Goal: Task Accomplishment & Management: Manage account settings

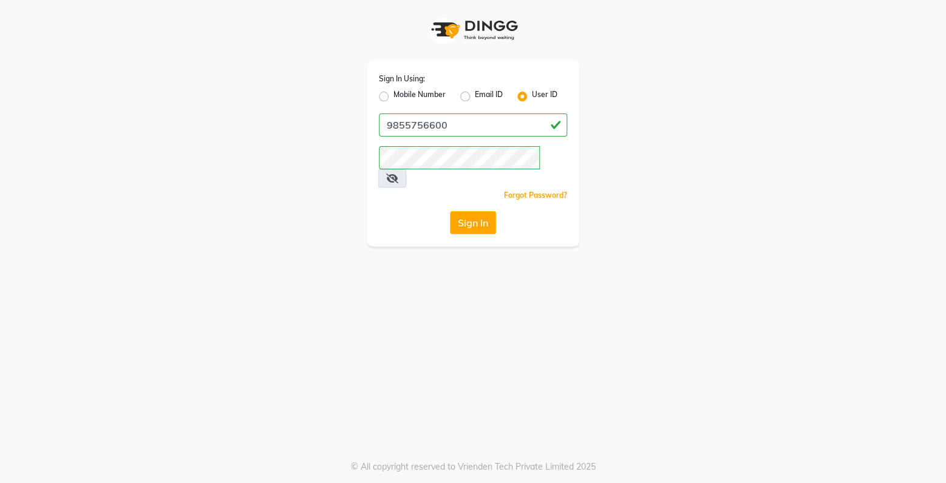
click at [393, 96] on label "Mobile Number" at bounding box center [419, 96] width 52 height 15
click at [393, 96] on input "Mobile Number" at bounding box center [397, 93] width 8 height 8
radio input "true"
radio input "false"
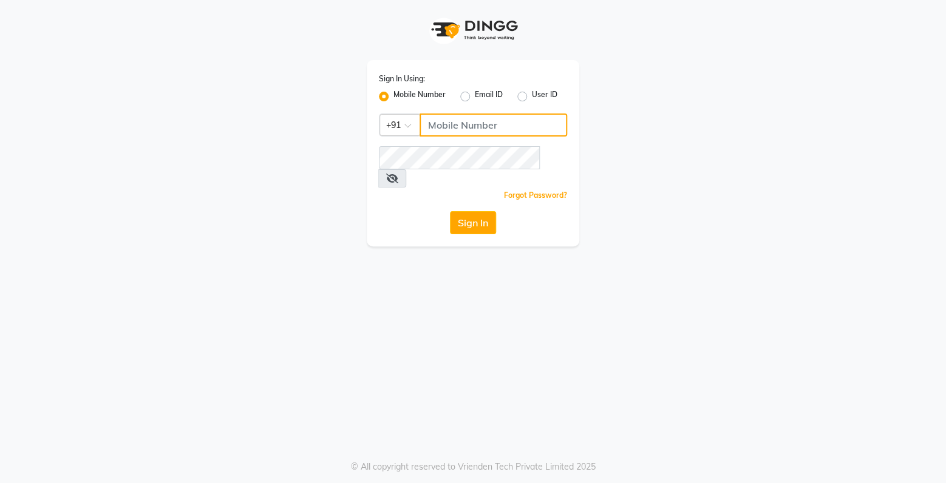
click at [436, 126] on input "Username" at bounding box center [493, 125] width 148 height 23
type input "9855756600"
click at [485, 211] on button "Sign In" at bounding box center [473, 222] width 46 height 23
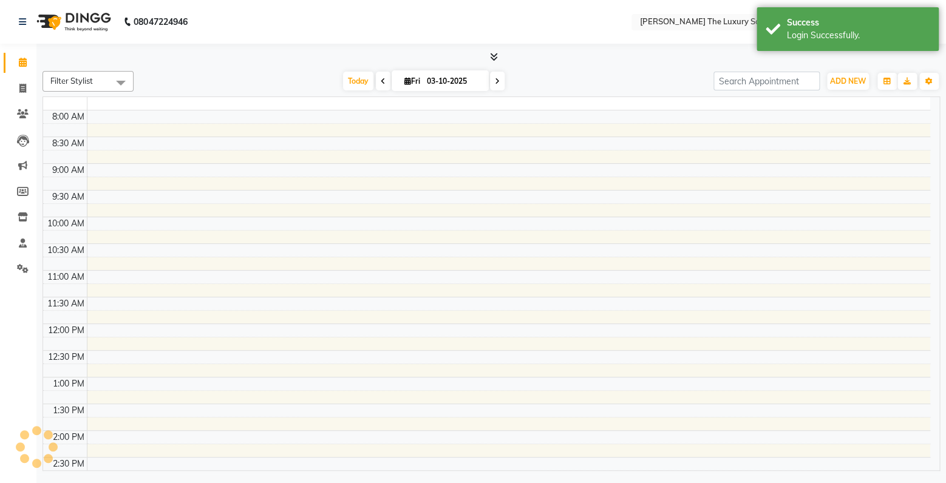
select select "en"
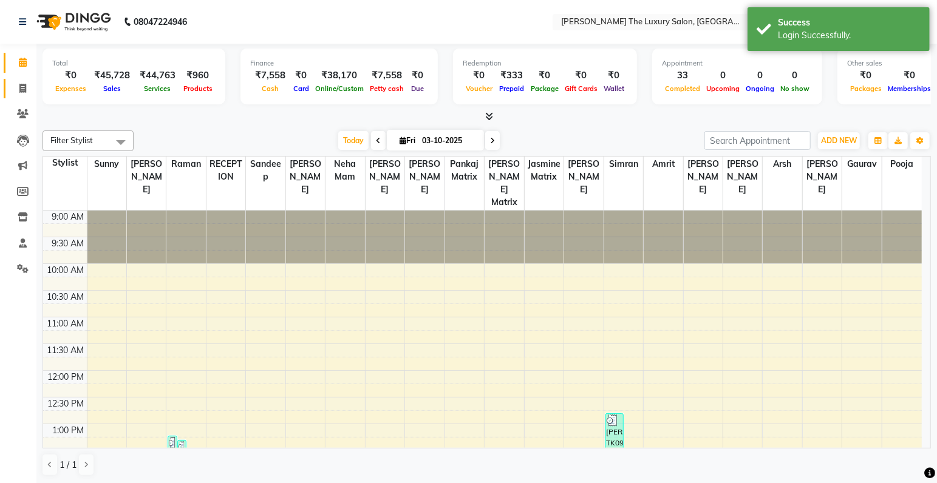
click at [18, 80] on link "Invoice" at bounding box center [18, 89] width 29 height 20
select select "7179"
select select "service"
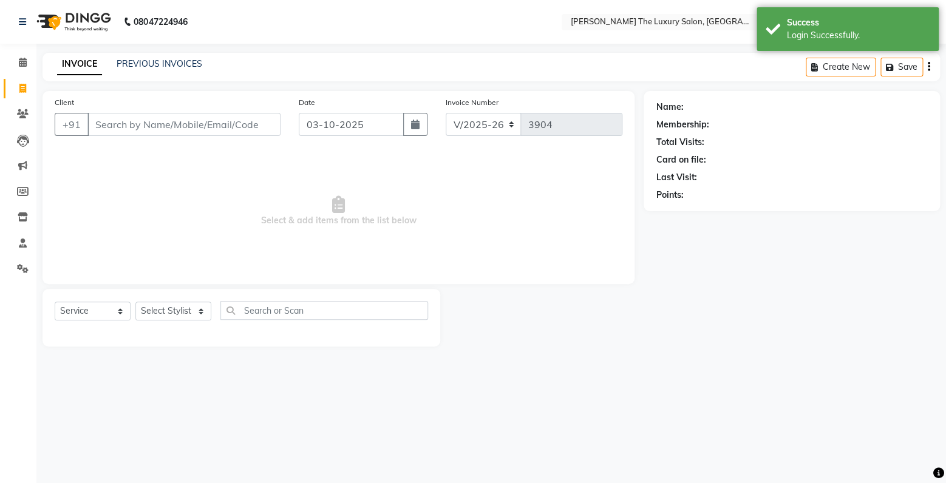
click at [111, 132] on input "Client" at bounding box center [183, 124] width 193 height 23
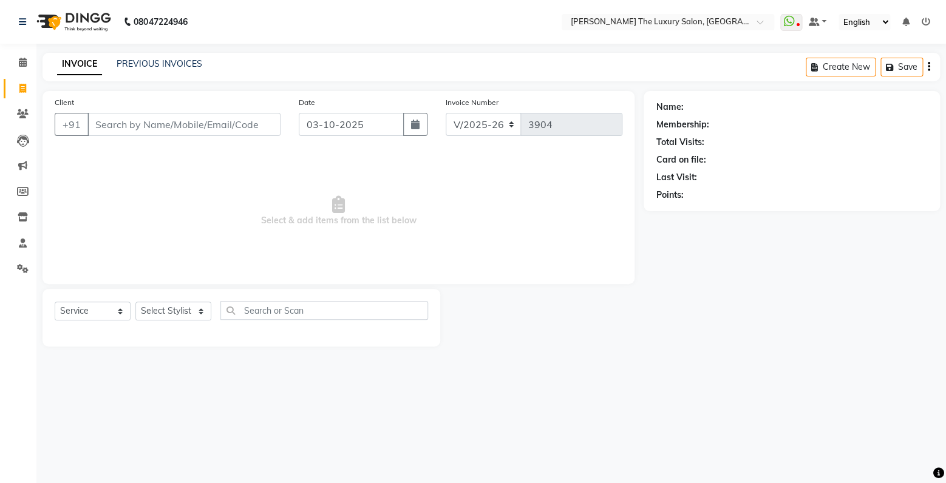
click at [146, 123] on input "Client" at bounding box center [183, 124] width 193 height 23
click at [146, 75] on div "INVOICE PREVIOUS INVOICES Create New Save" at bounding box center [490, 67] width 897 height 29
click at [149, 67] on link "PREVIOUS INVOICES" at bounding box center [160, 63] width 86 height 11
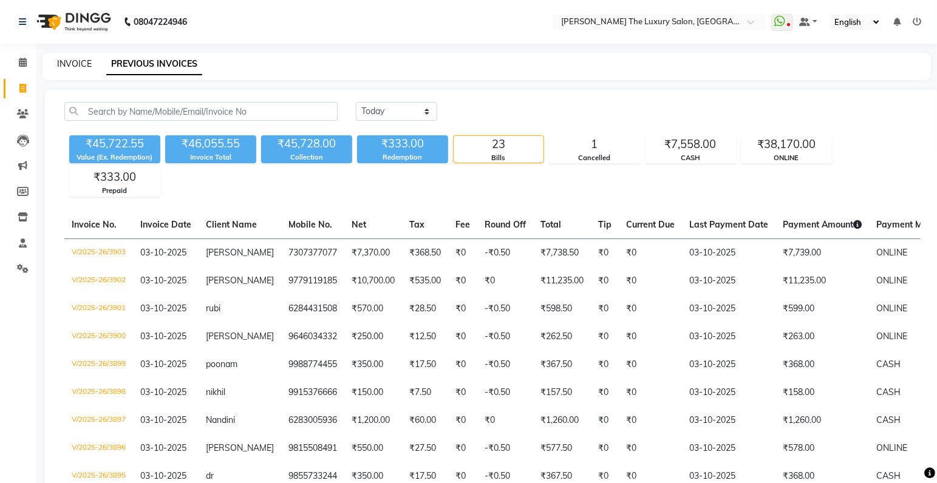
click at [70, 63] on link "INVOICE" at bounding box center [74, 63] width 35 height 11
select select "7179"
select select "service"
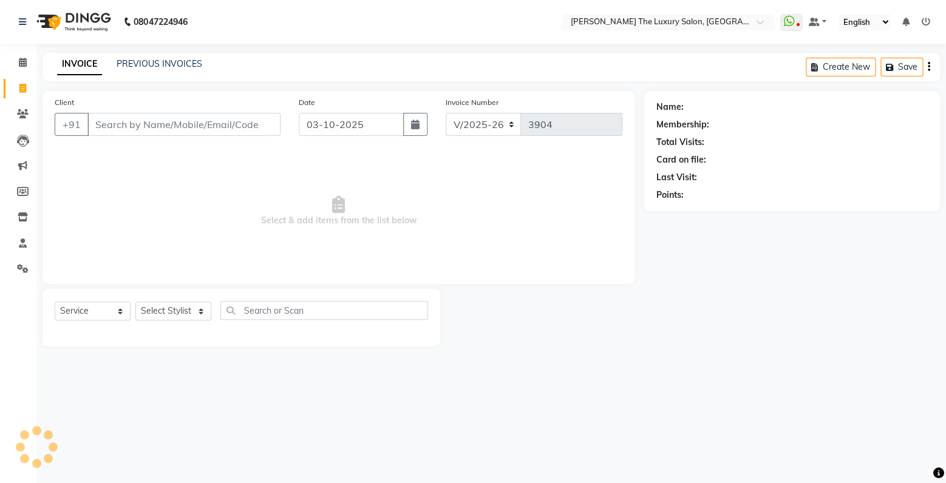
click at [160, 120] on input "Client" at bounding box center [183, 124] width 193 height 23
click at [220, 131] on input "Client" at bounding box center [183, 124] width 193 height 23
type input "7009724811"
click at [258, 135] on button "Add Client" at bounding box center [249, 124] width 63 height 23
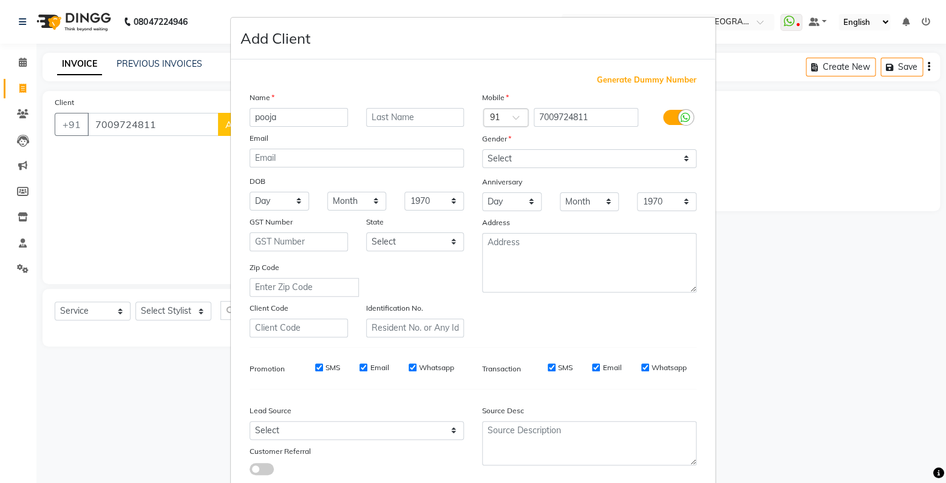
type input "pooja"
click at [482, 149] on select "Select Male Female Other Prefer Not To Say" at bounding box center [589, 158] width 214 height 19
select select "female"
click option "Female" at bounding box center [0, 0] width 0 height 0
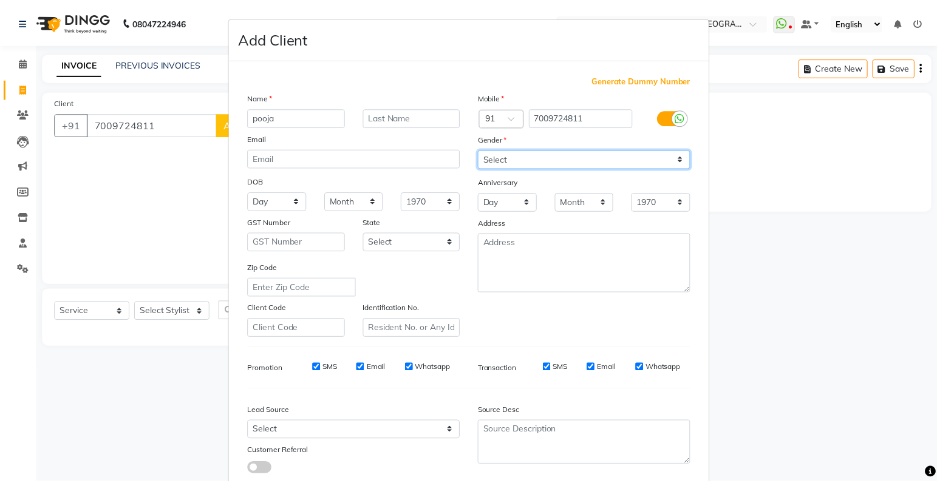
scroll to position [80, 0]
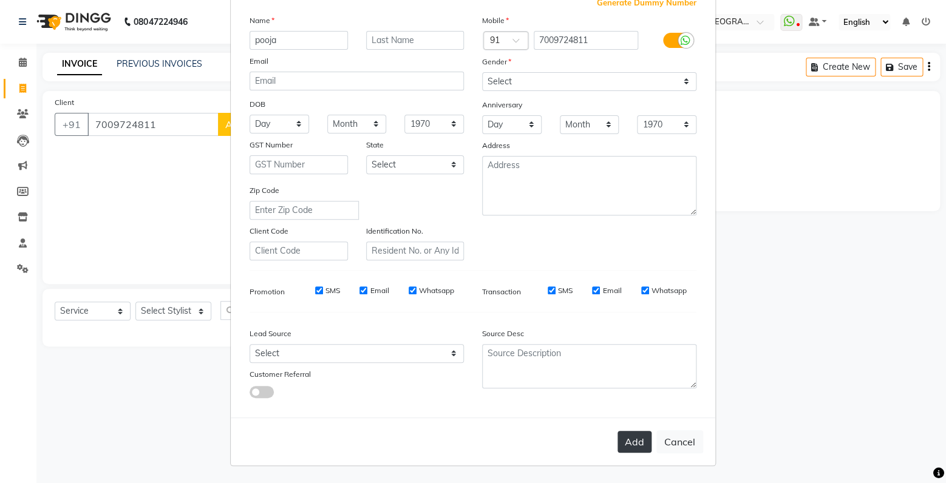
click at [632, 441] on button "Add" at bounding box center [634, 442] width 34 height 22
select select
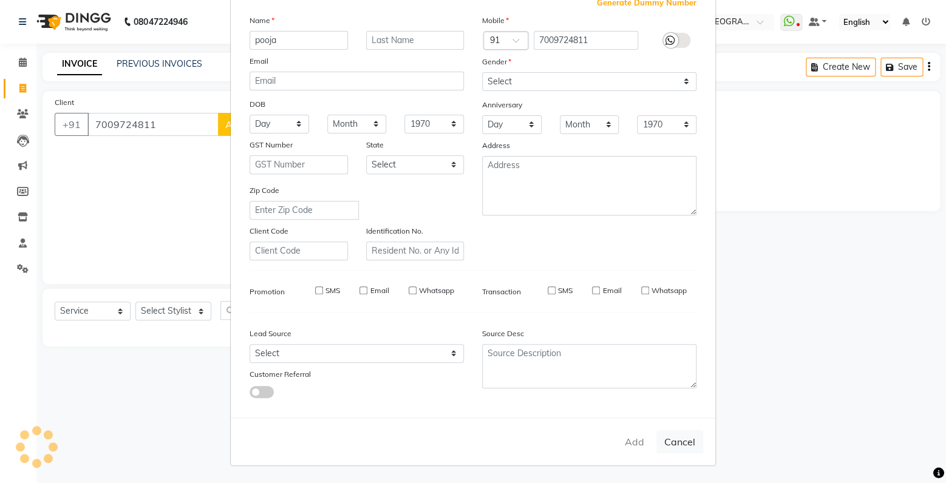
select select
checkbox input "false"
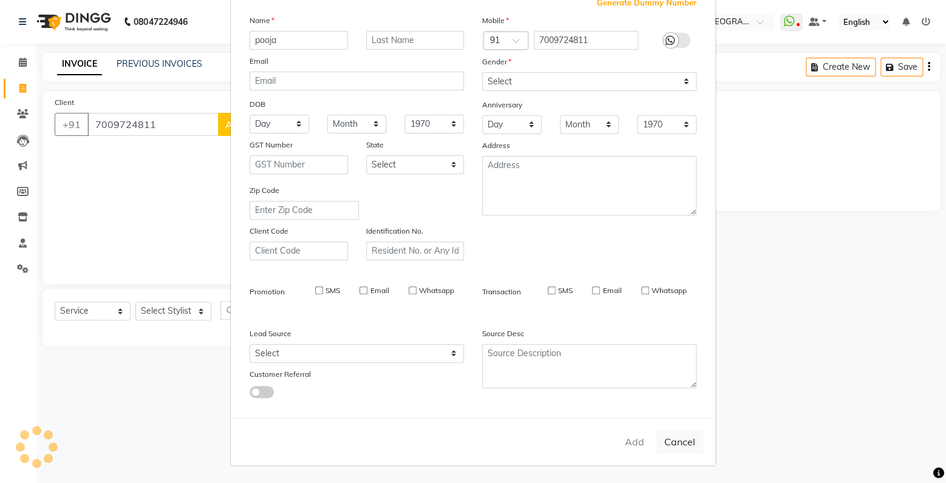
checkbox input "false"
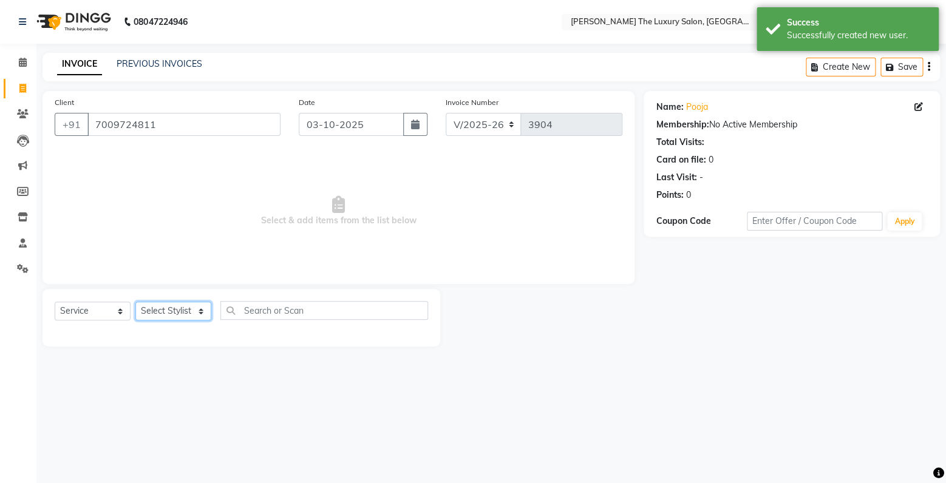
click at [135, 302] on select "Select Stylist amrit arsh ayush Gaurav gourav jasmine matrix Jaswant singh love…" at bounding box center [173, 311] width 76 height 19
select select "74644"
click option "[PERSON_NAME]" at bounding box center [0, 0] width 0 height 0
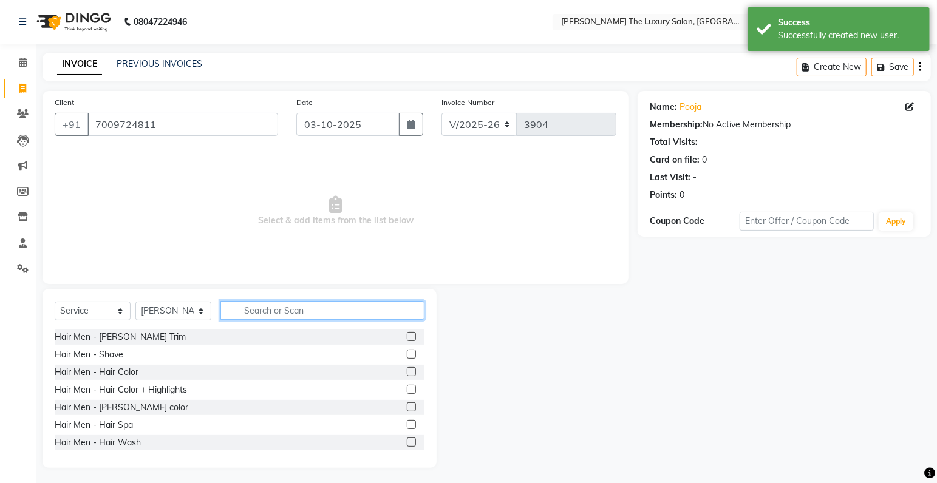
click at [290, 316] on input "text" at bounding box center [322, 310] width 204 height 19
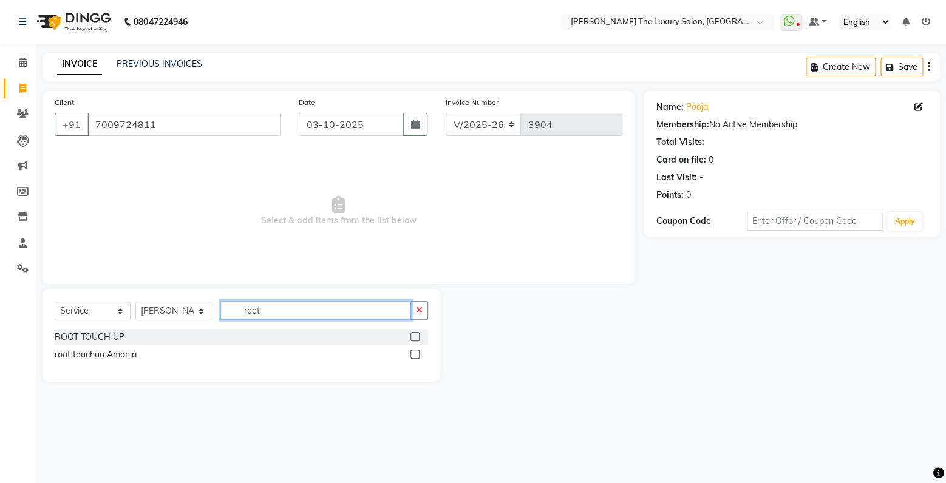
type input "root"
click at [416, 339] on label at bounding box center [414, 336] width 9 height 9
click at [416, 339] on input "checkbox" at bounding box center [414, 337] width 8 height 8
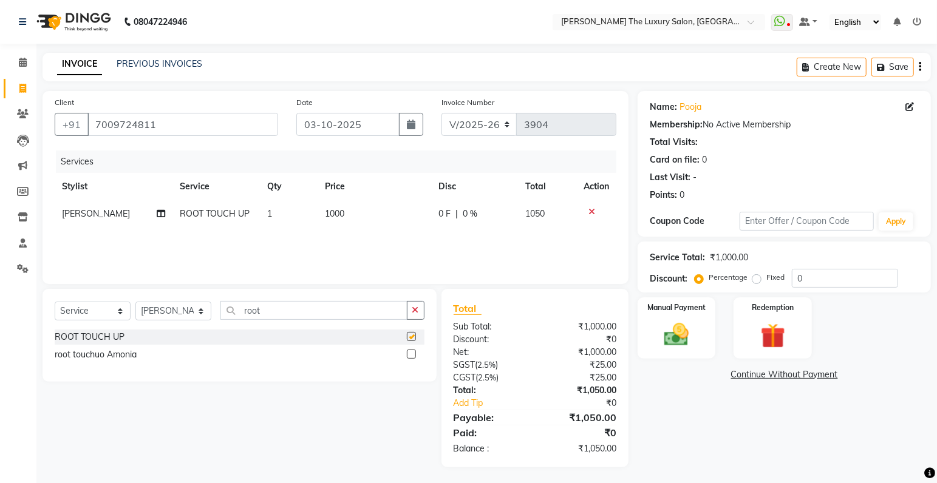
checkbox input "false"
click at [135, 302] on select "Select Stylist amrit arsh ayush Gaurav gourav jasmine matrix Jaswant singh love…" at bounding box center [173, 311] width 76 height 19
select select "60210"
click option "[PERSON_NAME]" at bounding box center [0, 0] width 0 height 0
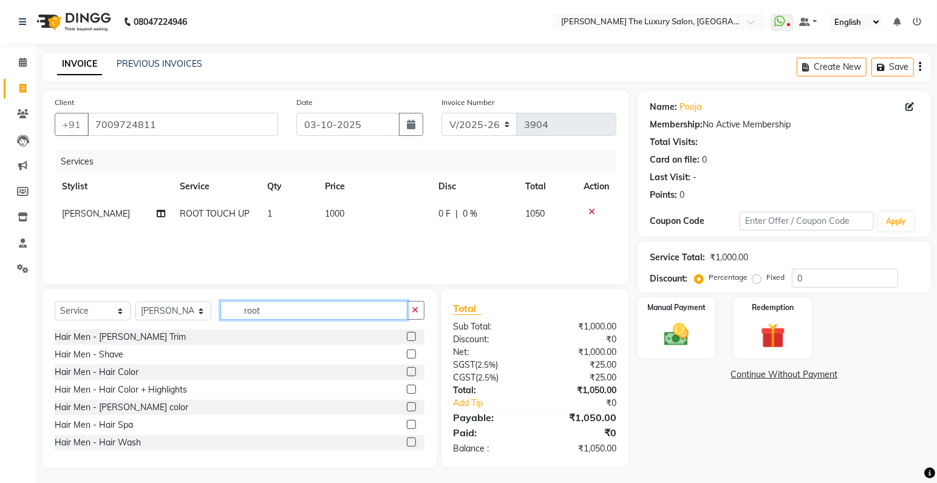
drag, startPoint x: 277, startPoint y: 314, endPoint x: 132, endPoint y: 318, distance: 145.1
click at [220, 318] on input "root" at bounding box center [313, 310] width 187 height 19
type input "manicure"
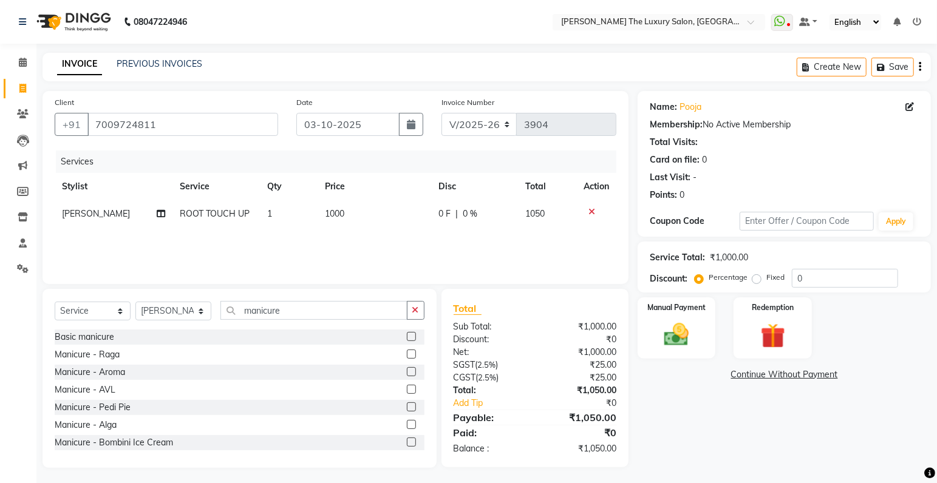
click at [407, 354] on label at bounding box center [411, 354] width 9 height 9
click at [407, 354] on input "checkbox" at bounding box center [411, 355] width 8 height 8
checkbox input "false"
click at [135, 302] on select "Select Stylist amrit arsh ayush Gaurav gourav jasmine matrix Jaswant singh love…" at bounding box center [173, 311] width 76 height 19
select select "86736"
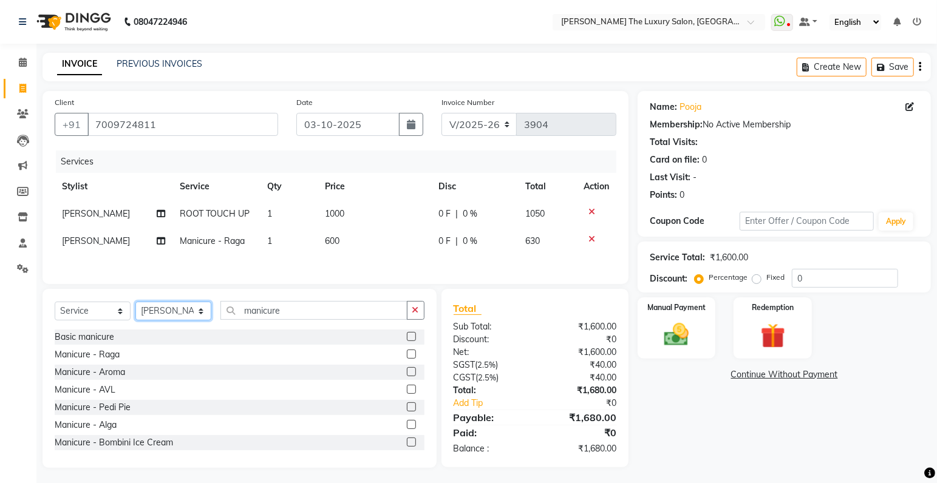
click option "[PERSON_NAME]" at bounding box center [0, 0] width 0 height 0
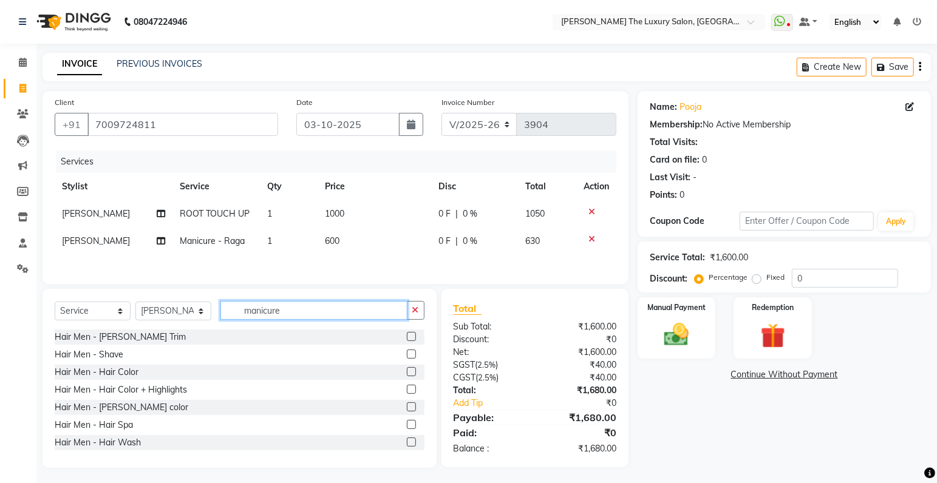
drag, startPoint x: 305, startPoint y: 321, endPoint x: 87, endPoint y: 333, distance: 217.7
click at [220, 320] on input "manicure" at bounding box center [313, 310] width 187 height 19
type input "pedicure"
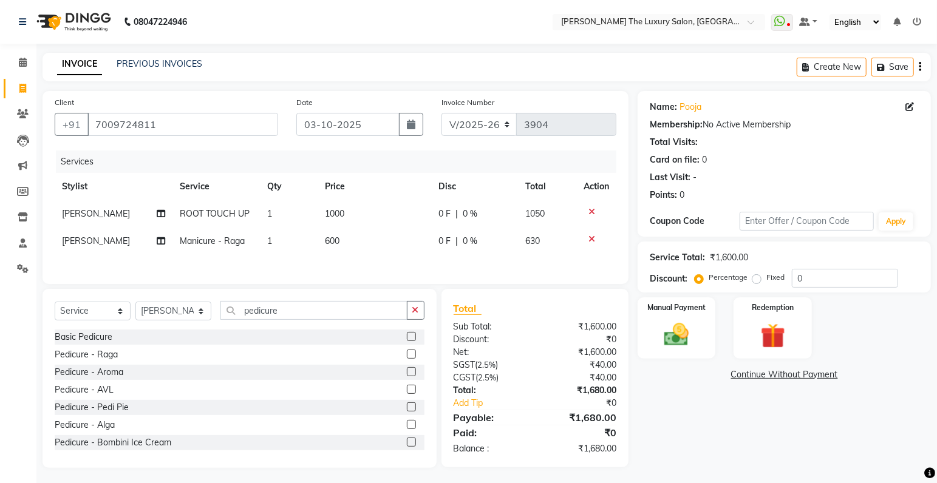
click at [407, 356] on label at bounding box center [411, 354] width 9 height 9
click at [407, 356] on input "checkbox" at bounding box center [411, 355] width 8 height 8
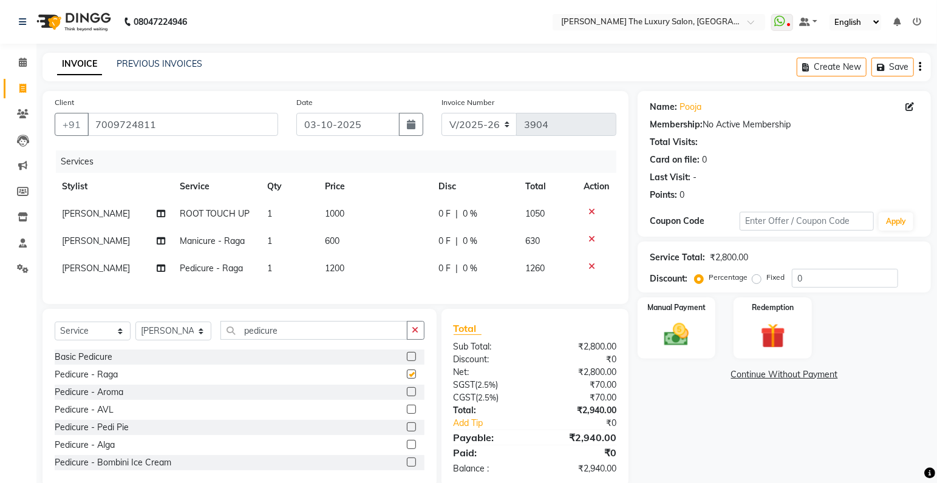
checkbox input "false"
click at [135, 322] on select "Select Stylist amrit arsh ayush Gaurav gourav jasmine matrix Jaswant singh love…" at bounding box center [173, 331] width 76 height 19
select select "86668"
click option "[PERSON_NAME]" at bounding box center [0, 0] width 0 height 0
drag, startPoint x: 300, startPoint y: 349, endPoint x: 270, endPoint y: 343, distance: 30.4
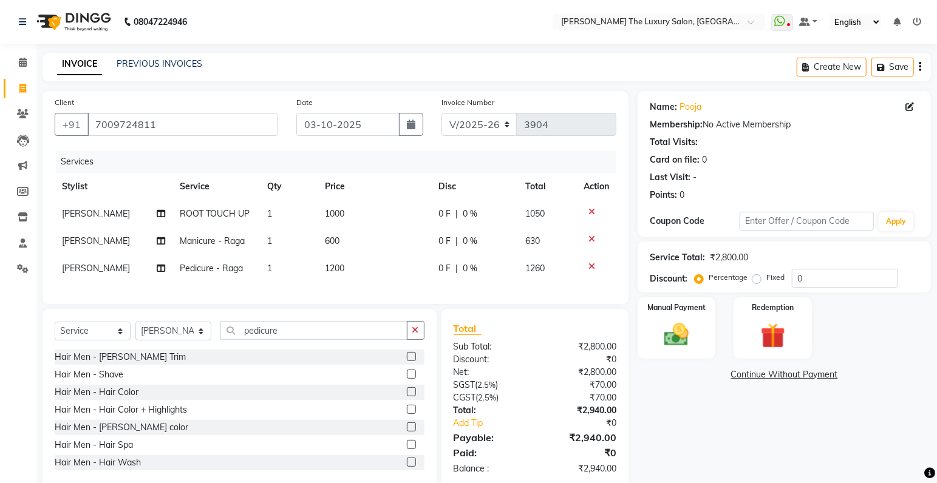
click at [302, 344] on div "Select Service Product Membership Package Voucher Prepaid Gift Card Select Styl…" at bounding box center [240, 335] width 370 height 29
drag, startPoint x: 270, startPoint y: 343, endPoint x: 138, endPoint y: 341, distance: 131.7
click at [220, 340] on input "pedicure" at bounding box center [313, 330] width 187 height 19
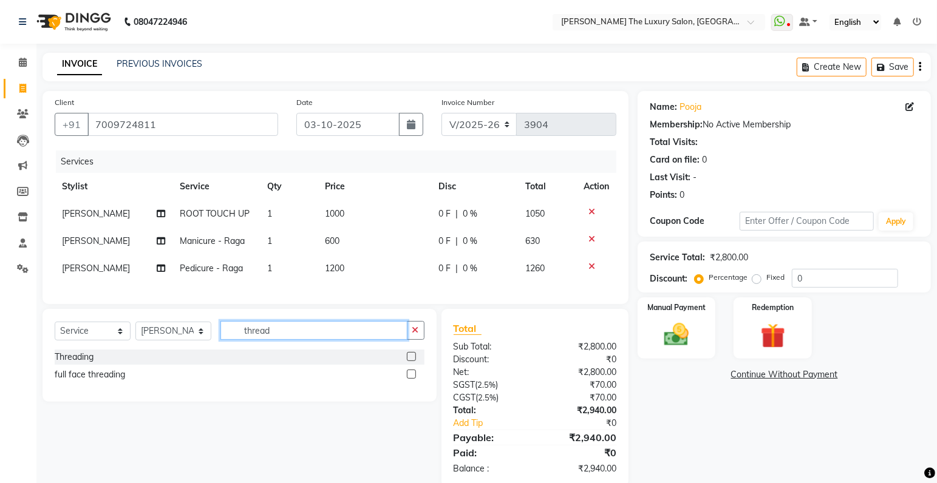
type input "thread"
click at [407, 361] on label at bounding box center [411, 356] width 9 height 9
click at [407, 361] on input "checkbox" at bounding box center [411, 357] width 8 height 8
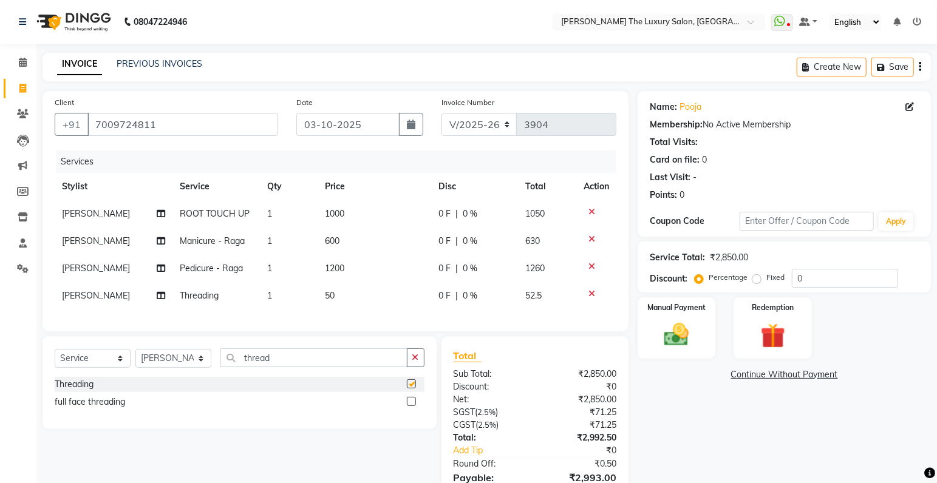
checkbox input "false"
click at [327, 294] on span "50" at bounding box center [330, 295] width 10 height 11
select select "86668"
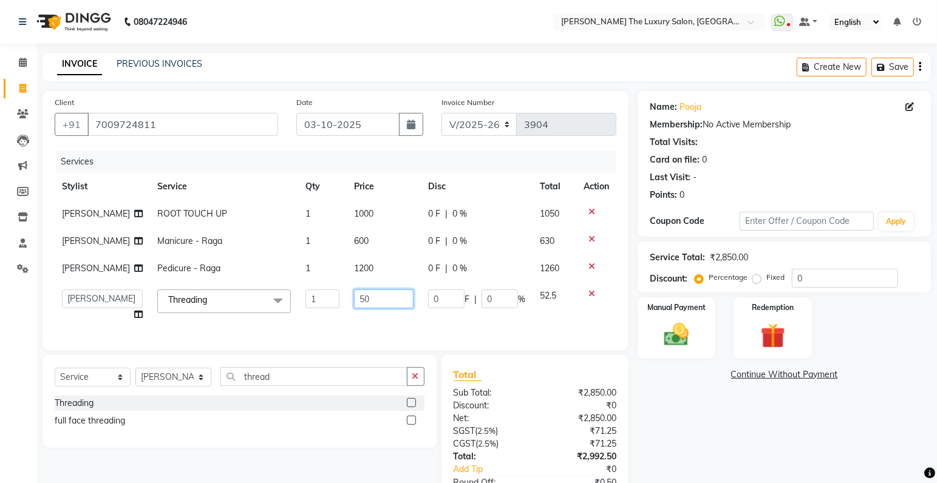
click at [354, 302] on input "50" at bounding box center [384, 299] width 60 height 19
type input "70"
click at [522, 309] on tr "amrit arsh ayush Gaurav gourav jasmine matrix Jaswant singh loveleen matrix man…" at bounding box center [335, 305] width 561 height 46
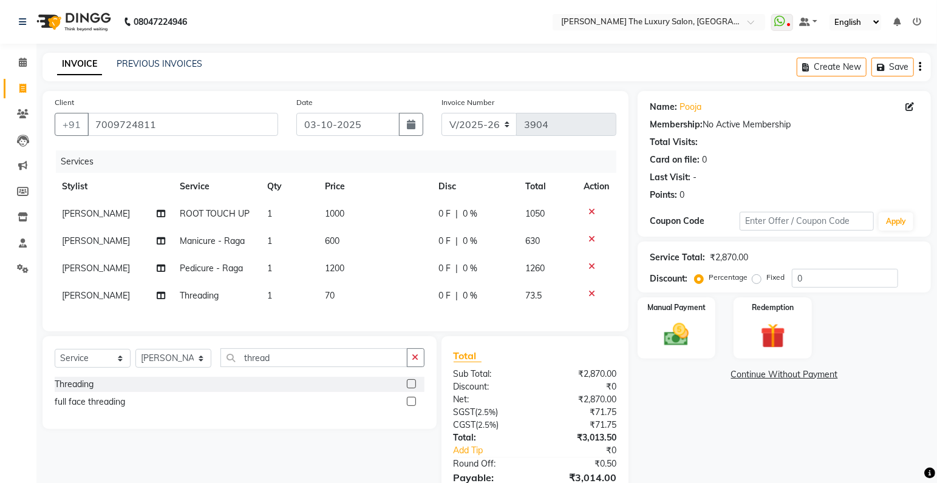
scroll to position [71, 0]
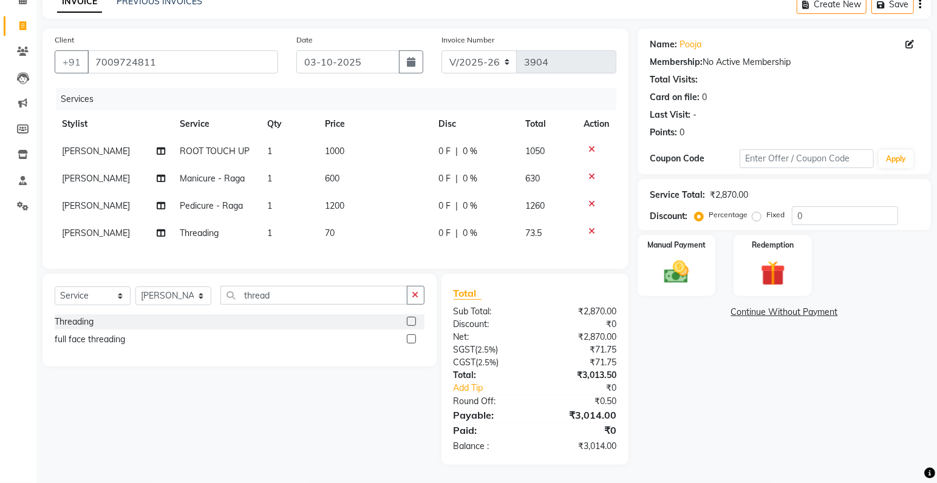
click at [328, 173] on span "600" at bounding box center [332, 178] width 15 height 11
select select "60210"
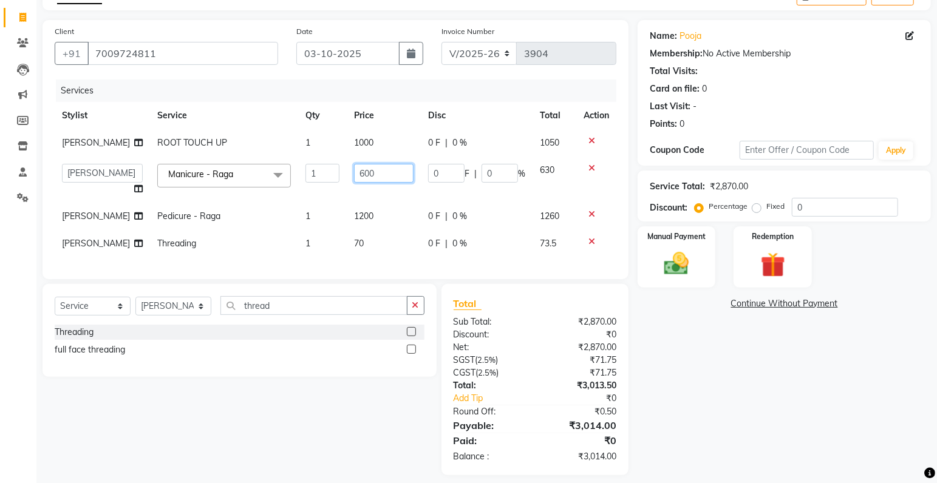
click at [354, 175] on input "600" at bounding box center [384, 173] width 60 height 19
type input "800"
click at [599, 180] on td at bounding box center [596, 180] width 40 height 46
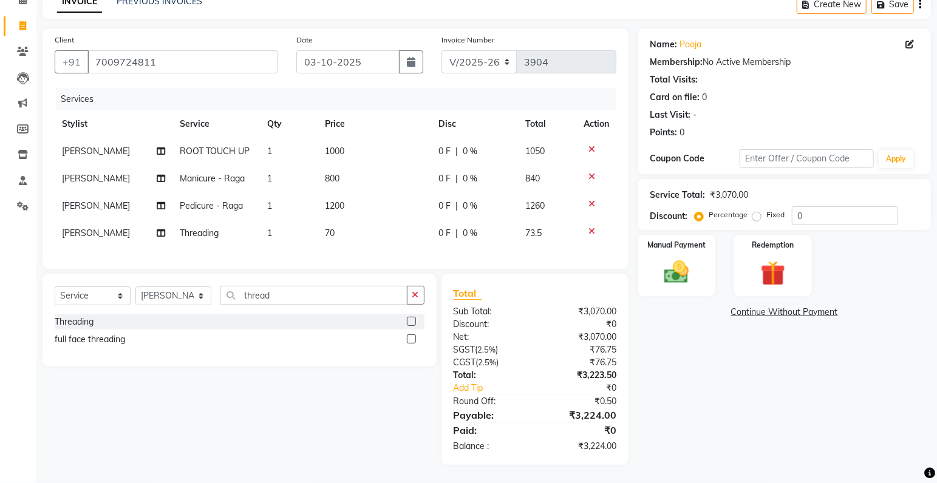
click at [333, 200] on span "1200" at bounding box center [334, 205] width 19 height 11
select select "86736"
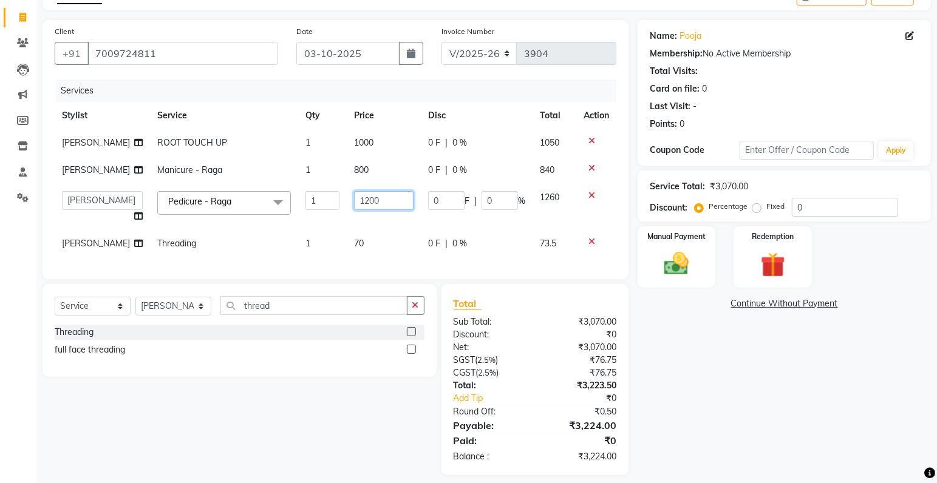
click at [360, 200] on input "1200" at bounding box center [384, 200] width 60 height 19
type input "1400"
click at [609, 214] on tbody "ayush ROOT TOUCH UP 1 1000 0 F | 0 % 1050 Muskan Manicure - Raga 1 800 0 F | 0 …" at bounding box center [335, 193] width 561 height 128
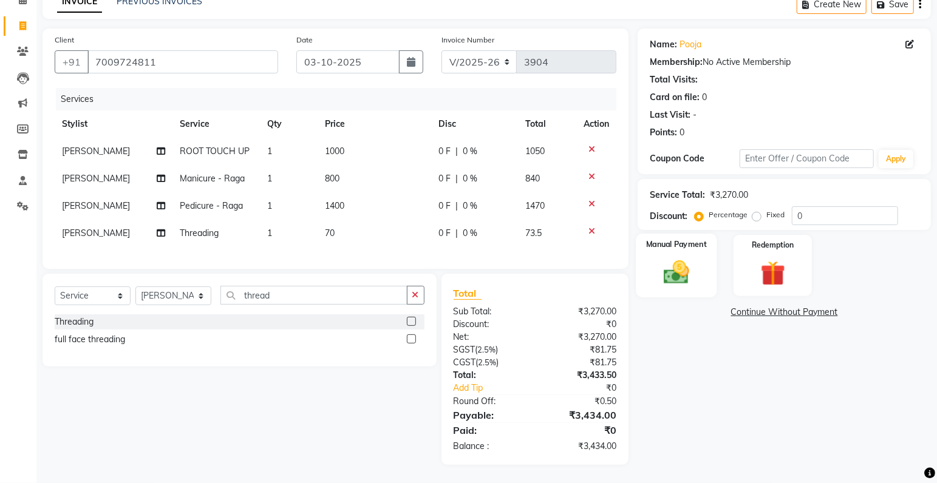
drag, startPoint x: 696, startPoint y: 274, endPoint x: 720, endPoint y: 291, distance: 30.0
click at [696, 275] on img at bounding box center [676, 272] width 40 height 29
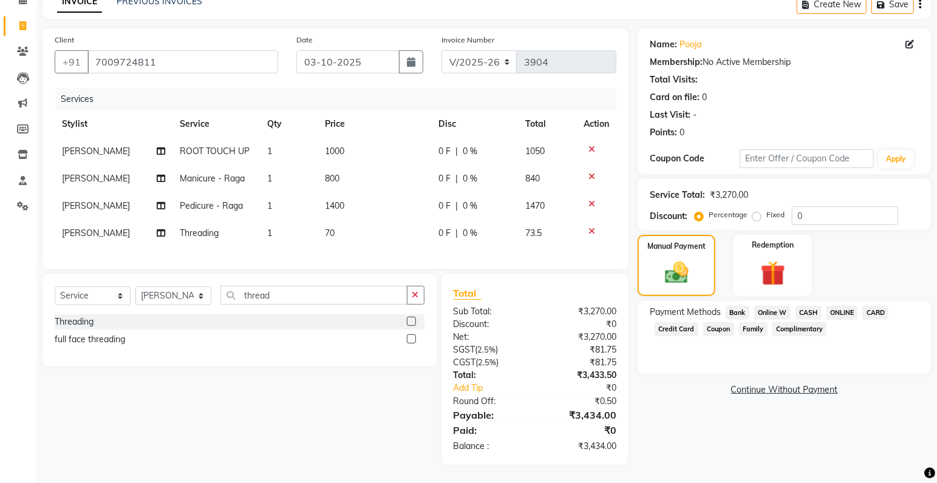
click at [812, 306] on span "CASH" at bounding box center [808, 313] width 26 height 14
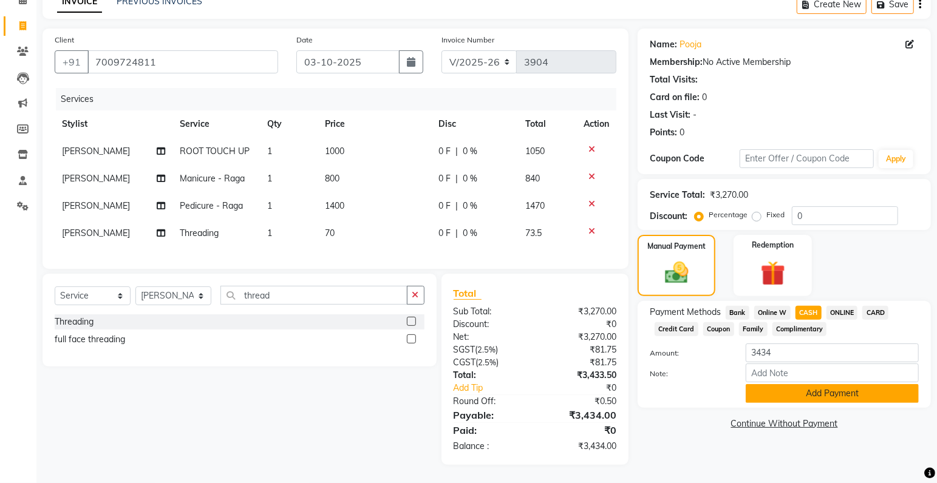
click at [822, 384] on button "Add Payment" at bounding box center [831, 393] width 173 height 19
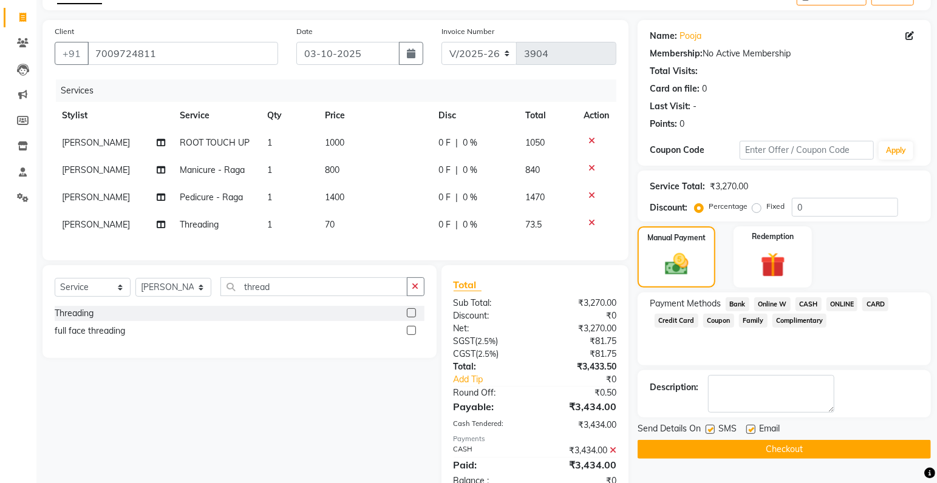
scroll to position [114, 0]
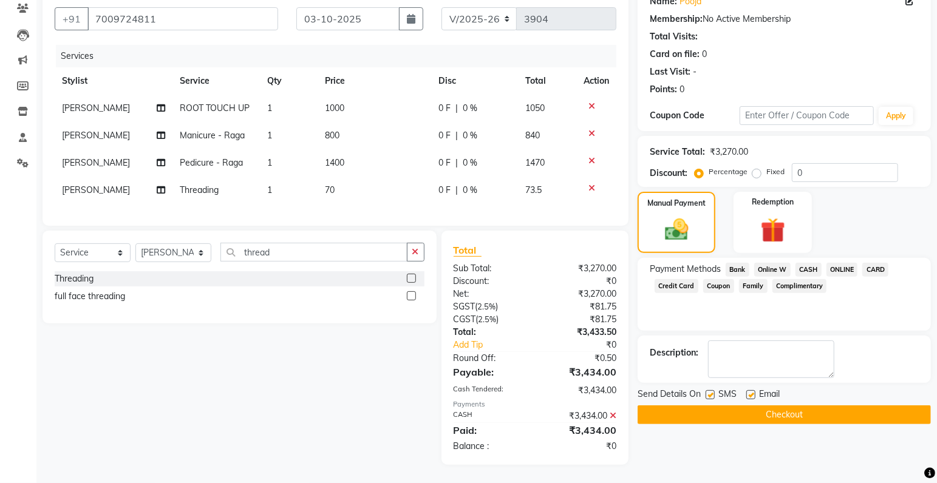
click at [713, 390] on label at bounding box center [709, 394] width 9 height 9
click at [713, 392] on input "checkbox" at bounding box center [709, 396] width 8 height 8
checkbox input "false"
click at [730, 406] on button "Checkout" at bounding box center [783, 414] width 293 height 19
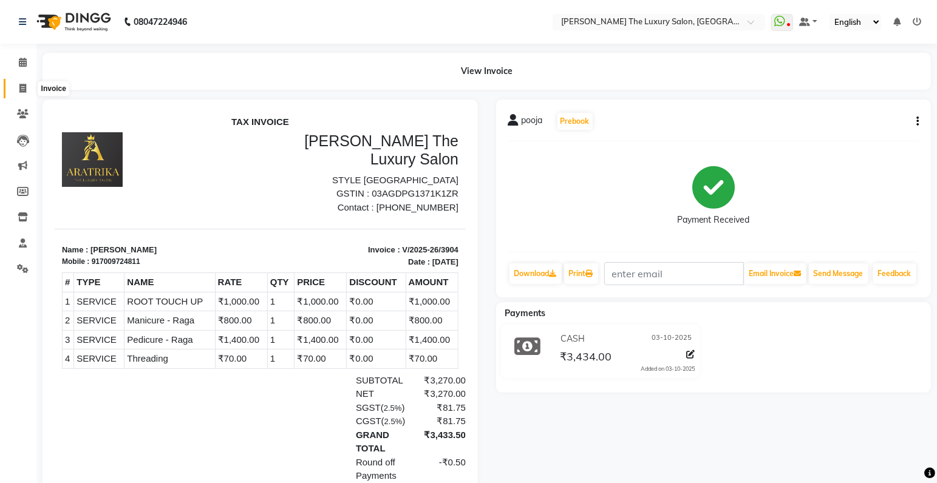
click at [23, 87] on icon at bounding box center [22, 88] width 7 height 9
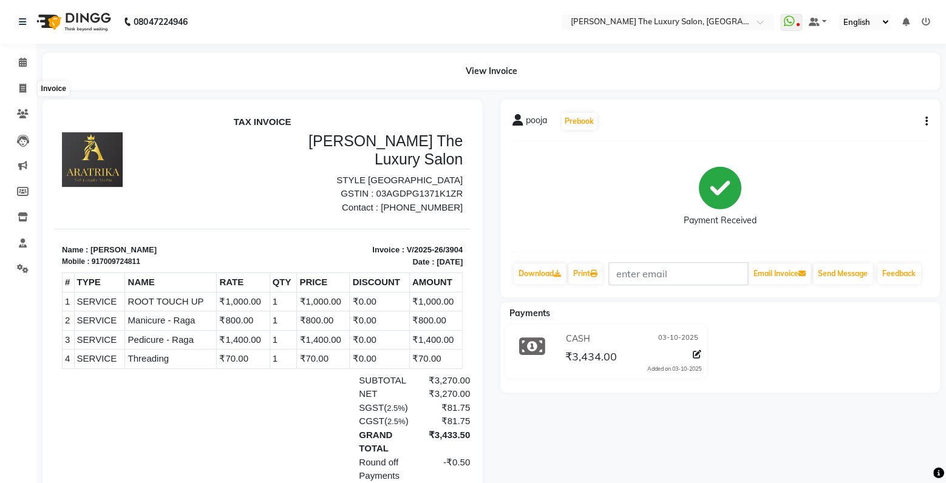
select select "7179"
select select "service"
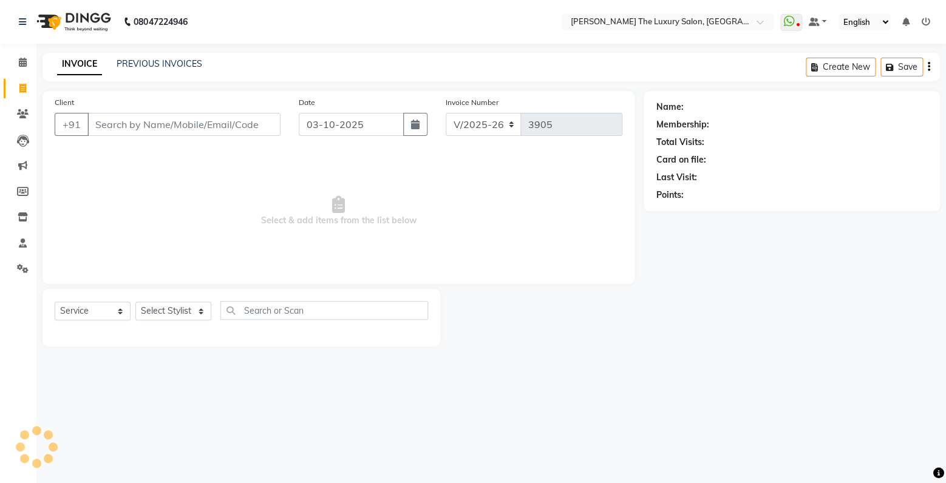
click at [167, 128] on input "Client" at bounding box center [183, 124] width 193 height 23
type input "7508418046"
click at [248, 135] on button "Add Client" at bounding box center [249, 124] width 63 height 23
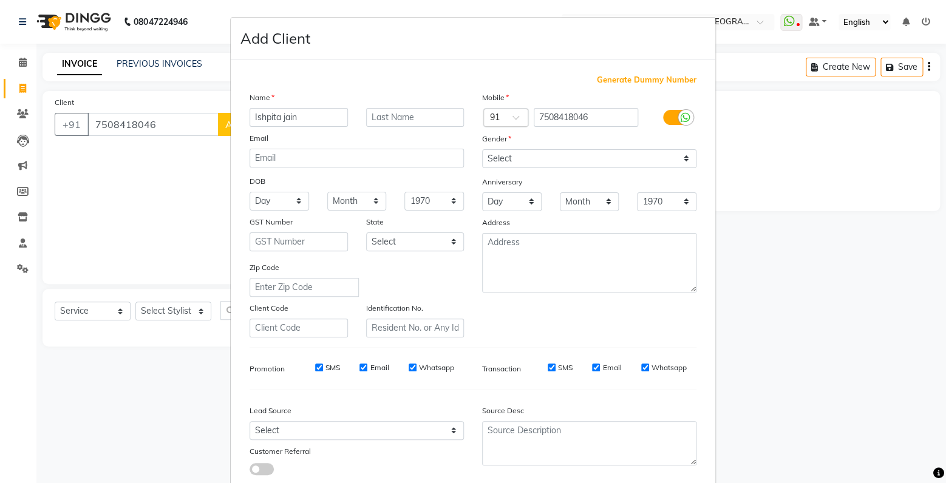
type input "Ishpita jain"
click at [482, 149] on select "Select Male Female Other Prefer Not To Say" at bounding box center [589, 158] width 214 height 19
select select "female"
click option "Female" at bounding box center [0, 0] width 0 height 0
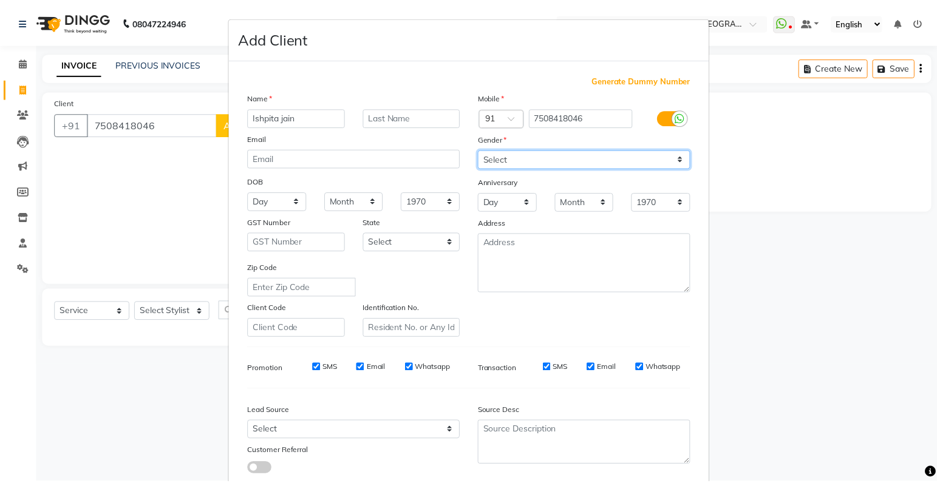
scroll to position [80, 0]
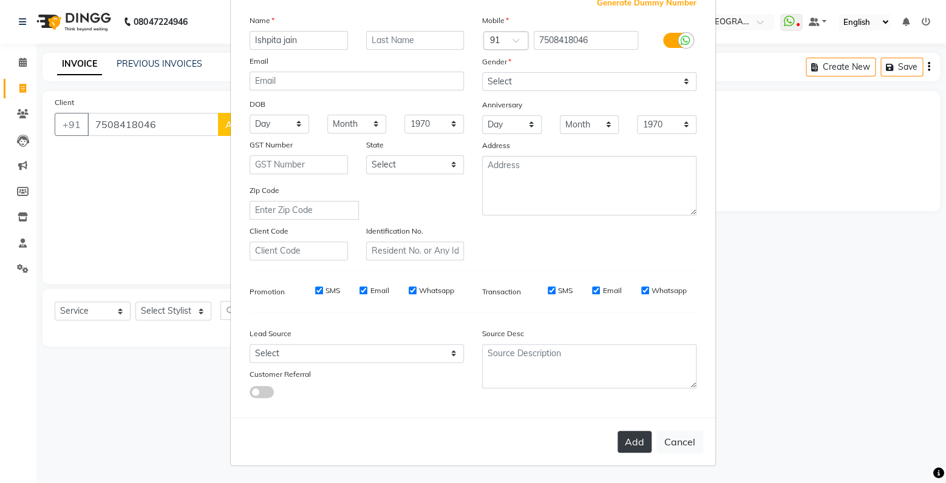
click at [627, 441] on button "Add" at bounding box center [634, 442] width 34 height 22
select select
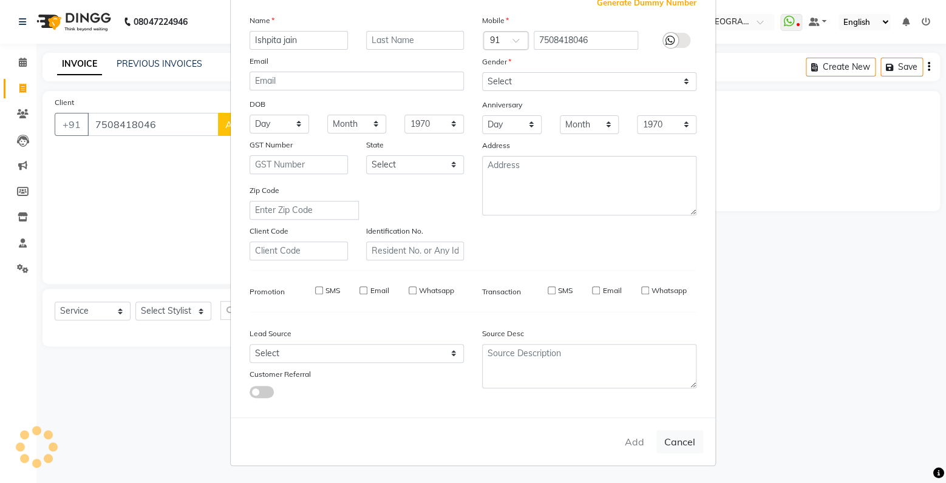
select select
checkbox input "false"
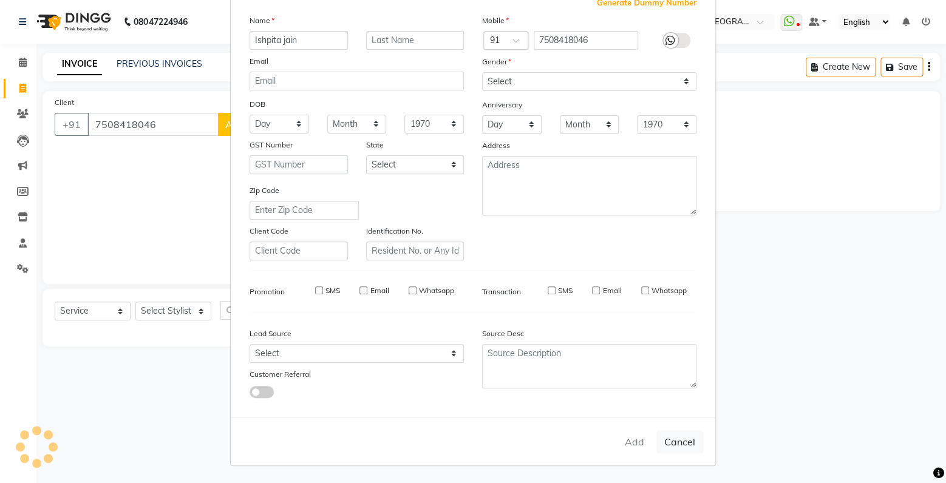
checkbox input "false"
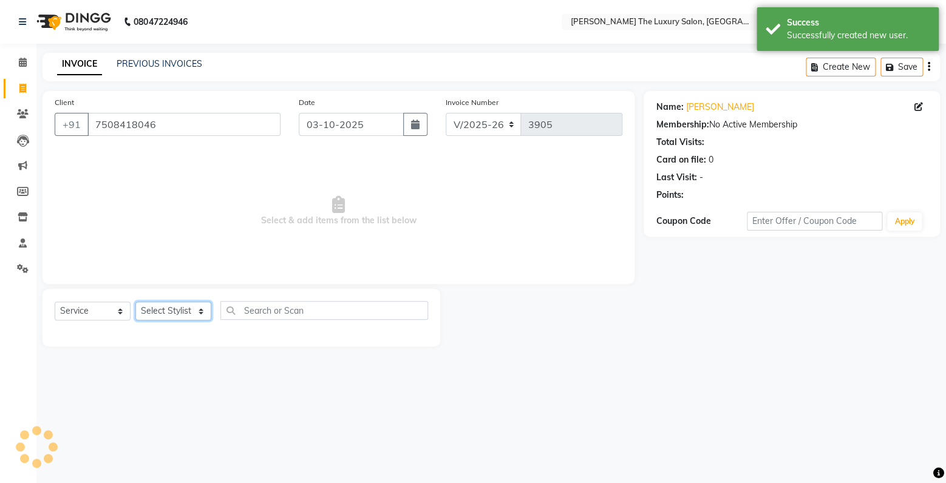
click at [135, 302] on select "Select Stylist amrit arsh ayush Gaurav gourav jasmine matrix Jaswant singh love…" at bounding box center [173, 311] width 76 height 19
select select "86668"
click option "[PERSON_NAME]" at bounding box center [0, 0] width 0 height 0
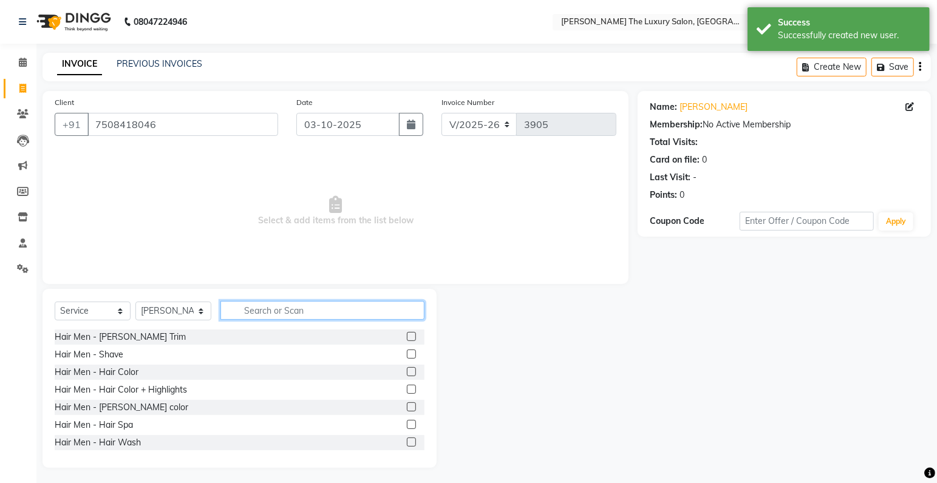
click at [320, 311] on input "text" at bounding box center [322, 310] width 204 height 19
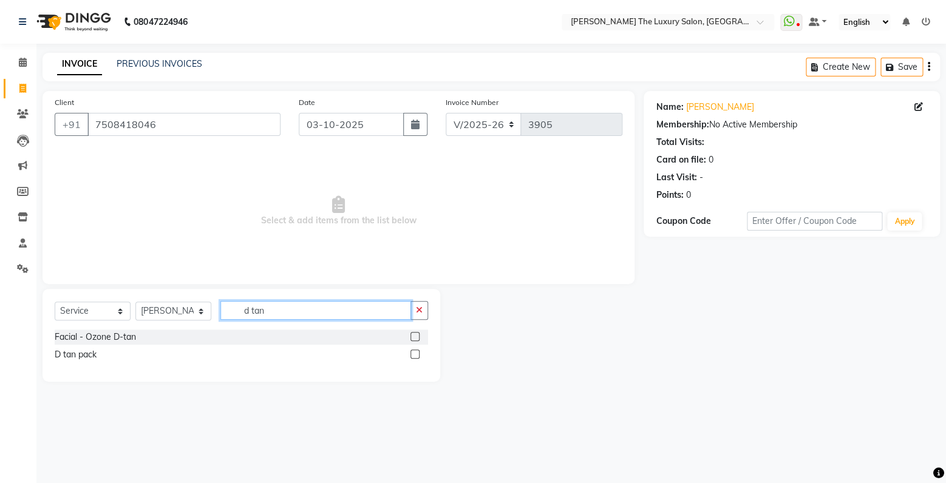
type input "d tan"
click at [416, 354] on label at bounding box center [414, 354] width 9 height 9
click at [416, 354] on input "checkbox" at bounding box center [414, 355] width 8 height 8
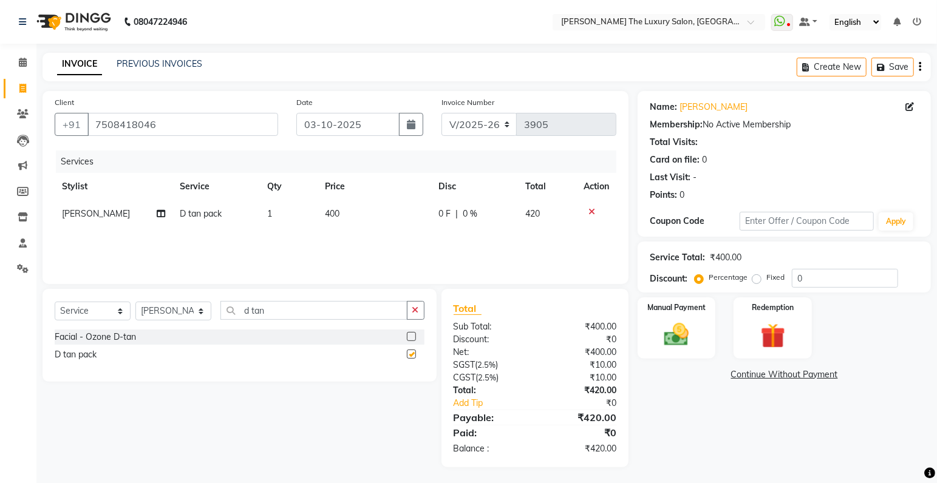
checkbox input "false"
click at [470, 210] on span "0 %" at bounding box center [470, 214] width 15 height 13
select select "86668"
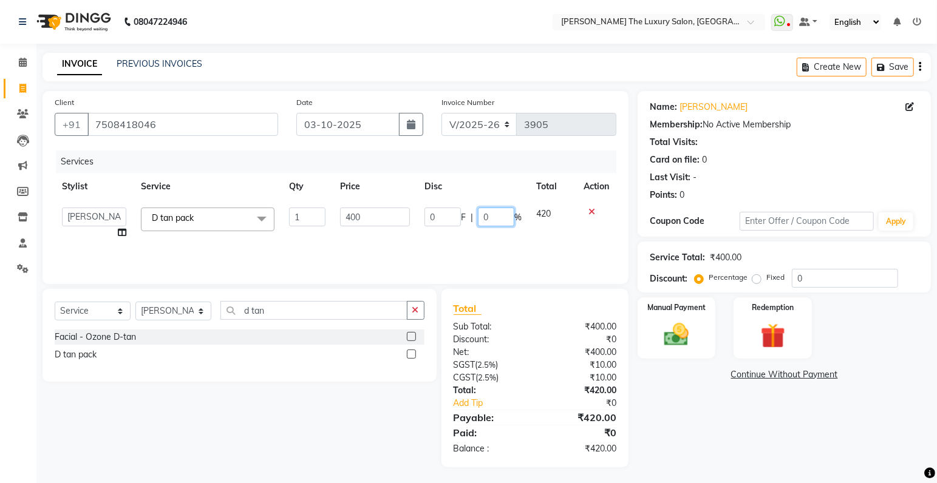
click at [491, 219] on input "0" at bounding box center [496, 217] width 36 height 19
type input "2"
type input "50"
click at [441, 244] on div "Services Stylist Service Qty Price Disc Total Action amrit arsh ayush Gaurav go…" at bounding box center [335, 211] width 561 height 121
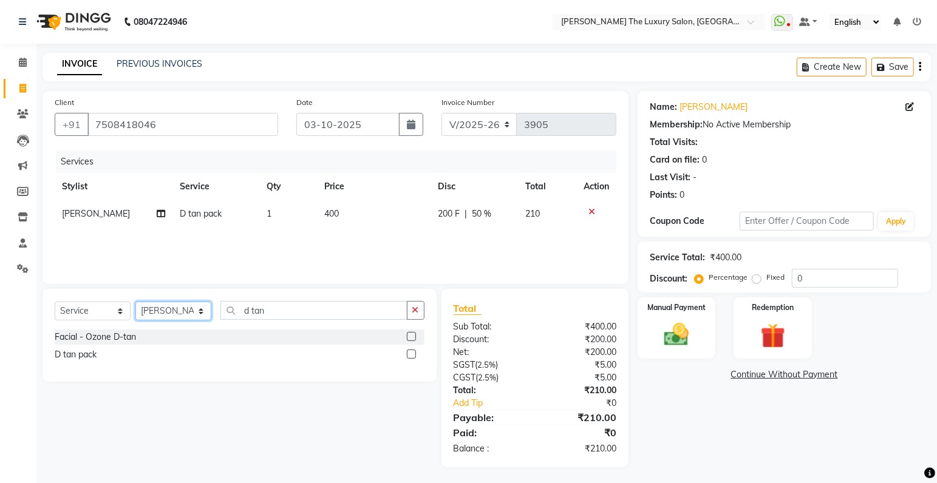
click at [135, 302] on select "Select Stylist amrit arsh ayush Gaurav gourav jasmine matrix Jaswant singh love…" at bounding box center [173, 311] width 76 height 19
select select "79609"
click option "pankaj matrix" at bounding box center [0, 0] width 0 height 0
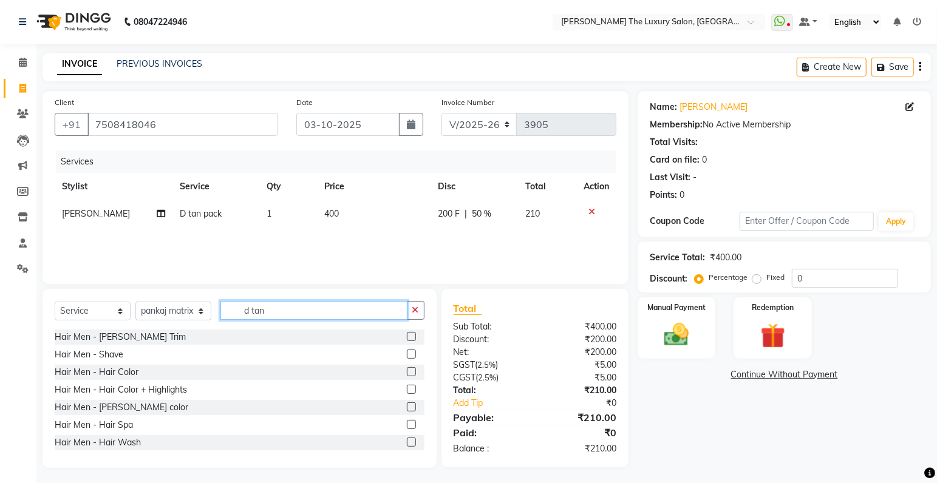
drag, startPoint x: 308, startPoint y: 311, endPoint x: 172, endPoint y: 312, distance: 136.6
click at [220, 312] on input "d tan" at bounding box center [313, 310] width 187 height 19
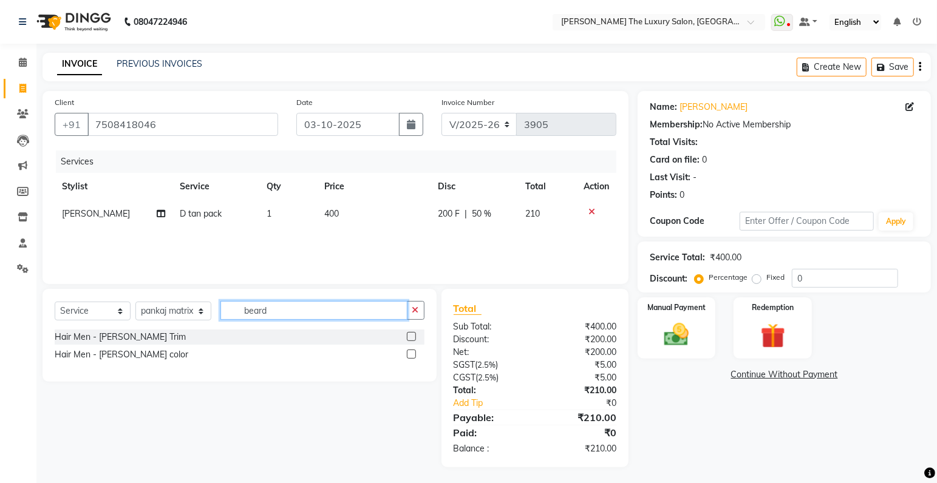
type input "beard"
click at [410, 334] on label at bounding box center [411, 336] width 9 height 9
click at [410, 334] on input "checkbox" at bounding box center [411, 337] width 8 height 8
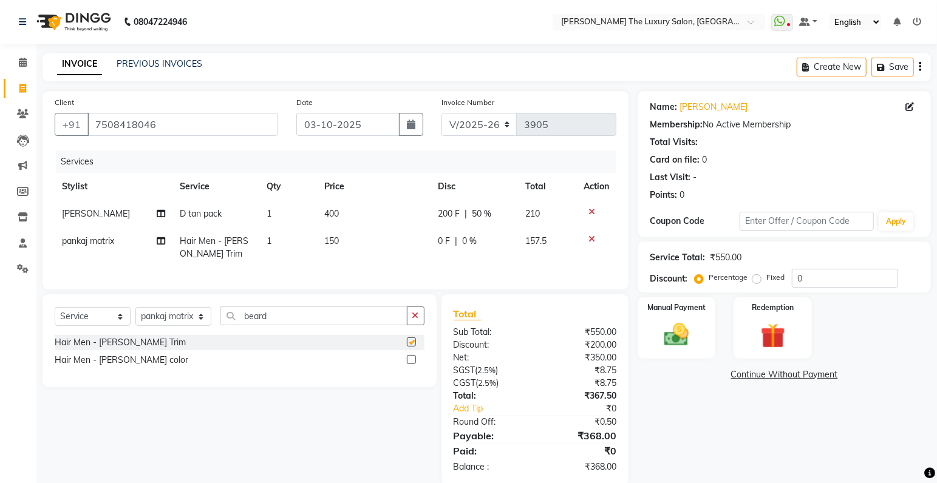
checkbox input "false"
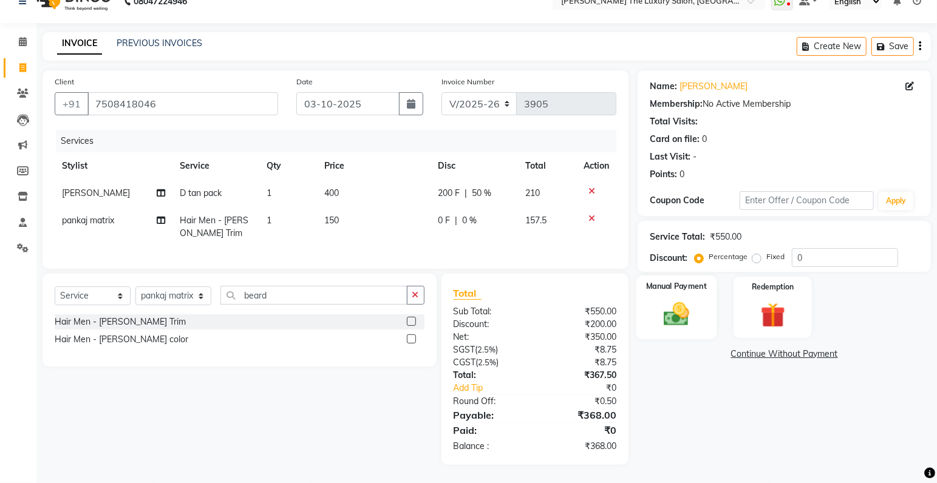
click at [693, 317] on img at bounding box center [677, 315] width 42 height 30
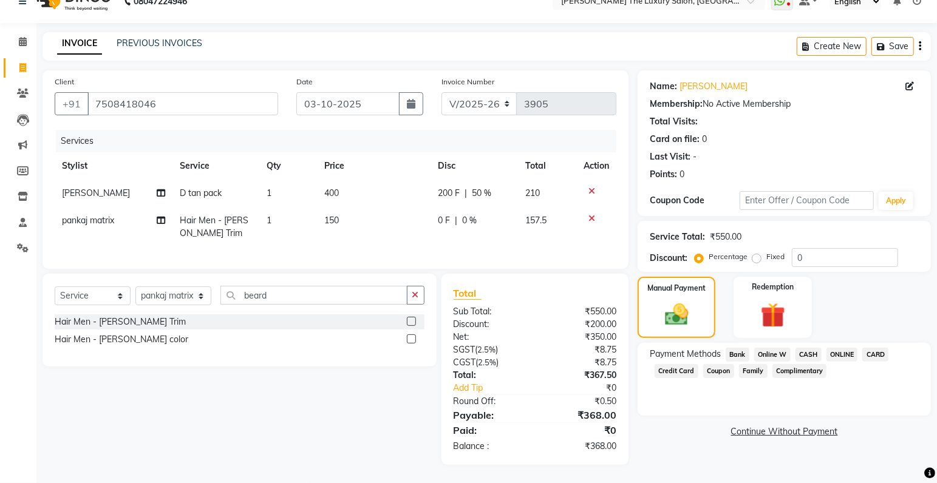
click at [841, 348] on span "ONLINE" at bounding box center [842, 355] width 32 height 14
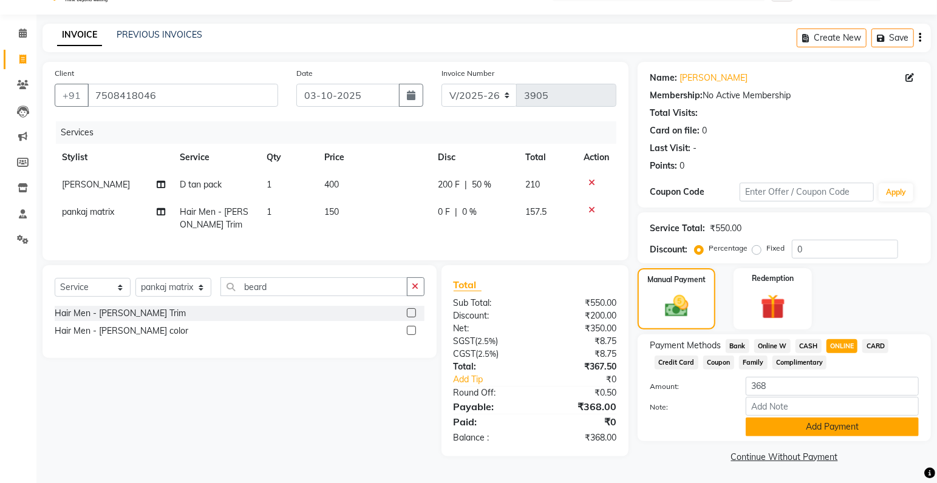
click at [840, 430] on button "Add Payment" at bounding box center [831, 427] width 173 height 19
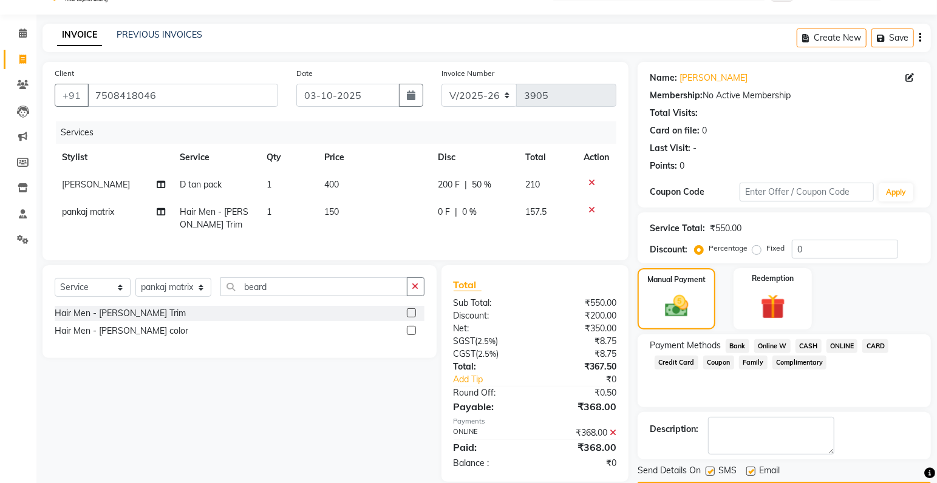
scroll to position [64, 0]
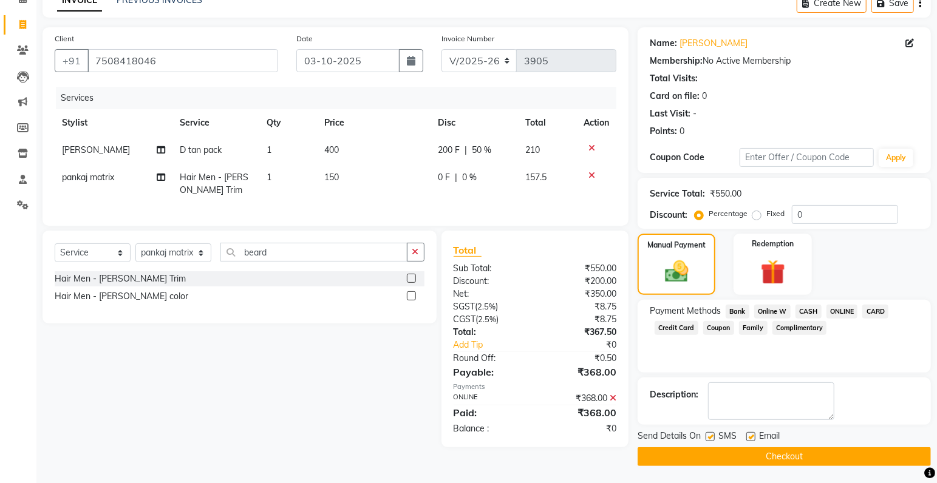
click at [720, 456] on button "Checkout" at bounding box center [783, 456] width 293 height 19
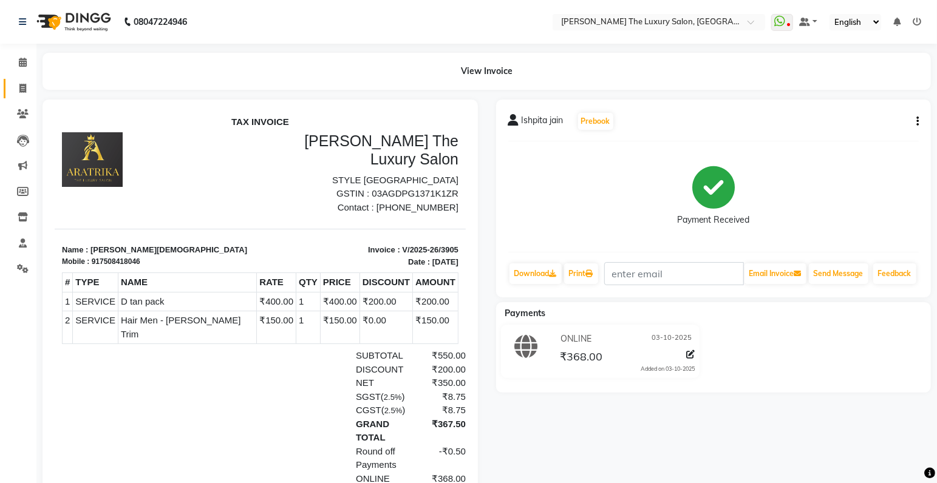
click at [27, 86] on span at bounding box center [22, 89] width 21 height 14
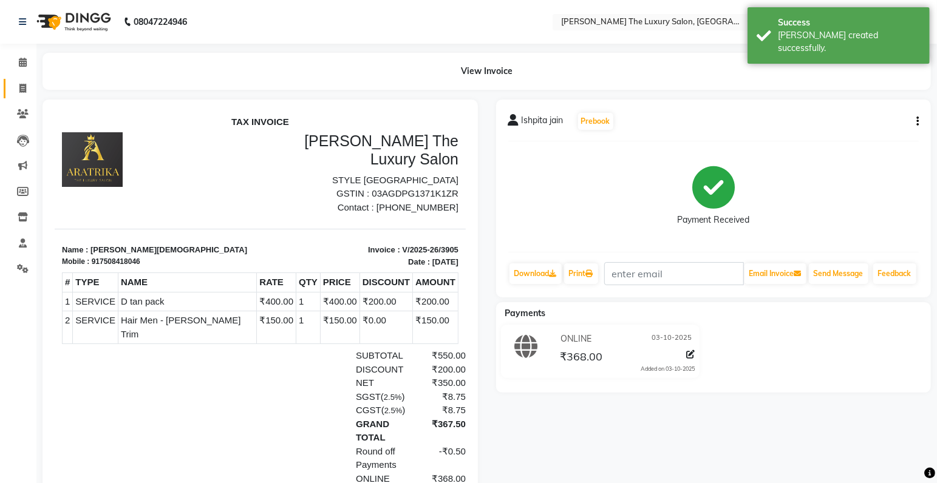
select select "7179"
select select "service"
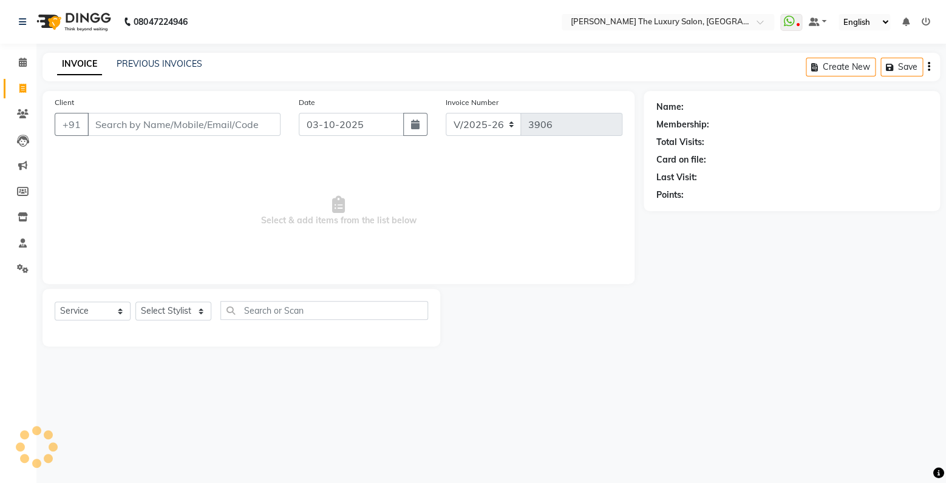
click at [120, 131] on input "Client" at bounding box center [183, 124] width 193 height 23
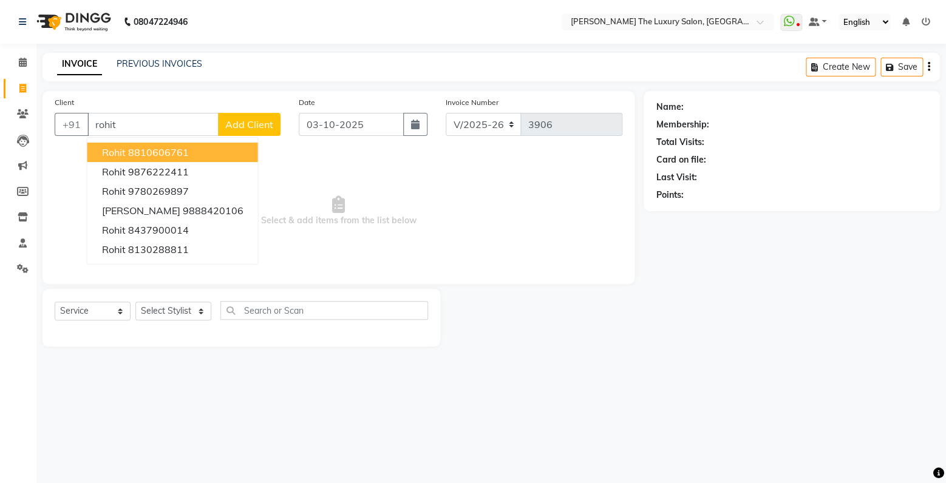
click at [163, 157] on ngb-highlight "8810606761" at bounding box center [158, 152] width 61 height 12
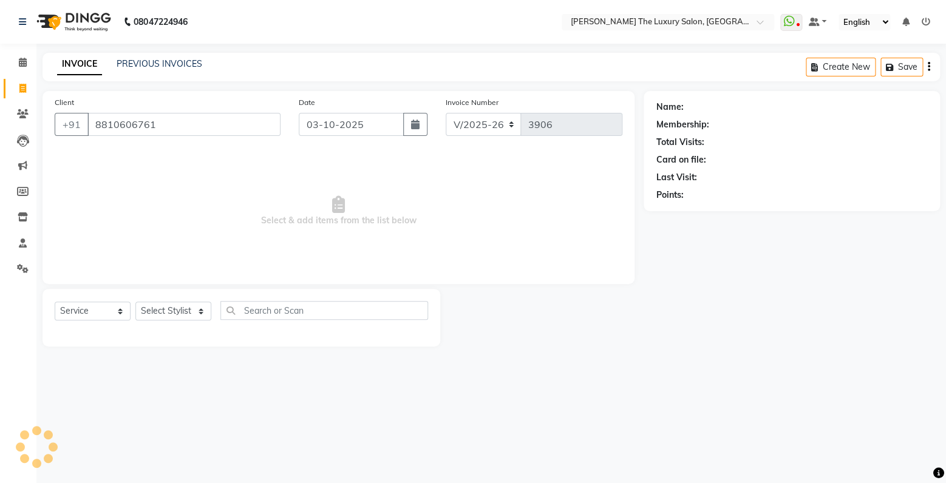
type input "8810606761"
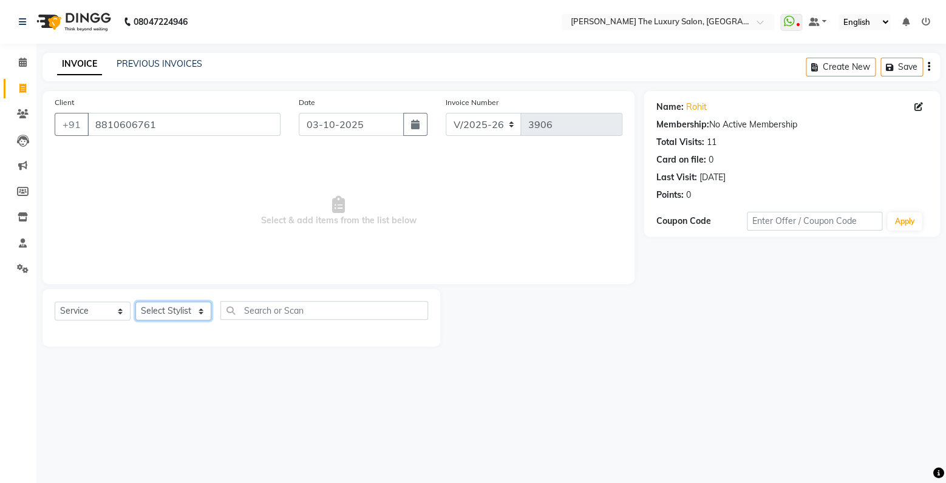
select select "83930"
click option "[PERSON_NAME]" at bounding box center [0, 0] width 0 height 0
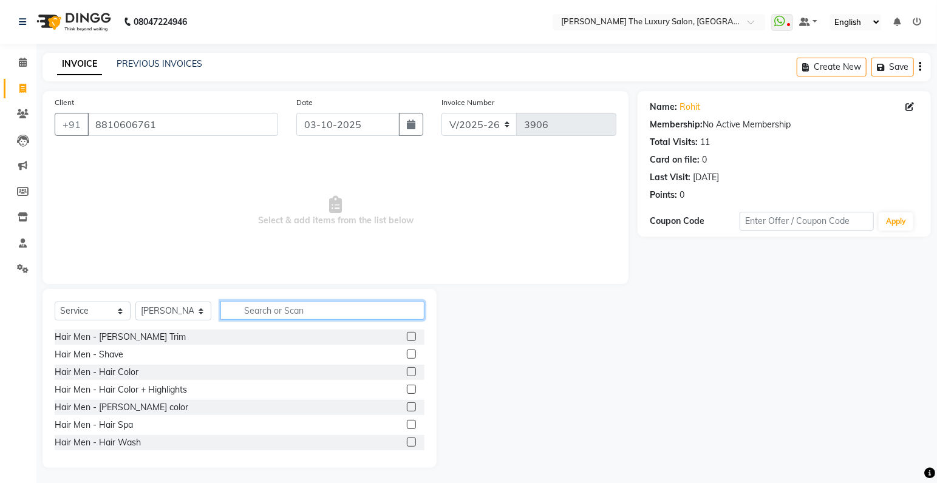
click at [269, 311] on input "text" at bounding box center [322, 310] width 204 height 19
click at [268, 313] on input "text" at bounding box center [322, 310] width 204 height 19
type input "pedicur"
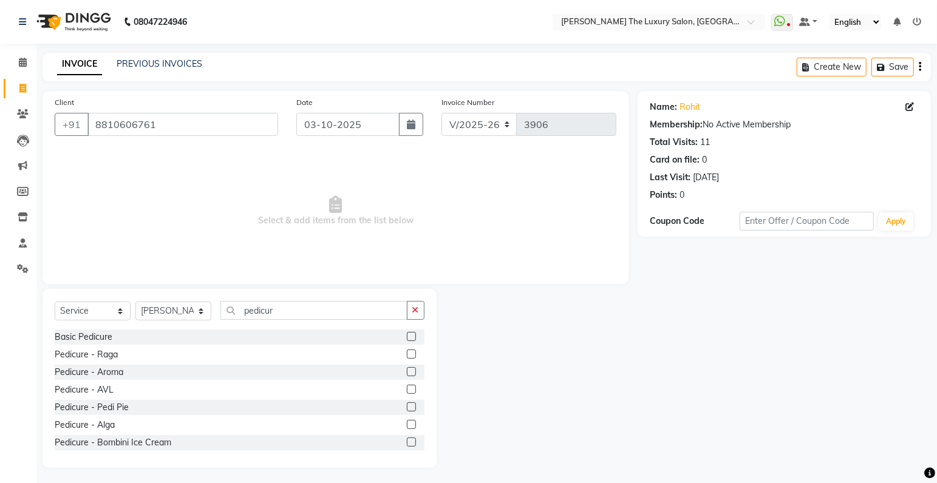
drag, startPoint x: 402, startPoint y: 333, endPoint x: 395, endPoint y: 336, distance: 7.7
click at [407, 334] on label at bounding box center [411, 336] width 9 height 9
click at [407, 334] on input "checkbox" at bounding box center [411, 337] width 8 height 8
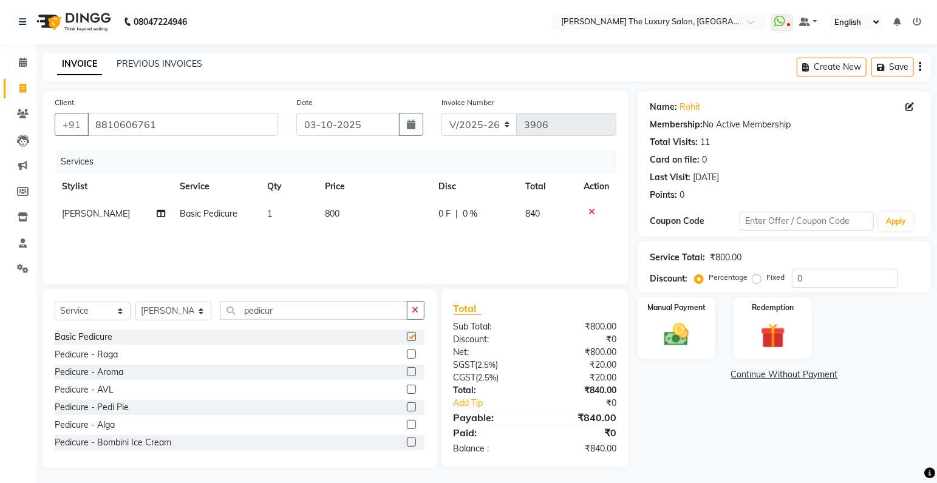
checkbox input "false"
click at [472, 211] on span "0 %" at bounding box center [470, 214] width 15 height 13
select select "83930"
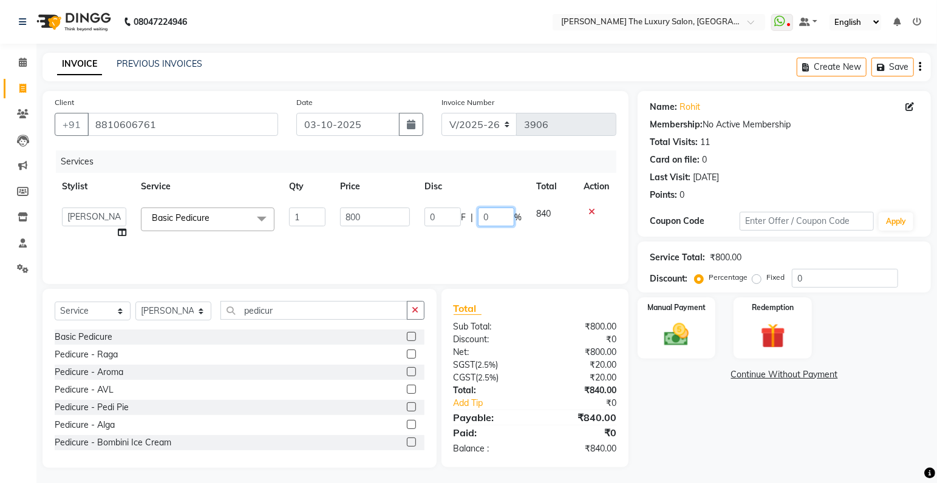
click at [496, 217] on input "0" at bounding box center [496, 217] width 36 height 19
type input "50"
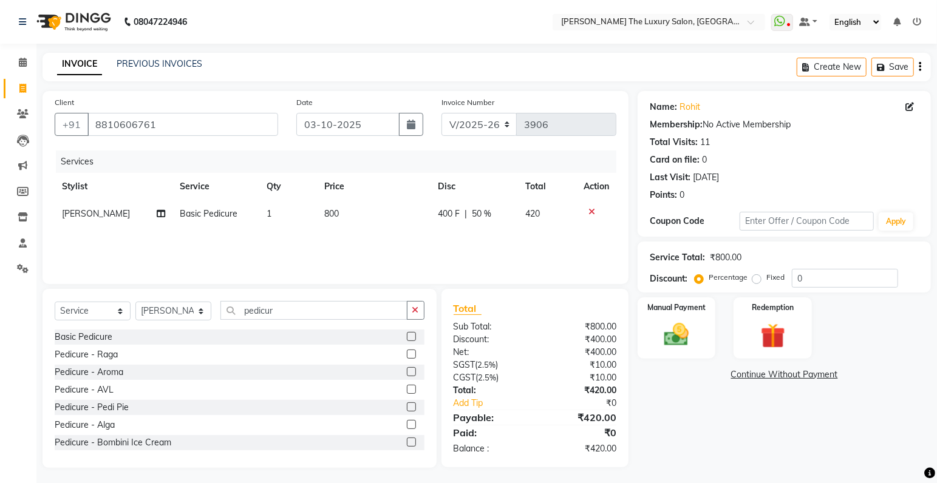
click at [557, 257] on div "Services Stylist Service Qty Price Disc Total Action Jaswant singh Basic Pedicu…" at bounding box center [335, 211] width 561 height 121
click at [135, 302] on select "Select Stylist amrit arsh ayush Gaurav gourav jasmine matrix Jaswant singh love…" at bounding box center [173, 311] width 76 height 19
select select "60209"
click option "Sunny" at bounding box center [0, 0] width 0 height 0
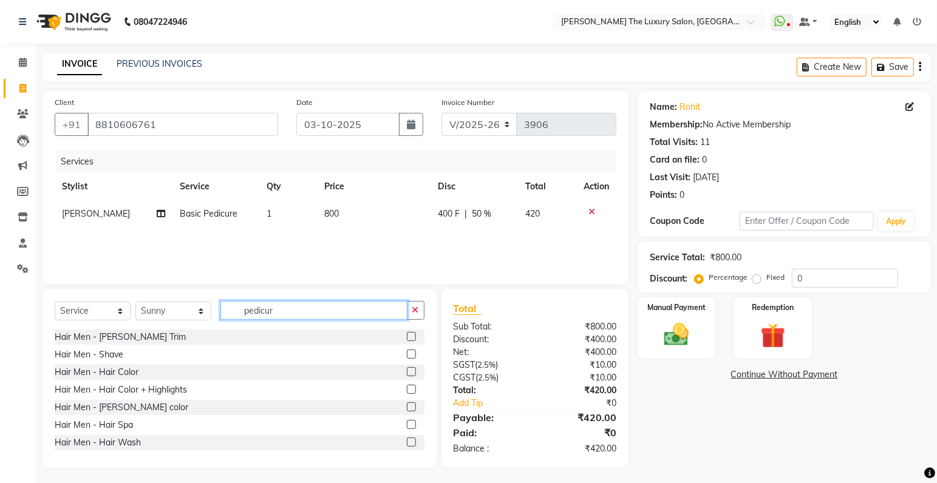
drag, startPoint x: 290, startPoint y: 307, endPoint x: 209, endPoint y: 308, distance: 81.3
click at [220, 308] on input "pedicur" at bounding box center [313, 310] width 187 height 19
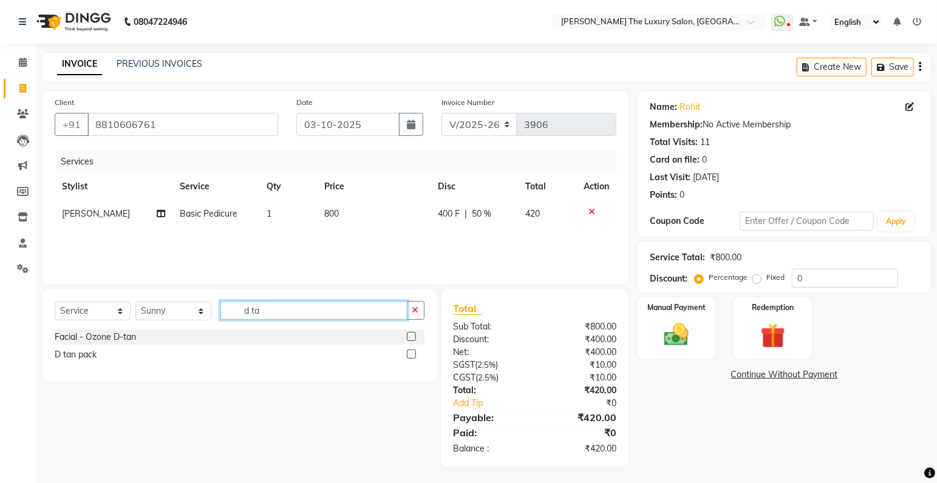
type input "d ta"
click at [408, 354] on label at bounding box center [411, 354] width 9 height 9
click at [408, 354] on input "checkbox" at bounding box center [411, 355] width 8 height 8
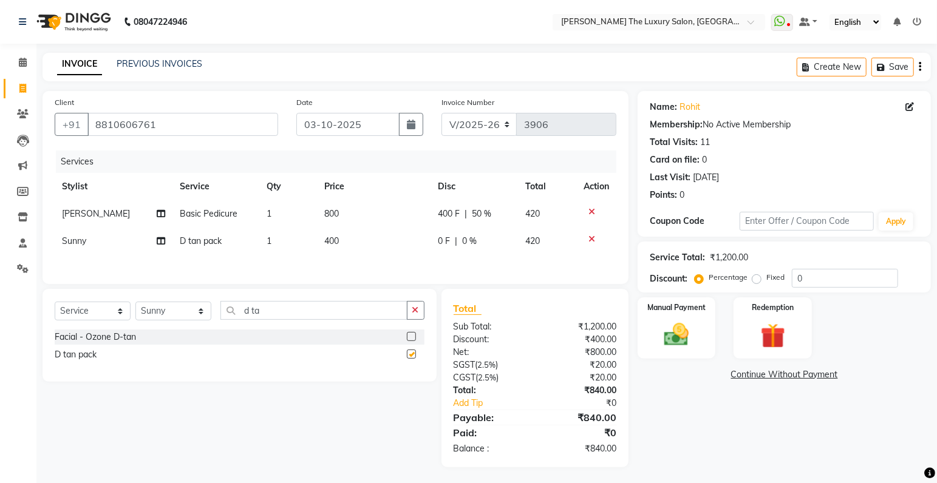
checkbox input "false"
click at [466, 242] on span "0 %" at bounding box center [469, 241] width 15 height 13
select select "60209"
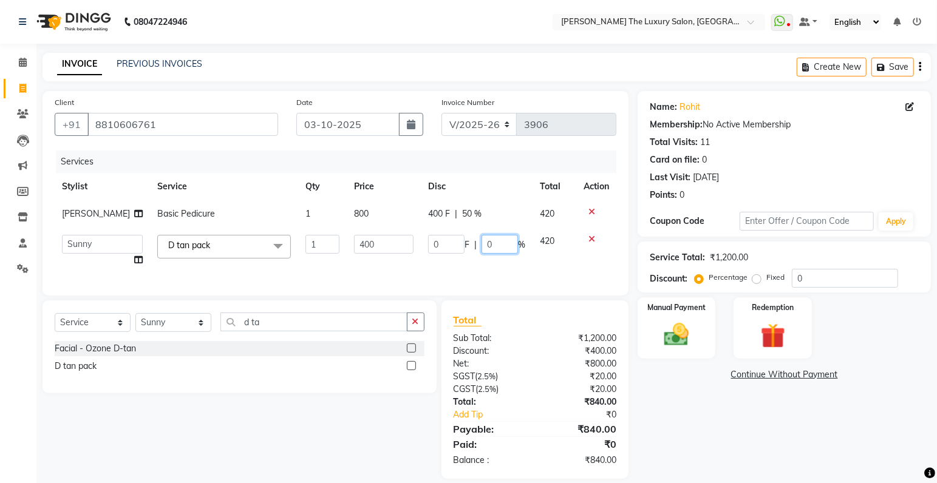
click at [491, 244] on input "0" at bounding box center [499, 244] width 36 height 19
type input "50"
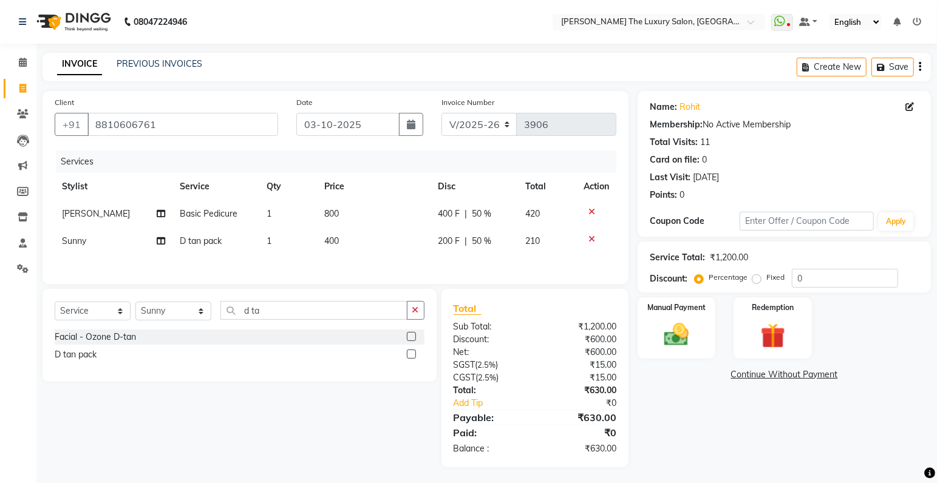
drag, startPoint x: 591, startPoint y: 271, endPoint x: 592, endPoint y: 278, distance: 6.8
click at [591, 272] on div "Services Stylist Service Qty Price Disc Total Action Jaswant singh Basic Pedicu…" at bounding box center [335, 211] width 561 height 121
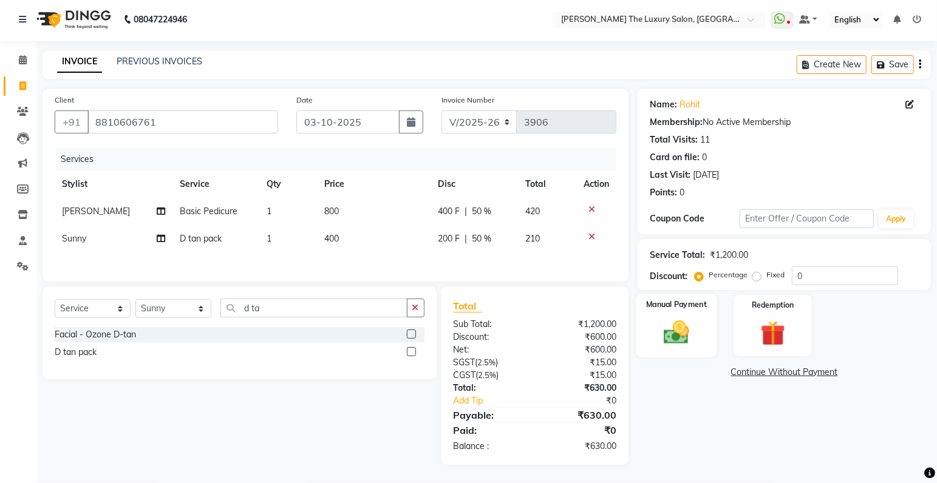
drag, startPoint x: 690, startPoint y: 333, endPoint x: 717, endPoint y: 343, distance: 29.0
click at [691, 336] on img at bounding box center [677, 333] width 42 height 30
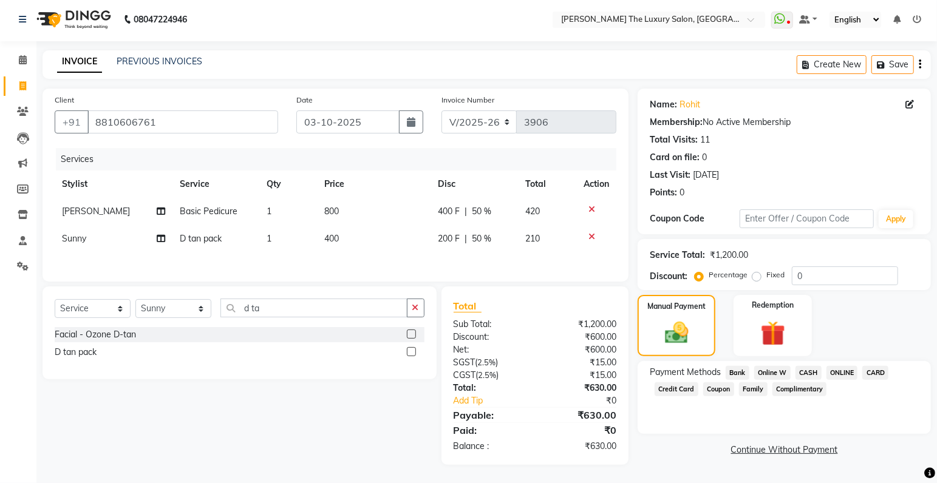
click at [839, 371] on span "ONLINE" at bounding box center [842, 373] width 32 height 14
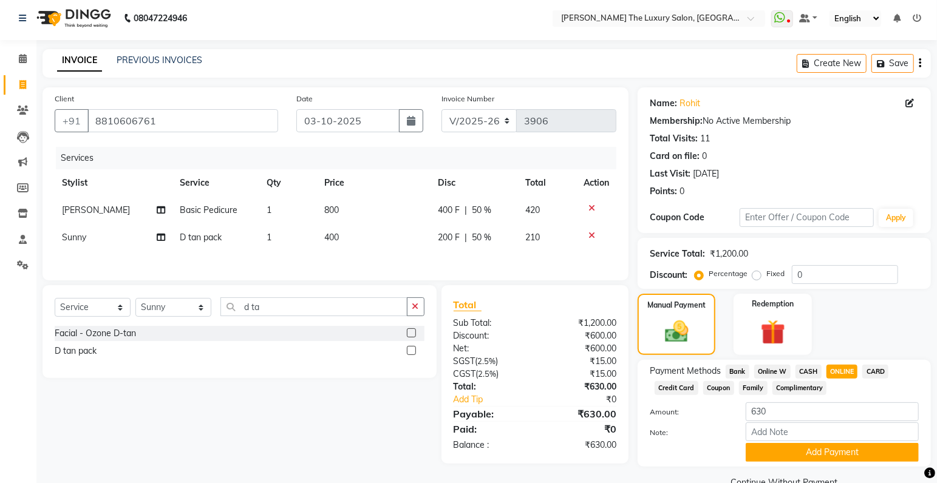
scroll to position [30, 0]
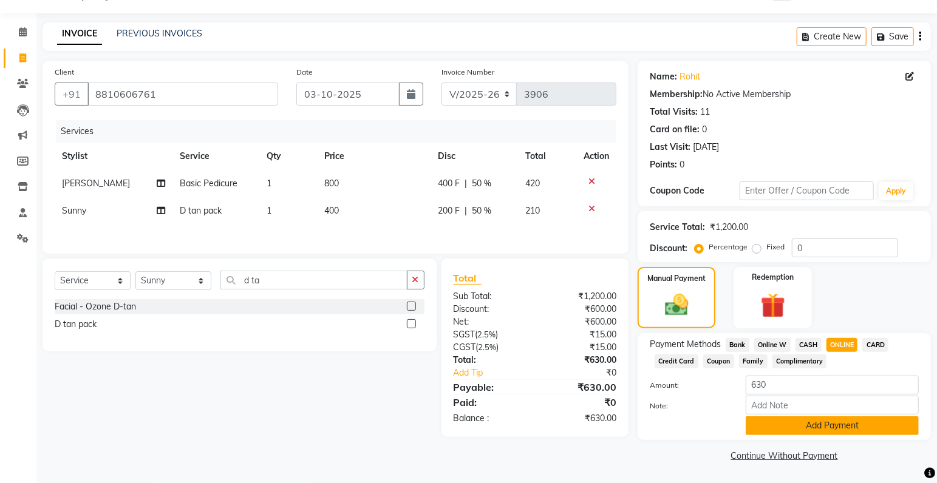
drag, startPoint x: 782, startPoint y: 416, endPoint x: 776, endPoint y: 418, distance: 6.3
click at [782, 417] on div "Amount: 630 Note: Add Payment" at bounding box center [784, 405] width 269 height 59
click at [811, 427] on button "Add Payment" at bounding box center [831, 425] width 173 height 19
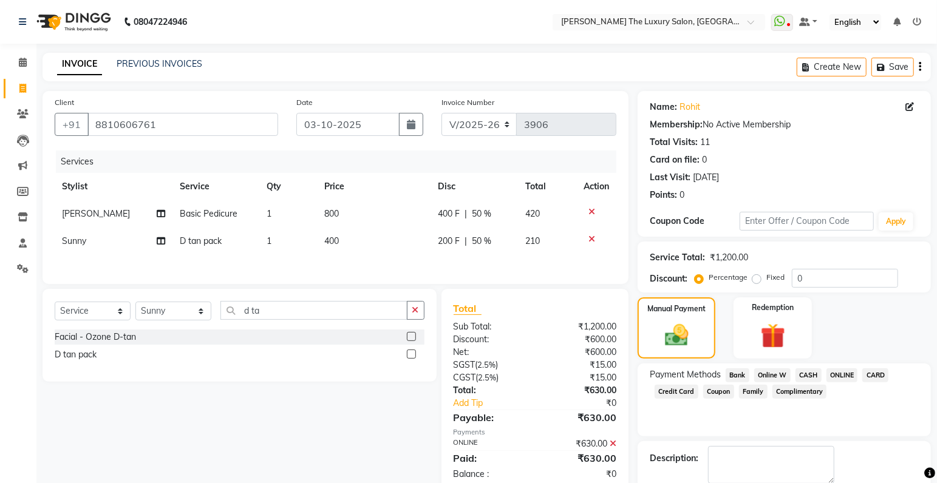
scroll to position [64, 0]
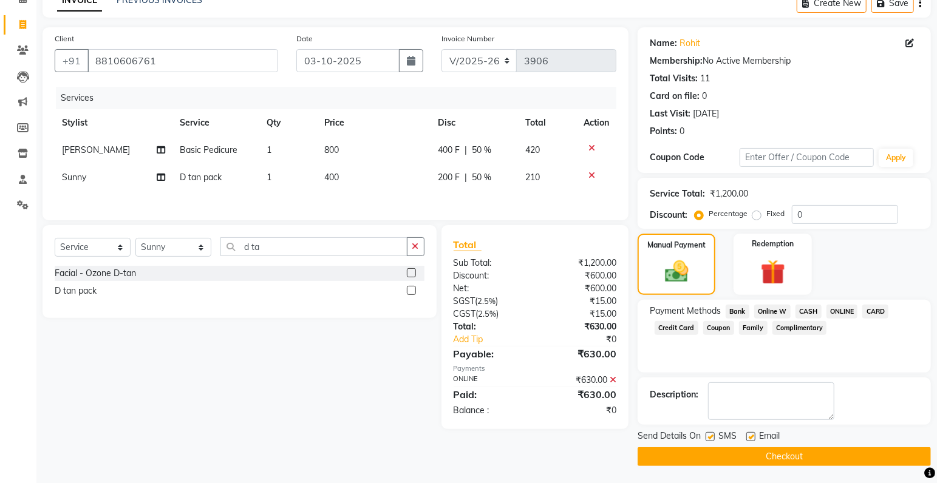
drag, startPoint x: 710, startPoint y: 435, endPoint x: 722, endPoint y: 457, distance: 25.0
click at [711, 436] on label at bounding box center [709, 436] width 9 height 9
click at [722, 457] on button "Checkout" at bounding box center [783, 456] width 293 height 19
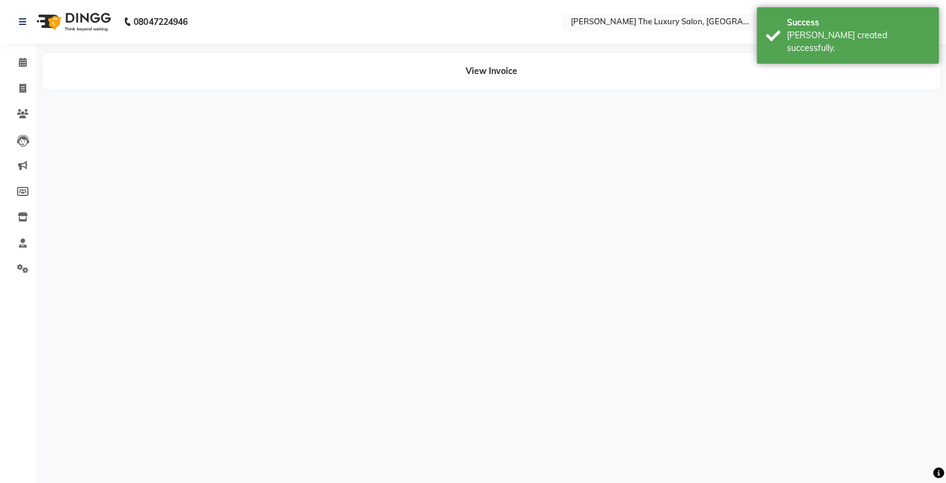
click at [712, 439] on div "08047224946 Select Location × Aratrika The Luxury Salon, Jalandhar Road, Kapurt…" at bounding box center [473, 241] width 946 height 483
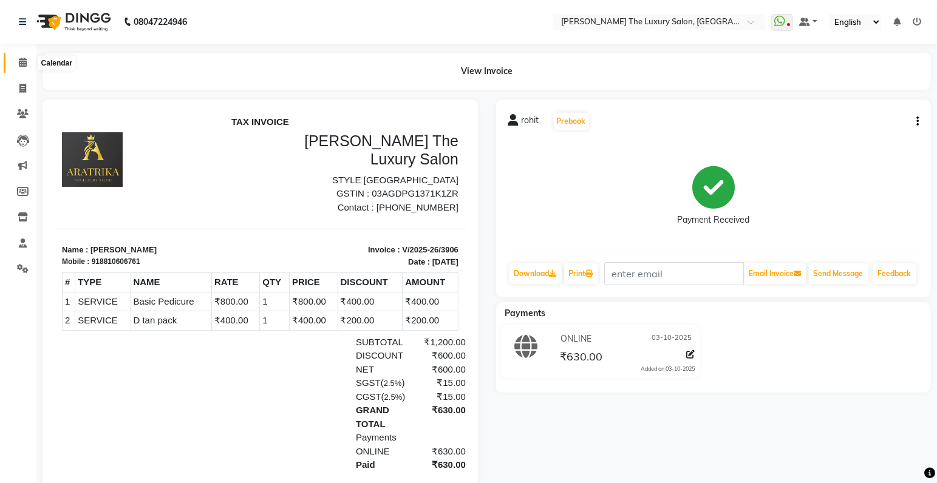
click at [17, 59] on span at bounding box center [22, 63] width 21 height 14
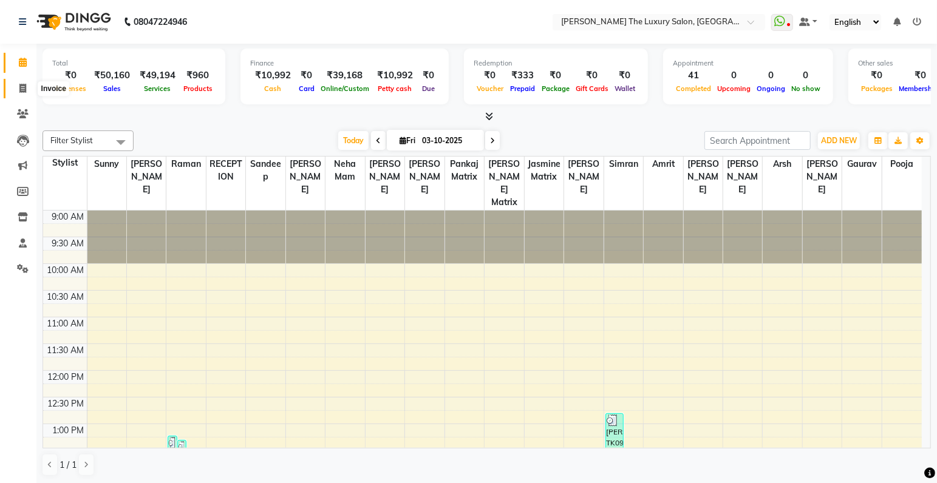
click at [21, 92] on icon at bounding box center [22, 88] width 7 height 9
select select "7179"
select select "service"
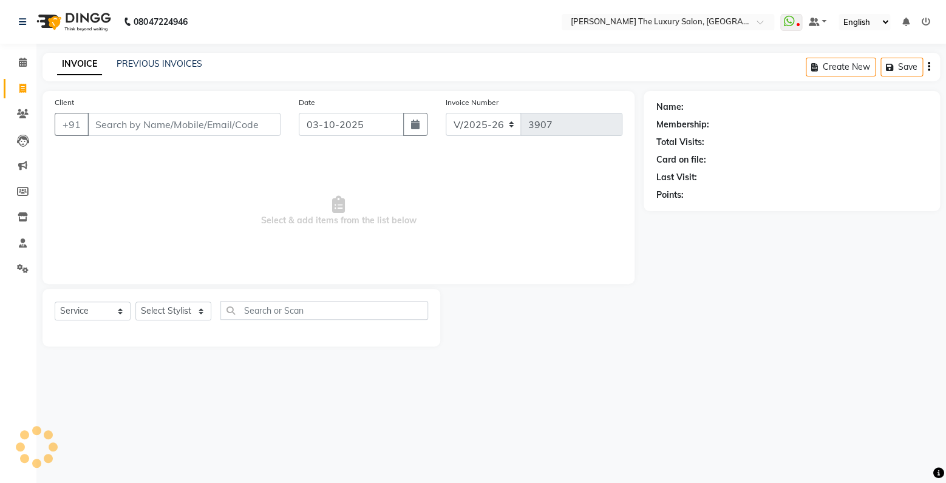
click at [160, 131] on input "Client" at bounding box center [183, 124] width 193 height 23
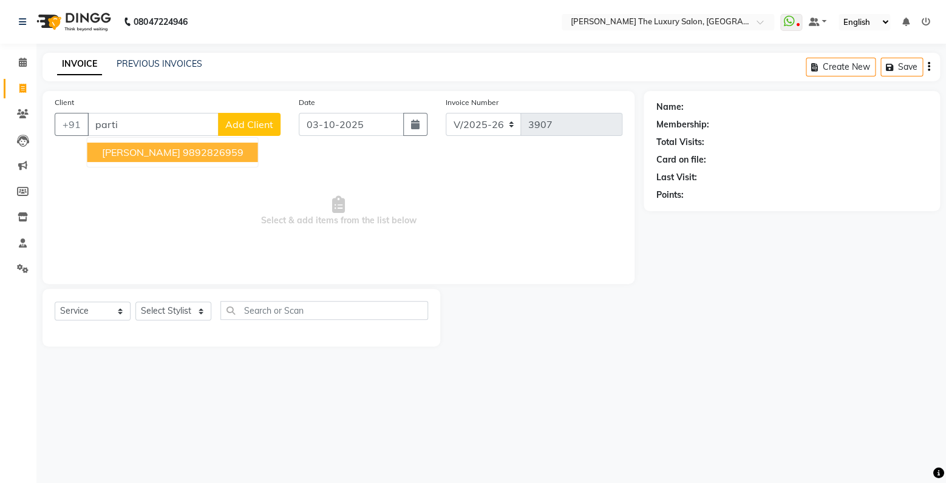
click at [204, 151] on button "partik 9892826959" at bounding box center [172, 152] width 171 height 19
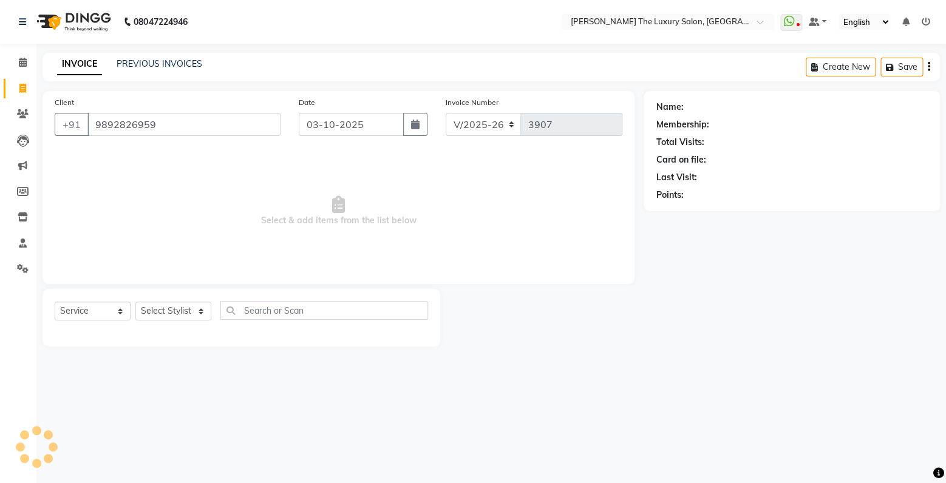
type input "9892826959"
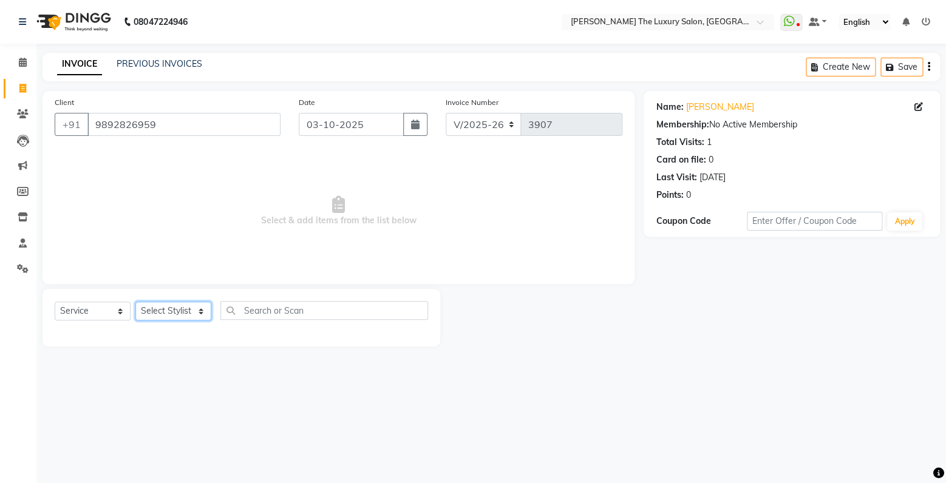
select select "93051"
click option "pooja" at bounding box center [0, 0] width 0 height 0
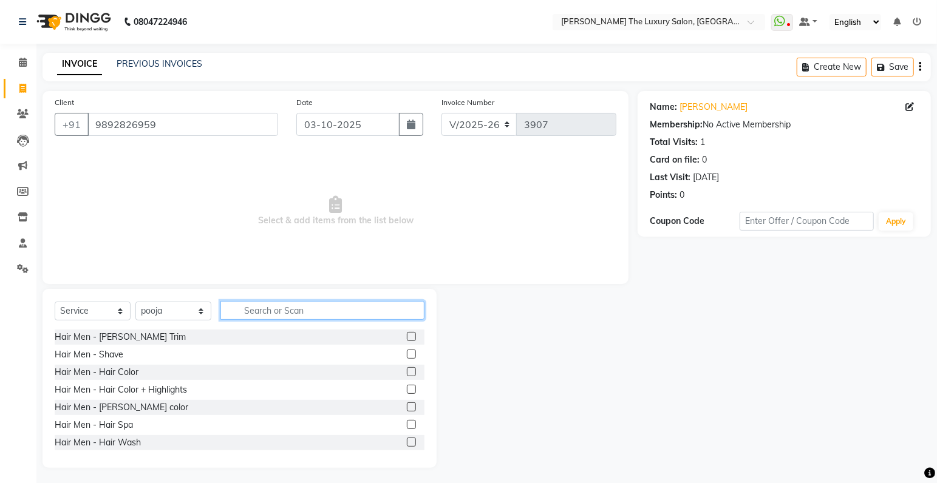
click at [290, 312] on input "text" at bounding box center [322, 310] width 204 height 19
type input "t"
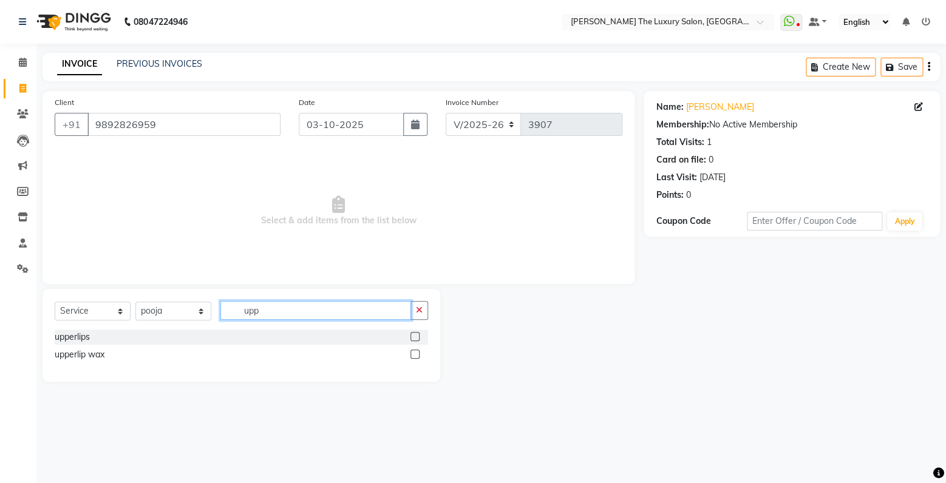
type input "upp"
click at [416, 337] on label at bounding box center [414, 336] width 9 height 9
click at [416, 337] on input "checkbox" at bounding box center [414, 337] width 8 height 8
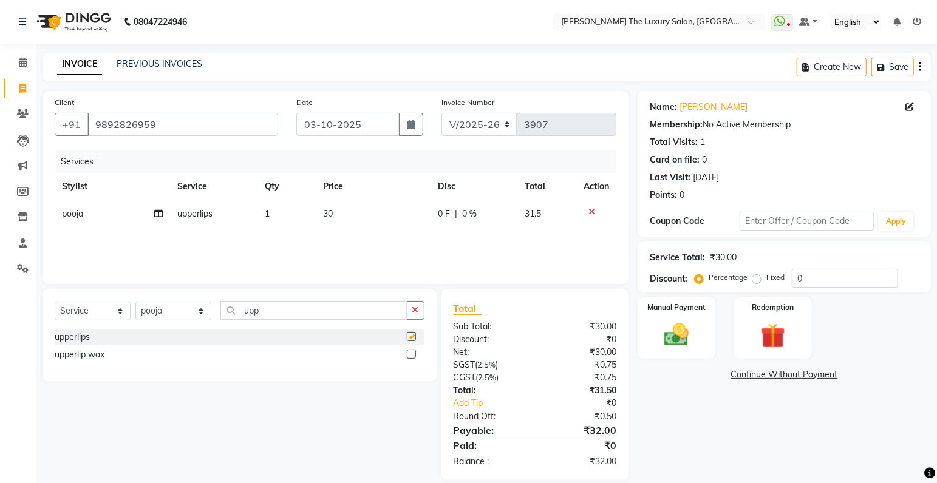
checkbox input "false"
click at [135, 302] on select "Select Stylist amrit arsh ayush Gaurav gourav jasmine matrix Jaswant singh love…" at bounding box center [173, 311] width 76 height 19
select select "91383"
click option "Gaurav" at bounding box center [0, 0] width 0 height 0
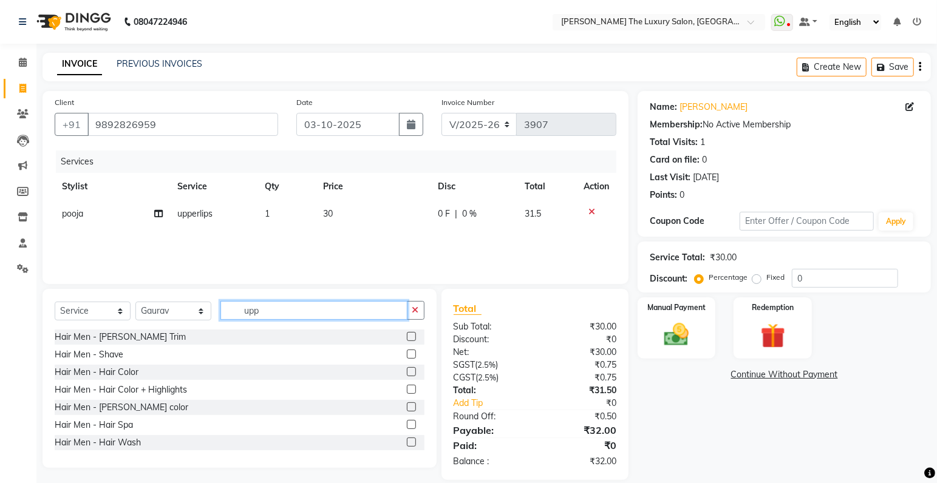
drag, startPoint x: 279, startPoint y: 313, endPoint x: 125, endPoint y: 321, distance: 154.4
click at [220, 320] on input "upp" at bounding box center [313, 310] width 187 height 19
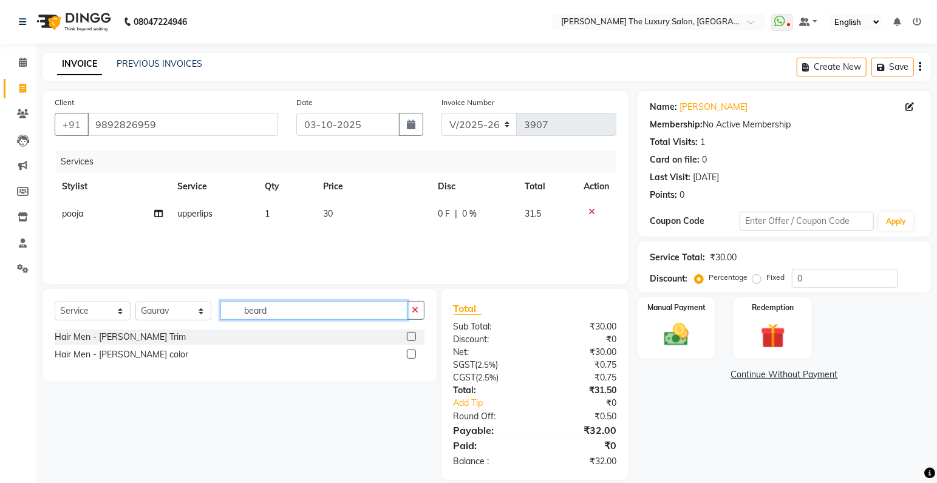
type input "beard"
click at [409, 336] on label at bounding box center [411, 336] width 9 height 9
click at [409, 336] on input "checkbox" at bounding box center [411, 337] width 8 height 8
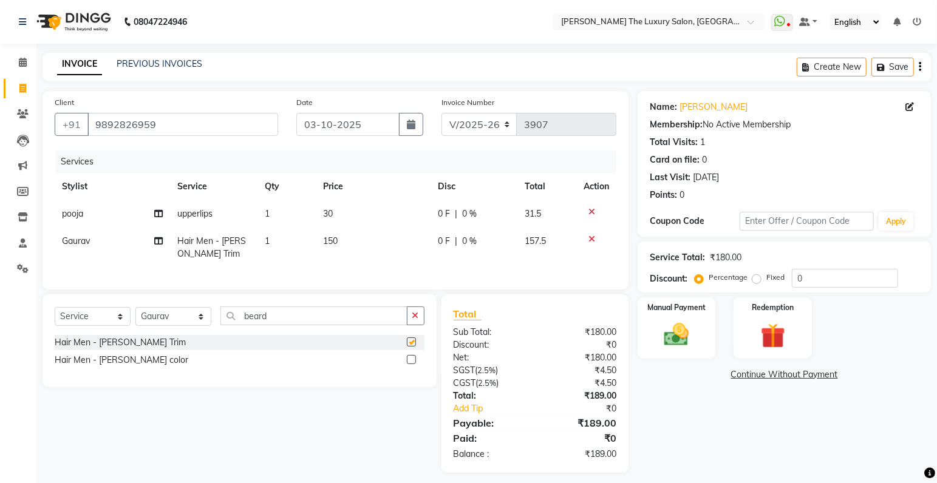
checkbox input "false"
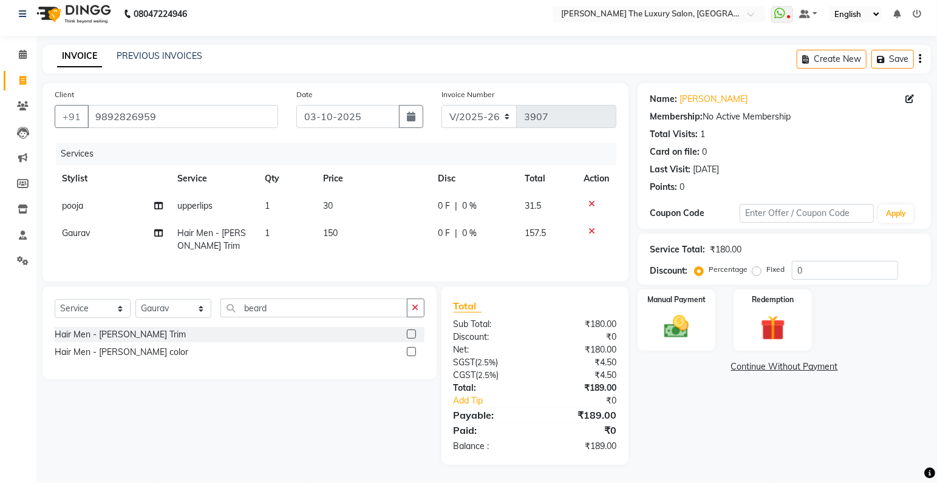
drag, startPoint x: 706, startPoint y: 308, endPoint x: 736, endPoint y: 345, distance: 47.5
click at [707, 311] on div "Manual Payment" at bounding box center [676, 320] width 78 height 61
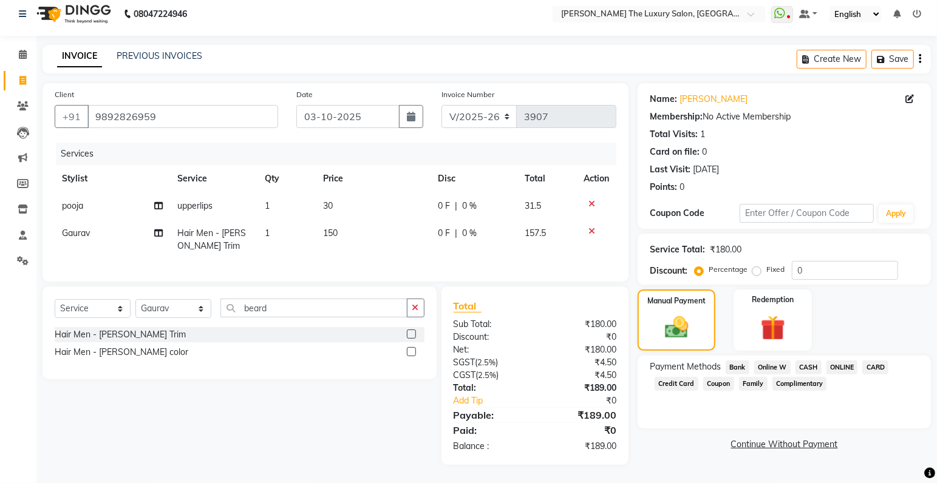
click at [851, 361] on span "ONLINE" at bounding box center [842, 368] width 32 height 14
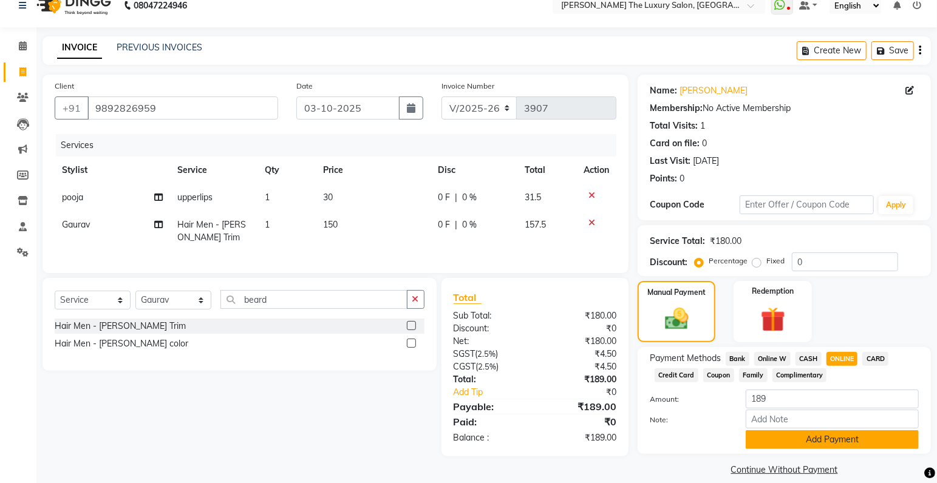
click at [844, 441] on button "Add Payment" at bounding box center [831, 439] width 173 height 19
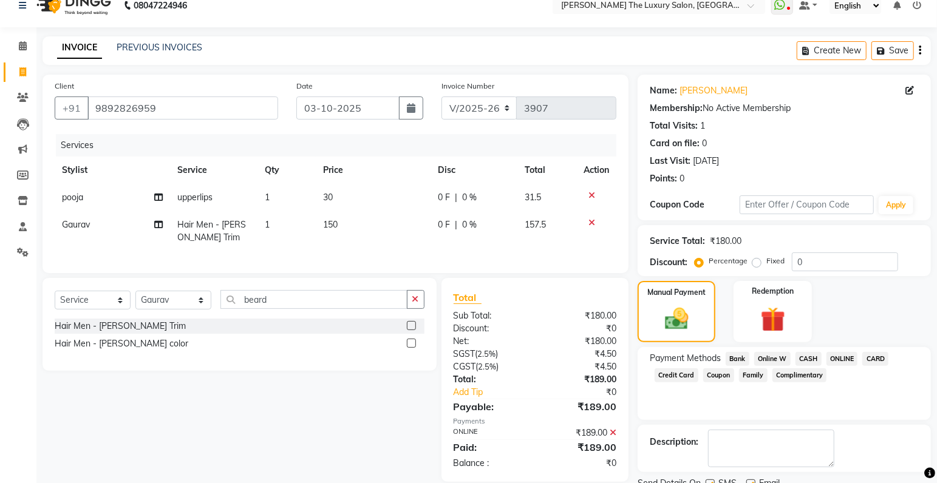
scroll to position [64, 0]
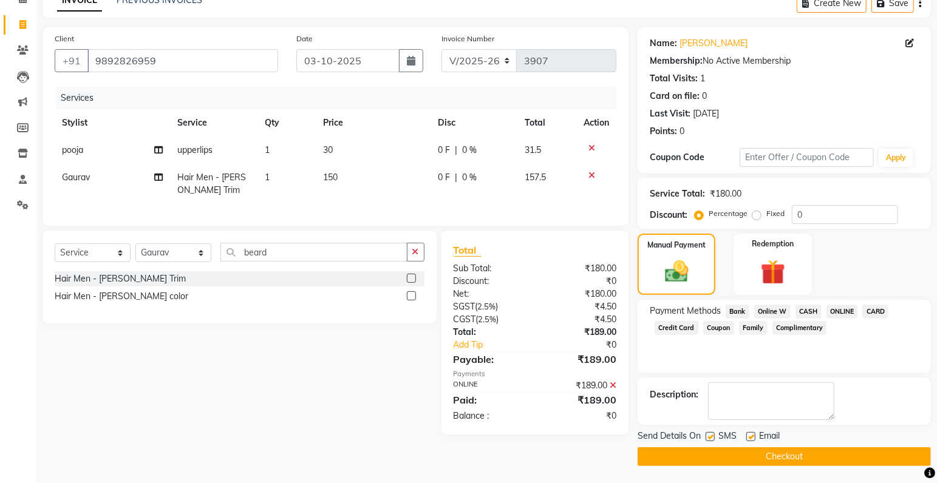
click at [711, 436] on label at bounding box center [709, 436] width 9 height 9
click at [711, 436] on input "checkbox" at bounding box center [709, 437] width 8 height 8
checkbox input "false"
click at [713, 449] on button "Checkout" at bounding box center [783, 456] width 293 height 19
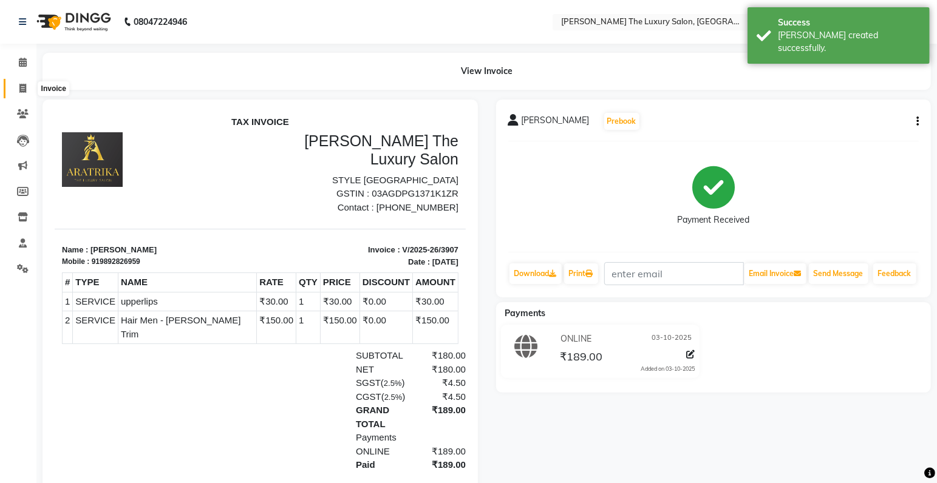
click at [26, 87] on icon at bounding box center [22, 88] width 7 height 9
select select "7179"
select select "service"
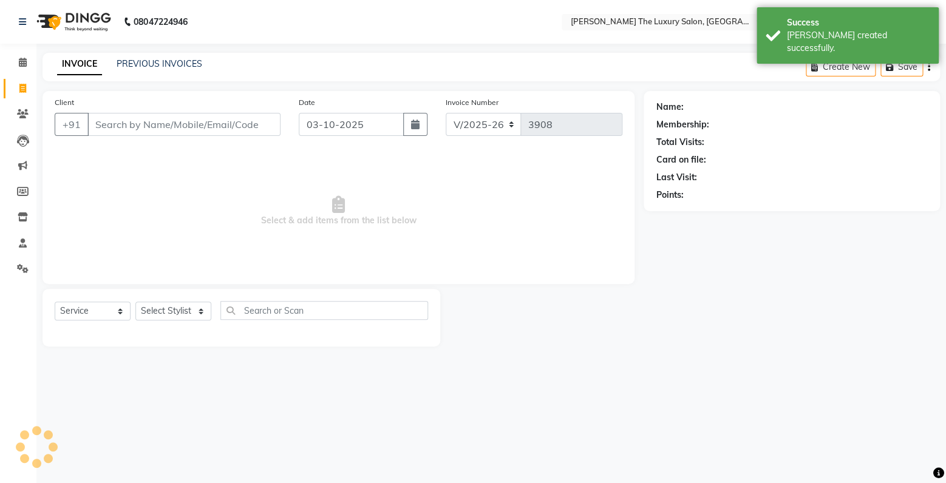
click at [118, 131] on input "Client" at bounding box center [183, 124] width 193 height 23
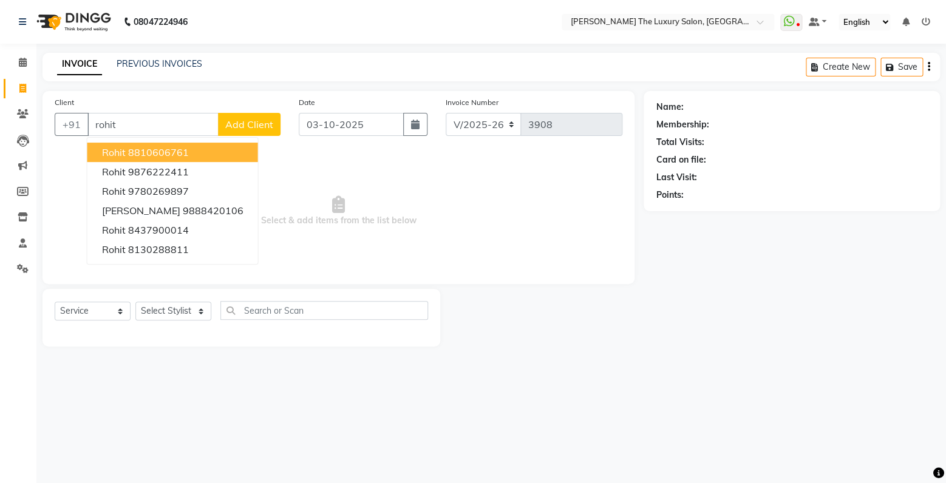
click at [154, 160] on button "rohit 8810606761" at bounding box center [172, 152] width 171 height 19
type input "8810606761"
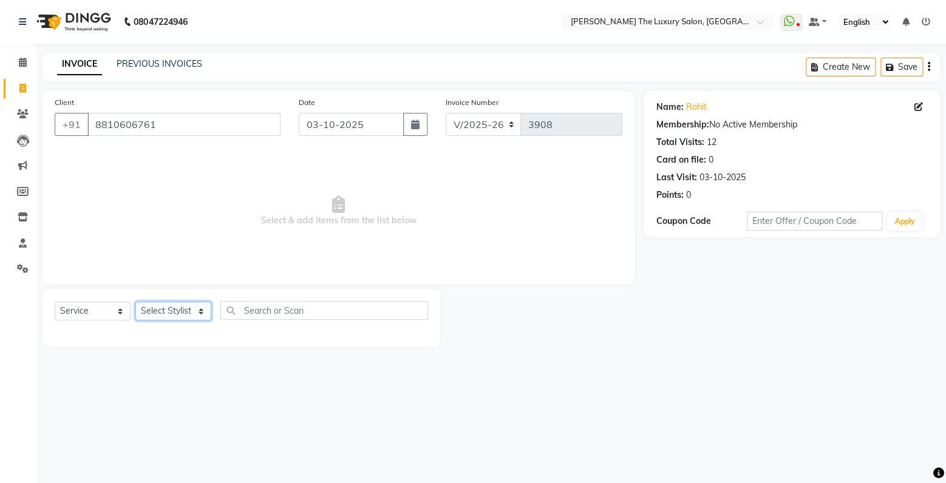
click at [135, 302] on select "Select Stylist amrit arsh ayush Gaurav gourav jasmine matrix Jaswant singh love…" at bounding box center [173, 311] width 76 height 19
select select "86782"
click option "arsh" at bounding box center [0, 0] width 0 height 0
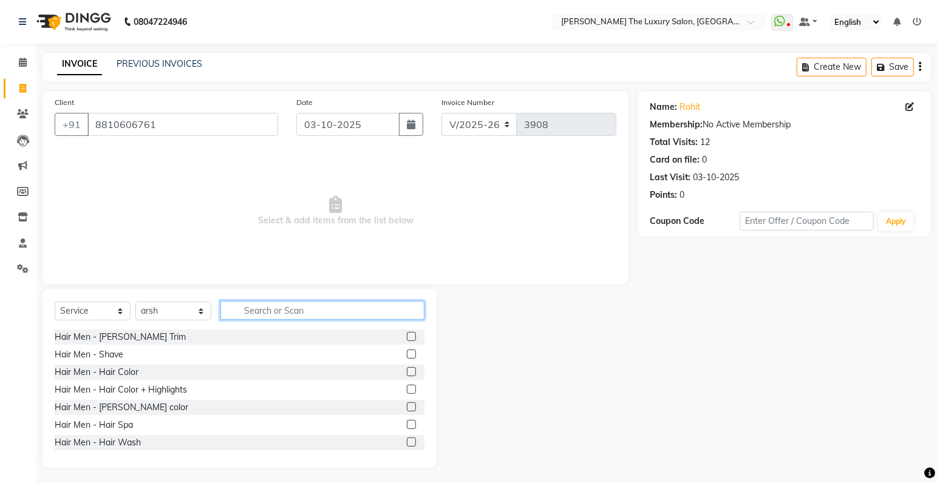
click at [284, 314] on input "text" at bounding box center [322, 310] width 204 height 19
drag, startPoint x: 402, startPoint y: 336, endPoint x: 368, endPoint y: 317, distance: 38.9
click at [407, 336] on label at bounding box center [411, 336] width 9 height 9
click at [407, 336] on input "checkbox" at bounding box center [411, 337] width 8 height 8
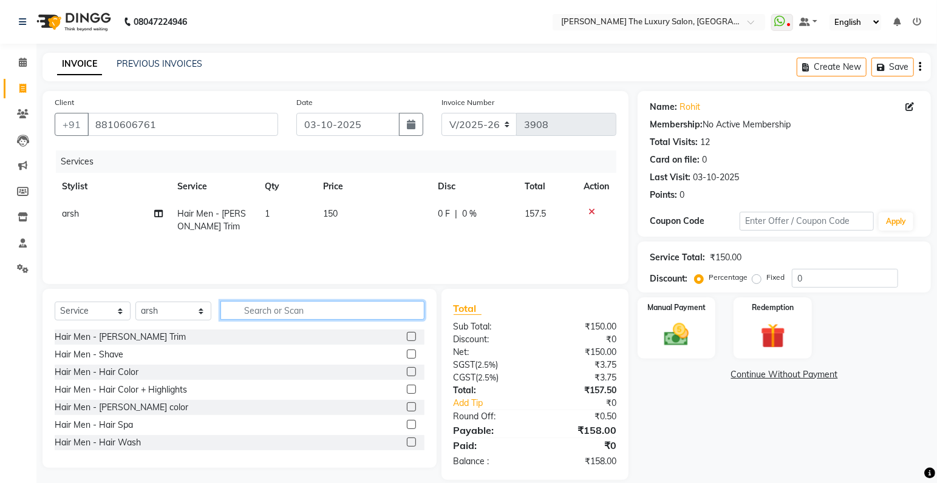
checkbox input "false"
click at [350, 314] on input "text" at bounding box center [322, 310] width 204 height 19
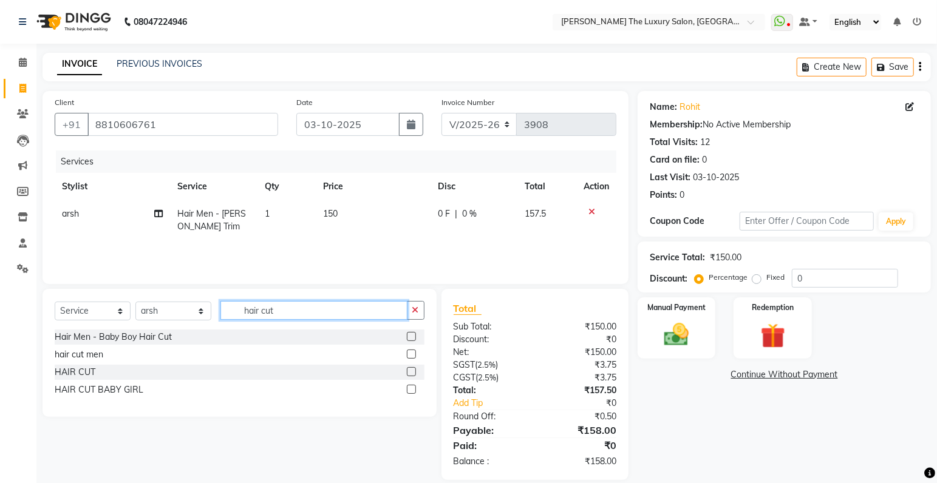
type input "hair cut"
click at [410, 356] on label at bounding box center [411, 354] width 9 height 9
click at [410, 356] on input "checkbox" at bounding box center [411, 355] width 8 height 8
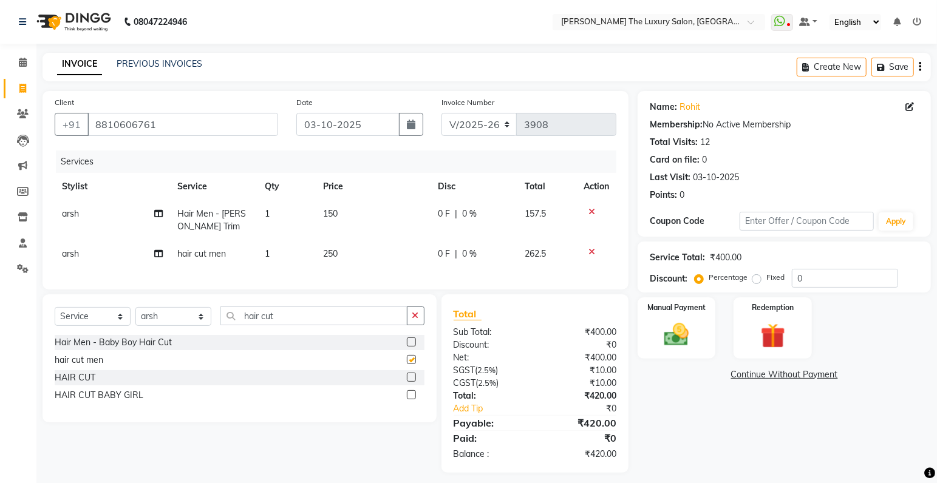
checkbox input "false"
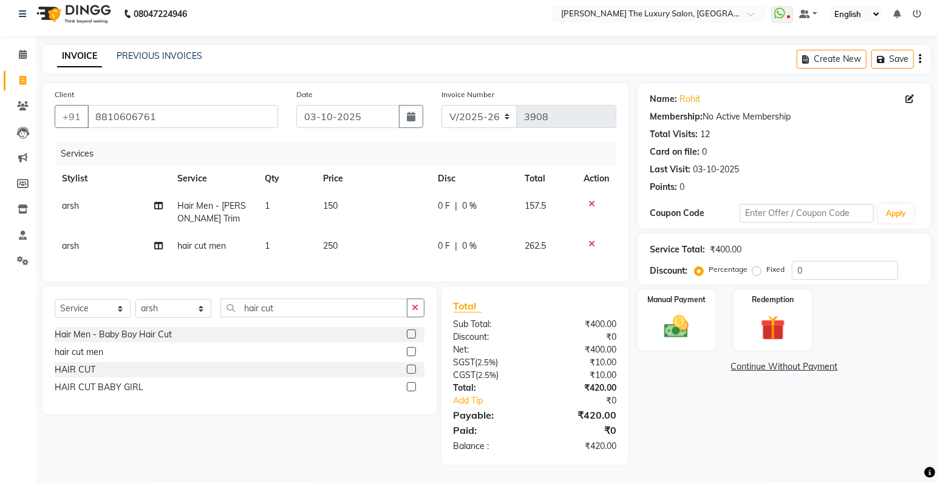
scroll to position [16, 0]
click at [700, 311] on div "Manual Payment" at bounding box center [676, 320] width 81 height 64
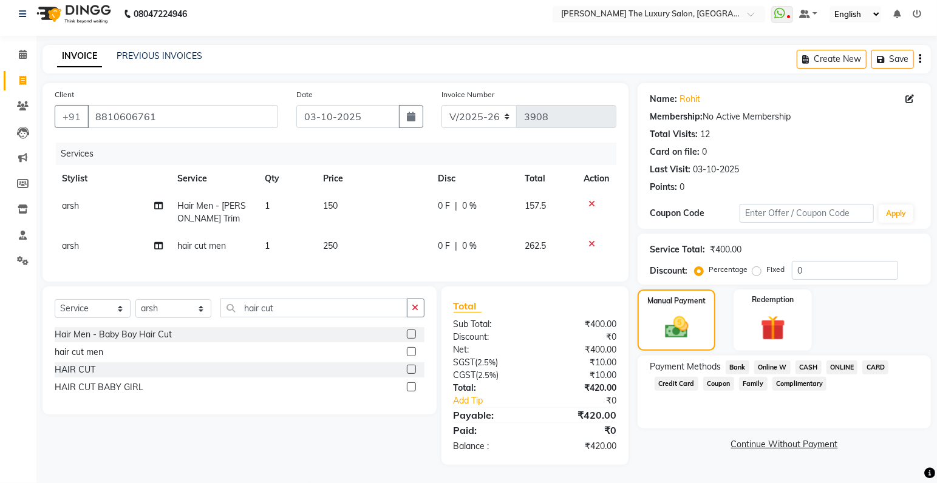
click at [802, 361] on span "CASH" at bounding box center [808, 368] width 26 height 14
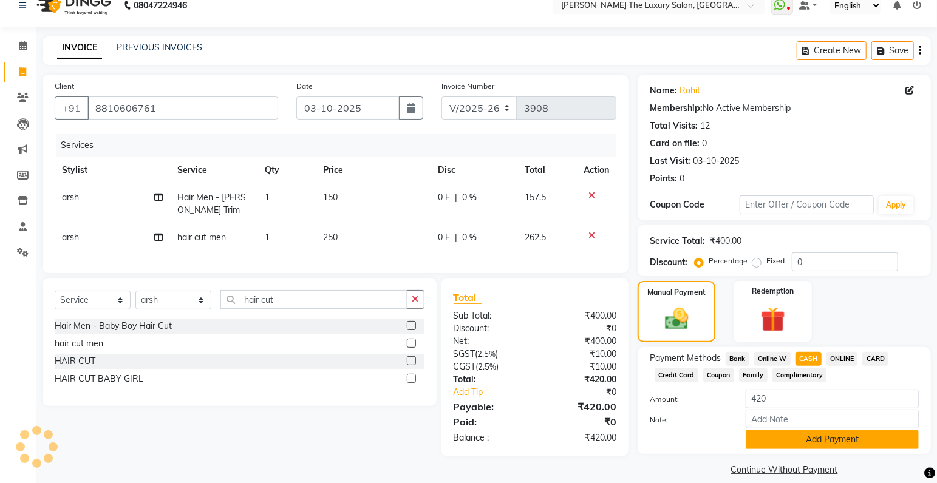
click at [815, 436] on button "Add Payment" at bounding box center [831, 439] width 173 height 19
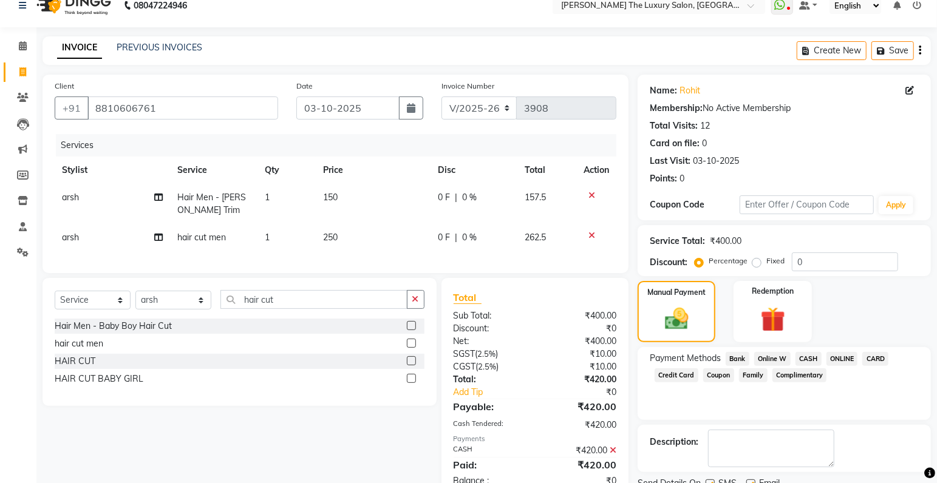
scroll to position [64, 0]
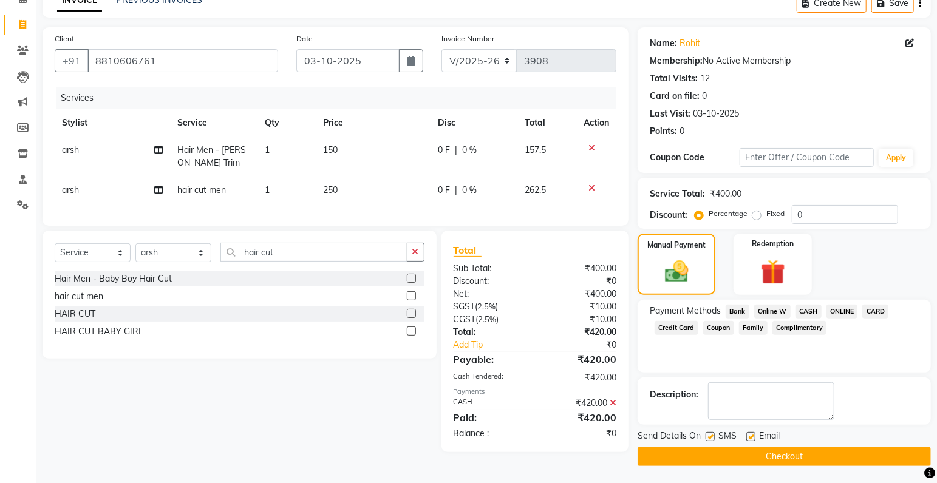
click at [711, 437] on label at bounding box center [709, 436] width 9 height 9
click at [711, 437] on input "checkbox" at bounding box center [709, 437] width 8 height 8
checkbox input "false"
click at [716, 457] on button "Checkout" at bounding box center [783, 456] width 293 height 19
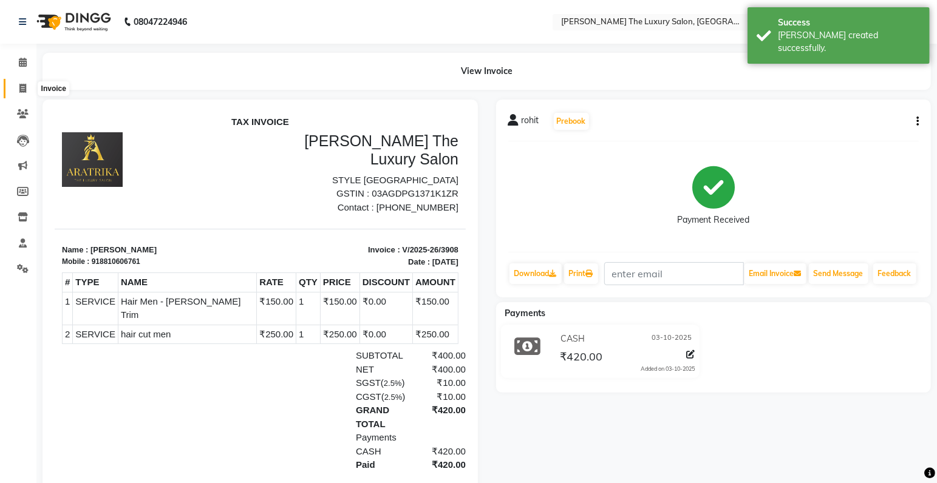
click at [27, 87] on span at bounding box center [22, 89] width 21 height 14
select select "7179"
select select "service"
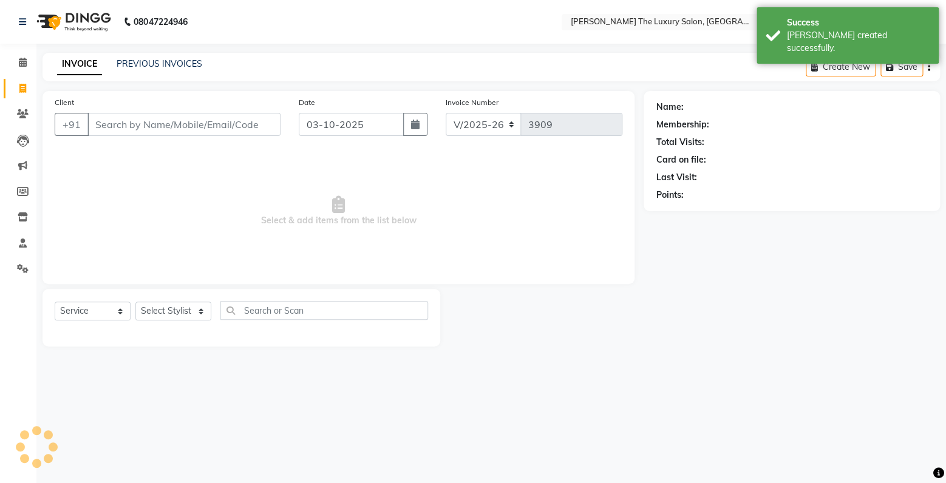
click at [123, 129] on input "Client" at bounding box center [183, 124] width 193 height 23
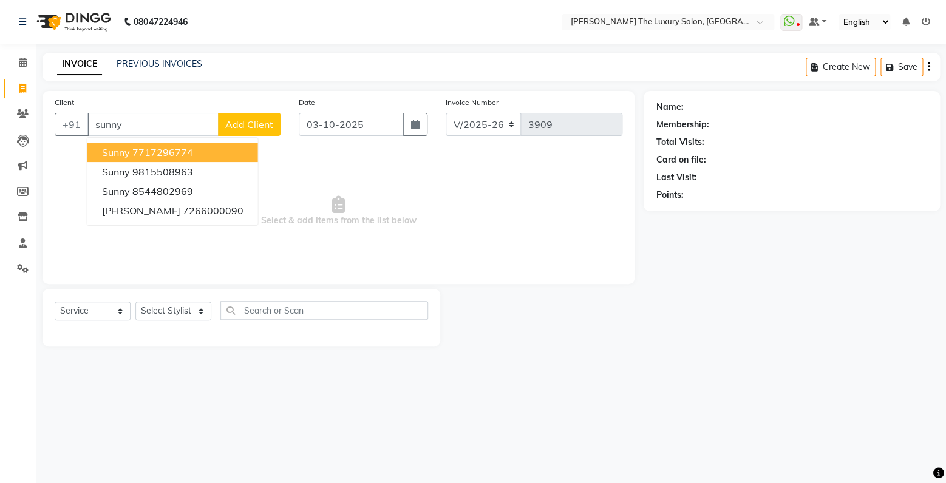
click at [208, 149] on button "sunny 7717296774" at bounding box center [172, 152] width 171 height 19
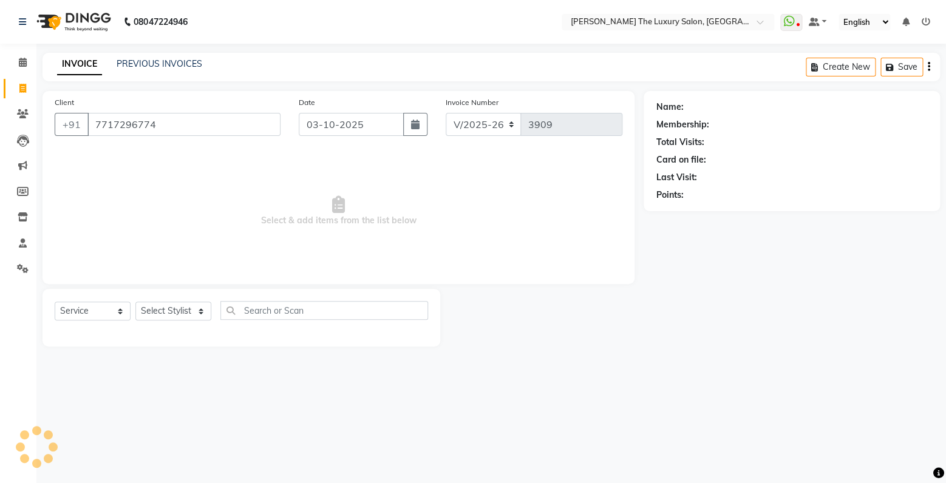
type input "7717296774"
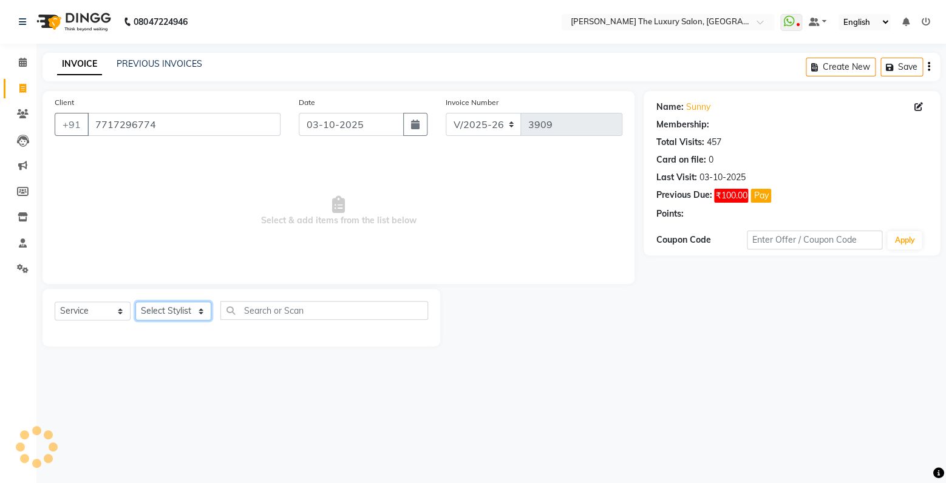
click at [135, 302] on select "Select Stylist amrit arsh ayush Gaurav gourav jasmine matrix Jaswant singh love…" at bounding box center [173, 311] width 76 height 19
select select "60213"
click option "Raman" at bounding box center [0, 0] width 0 height 0
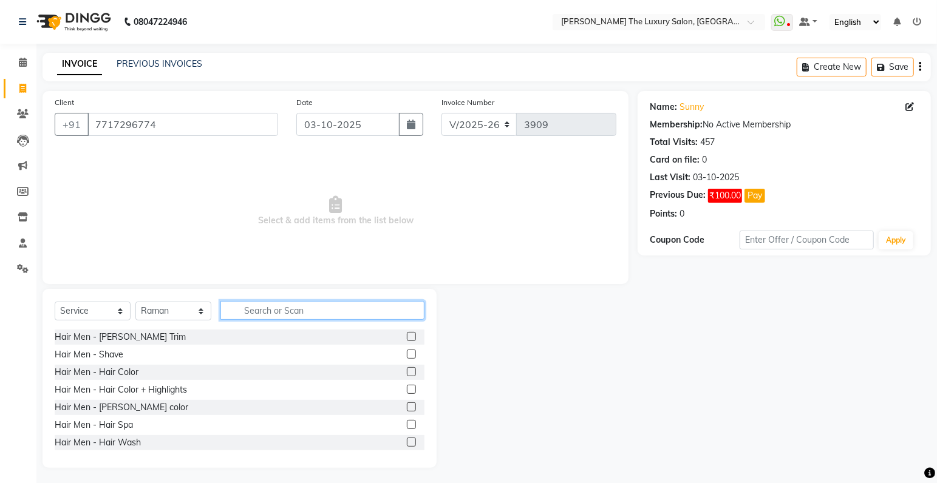
click at [307, 305] on input "text" at bounding box center [322, 310] width 204 height 19
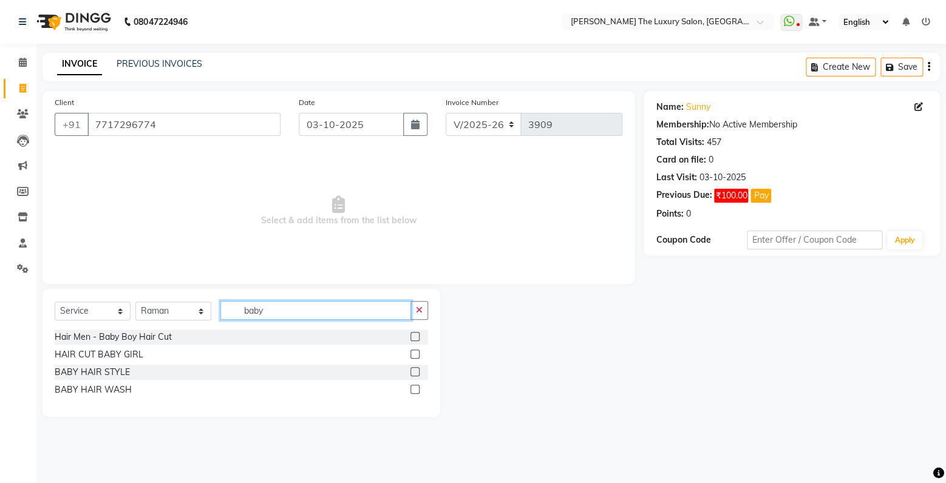
type input "baby"
click at [415, 337] on label at bounding box center [414, 336] width 9 height 9
click at [415, 337] on input "checkbox" at bounding box center [414, 337] width 8 height 8
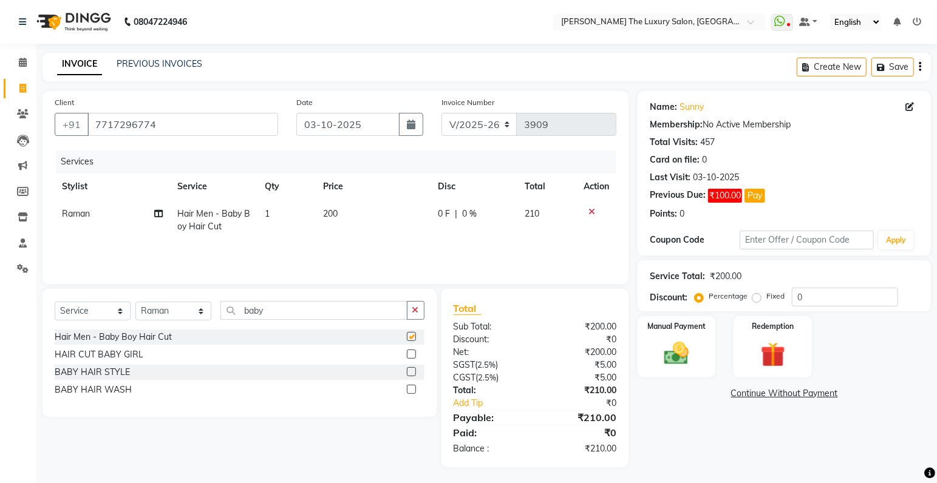
checkbox input "false"
click at [333, 215] on span "200" at bounding box center [330, 213] width 15 height 11
select select "60213"
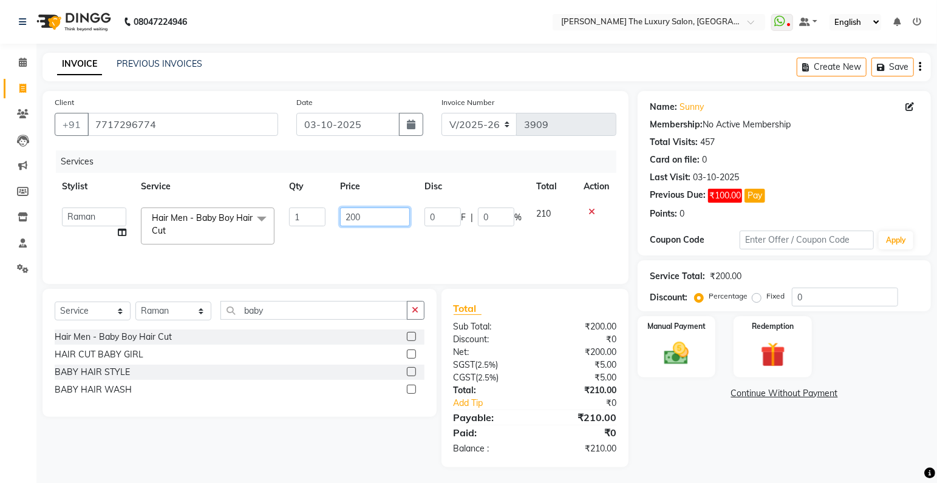
click at [355, 219] on input "200" at bounding box center [375, 217] width 70 height 19
type input "150"
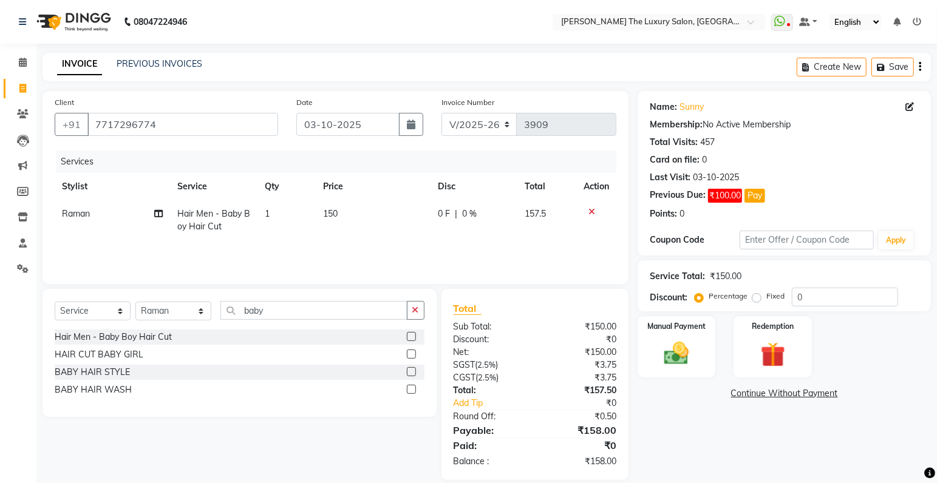
click at [474, 254] on div "Services Stylist Service Qty Price Disc Total Action Raman Hair Men - Baby Boy …" at bounding box center [335, 211] width 561 height 121
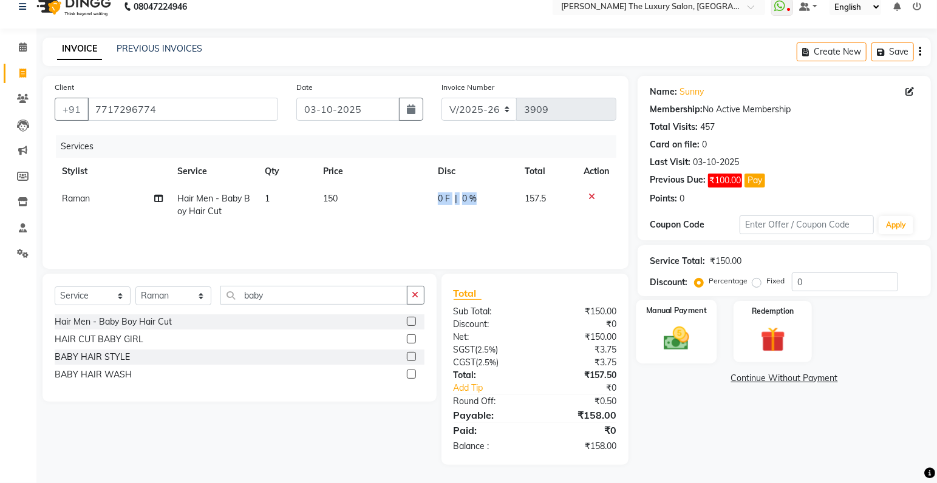
click at [682, 336] on img at bounding box center [677, 339] width 42 height 30
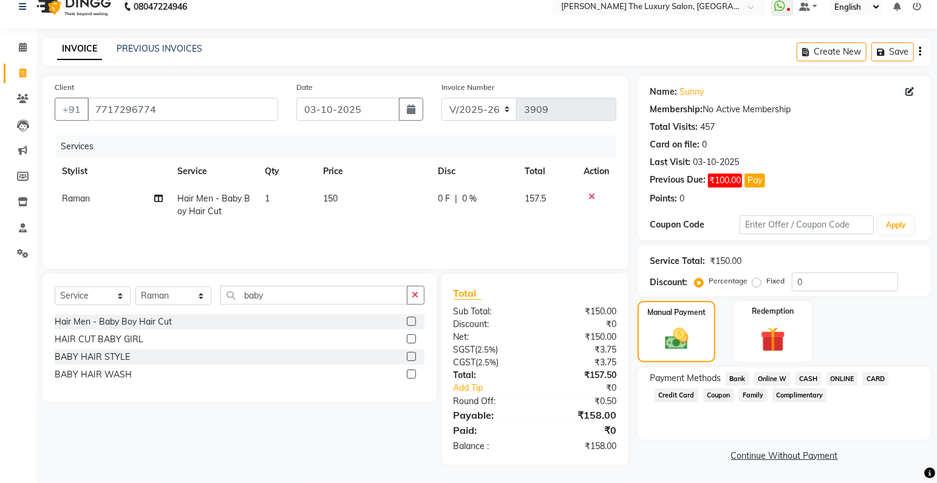
click at [813, 377] on span "CASH" at bounding box center [808, 379] width 26 height 14
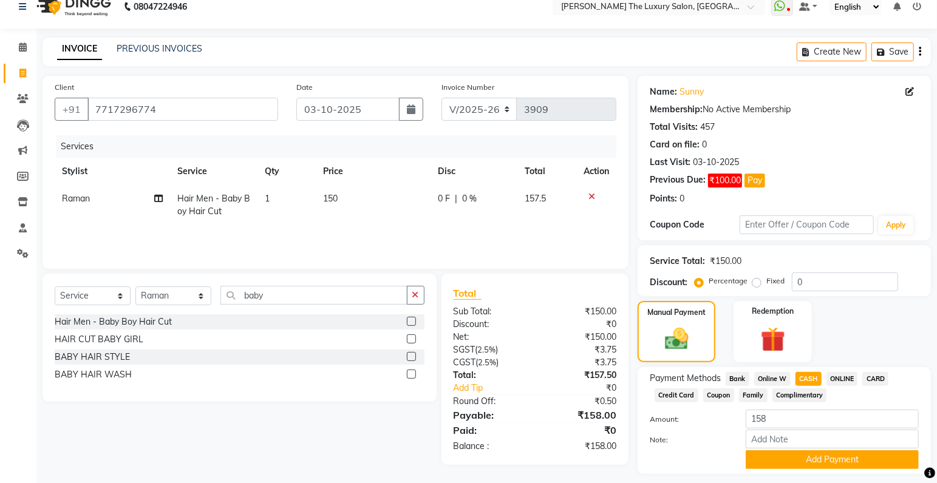
scroll to position [49, 0]
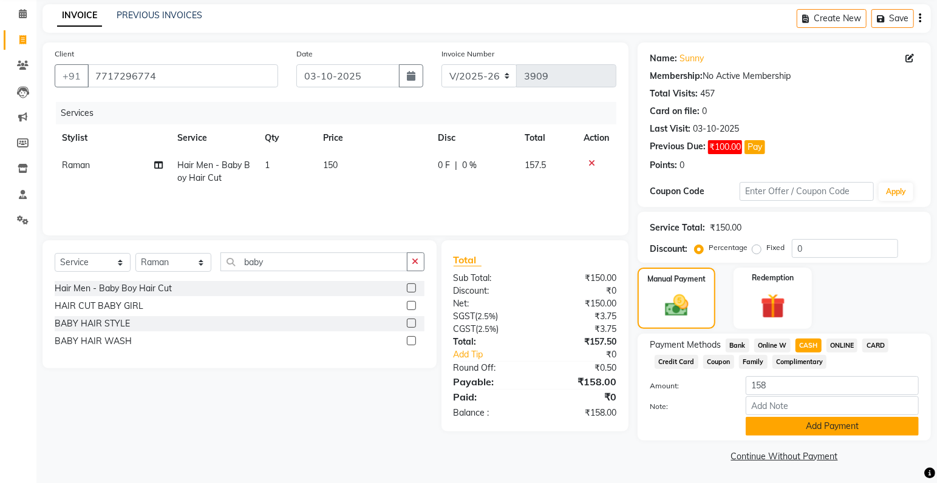
click at [818, 427] on button "Add Payment" at bounding box center [831, 426] width 173 height 19
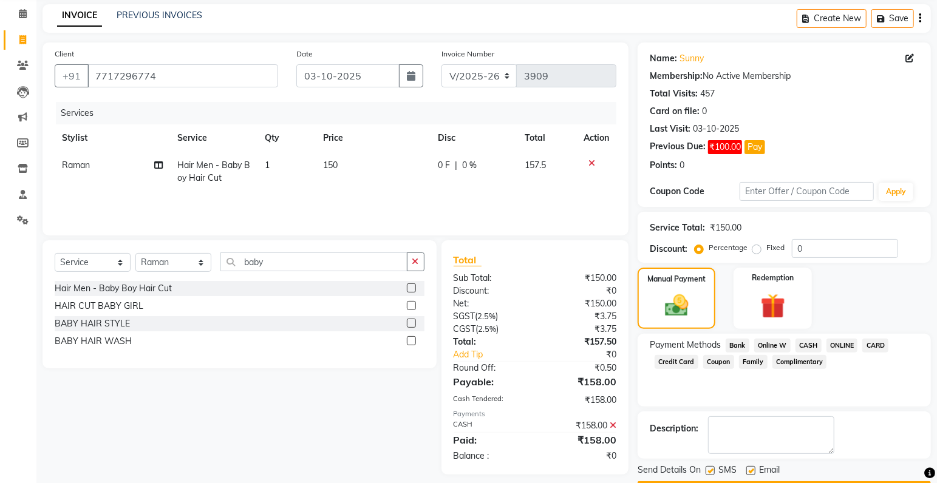
scroll to position [83, 0]
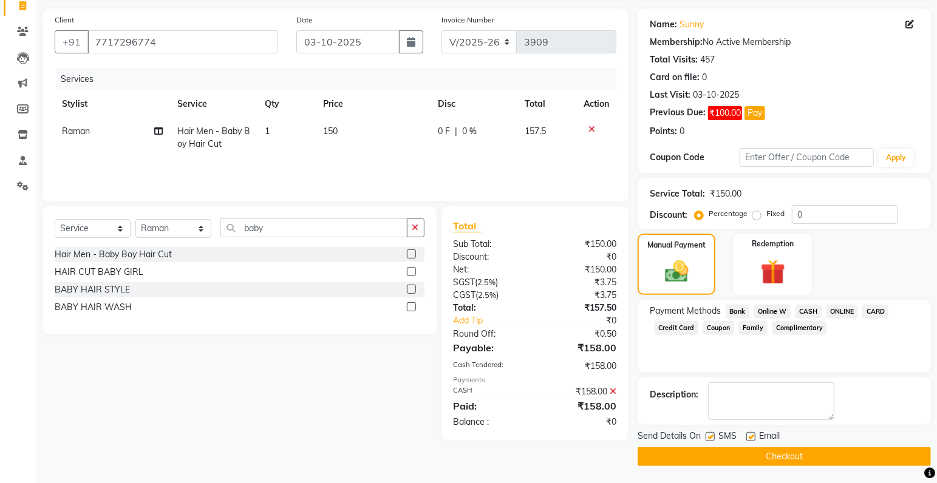
click at [708, 435] on label at bounding box center [709, 436] width 9 height 9
click at [708, 435] on input "checkbox" at bounding box center [709, 437] width 8 height 8
checkbox input "false"
click at [714, 459] on button "Checkout" at bounding box center [783, 456] width 293 height 19
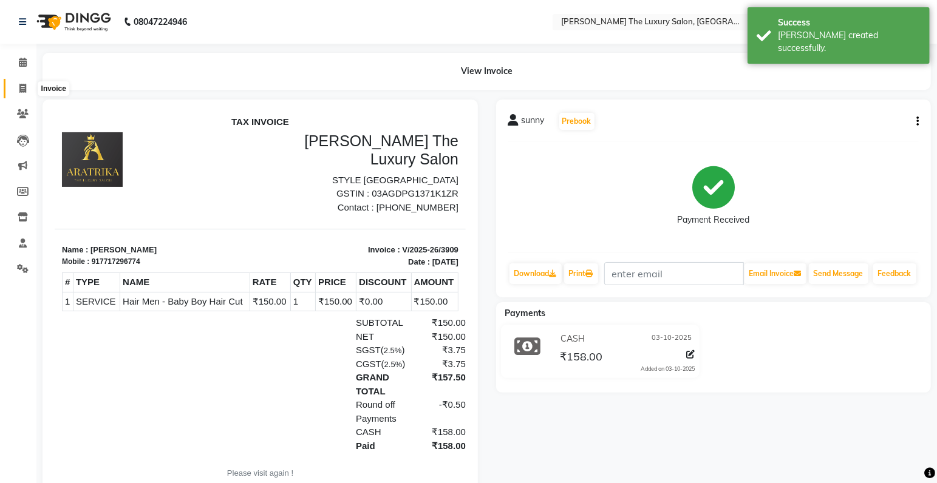
click at [22, 88] on icon at bounding box center [22, 88] width 7 height 9
select select "7179"
select select "service"
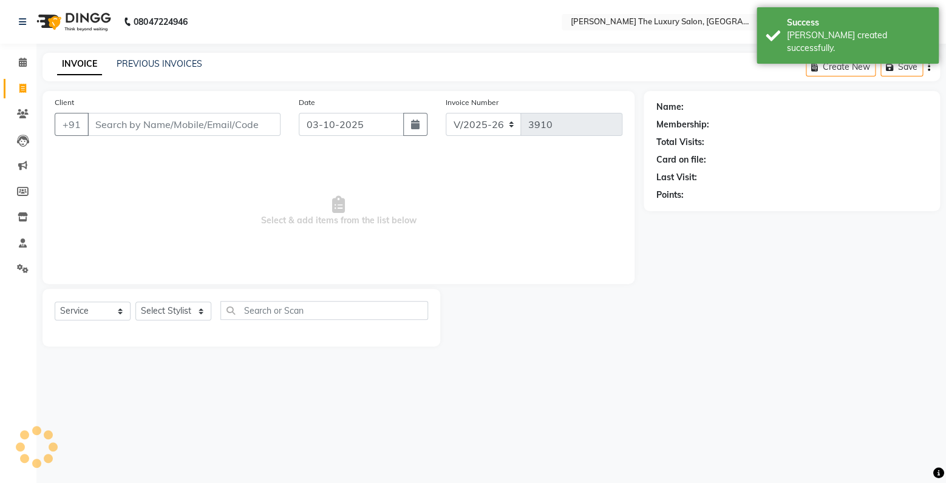
click at [138, 130] on input "Client" at bounding box center [183, 124] width 193 height 23
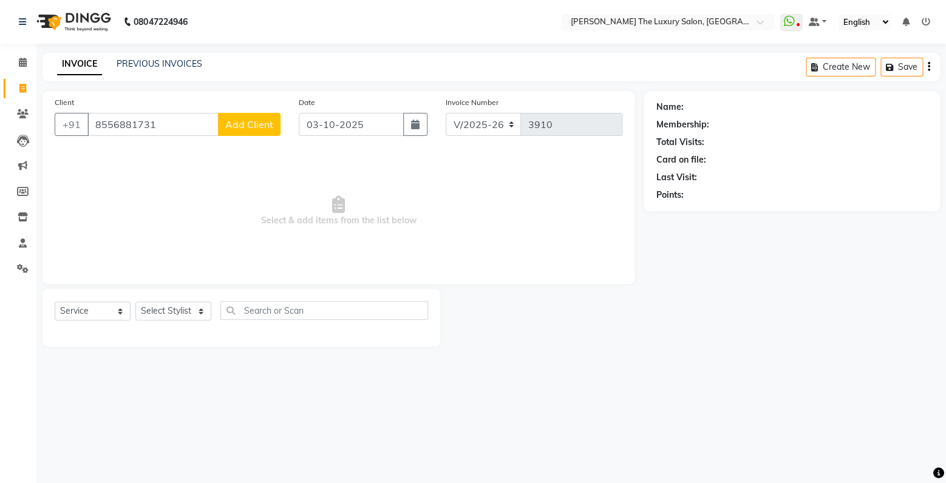
type input "8556881731"
click at [251, 129] on span "Add Client" at bounding box center [249, 124] width 48 height 12
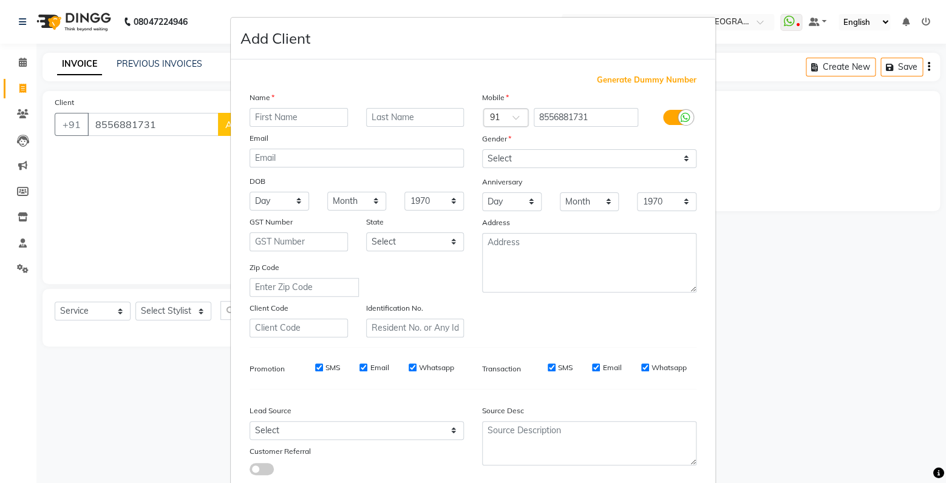
click at [274, 120] on input "text" at bounding box center [298, 117] width 98 height 19
type input "reeta puri"
click at [482, 149] on select "Select Male Female Other Prefer Not To Say" at bounding box center [589, 158] width 214 height 19
select select "female"
click option "Female" at bounding box center [0, 0] width 0 height 0
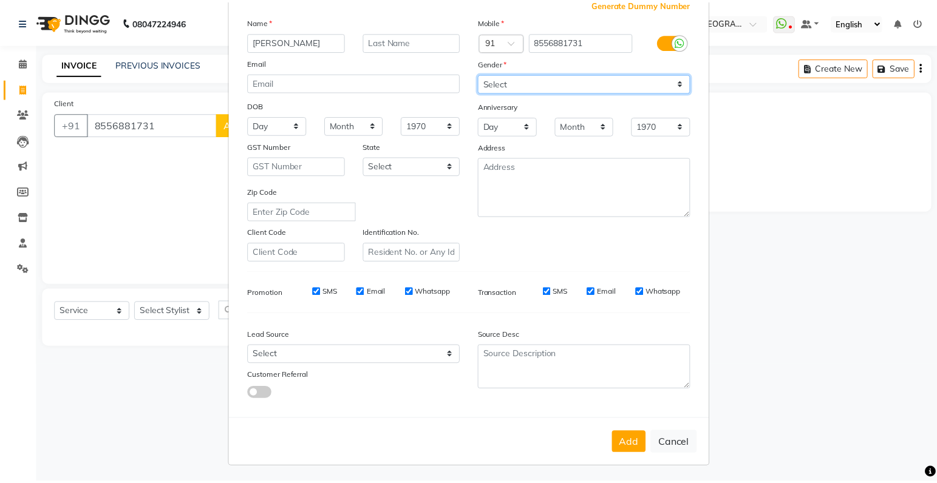
scroll to position [80, 0]
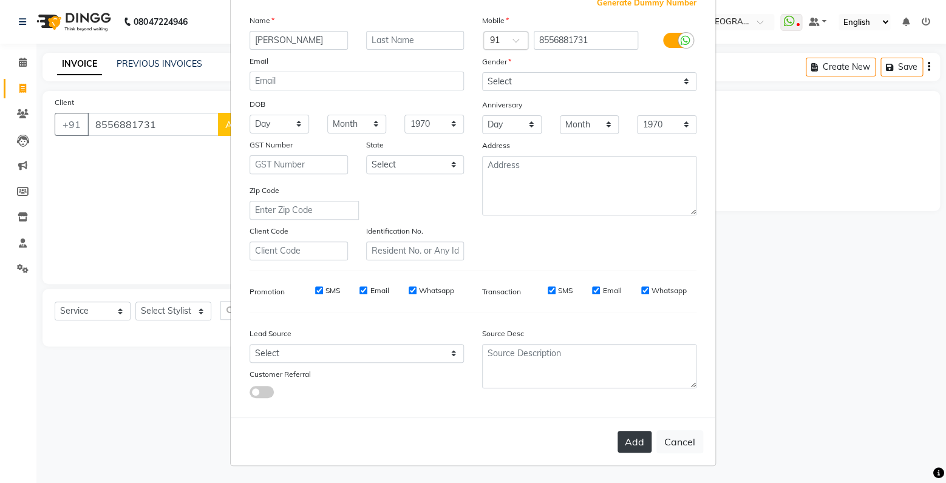
click at [626, 443] on button "Add" at bounding box center [634, 442] width 34 height 22
select select
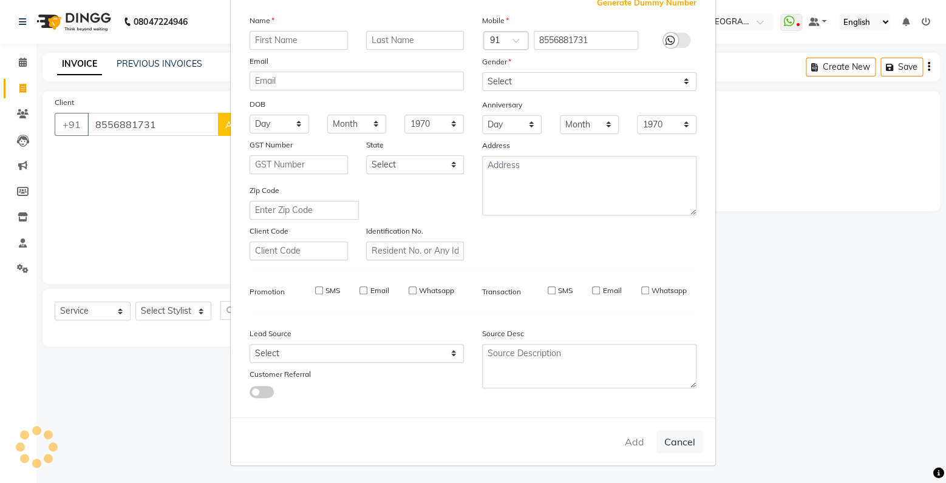
select select
checkbox input "false"
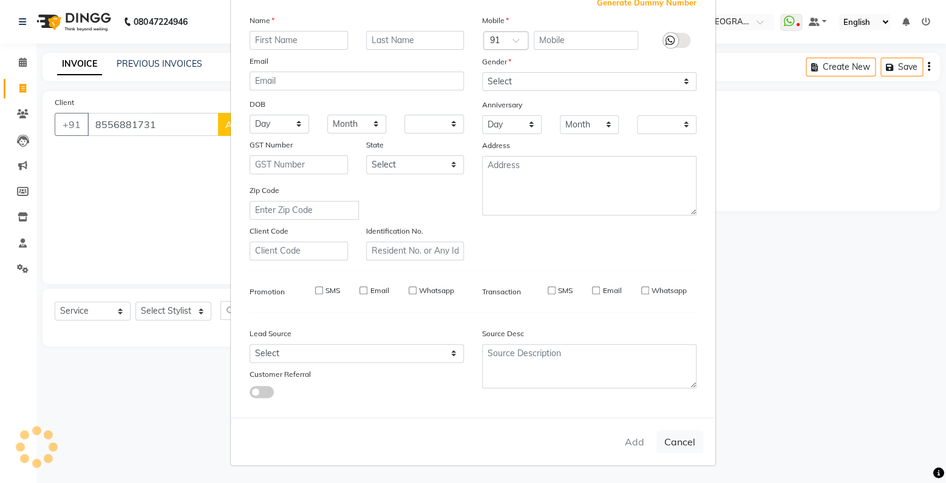
checkbox input "false"
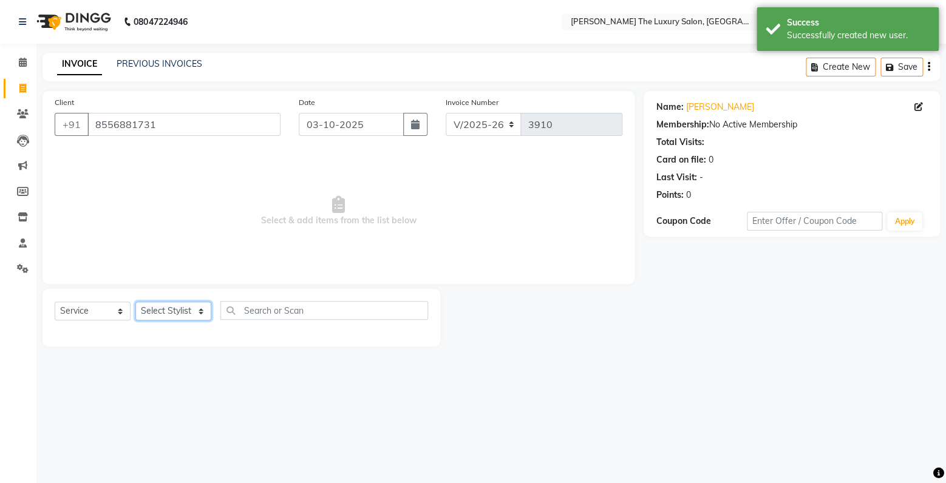
select select "74644"
click option "[PERSON_NAME]" at bounding box center [0, 0] width 0 height 0
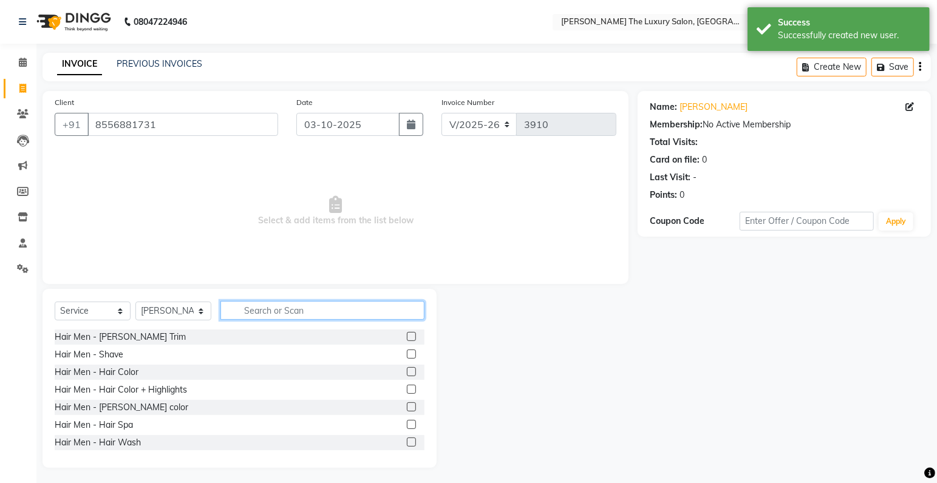
click at [257, 313] on input "text" at bounding box center [322, 310] width 204 height 19
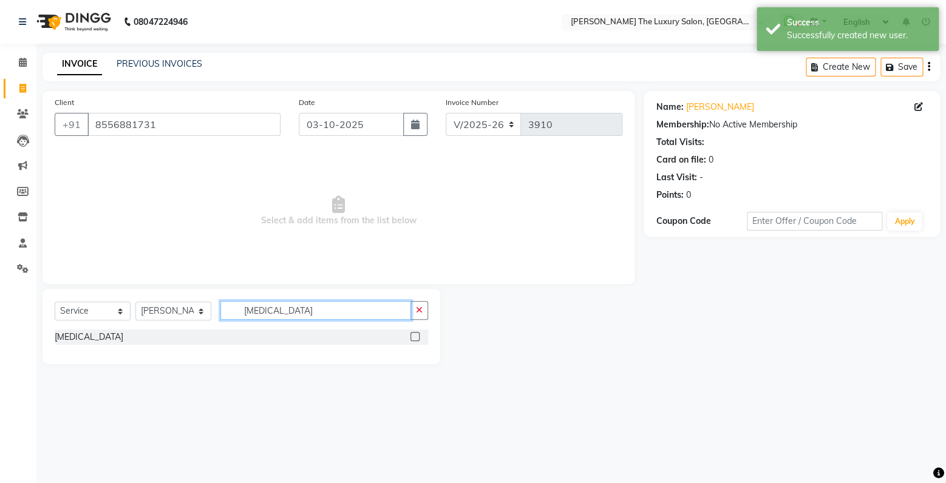
type input "Botox"
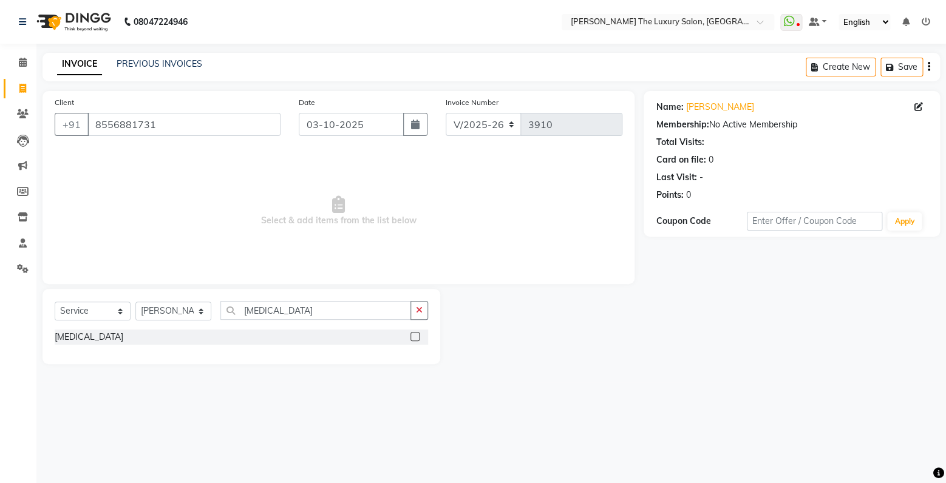
drag, startPoint x: 414, startPoint y: 333, endPoint x: 415, endPoint y: 340, distance: 7.4
click at [415, 336] on label at bounding box center [414, 336] width 9 height 9
click at [415, 340] on label at bounding box center [414, 336] width 9 height 9
click at [415, 340] on input "checkbox" at bounding box center [414, 337] width 8 height 8
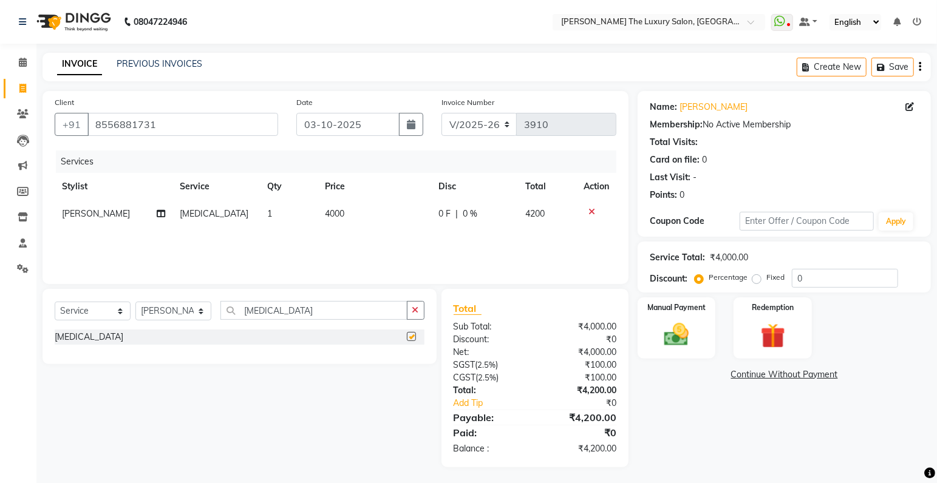
checkbox input "false"
click at [331, 215] on span "4000" at bounding box center [334, 213] width 19 height 11
select select "74644"
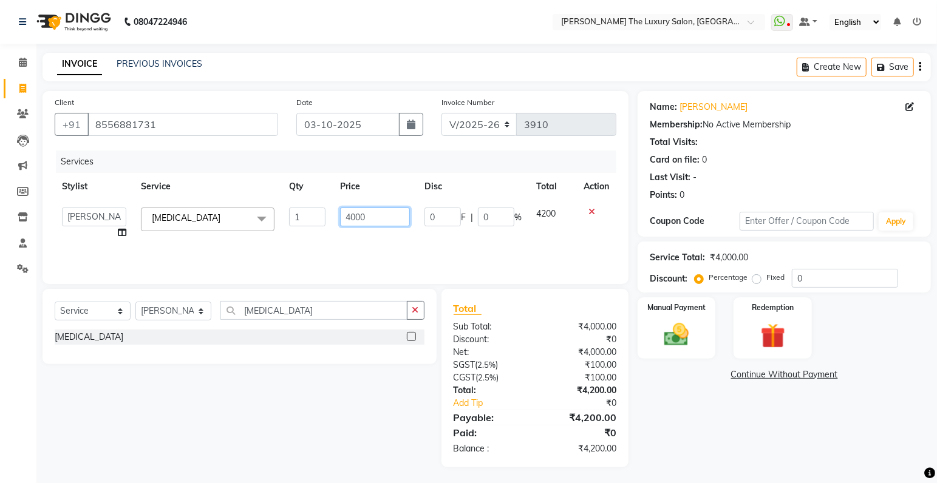
click at [354, 219] on input "4000" at bounding box center [375, 217] width 70 height 19
type input "4500"
click at [426, 236] on div "Services Stylist Service Qty Price Disc Total Action amrit arsh ayush Gaurav go…" at bounding box center [335, 211] width 561 height 121
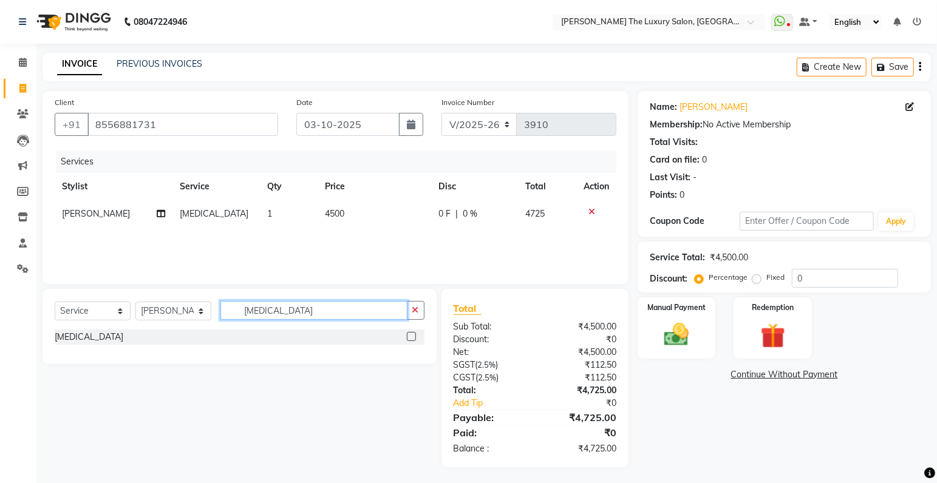
drag, startPoint x: 291, startPoint y: 316, endPoint x: 93, endPoint y: 331, distance: 198.5
click at [220, 320] on input "Botox" at bounding box center [313, 310] width 187 height 19
type input "root"
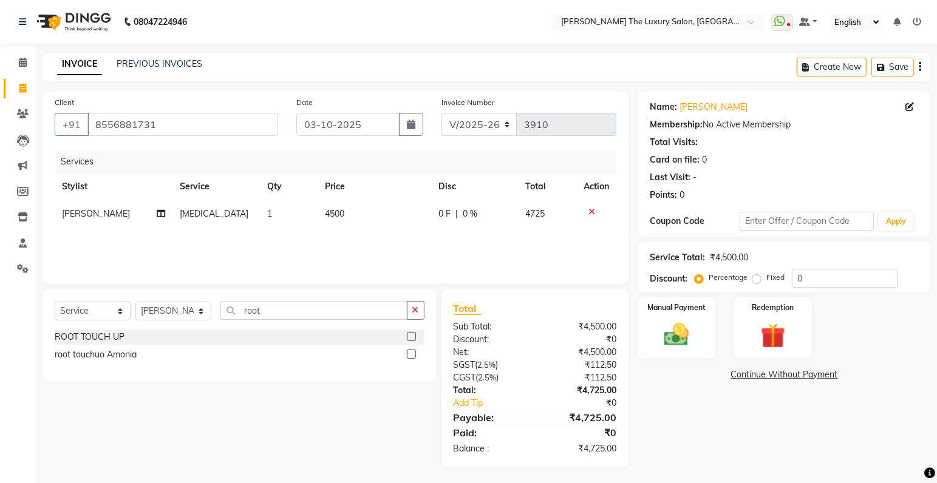
click at [412, 336] on label at bounding box center [411, 336] width 9 height 9
click at [412, 336] on input "checkbox" at bounding box center [411, 337] width 8 height 8
checkbox input "false"
click at [688, 339] on img at bounding box center [677, 336] width 42 height 30
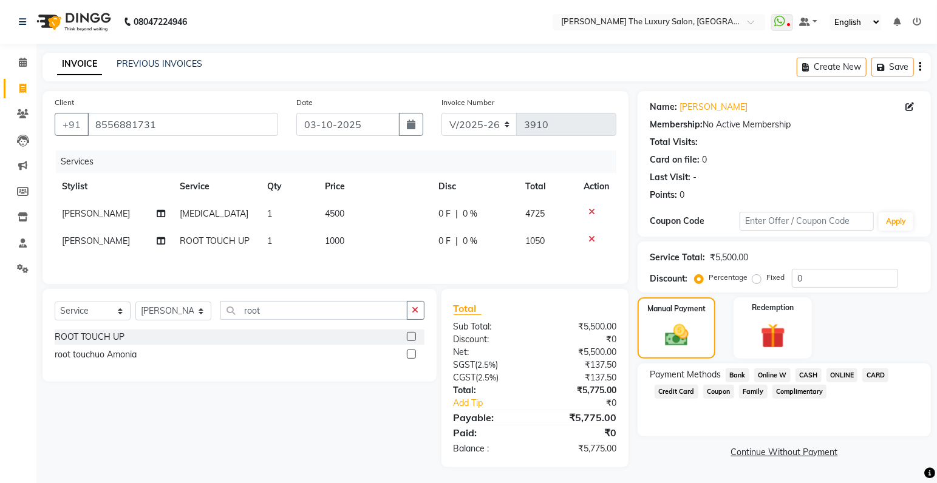
click at [850, 375] on span "ONLINE" at bounding box center [842, 375] width 32 height 14
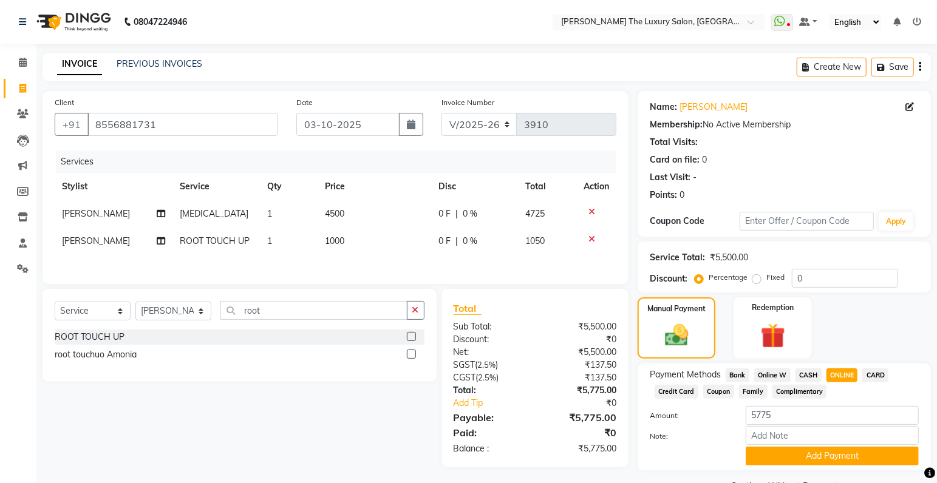
scroll to position [30, 0]
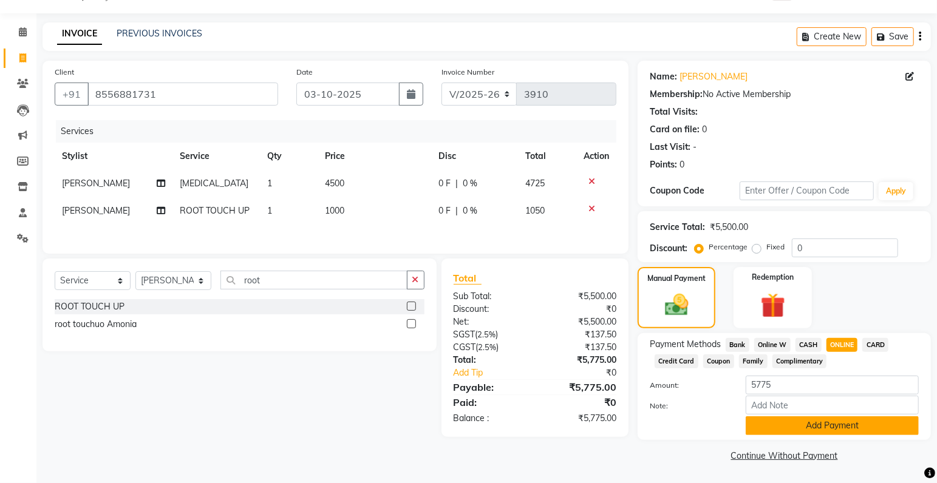
click at [845, 428] on button "Add Payment" at bounding box center [831, 425] width 173 height 19
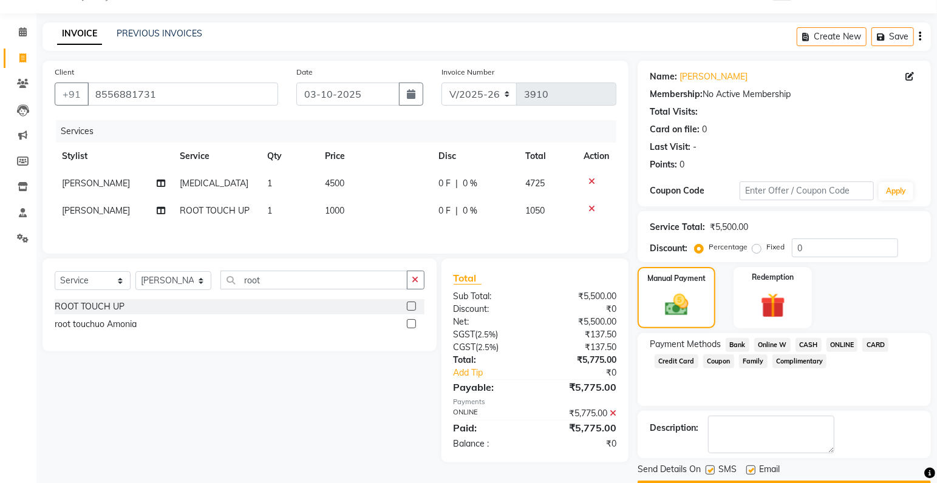
scroll to position [64, 0]
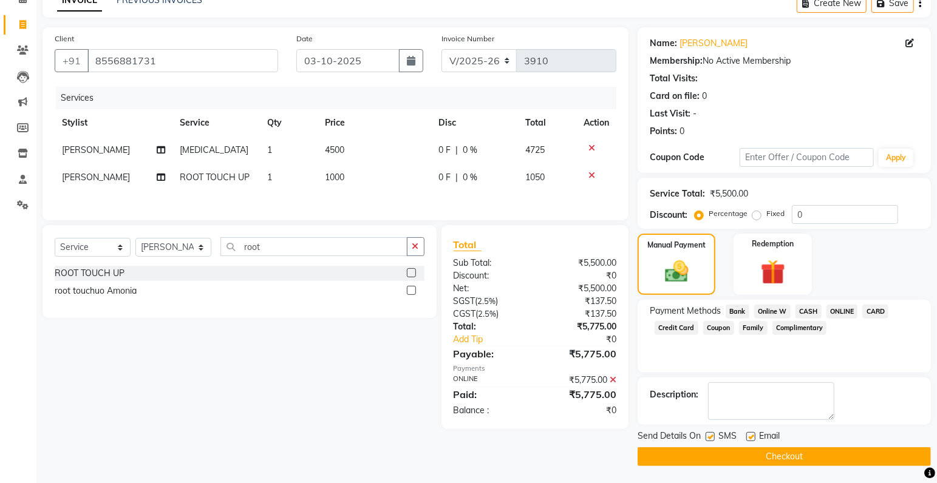
click at [710, 436] on label at bounding box center [709, 436] width 9 height 9
click at [710, 436] on input "checkbox" at bounding box center [709, 437] width 8 height 8
checkbox input "false"
click at [718, 450] on button "Checkout" at bounding box center [783, 456] width 293 height 19
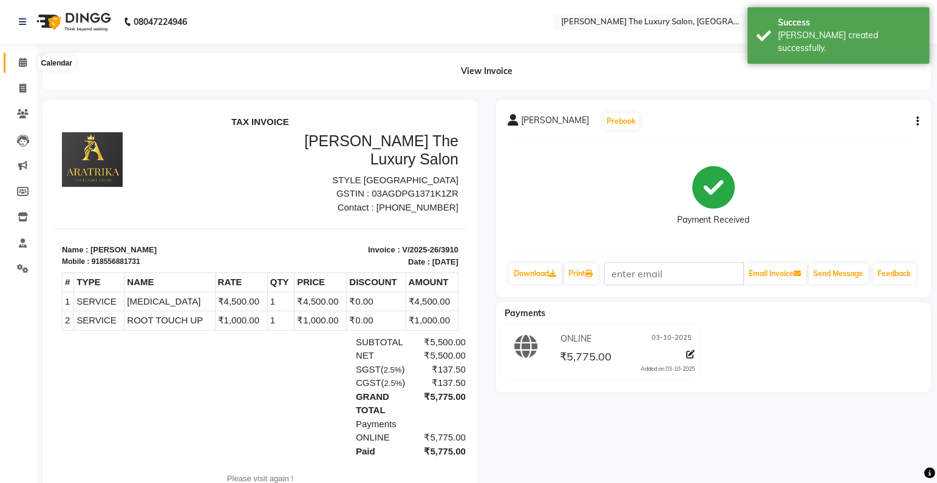
click at [26, 64] on icon at bounding box center [23, 62] width 8 height 9
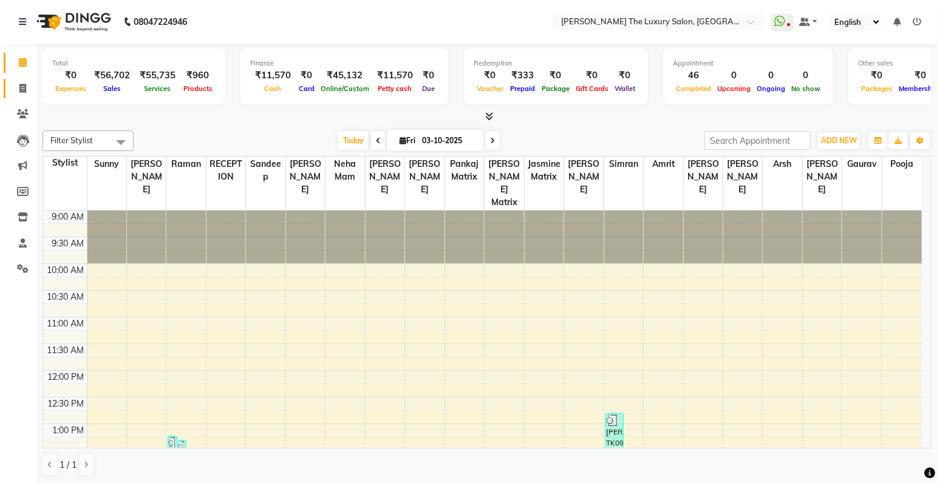
click at [24, 86] on icon at bounding box center [22, 88] width 7 height 9
select select "7179"
select select "service"
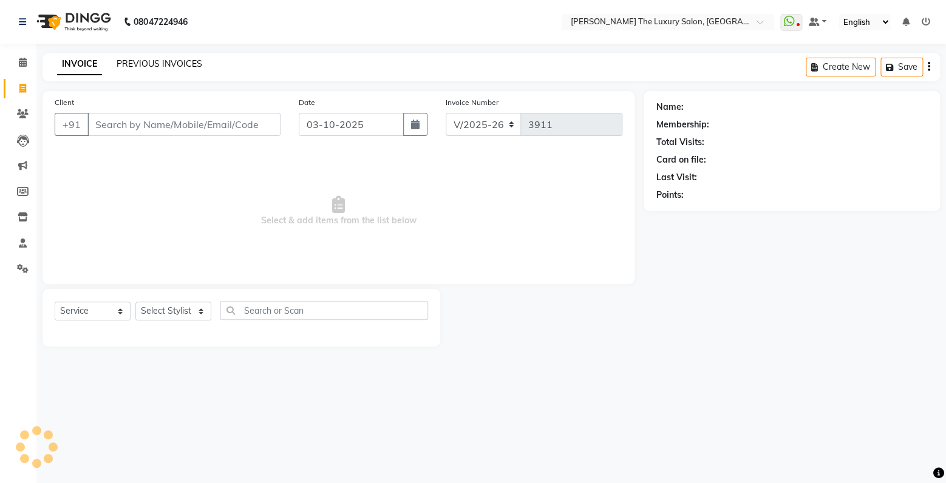
click at [151, 66] on link "PREVIOUS INVOICES" at bounding box center [160, 63] width 86 height 11
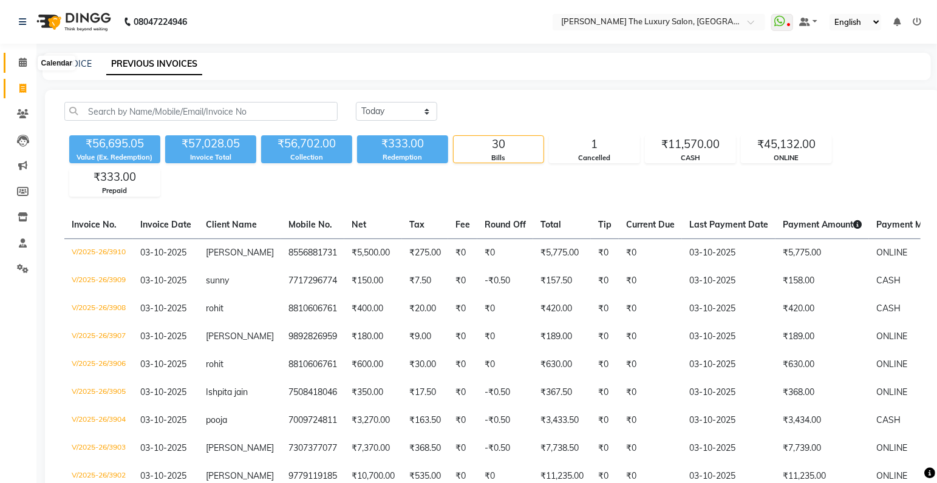
click at [24, 62] on icon at bounding box center [23, 62] width 8 height 9
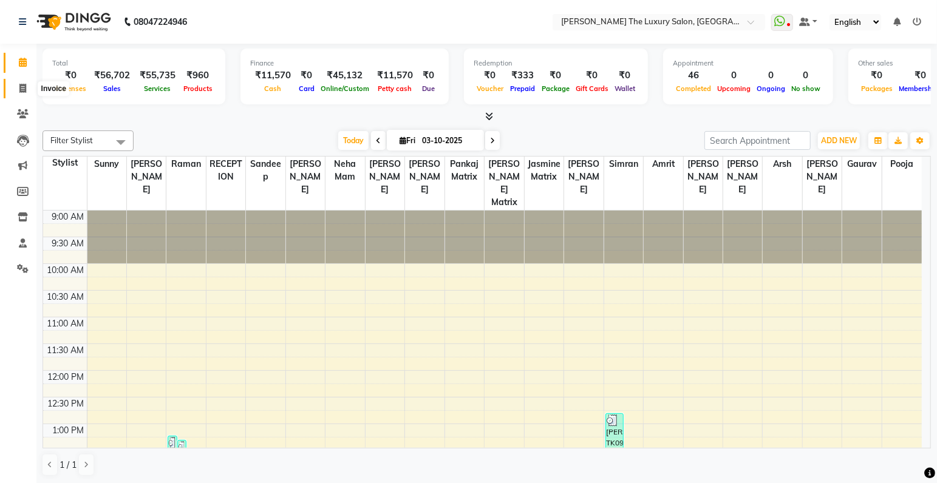
click at [21, 84] on icon at bounding box center [22, 88] width 7 height 9
select select "7179"
select select "service"
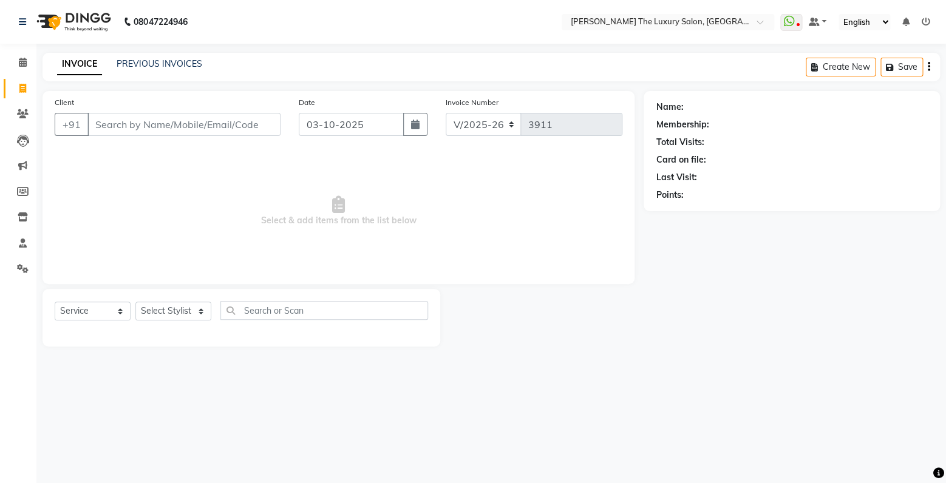
click at [195, 130] on input "Client" at bounding box center [183, 124] width 193 height 23
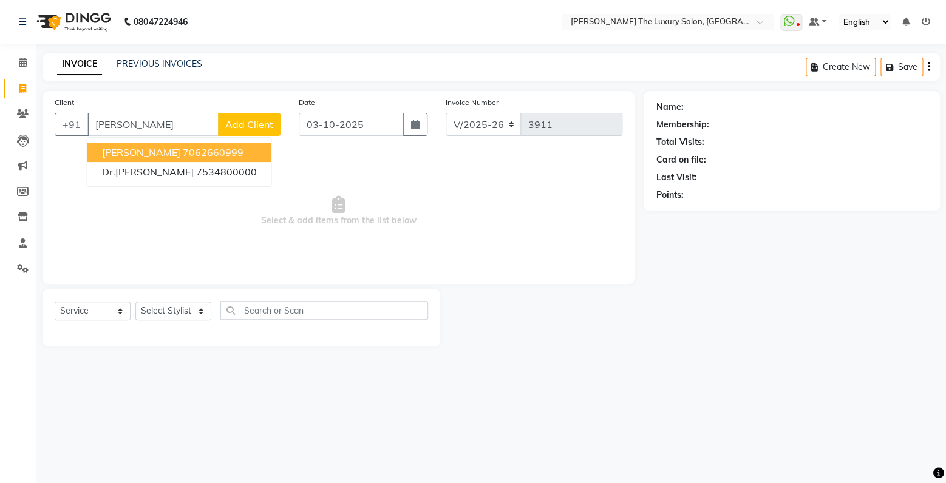
click at [180, 146] on button "Nishant 7062660999" at bounding box center [179, 152] width 184 height 19
type input "7062660999"
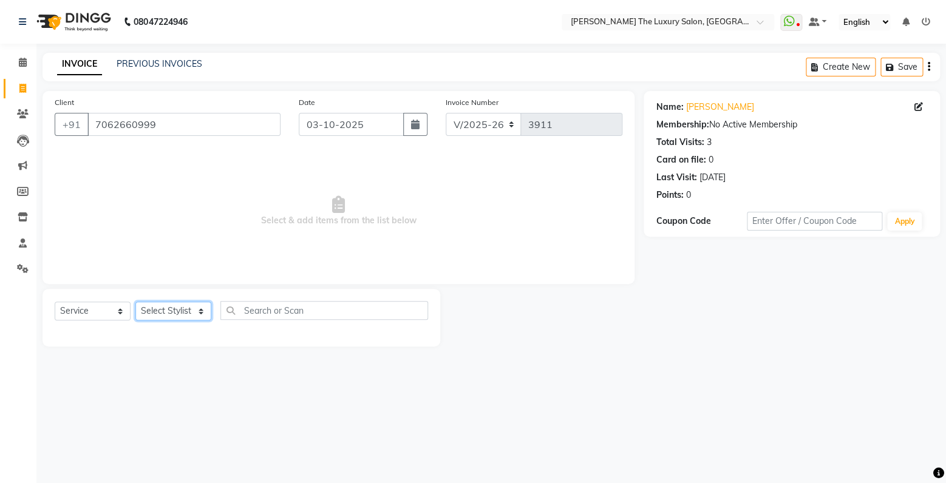
click at [135, 302] on select "Select Stylist amrit arsh ayush Gaurav gourav jasmine matrix Jaswant singh love…" at bounding box center [173, 311] width 76 height 19
select select "86782"
click option "arsh" at bounding box center [0, 0] width 0 height 0
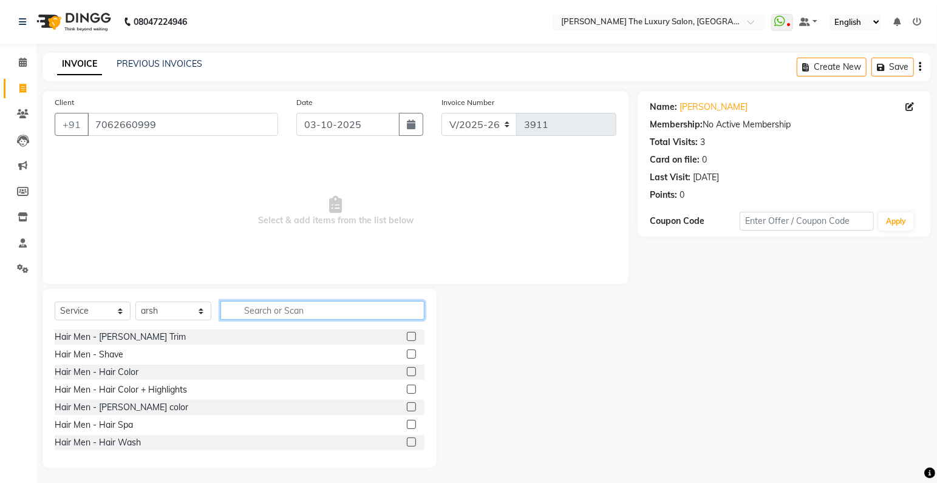
click at [291, 308] on input "text" at bounding box center [322, 310] width 204 height 19
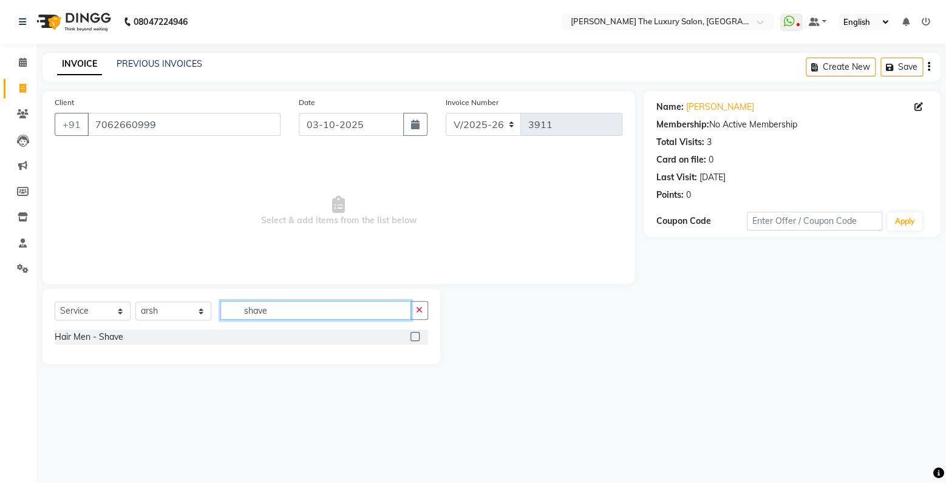
type input "shave"
click at [415, 335] on label at bounding box center [414, 336] width 9 height 9
click at [415, 335] on input "checkbox" at bounding box center [414, 337] width 8 height 8
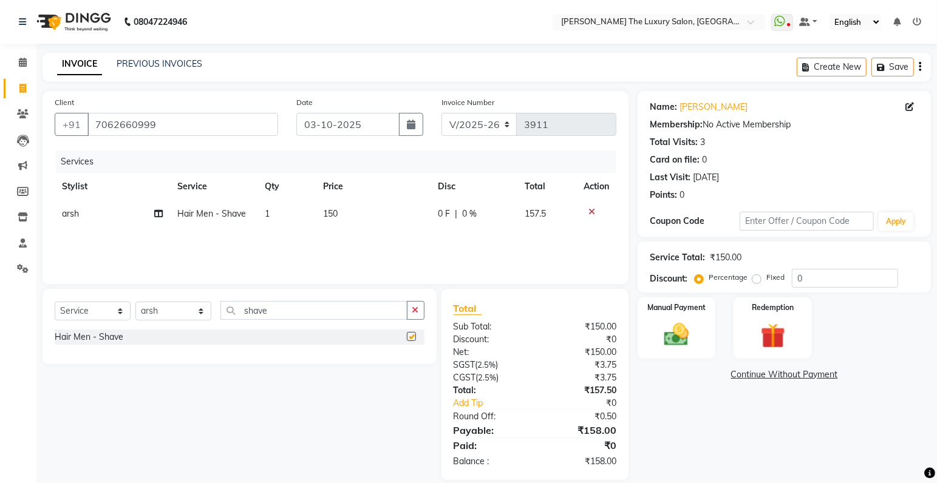
checkbox input "false"
drag, startPoint x: 305, startPoint y: 309, endPoint x: 183, endPoint y: 327, distance: 123.3
click at [220, 320] on input "shave" at bounding box center [313, 310] width 187 height 19
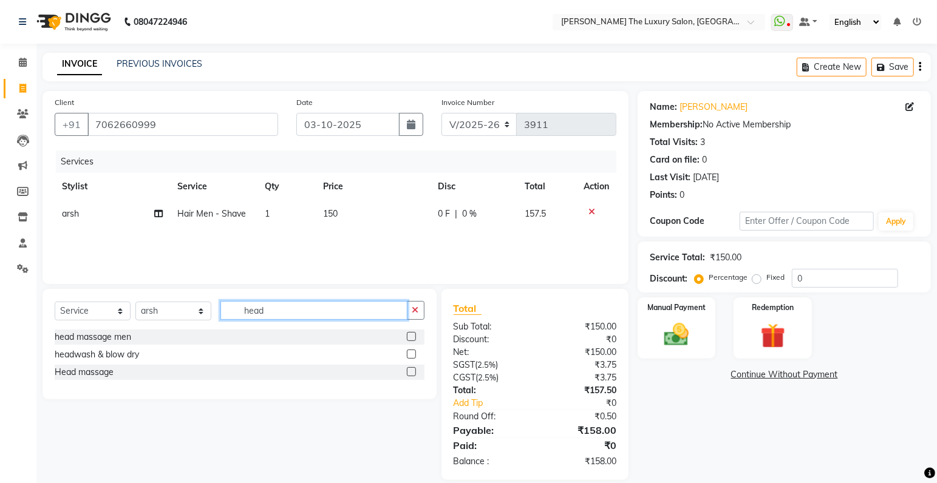
type input "head"
click at [409, 370] on label at bounding box center [411, 371] width 9 height 9
click at [409, 370] on input "checkbox" at bounding box center [411, 372] width 8 height 8
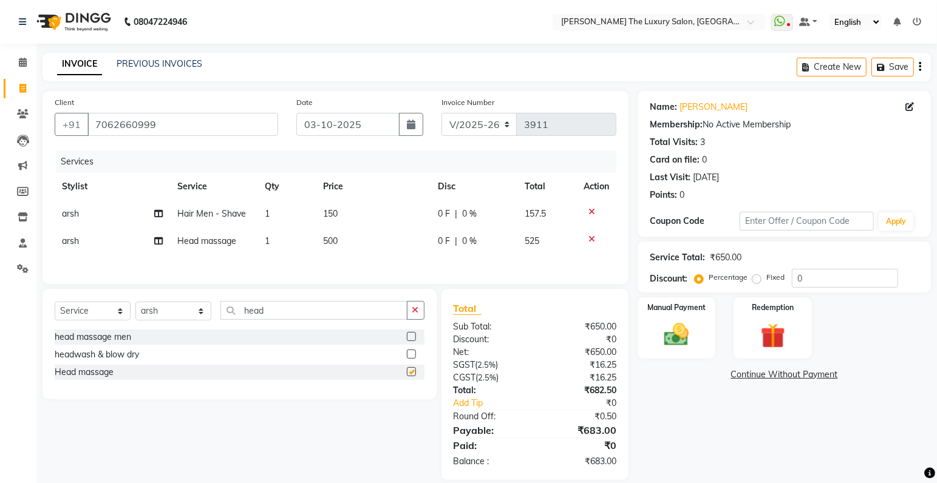
scroll to position [16, 0]
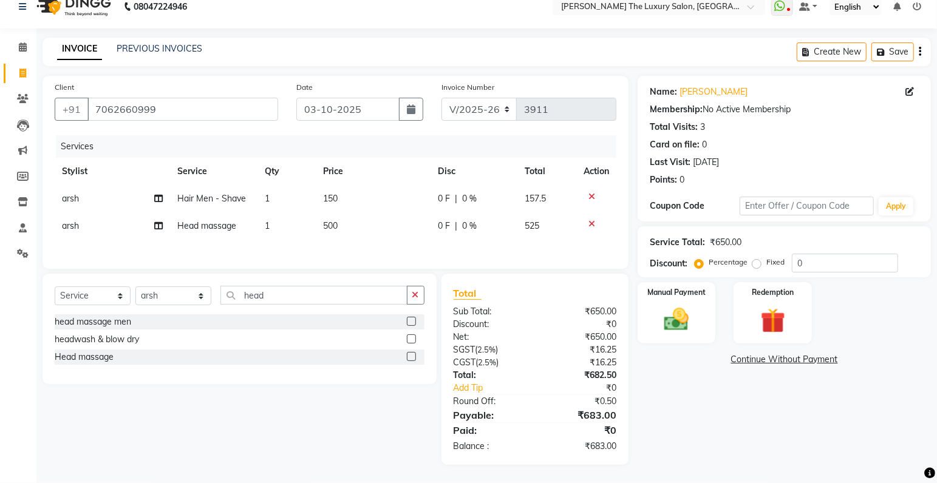
checkbox input "false"
drag, startPoint x: 660, startPoint y: 317, endPoint x: 755, endPoint y: 337, distance: 96.9
click at [667, 317] on img at bounding box center [676, 319] width 40 height 29
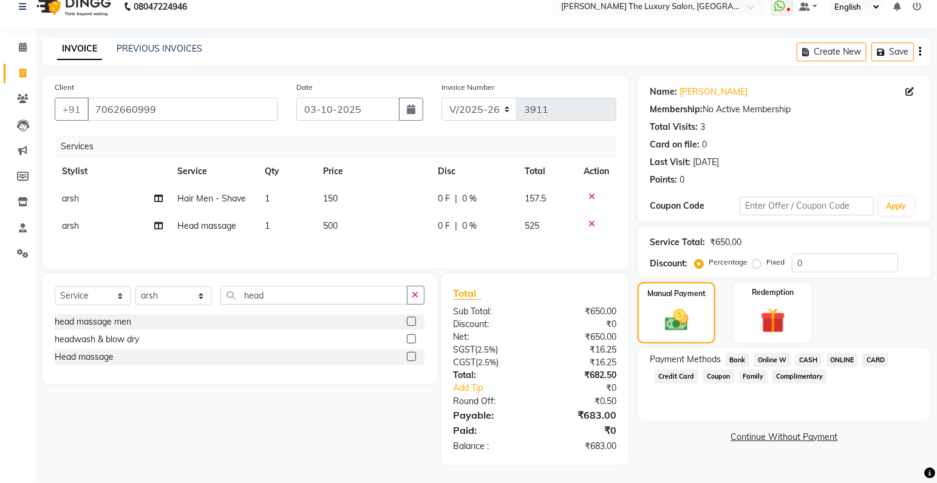
click at [812, 356] on span "CASH" at bounding box center [808, 360] width 26 height 14
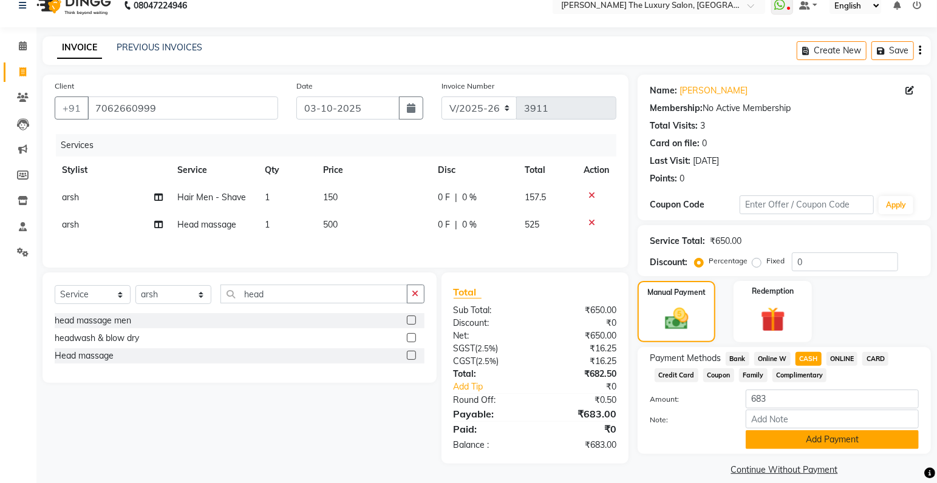
click at [847, 442] on button "Add Payment" at bounding box center [831, 439] width 173 height 19
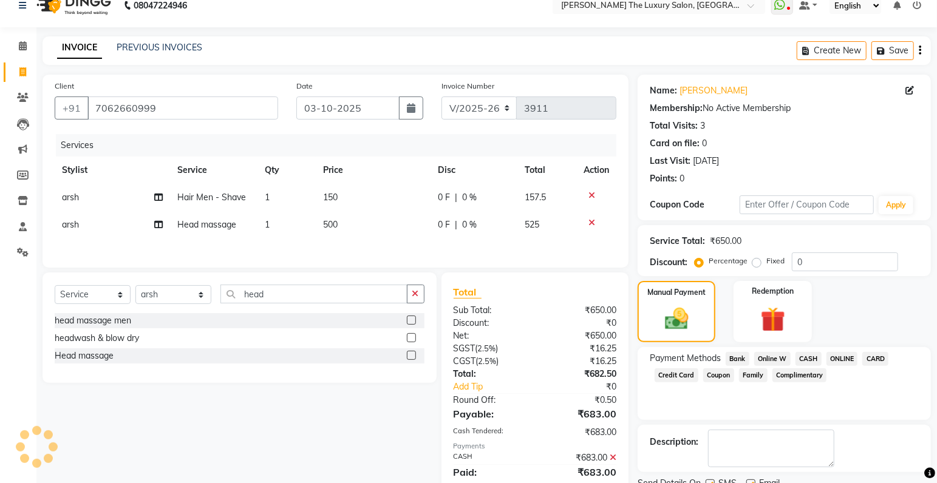
scroll to position [64, 0]
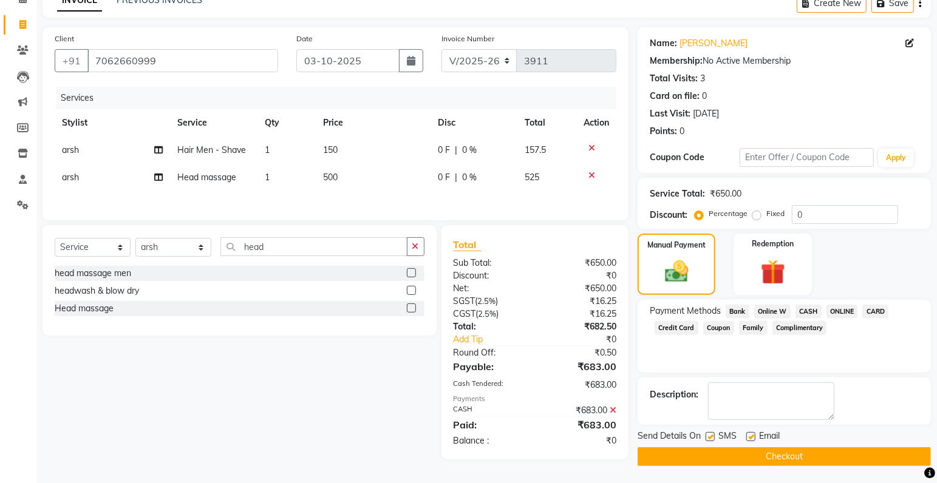
click at [709, 435] on label at bounding box center [709, 436] width 9 height 9
click at [709, 435] on input "checkbox" at bounding box center [709, 437] width 8 height 8
checkbox input "false"
click at [714, 450] on button "Checkout" at bounding box center [783, 456] width 293 height 19
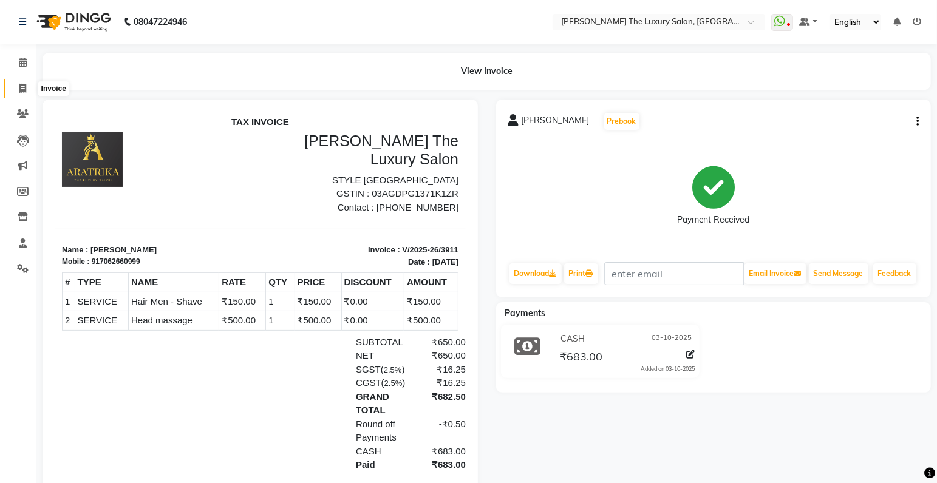
click at [25, 87] on icon at bounding box center [22, 88] width 7 height 9
select select "7179"
select select "service"
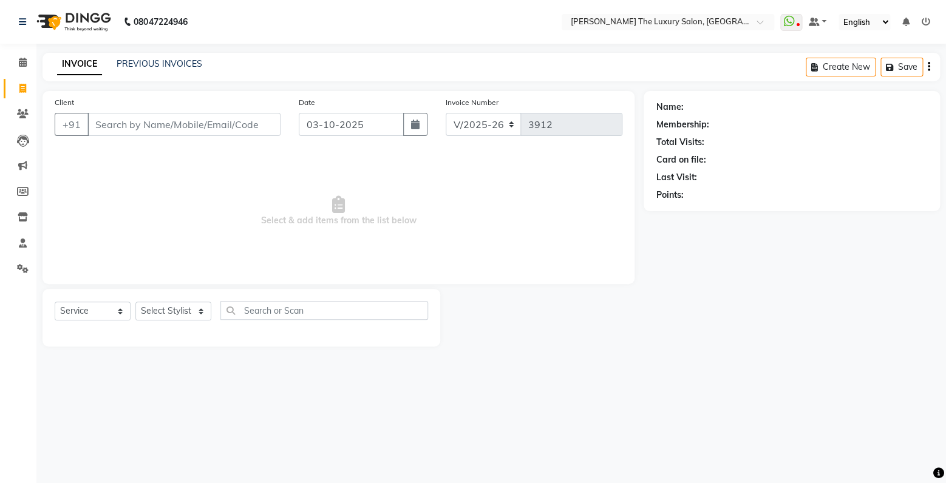
click at [141, 131] on input "Client" at bounding box center [183, 124] width 193 height 23
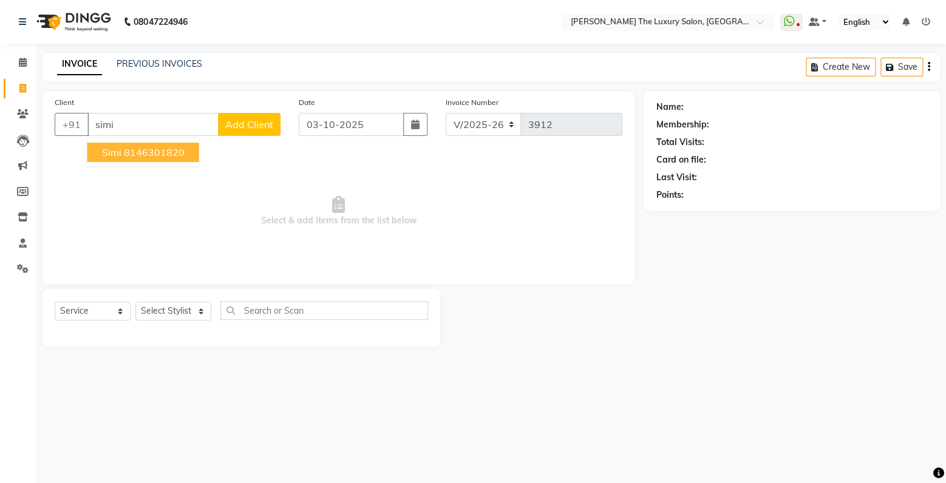
click at [129, 155] on ngb-highlight "8146301820" at bounding box center [154, 152] width 61 height 12
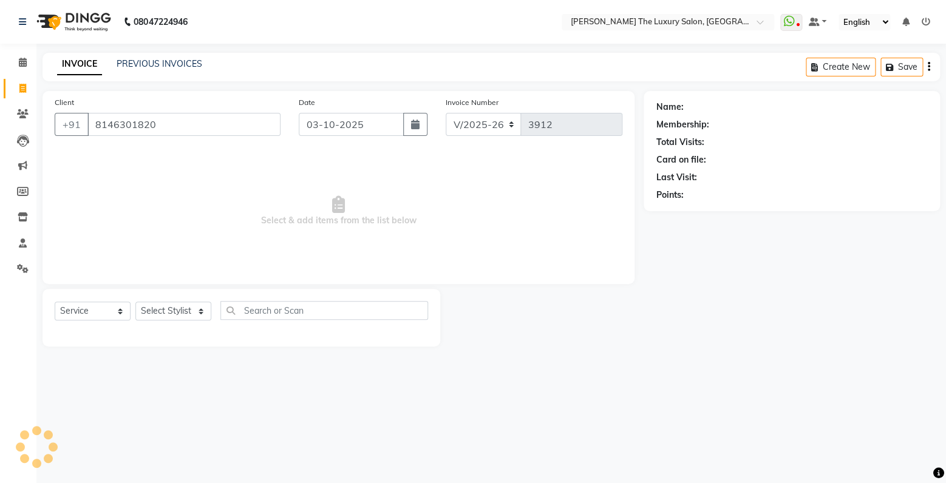
type input "8146301820"
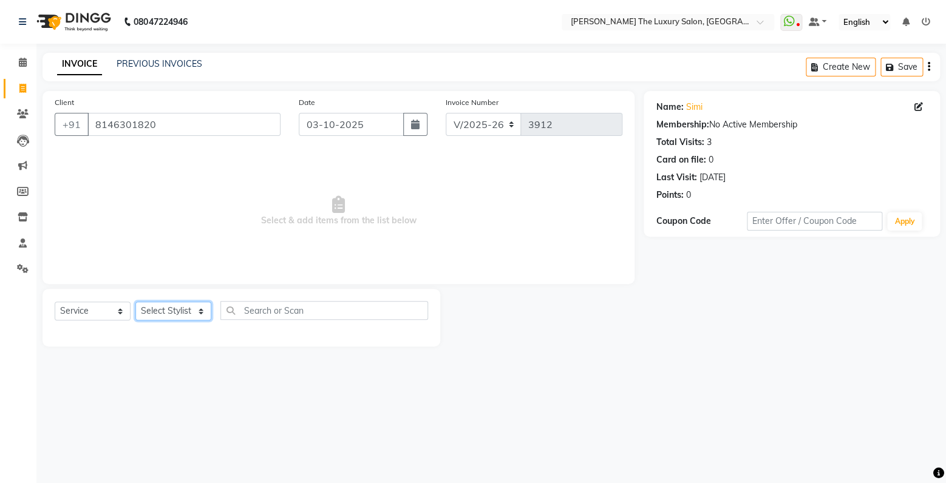
select select "83930"
click option "[PERSON_NAME]" at bounding box center [0, 0] width 0 height 0
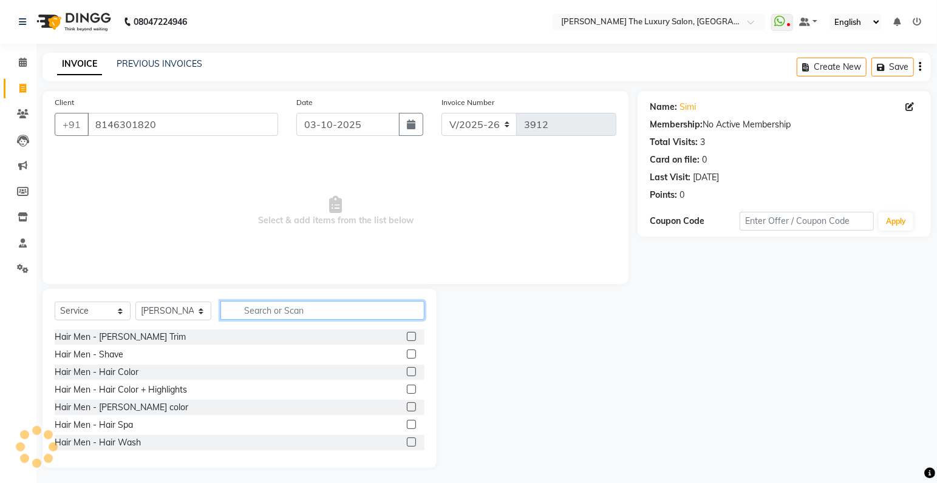
click at [268, 307] on input "text" at bounding box center [322, 310] width 204 height 19
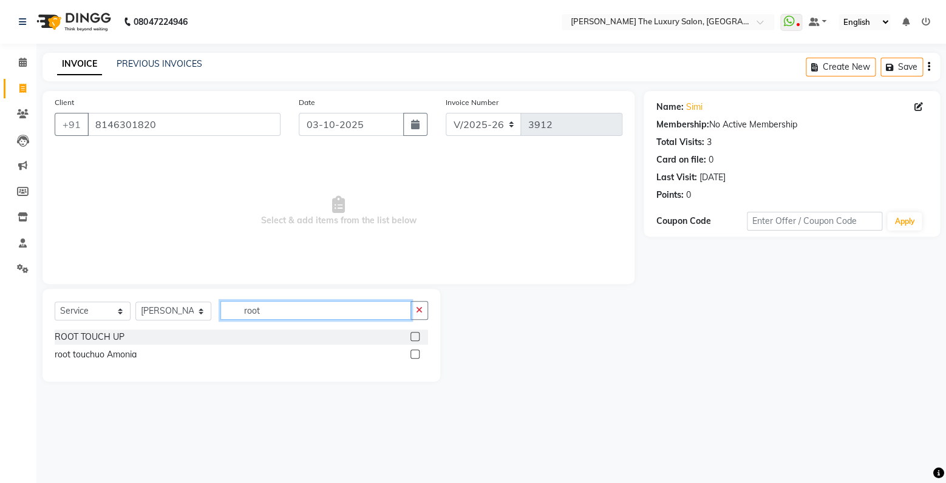
type input "root"
click at [413, 336] on label at bounding box center [414, 336] width 9 height 9
click at [413, 336] on input "checkbox" at bounding box center [414, 337] width 8 height 8
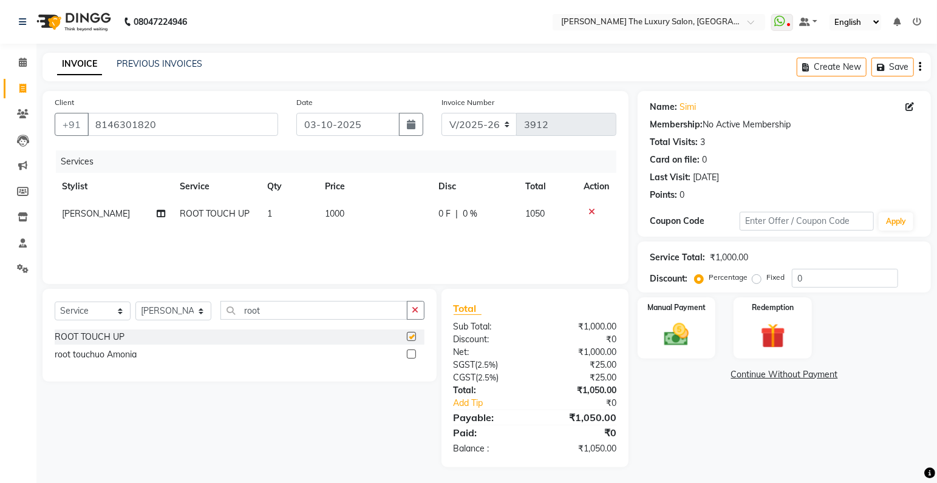
checkbox input "false"
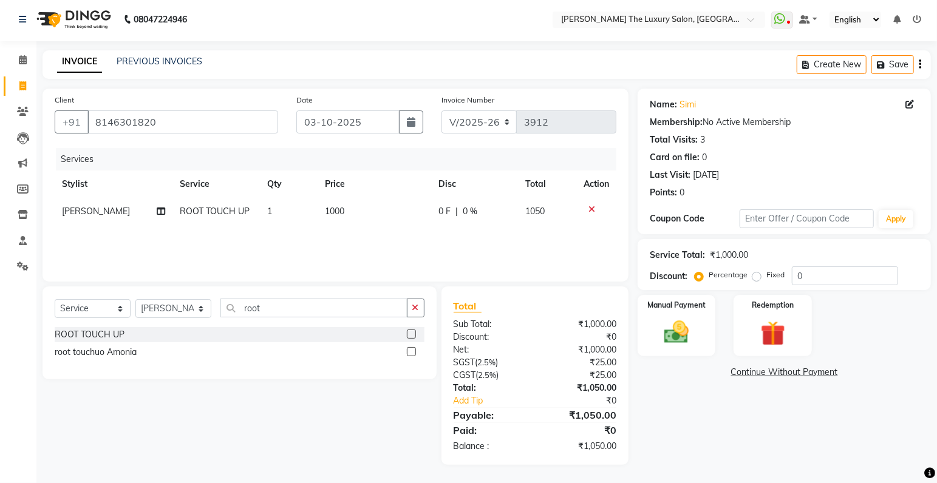
click at [337, 212] on span "1000" at bounding box center [334, 211] width 19 height 11
select select "83930"
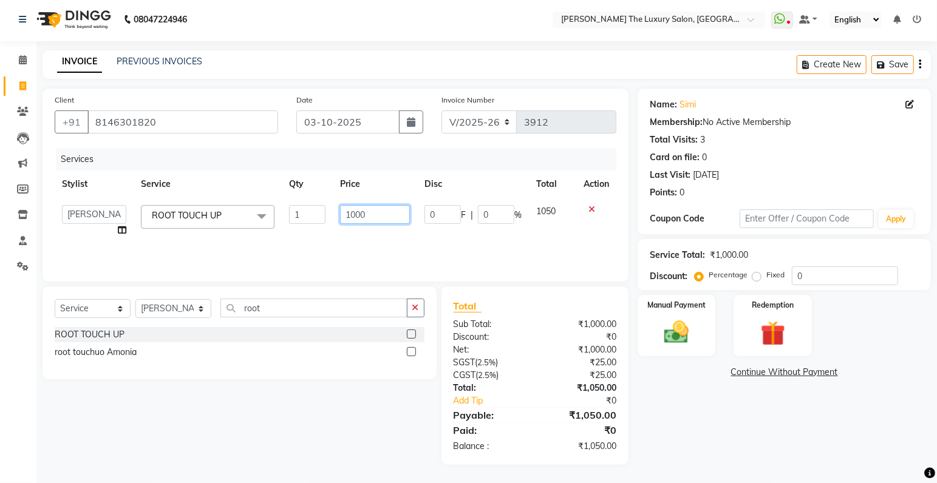
drag, startPoint x: 354, startPoint y: 214, endPoint x: 282, endPoint y: 219, distance: 72.4
click at [340, 219] on input "1000" at bounding box center [375, 214] width 70 height 19
type input "900"
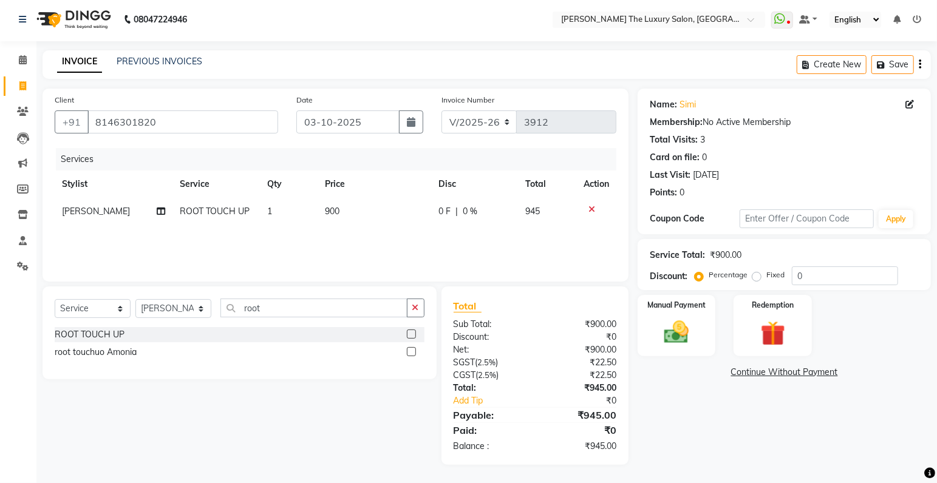
click at [383, 236] on div "Services Stylist Service Qty Price Disc Total Action Jaswant singh ROOT TOUCH U…" at bounding box center [335, 208] width 561 height 121
drag, startPoint x: 330, startPoint y: 214, endPoint x: 338, endPoint y: 212, distance: 8.0
click at [334, 214] on span "900" at bounding box center [332, 211] width 15 height 11
select select "83930"
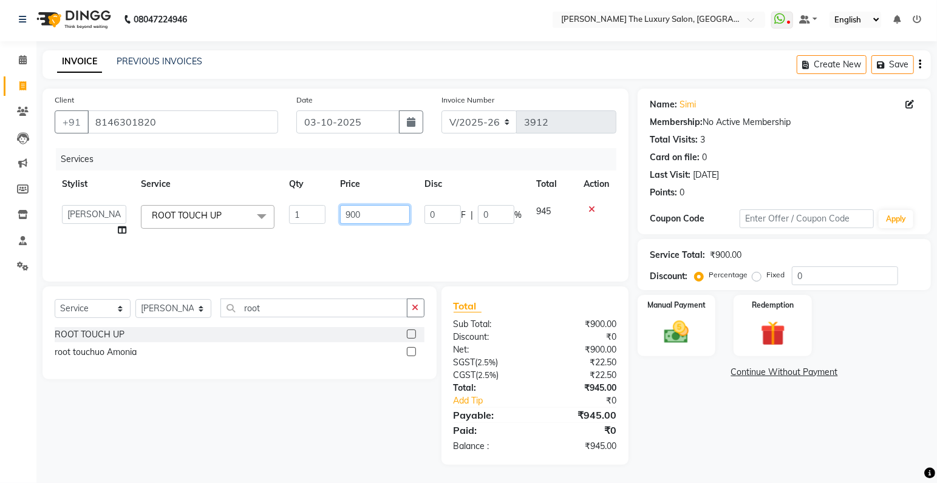
click at [354, 214] on input "900" at bounding box center [375, 214] width 70 height 19
type input "950"
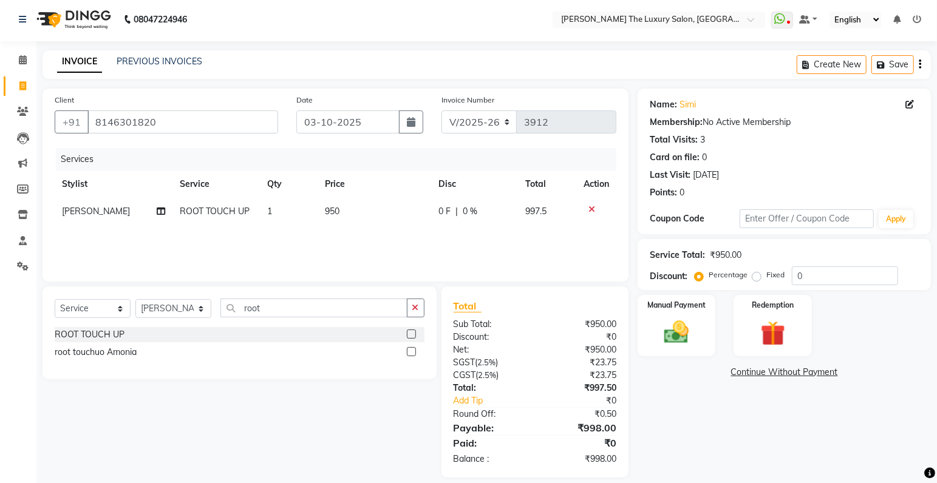
click at [449, 242] on div "Services Stylist Service Qty Price Disc Total Action Jaswant singh ROOT TOUCH U…" at bounding box center [335, 208] width 561 height 121
click at [333, 212] on span "950" at bounding box center [332, 211] width 15 height 11
select select "83930"
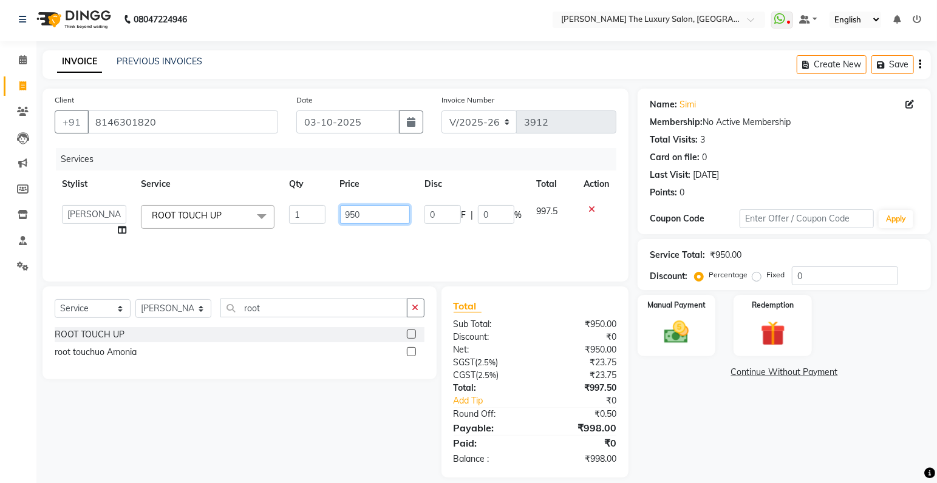
click at [362, 215] on input "950" at bounding box center [375, 214] width 70 height 19
type input "955"
click at [412, 234] on div "Services Stylist Service Qty Price Disc Total Action amrit arsh ayush Gaurav go…" at bounding box center [335, 208] width 561 height 121
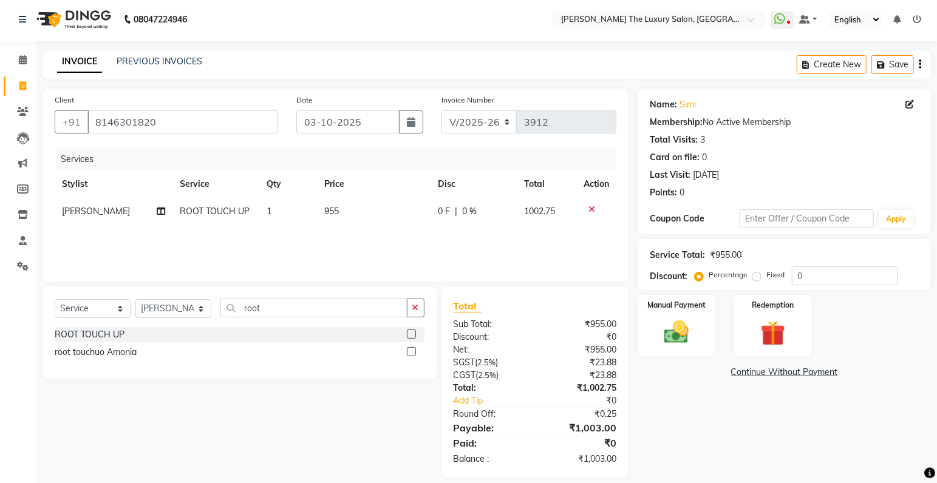
click at [337, 208] on span "955" at bounding box center [331, 211] width 15 height 11
select select "83930"
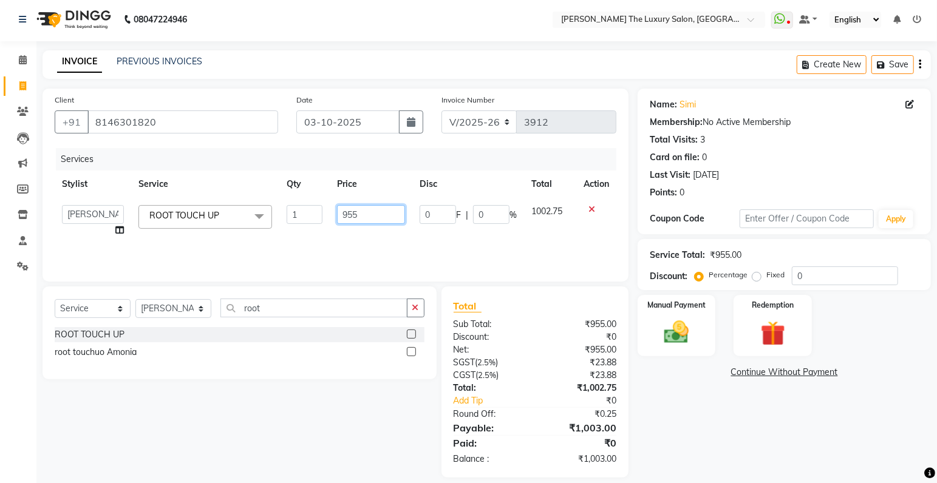
click at [359, 214] on input "955" at bounding box center [371, 214] width 68 height 19
type input "954"
click at [387, 240] on div "Services Stylist Service Qty Price Disc Total Action amrit arsh ayush Gaurav go…" at bounding box center [335, 208] width 561 height 121
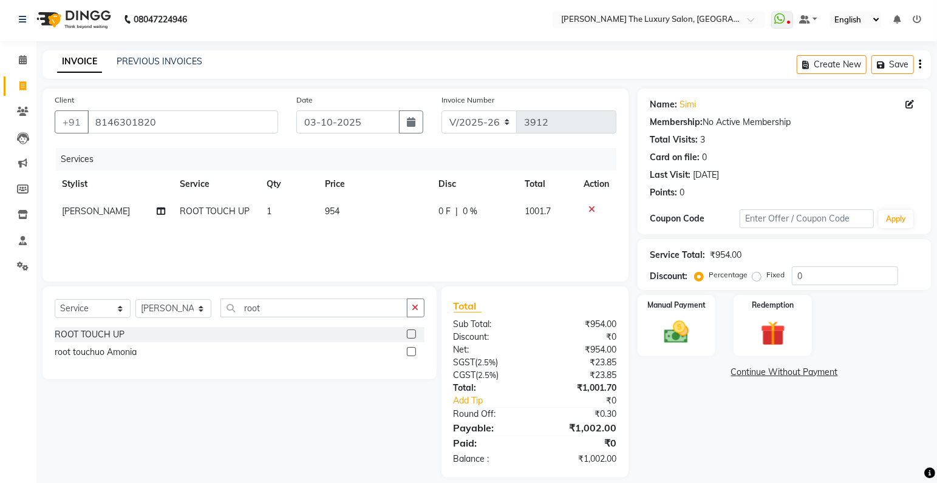
click at [339, 211] on td "954" at bounding box center [374, 211] width 114 height 27
select select "83930"
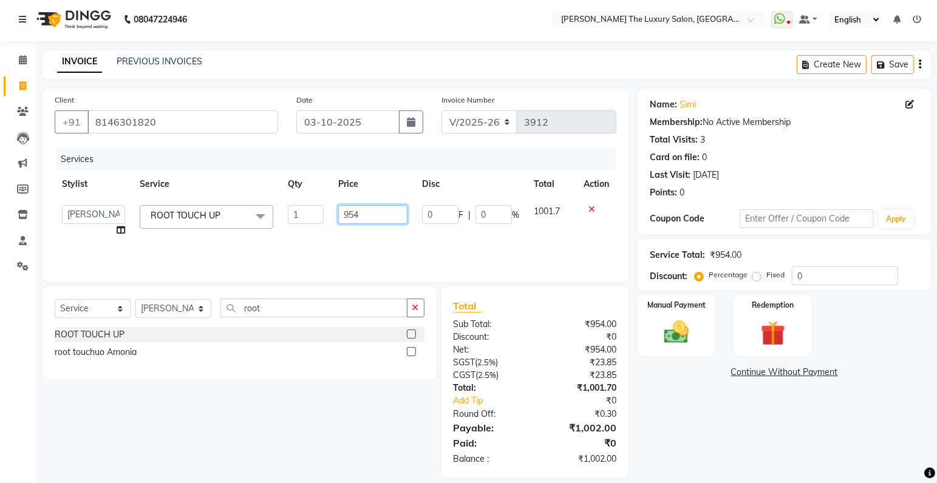
click at [367, 216] on input "954" at bounding box center [372, 214] width 69 height 19
type input "953"
click at [393, 232] on div "Services Stylist Service Qty Price Disc Total Action amrit arsh ayush Gaurav go…" at bounding box center [335, 208] width 561 height 121
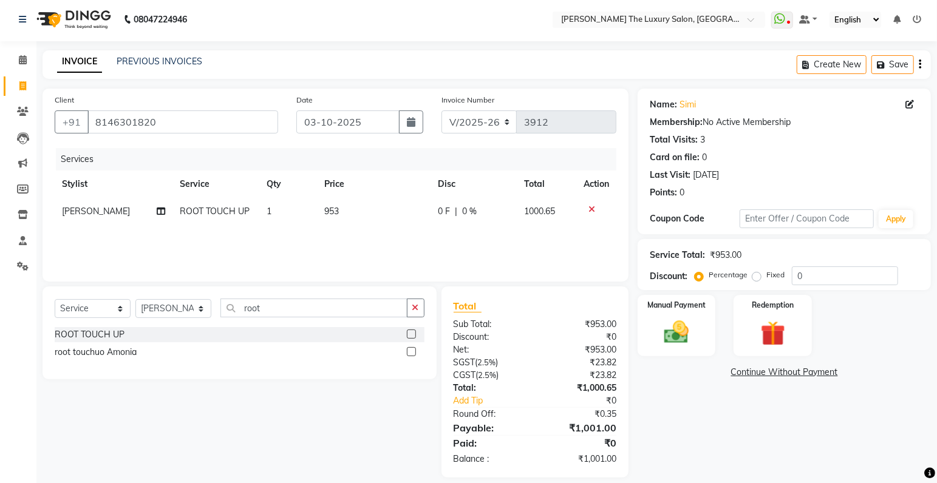
click at [339, 211] on td "953" at bounding box center [374, 211] width 114 height 27
select select "83930"
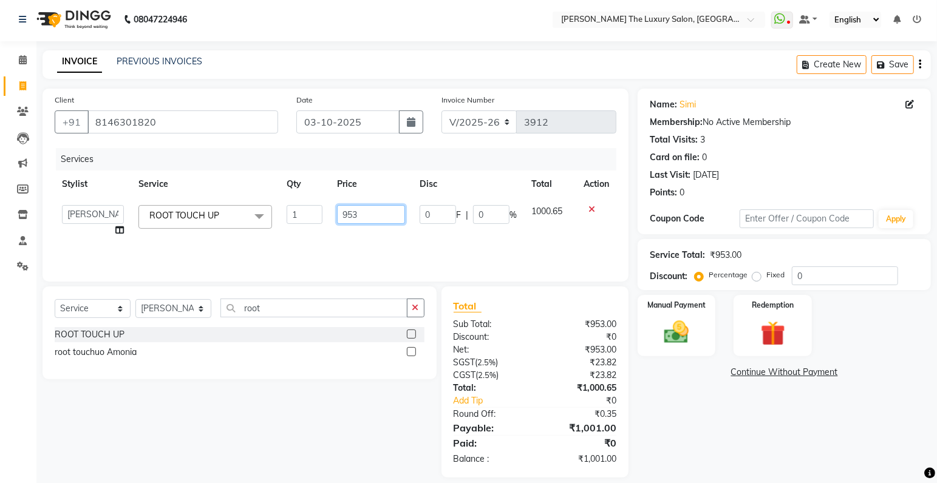
click at [366, 215] on input "953" at bounding box center [371, 214] width 68 height 19
type input "952"
click at [380, 228] on div "Services Stylist Service Qty Price Disc Total Action amrit arsh ayush Gaurav go…" at bounding box center [335, 208] width 561 height 121
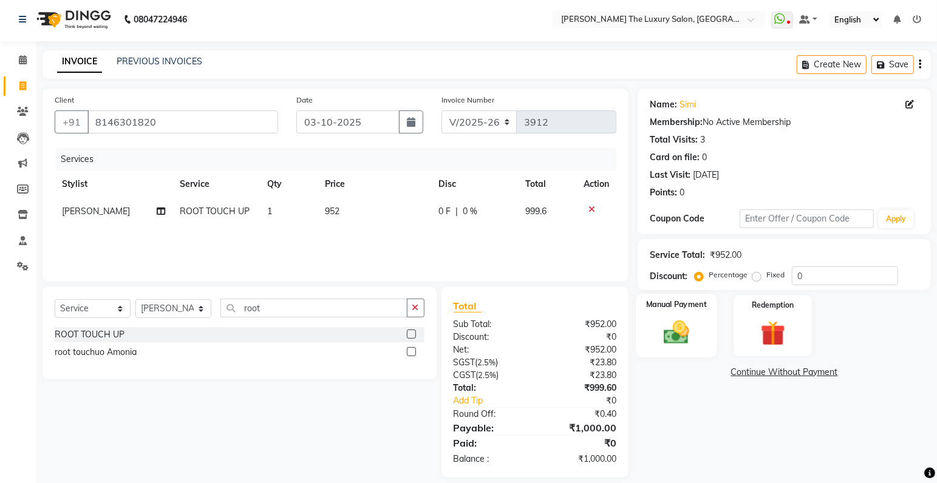
click at [679, 332] on img at bounding box center [677, 333] width 42 height 30
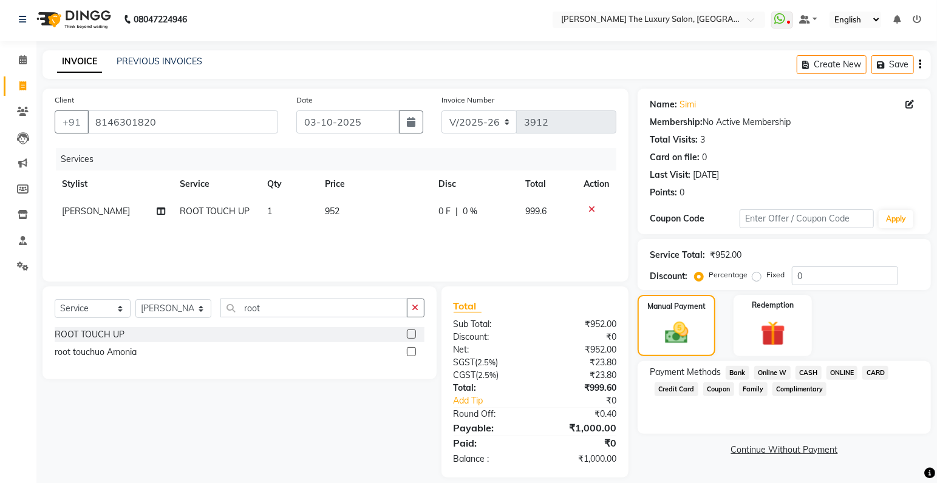
click at [843, 372] on span "ONLINE" at bounding box center [842, 373] width 32 height 14
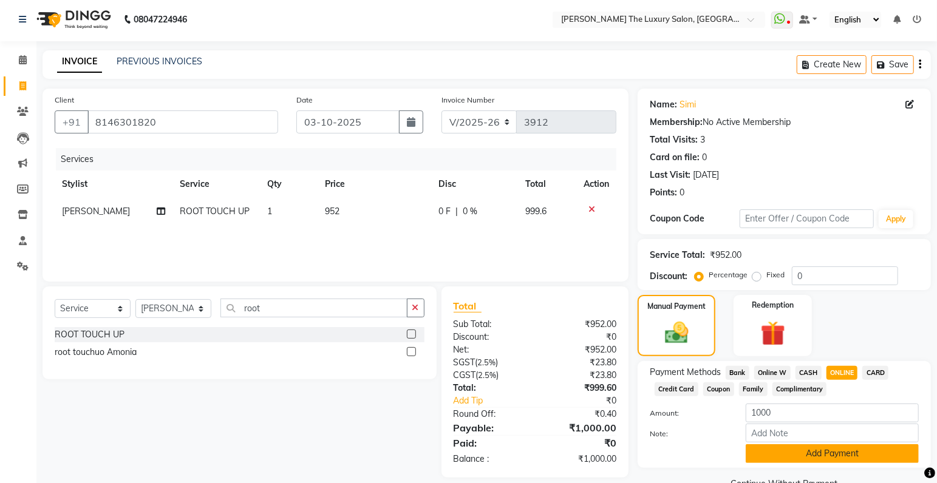
click at [836, 448] on button "Add Payment" at bounding box center [831, 453] width 173 height 19
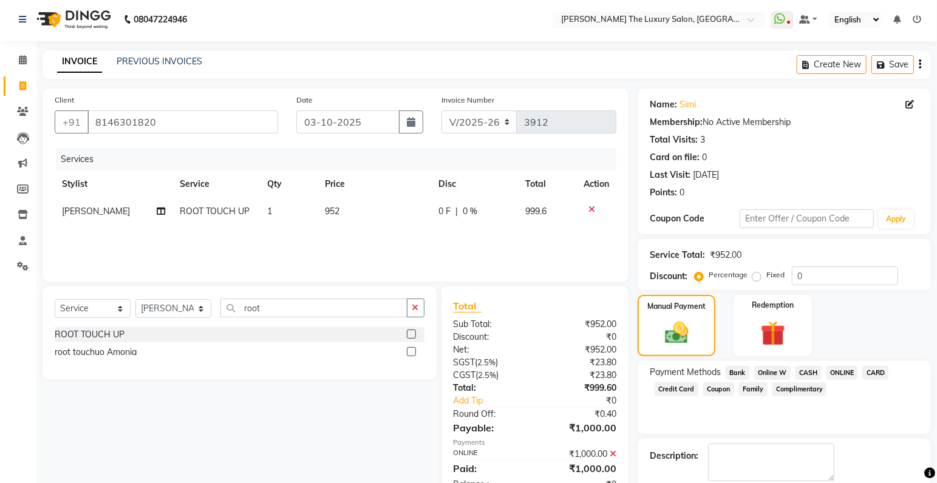
scroll to position [64, 0]
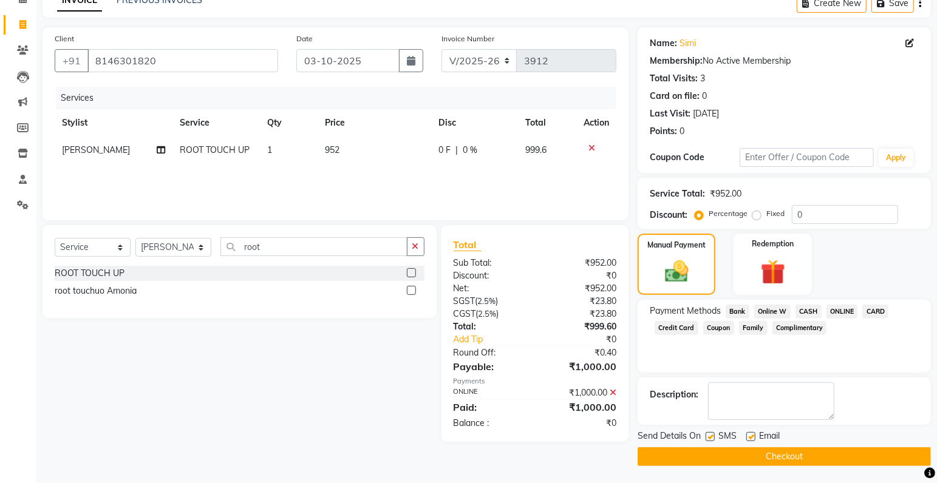
click at [711, 435] on label at bounding box center [709, 436] width 9 height 9
click at [711, 435] on input "checkbox" at bounding box center [709, 437] width 8 height 8
checkbox input "false"
click at [722, 456] on button "Checkout" at bounding box center [783, 456] width 293 height 19
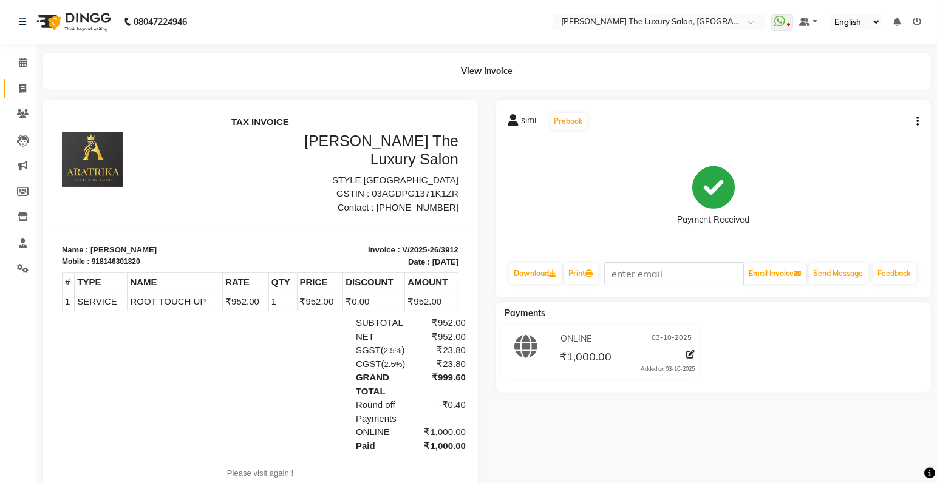
click at [23, 89] on icon at bounding box center [22, 88] width 7 height 9
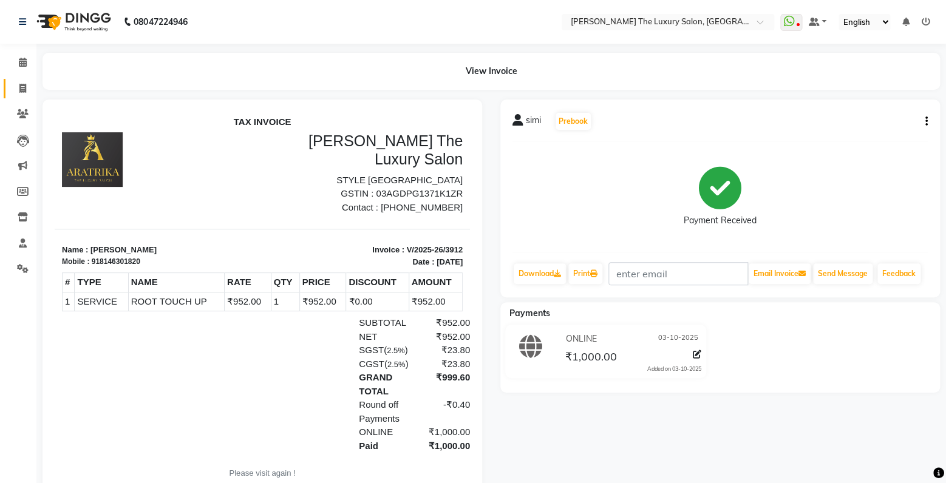
select select "7179"
select select "service"
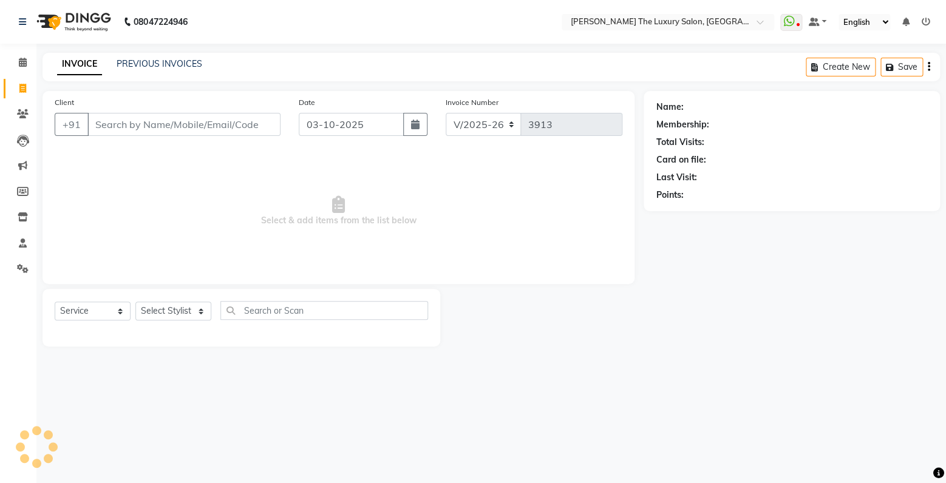
click at [175, 119] on input "Client" at bounding box center [183, 124] width 193 height 23
type input "7973513920"
click at [258, 124] on span "Add Client" at bounding box center [249, 124] width 48 height 12
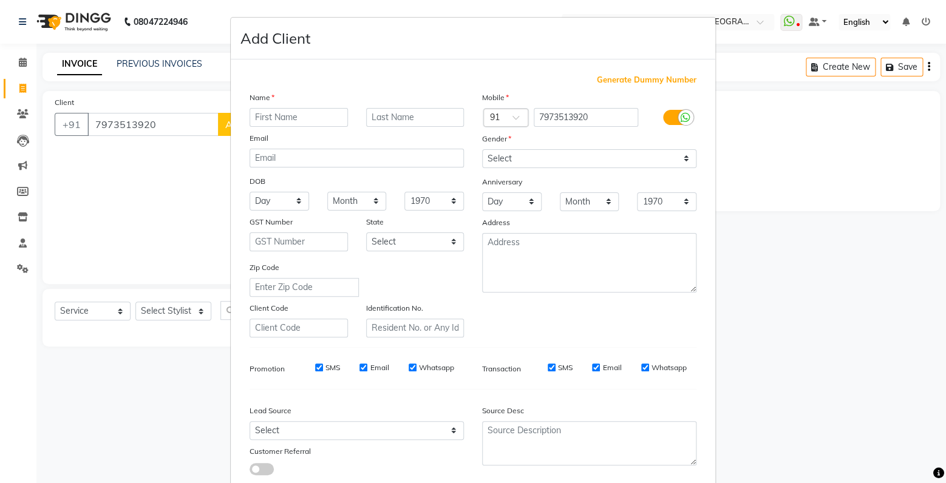
click at [283, 120] on input "text" at bounding box center [298, 117] width 98 height 19
type input "Navneet kaur"
click at [482, 149] on select "Select Male Female Other Prefer Not To Say" at bounding box center [589, 158] width 214 height 19
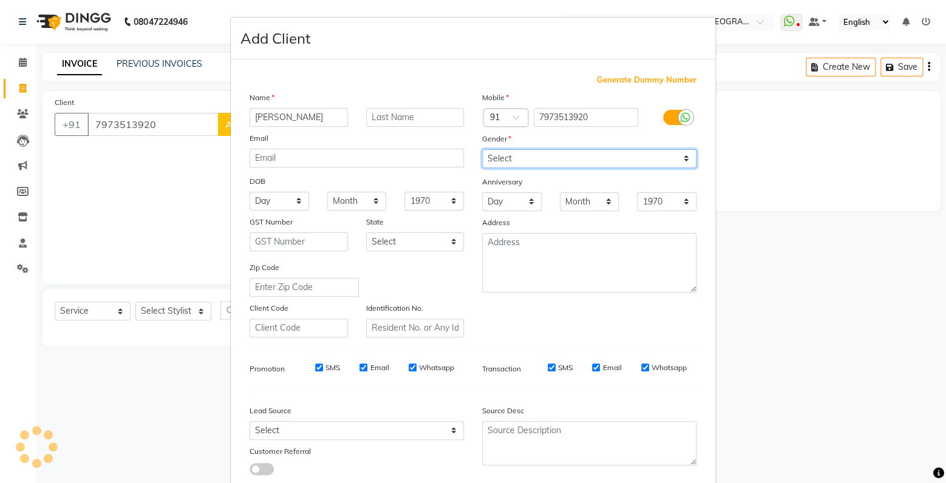
select select "female"
click option "Female" at bounding box center [0, 0] width 0 height 0
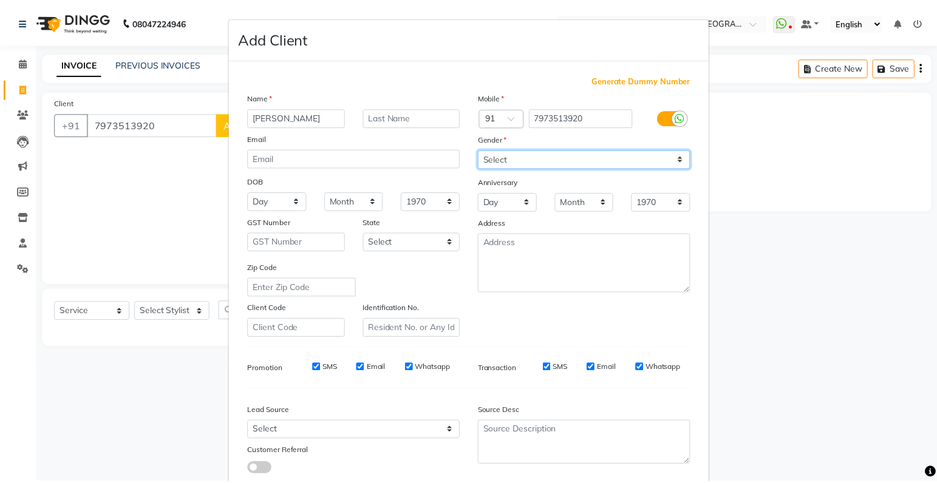
scroll to position [80, 0]
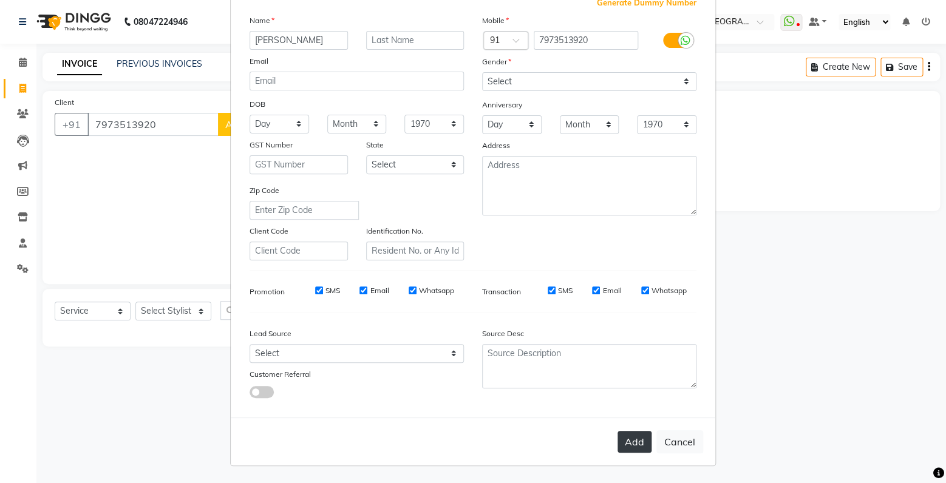
click at [633, 441] on button "Add" at bounding box center [634, 442] width 34 height 22
select select
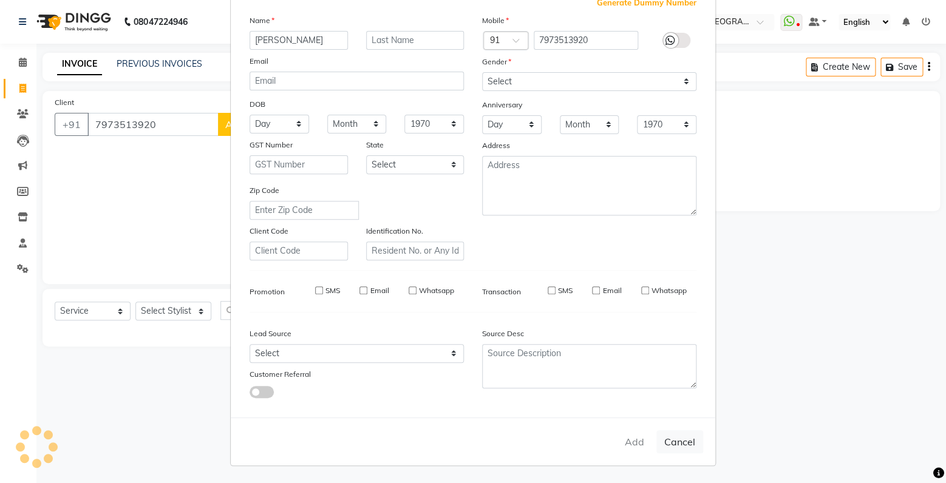
select select
checkbox input "false"
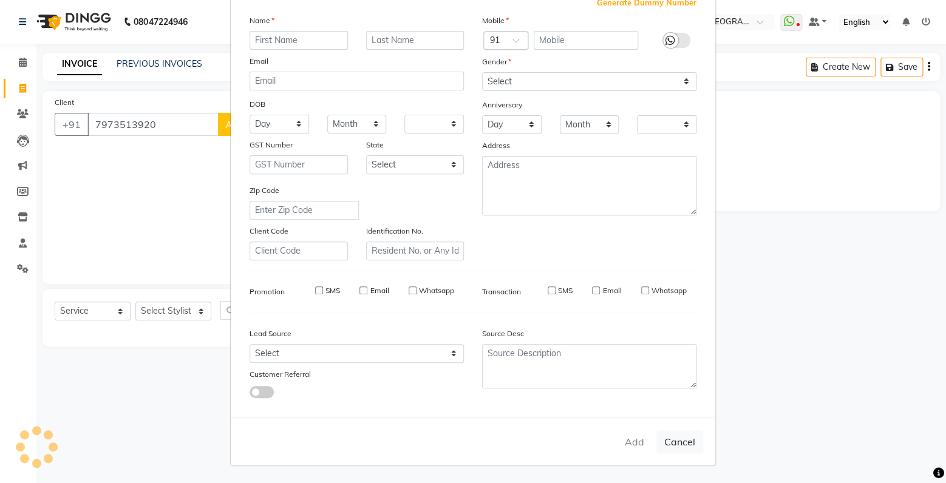
checkbox input "false"
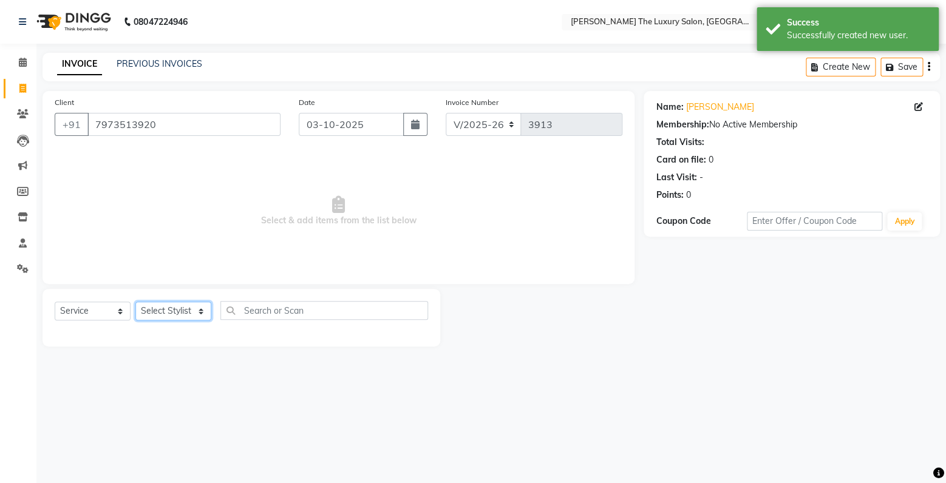
click at [135, 302] on select "Select Stylist amrit arsh ayush Gaurav gourav jasmine matrix Jaswant singh love…" at bounding box center [173, 311] width 76 height 19
click at [55, 302] on select "Select Service Product Membership Package Voucher Prepaid Gift Card" at bounding box center [93, 311] width 76 height 19
select select "P"
click option "Prepaid" at bounding box center [0, 0] width 0 height 0
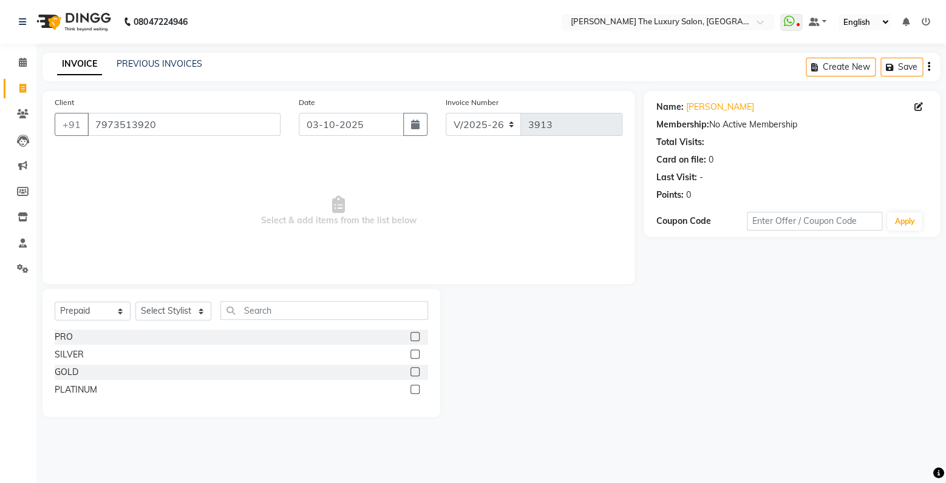
click at [415, 338] on label at bounding box center [414, 336] width 9 height 9
click at [415, 338] on input "checkbox" at bounding box center [414, 337] width 8 height 8
click at [415, 338] on label at bounding box center [414, 336] width 9 height 9
click at [415, 338] on input "checkbox" at bounding box center [414, 337] width 8 height 8
checkbox input "false"
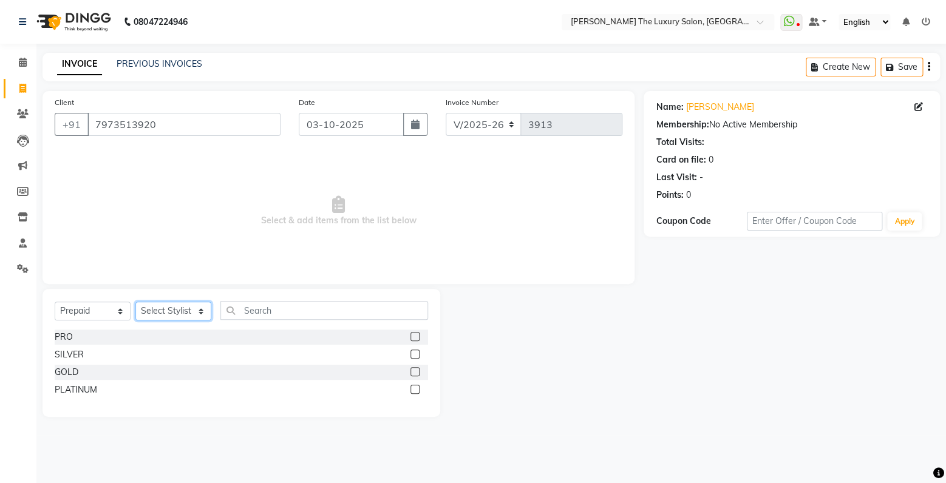
select select "60238"
click option "RECEPTION" at bounding box center [0, 0] width 0 height 0
click at [415, 337] on label at bounding box center [414, 336] width 9 height 9
click at [415, 337] on input "checkbox" at bounding box center [414, 337] width 8 height 8
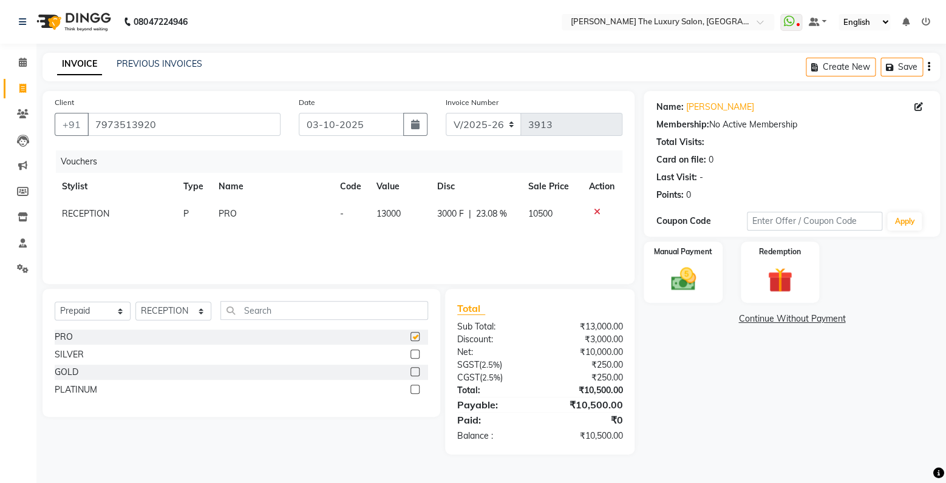
checkbox input "false"
click at [705, 266] on div "Manual Payment" at bounding box center [683, 272] width 82 height 64
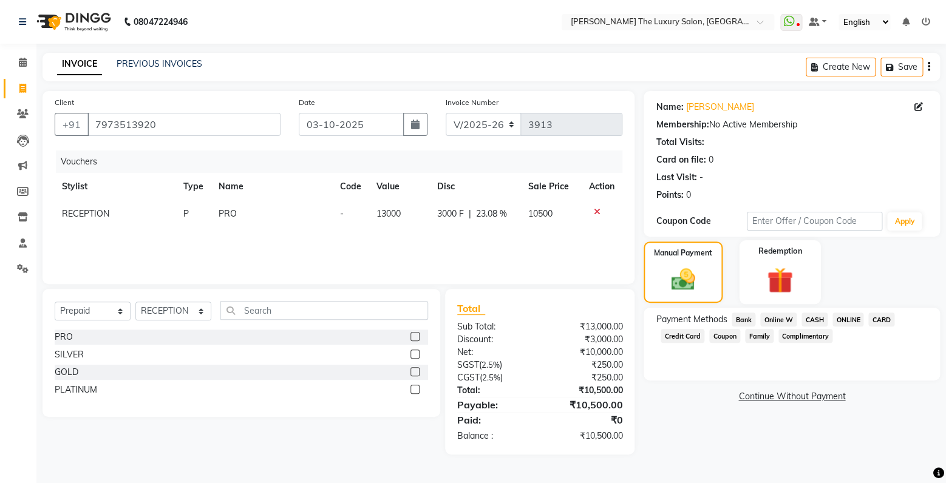
click at [774, 282] on img at bounding box center [780, 280] width 42 height 32
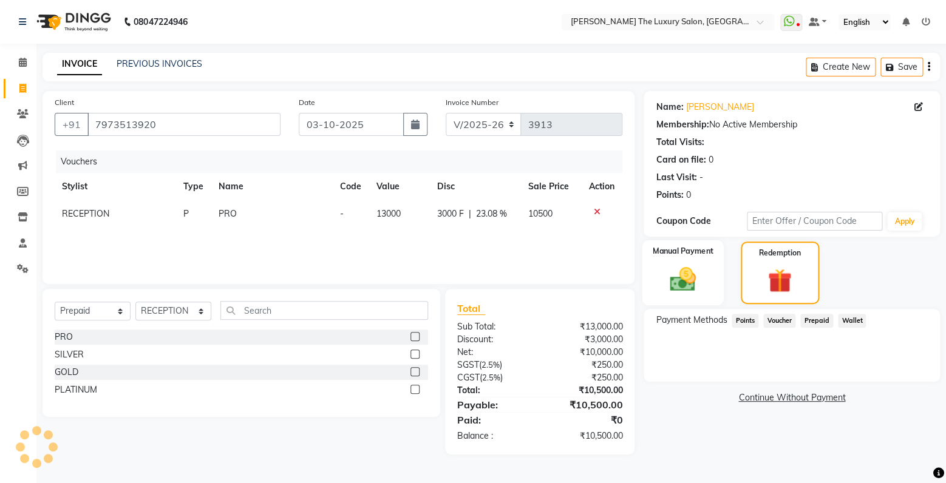
click at [672, 271] on img at bounding box center [683, 279] width 42 height 30
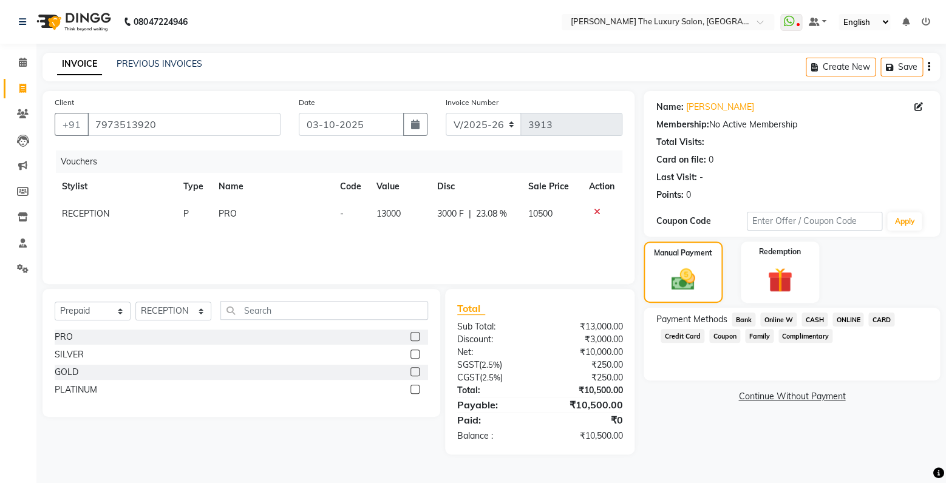
click at [887, 324] on span "CARD" at bounding box center [881, 320] width 26 height 14
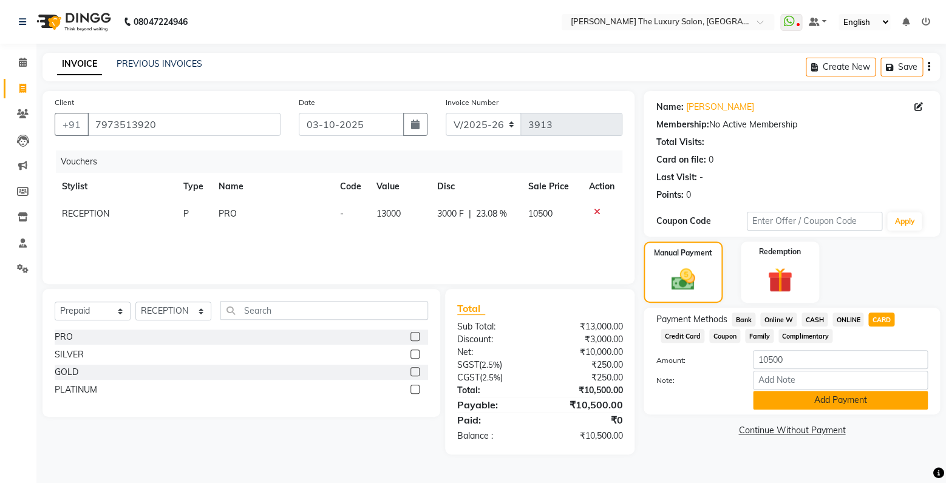
click at [838, 402] on button "Add Payment" at bounding box center [840, 400] width 175 height 19
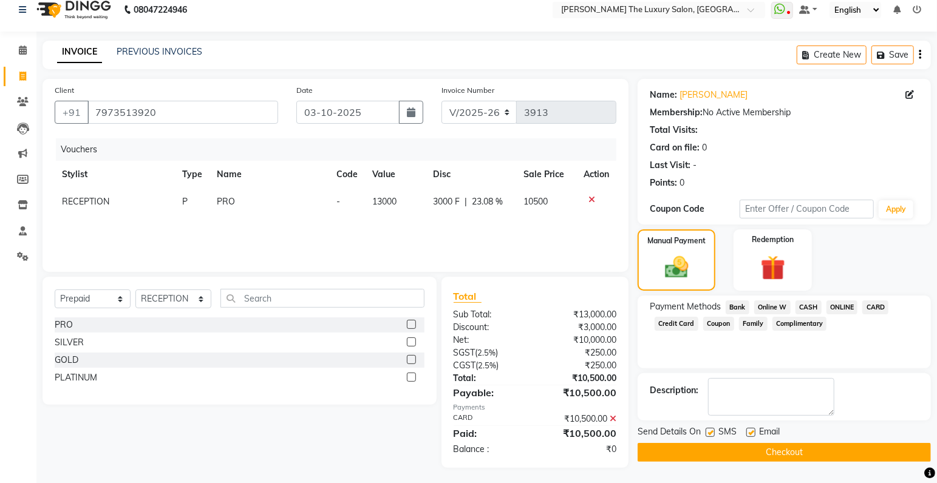
scroll to position [15, 0]
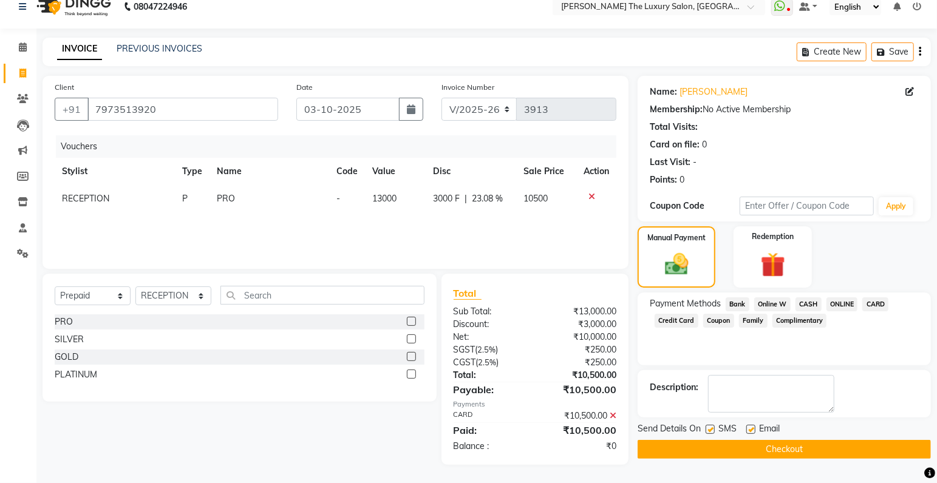
click at [784, 445] on button "Checkout" at bounding box center [783, 449] width 293 height 19
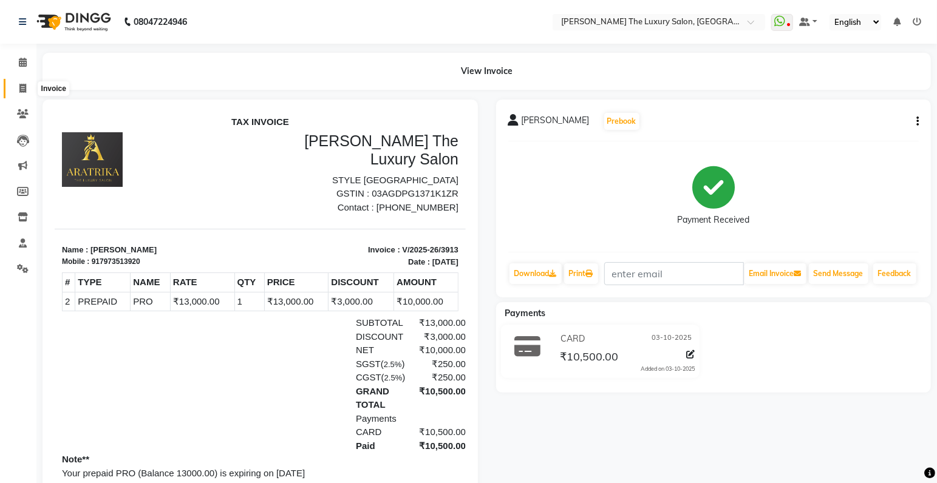
click at [21, 88] on icon at bounding box center [22, 88] width 7 height 9
select select "7179"
select select "service"
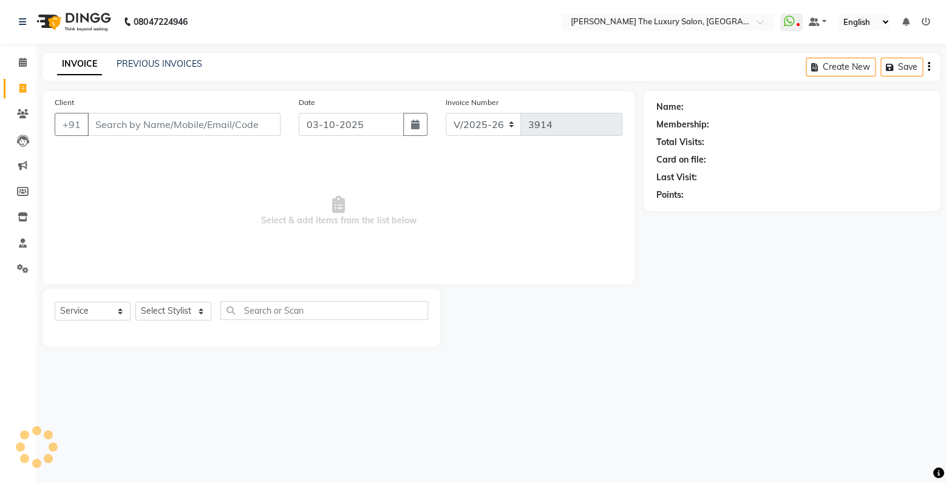
click at [129, 126] on input "Client" at bounding box center [183, 124] width 193 height 23
type input "7973513920"
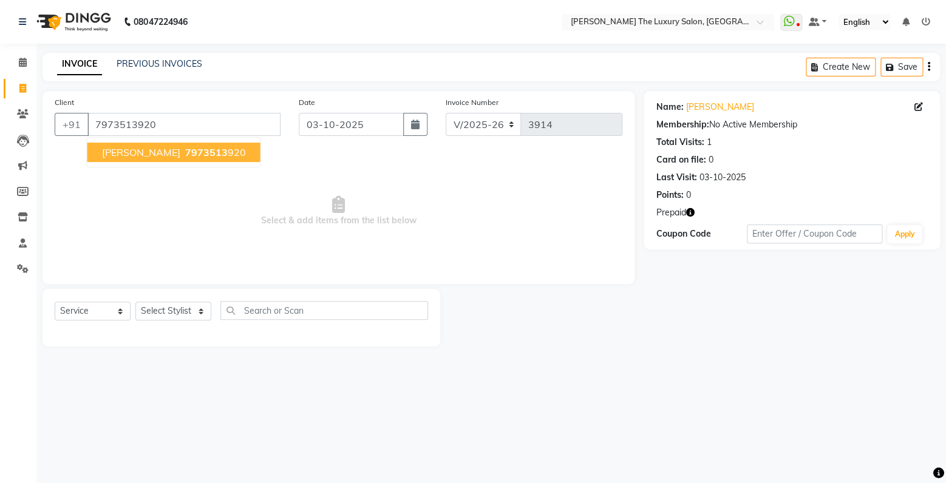
click at [162, 151] on span "Navneet kaur" at bounding box center [141, 152] width 78 height 12
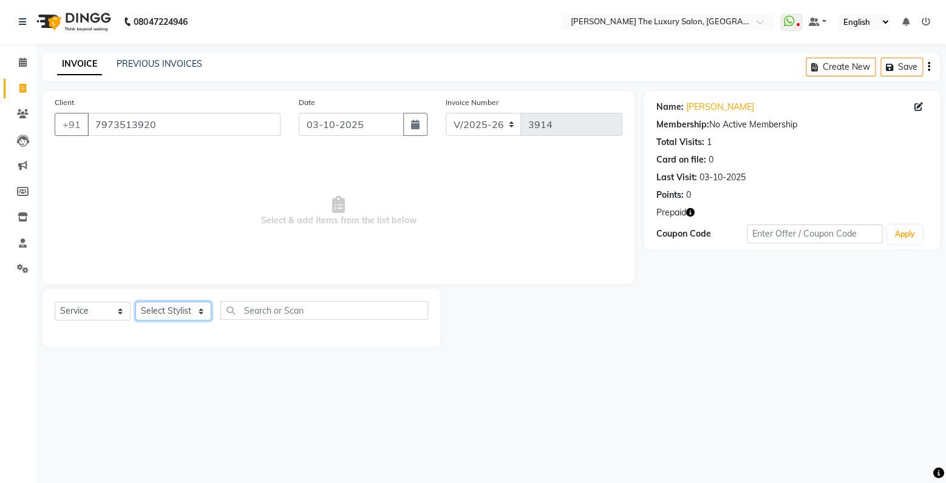
click at [135, 302] on select "Select Stylist amrit arsh ayush Gaurav gourav jasmine matrix Jaswant singh love…" at bounding box center [173, 311] width 76 height 19
select select "91383"
click option "Gaurav" at bounding box center [0, 0] width 0 height 0
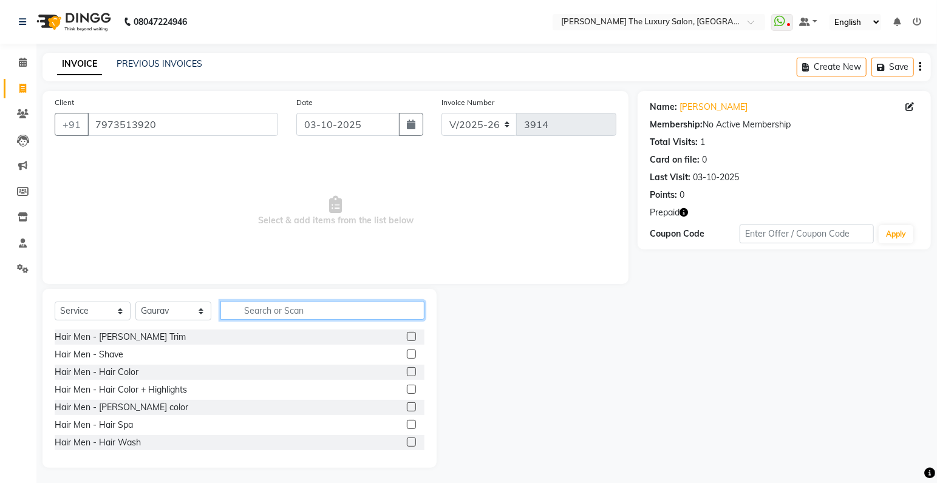
click at [277, 317] on input "text" at bounding box center [322, 310] width 204 height 19
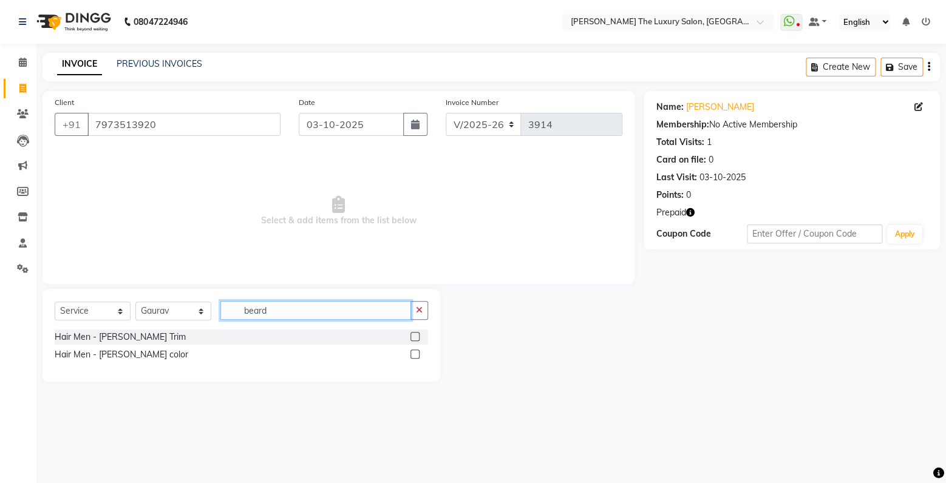
type input "beard"
click at [412, 337] on label at bounding box center [414, 336] width 9 height 9
click at [412, 337] on input "checkbox" at bounding box center [414, 337] width 8 height 8
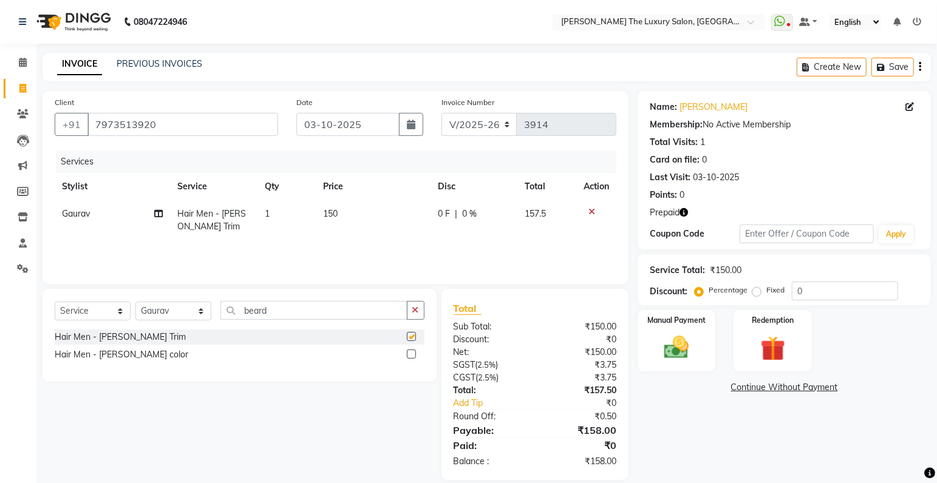
checkbox input "false"
click at [135, 302] on select "Select Stylist amrit arsh ayush Gaurav gourav jasmine matrix Jaswant singh love…" at bounding box center [173, 311] width 76 height 19
select select "60210"
click option "[PERSON_NAME]" at bounding box center [0, 0] width 0 height 0
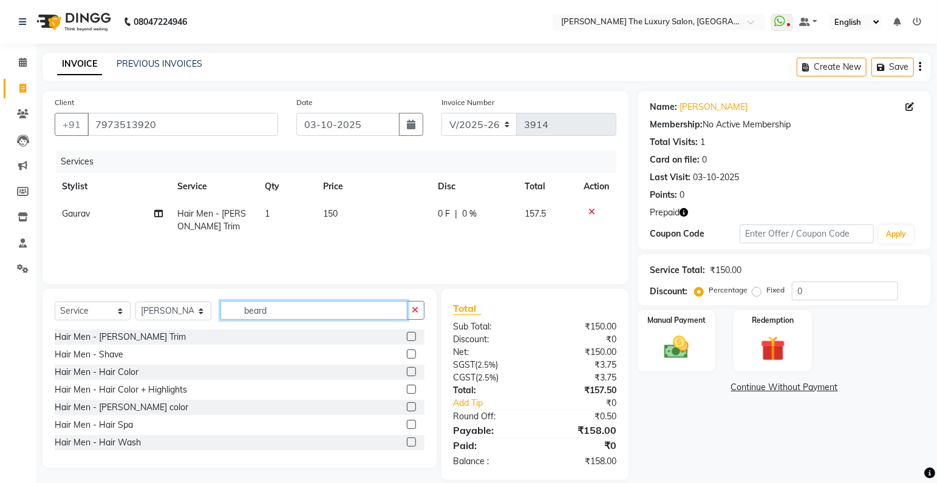
drag, startPoint x: 272, startPoint y: 309, endPoint x: 115, endPoint y: 297, distance: 157.1
click at [220, 301] on input "beard" at bounding box center [313, 310] width 187 height 19
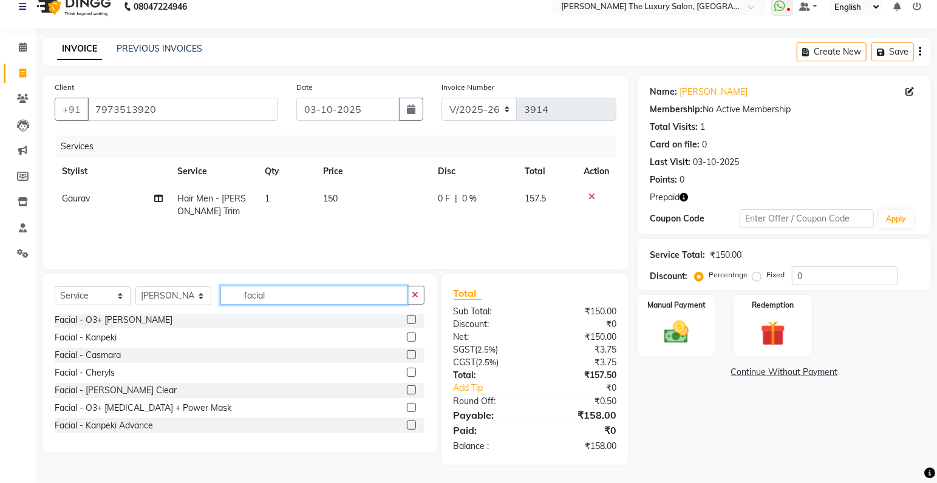
type input "facial"
click at [407, 424] on label at bounding box center [411, 425] width 9 height 9
click at [407, 424] on input "checkbox" at bounding box center [411, 426] width 8 height 8
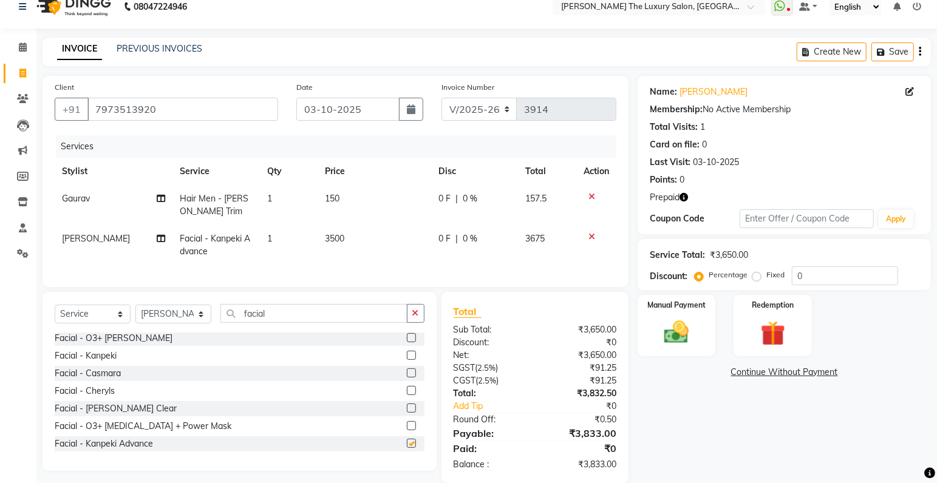
checkbox input "false"
click at [135, 305] on select "Select Stylist amrit arsh ayush Gaurav gourav jasmine matrix Jaswant singh love…" at bounding box center [173, 314] width 76 height 19
select select "85119"
click option "simran" at bounding box center [0, 0] width 0 height 0
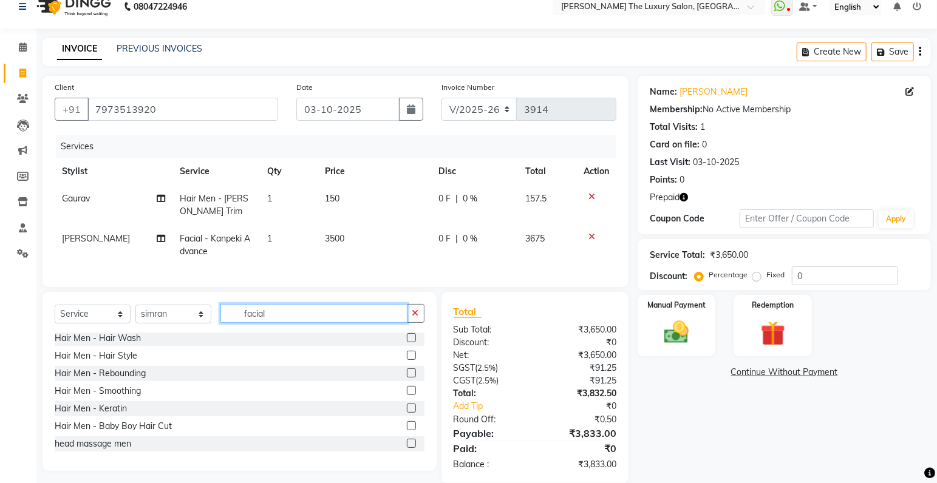
drag, startPoint x: 288, startPoint y: 326, endPoint x: 134, endPoint y: 338, distance: 154.1
click at [220, 323] on input "facial" at bounding box center [313, 313] width 187 height 19
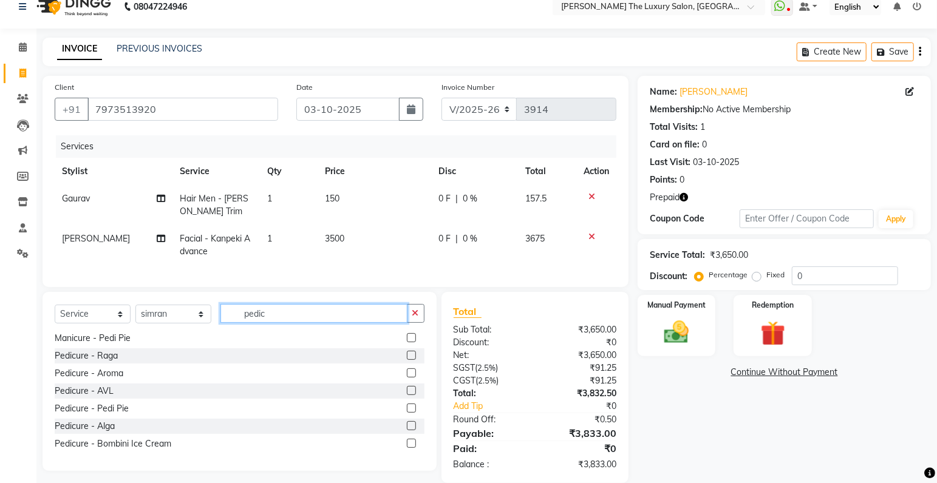
scroll to position [2, 0]
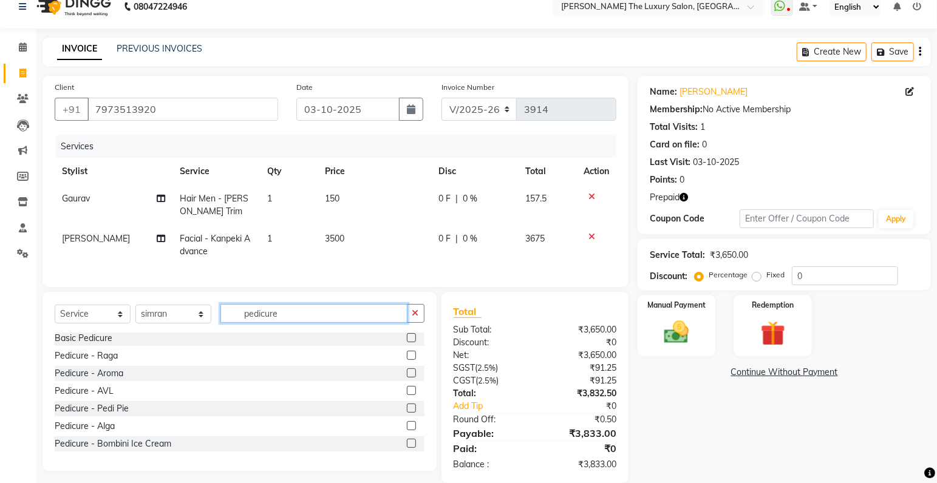
type input "pedicure"
click at [407, 381] on div at bounding box center [416, 373] width 18 height 15
click at [407, 378] on label at bounding box center [411, 372] width 9 height 9
click at [407, 378] on input "checkbox" at bounding box center [411, 374] width 8 height 8
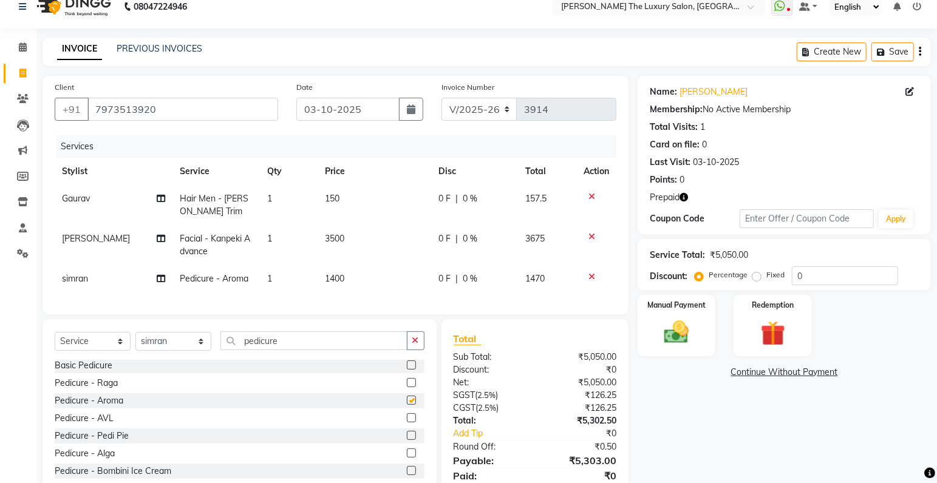
checkbox input "false"
click at [135, 332] on select "Select Stylist amrit arsh ayush Gaurav gourav jasmine matrix Jaswant singh love…" at bounding box center [173, 341] width 76 height 19
select select "93051"
click option "pooja" at bounding box center [0, 0] width 0 height 0
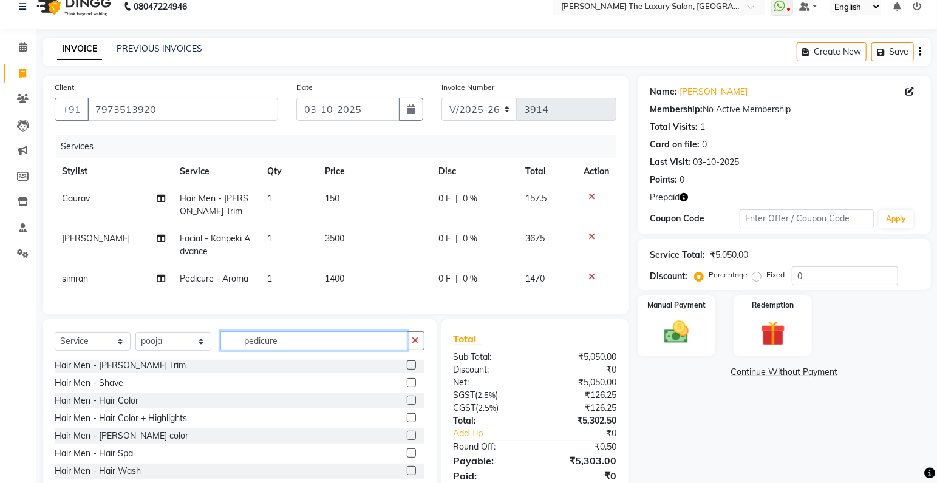
drag, startPoint x: 297, startPoint y: 351, endPoint x: 101, endPoint y: 342, distance: 196.9
click at [220, 342] on input "pedicure" at bounding box center [313, 340] width 187 height 19
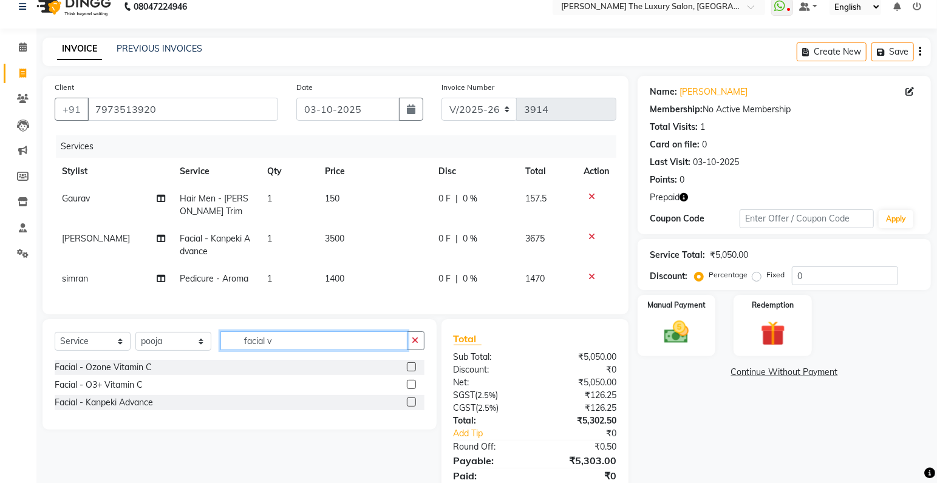
scroll to position [0, 0]
type input "facial vit"
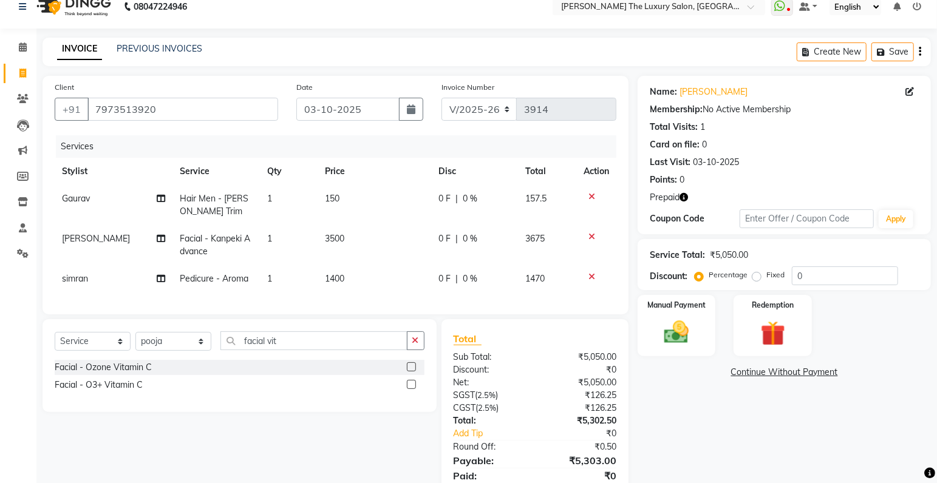
click at [412, 389] on label at bounding box center [411, 384] width 9 height 9
click at [412, 389] on input "checkbox" at bounding box center [411, 385] width 8 height 8
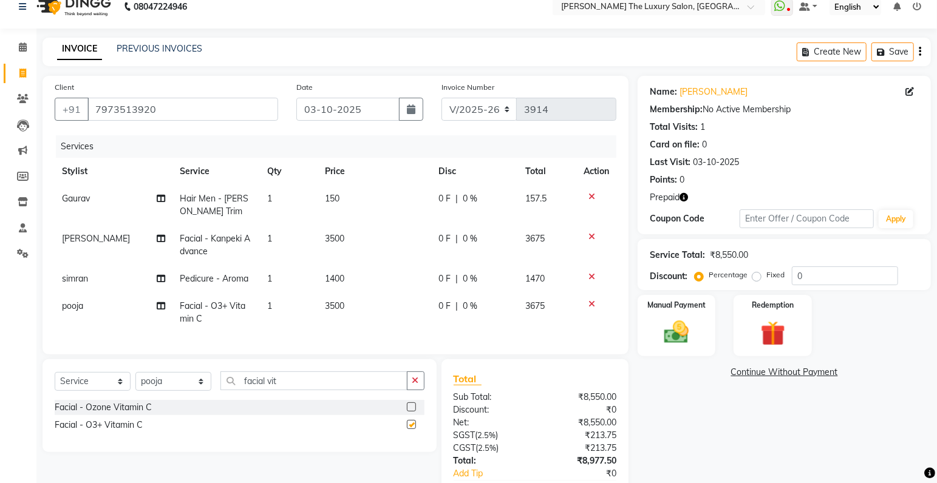
checkbox input "false"
click at [135, 372] on select "Select Stylist amrit arsh ayush Gaurav gourav jasmine matrix Jaswant singh love…" at bounding box center [173, 381] width 76 height 19
select select "74174"
click option "[PERSON_NAME]" at bounding box center [0, 0] width 0 height 0
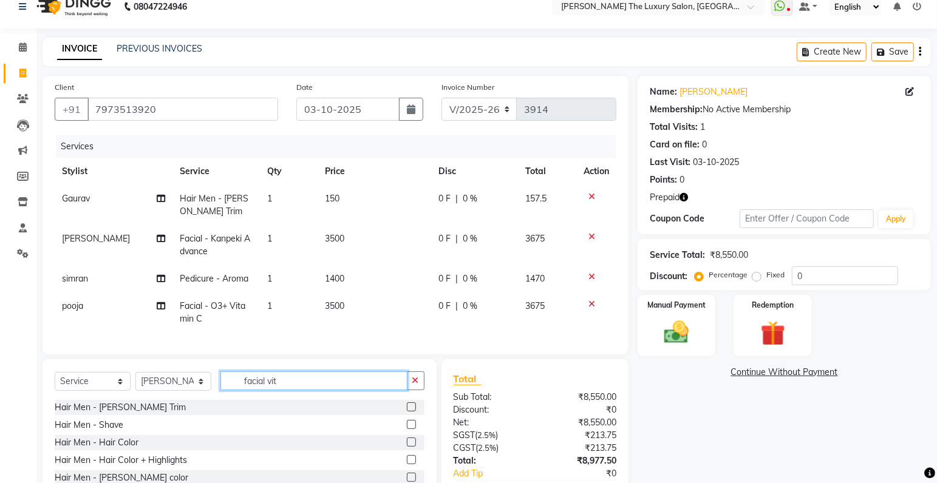
drag, startPoint x: 298, startPoint y: 392, endPoint x: 110, endPoint y: 396, distance: 187.6
click at [220, 390] on input "facial vit" at bounding box center [313, 380] width 187 height 19
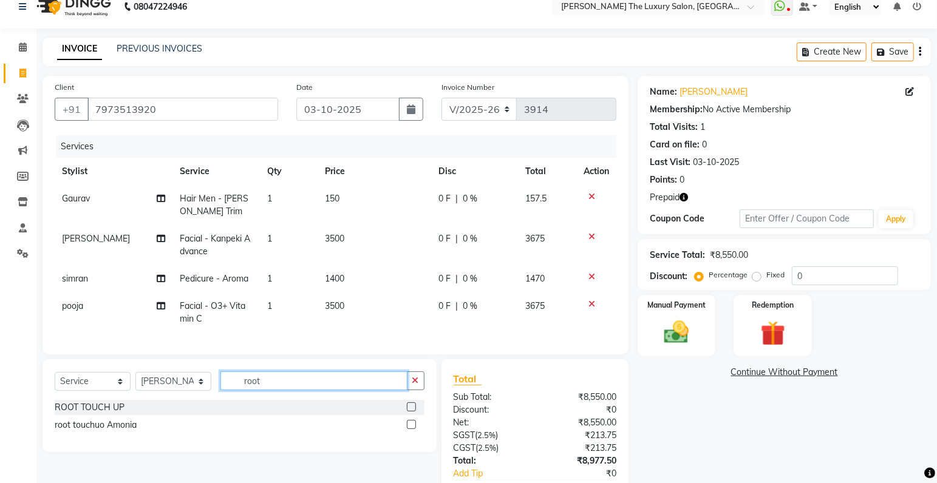
type input "root"
click at [411, 412] on label at bounding box center [411, 406] width 9 height 9
click at [411, 412] on input "checkbox" at bounding box center [411, 408] width 8 height 8
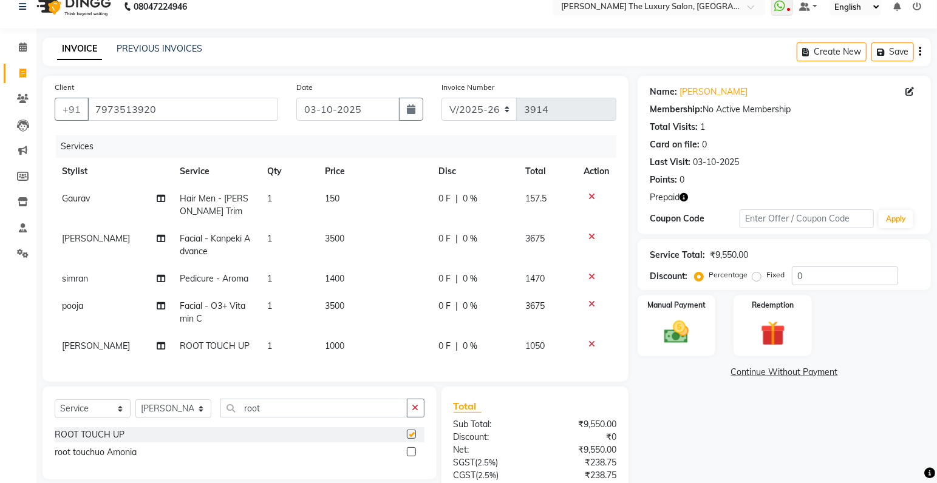
checkbox input "false"
click at [331, 343] on span "1000" at bounding box center [334, 346] width 19 height 11
select select "74174"
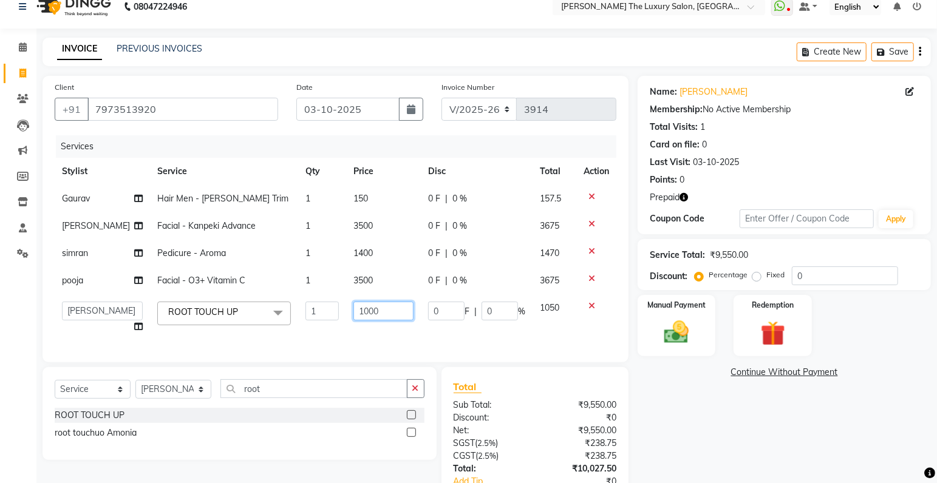
drag, startPoint x: 352, startPoint y: 310, endPoint x: 334, endPoint y: 314, distance: 18.7
click at [353, 314] on input "1000" at bounding box center [382, 311] width 59 height 19
type input "2000"
click at [457, 334] on td "0 F | 0 %" at bounding box center [477, 317] width 112 height 46
select select "74174"
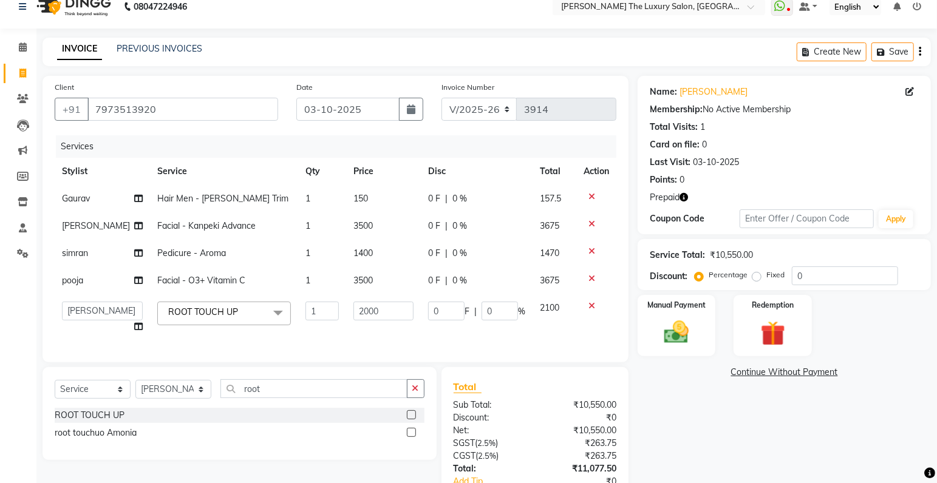
scroll to position [117, 0]
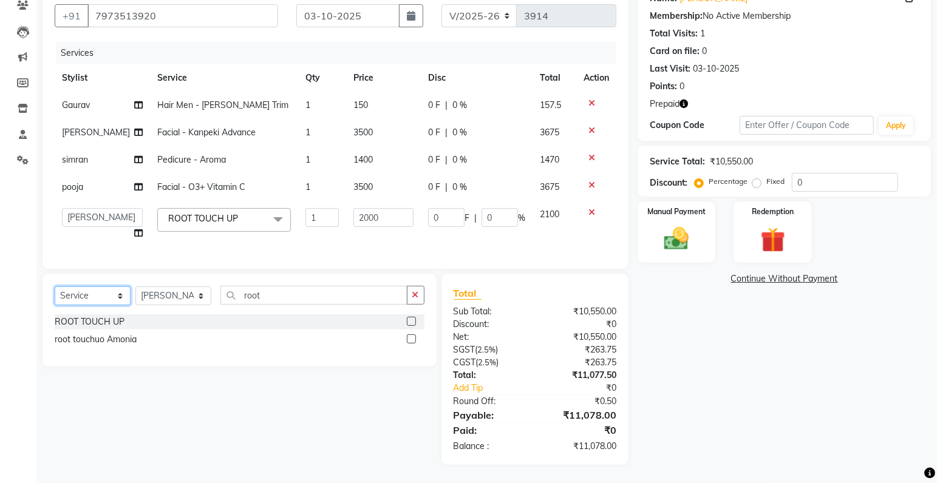
click at [55, 287] on select "Select Service Product Membership Package Voucher Prepaid Gift Card" at bounding box center [93, 296] width 76 height 19
click option "Prepaid" at bounding box center [0, 0] width 0 height 0
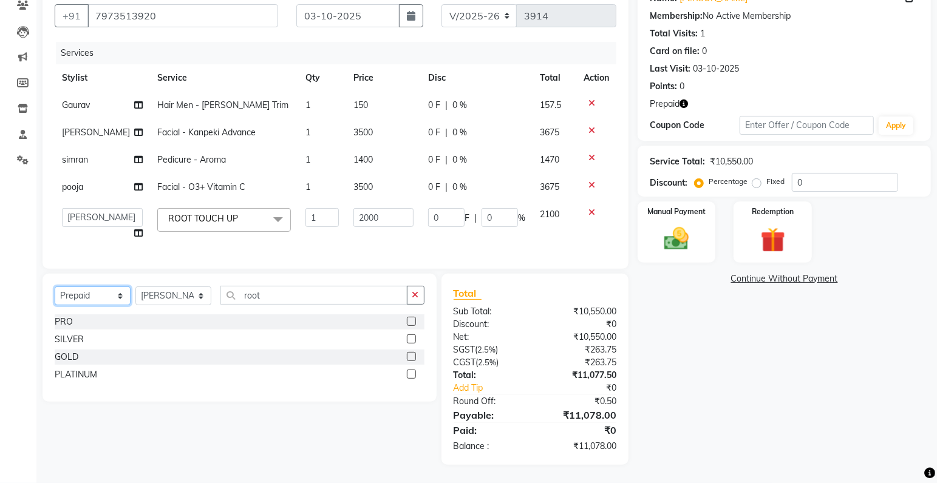
click at [55, 287] on select "Select Service Product Membership Package Voucher Prepaid Gift Card" at bounding box center [93, 296] width 76 height 19
select select "service"
click option "Service" at bounding box center [0, 0] width 0 height 0
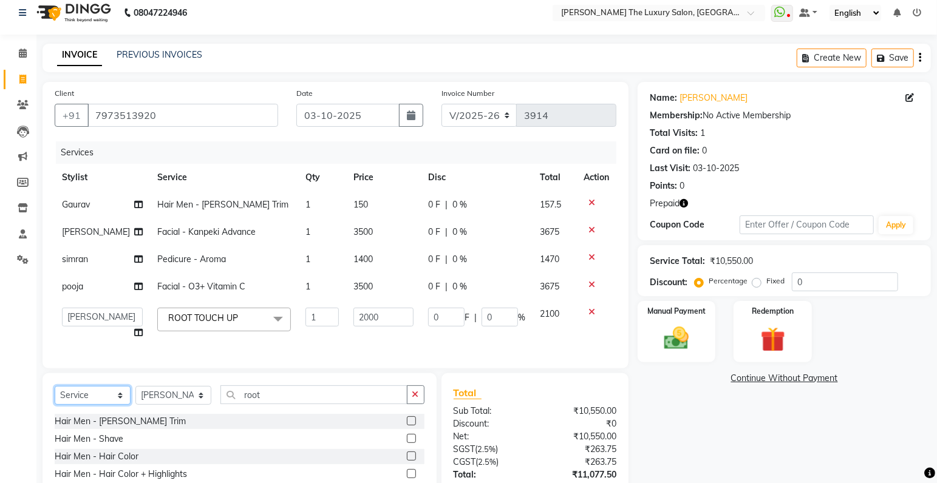
scroll to position [0, 0]
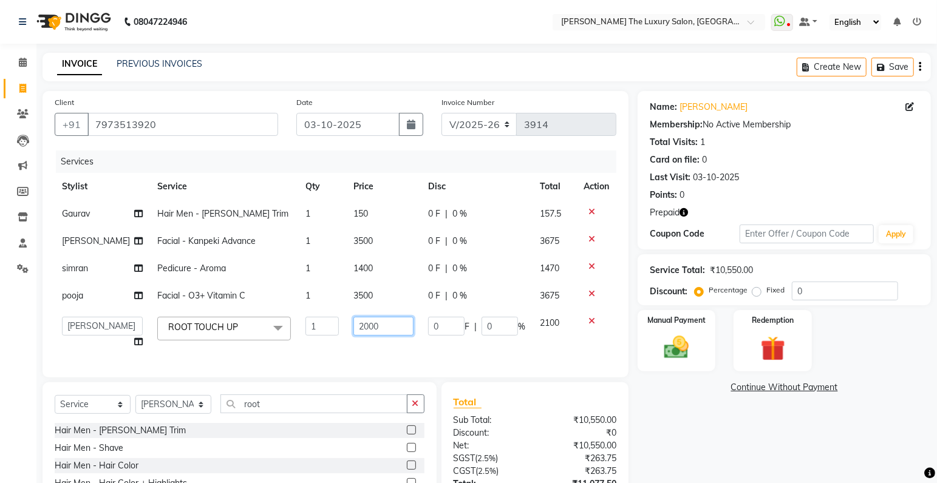
click at [355, 322] on input "2000" at bounding box center [382, 326] width 59 height 19
type input "1800"
click at [439, 359] on div "Services Stylist Service Qty Price Disc Total Action Gaurav Hair Men - Beard Tr…" at bounding box center [335, 258] width 561 height 215
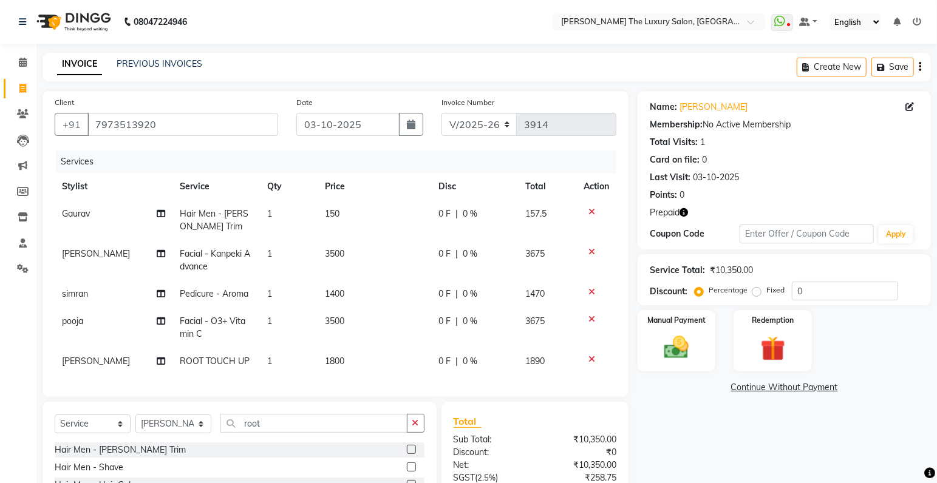
scroll to position [137, 0]
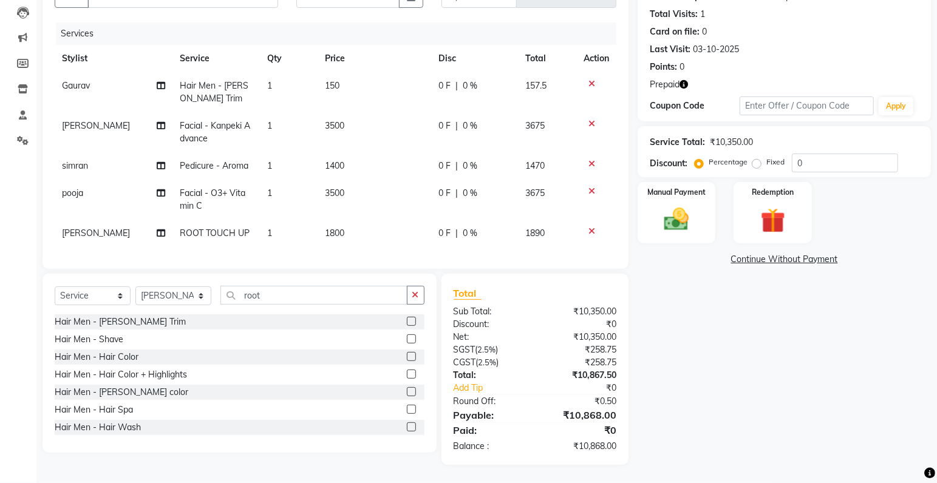
click at [333, 228] on span "1800" at bounding box center [334, 233] width 19 height 11
select select "74174"
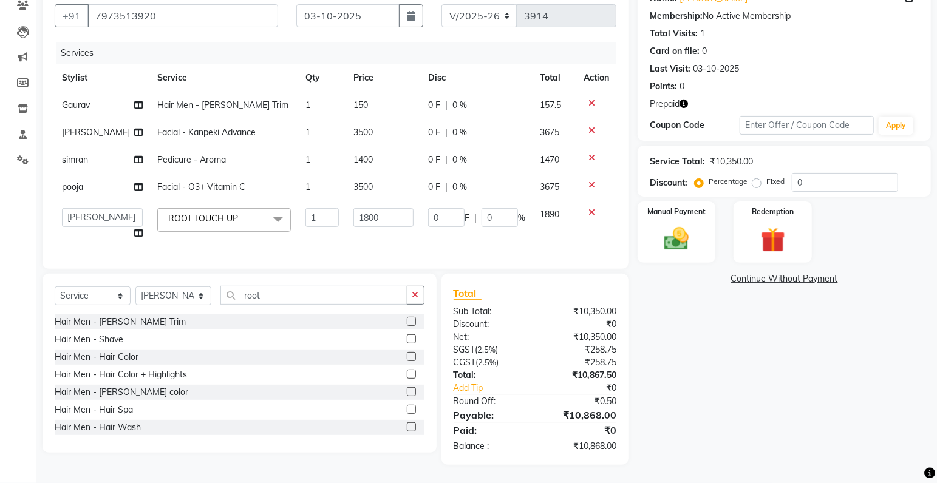
scroll to position [117, 0]
click at [355, 208] on input "1800" at bounding box center [382, 217] width 59 height 19
type input "1700"
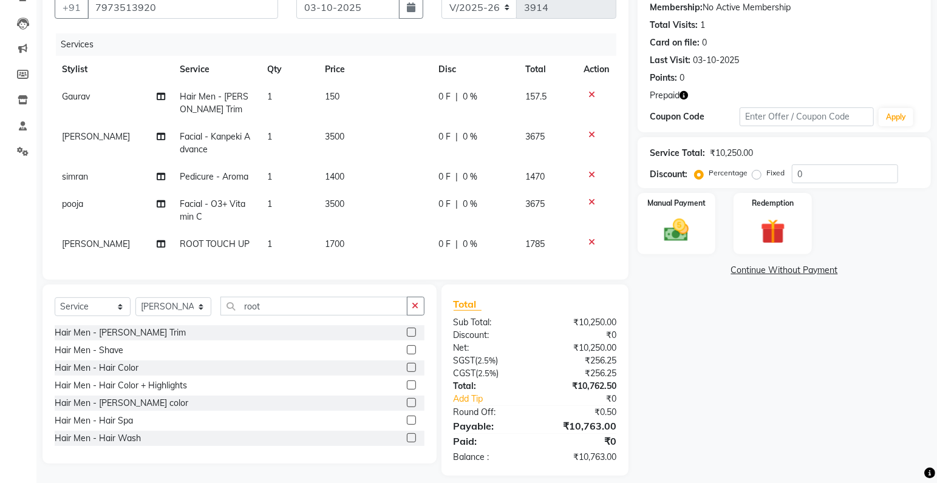
click at [422, 236] on tr "Surinder ROOT TOUCH UP 1 1700 0 F | 0 % 1785" at bounding box center [335, 244] width 561 height 27
click at [333, 244] on span "1700" at bounding box center [334, 244] width 19 height 11
select select "74174"
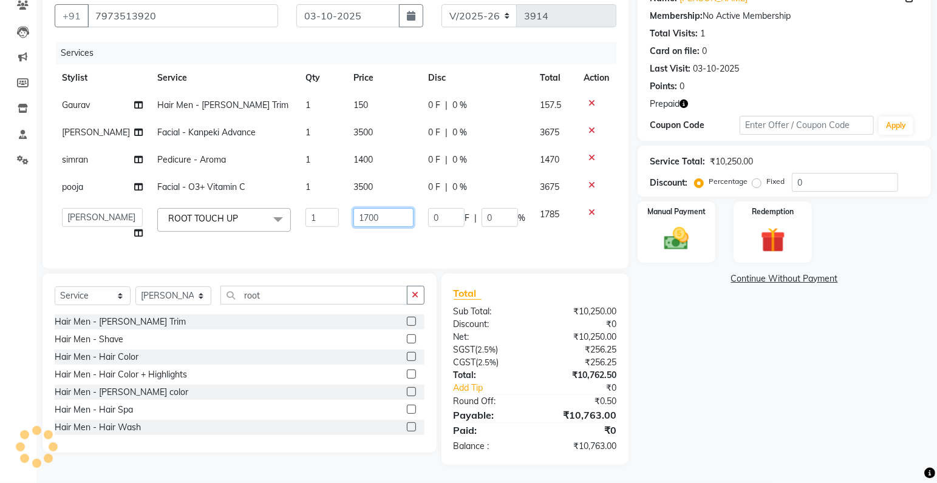
click at [355, 208] on input "1700" at bounding box center [382, 217] width 59 height 19
type input "1500"
click at [395, 238] on td "1500" at bounding box center [383, 224] width 74 height 46
select select "74174"
click at [357, 209] on input "1500" at bounding box center [382, 217] width 59 height 19
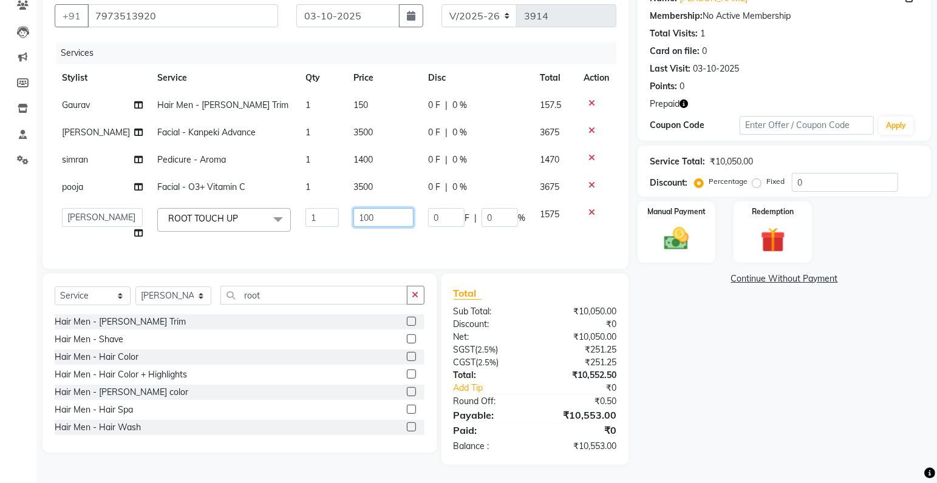
type input "1400"
click at [390, 233] on td "1400" at bounding box center [383, 224] width 74 height 46
select select "74174"
click at [361, 209] on input "1400" at bounding box center [382, 217] width 59 height 19
type input "1450"
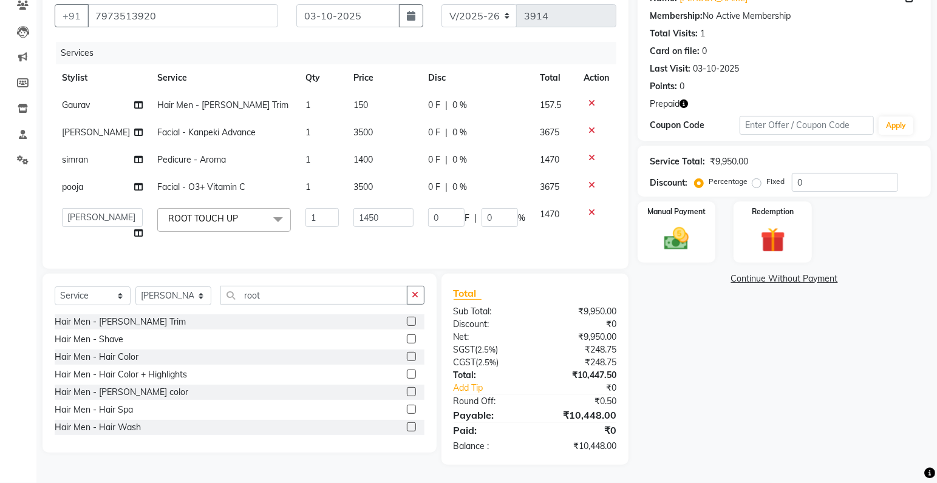
click at [387, 228] on tbody "Gaurav Hair Men - Beard Trim 1 150 0 F | 0 % 157.5 Muskan Facial - Kanpeki Adva…" at bounding box center [335, 169] width 561 height 155
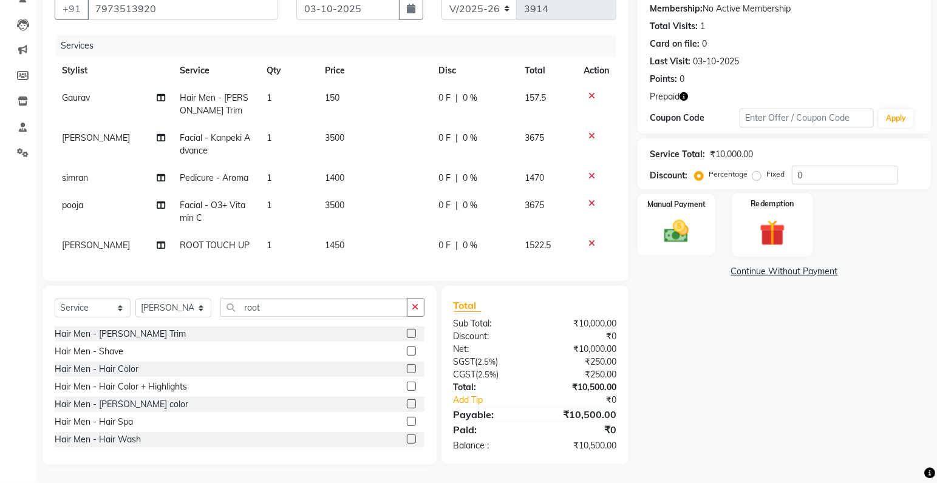
click at [749, 228] on div "Redemption" at bounding box center [772, 225] width 81 height 64
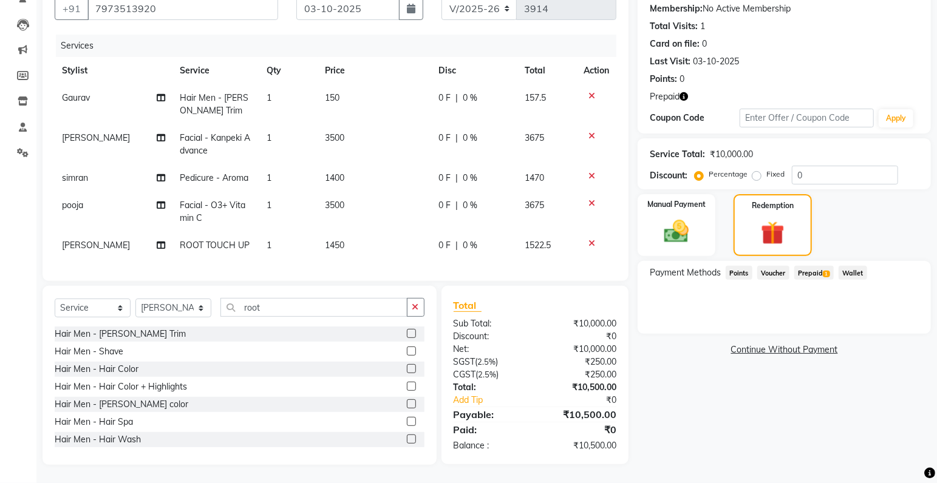
click at [807, 270] on span "Prepaid 1" at bounding box center [813, 273] width 39 height 14
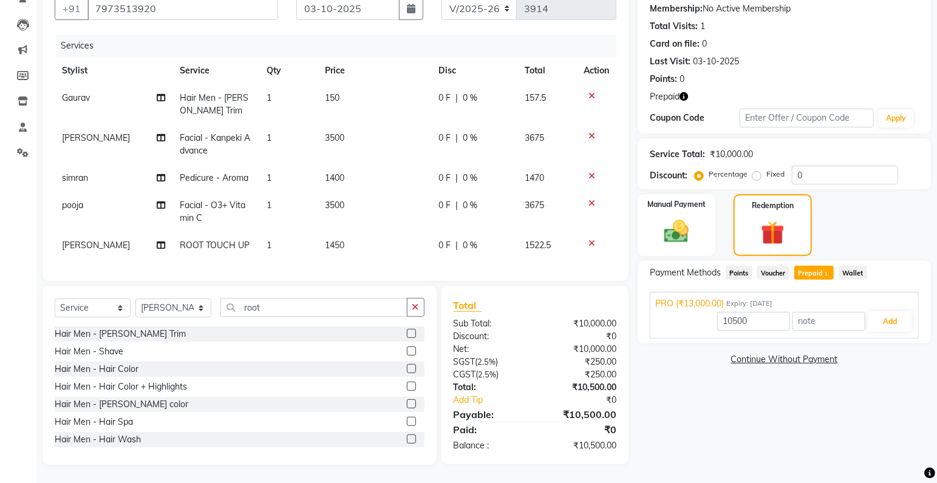
scroll to position [124, 0]
click at [897, 311] on button "Add" at bounding box center [889, 321] width 44 height 21
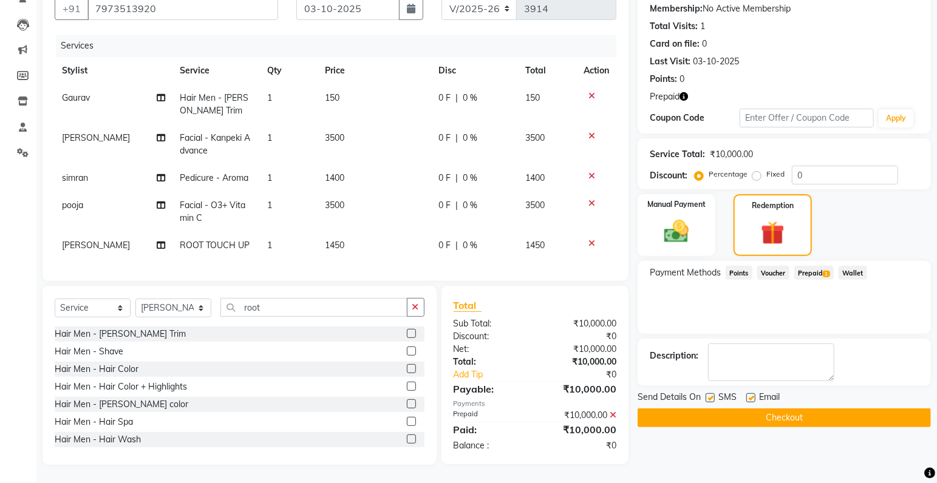
click at [728, 409] on button "Checkout" at bounding box center [783, 418] width 293 height 19
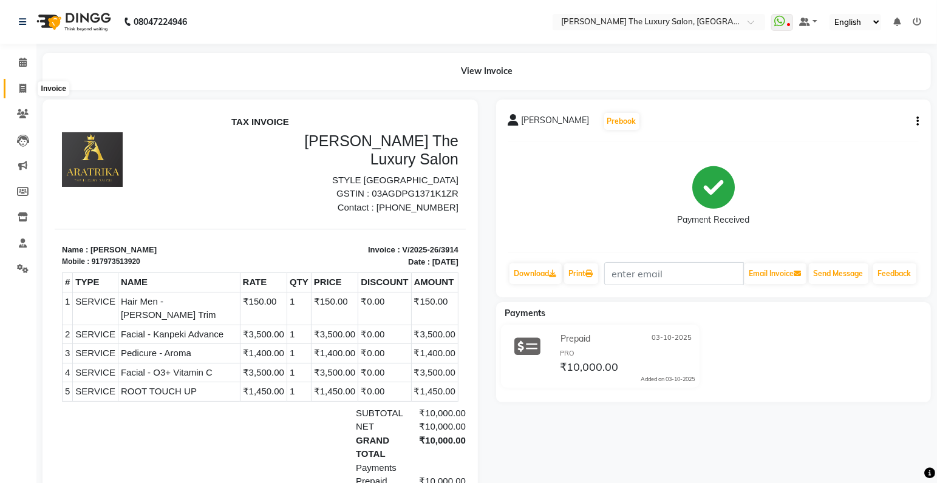
click at [26, 89] on span at bounding box center [22, 89] width 21 height 14
select select "7179"
select select "service"
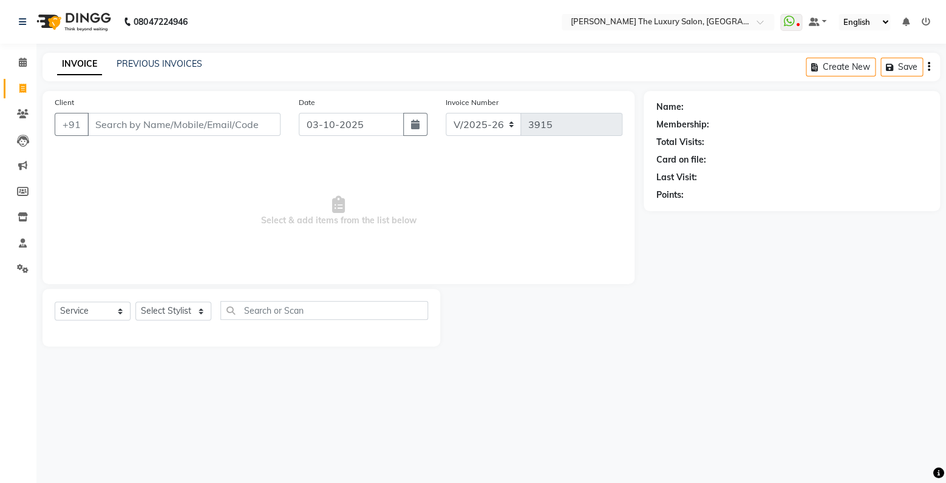
click at [121, 124] on input "Client" at bounding box center [183, 124] width 193 height 23
type input "v"
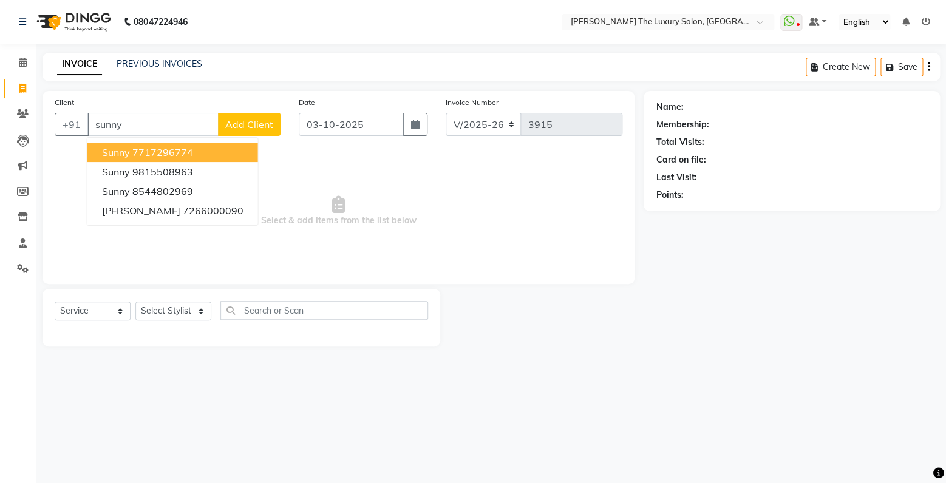
click at [154, 159] on button "sunny 7717296774" at bounding box center [172, 152] width 171 height 19
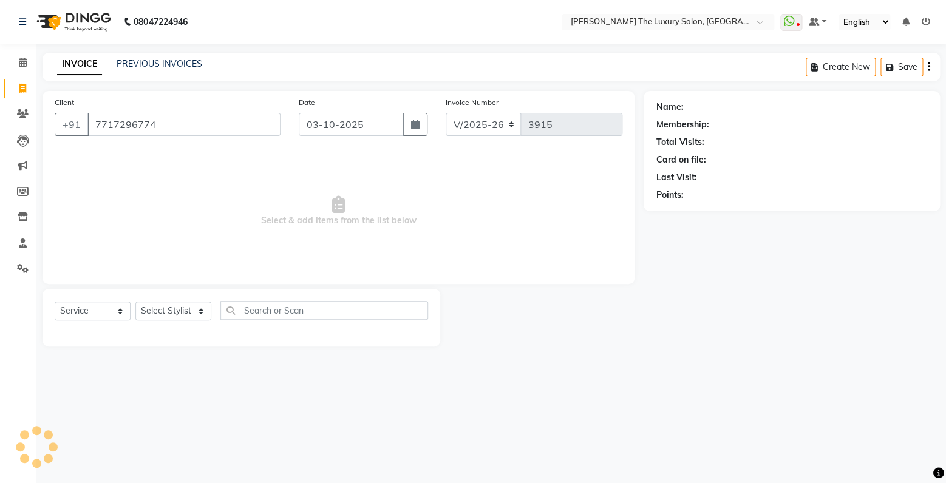
type input "7717296774"
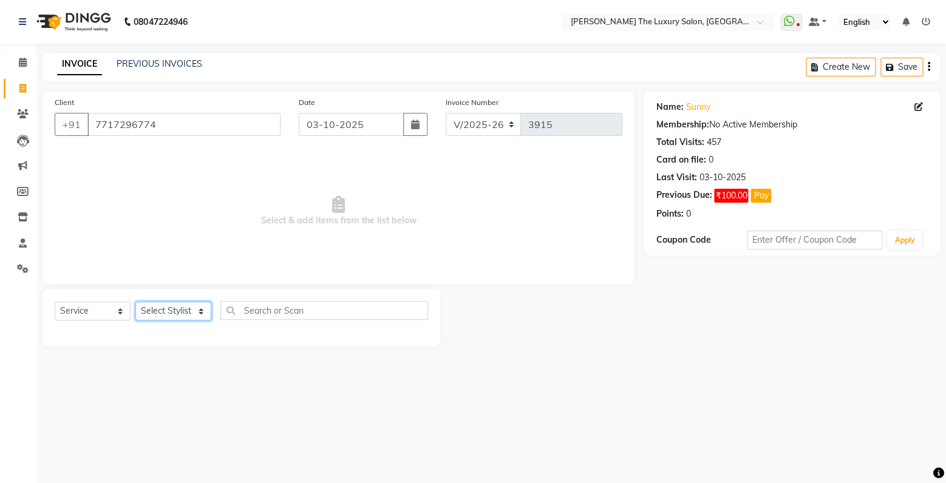
click at [135, 302] on select "Select Stylist amrit arsh ayush Gaurav gourav jasmine matrix Jaswant singh love…" at bounding box center [173, 311] width 76 height 19
select select "60213"
click option "Raman" at bounding box center [0, 0] width 0 height 0
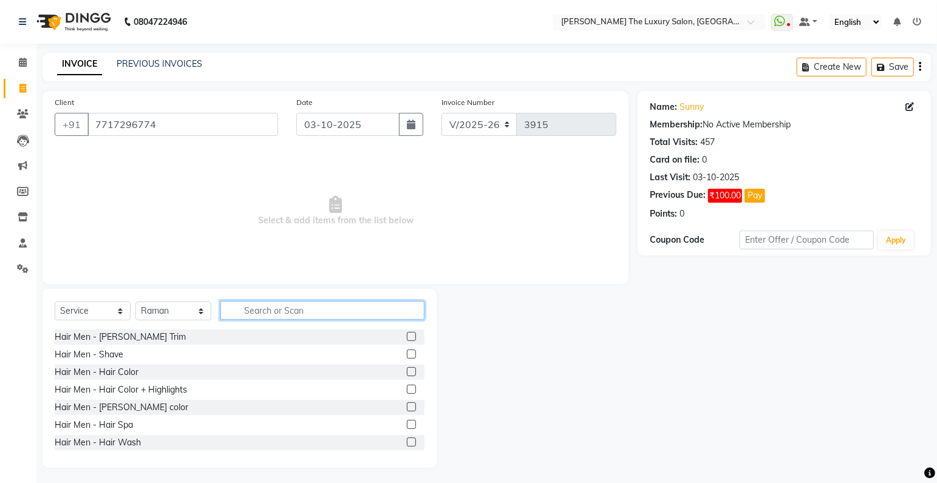
click at [261, 310] on input "text" at bounding box center [322, 310] width 204 height 19
click at [407, 337] on label at bounding box center [411, 336] width 9 height 9
click at [407, 337] on input "checkbox" at bounding box center [411, 337] width 8 height 8
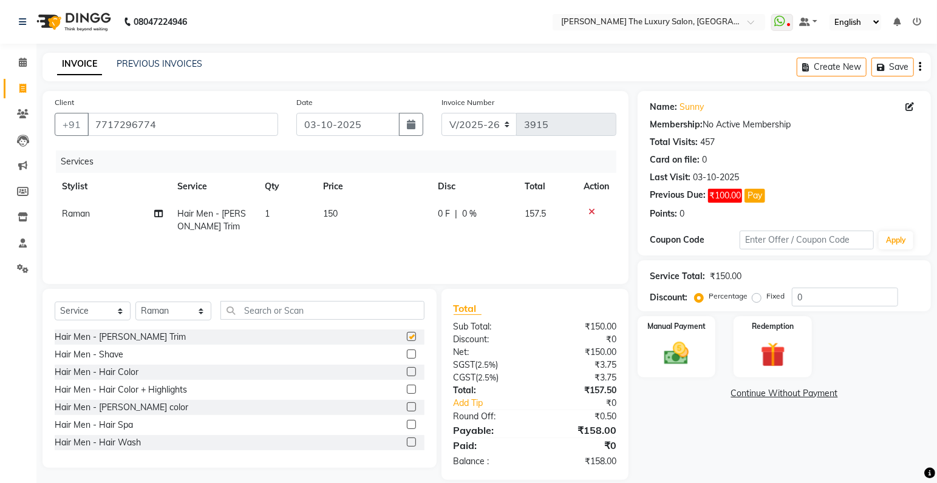
checkbox input "false"
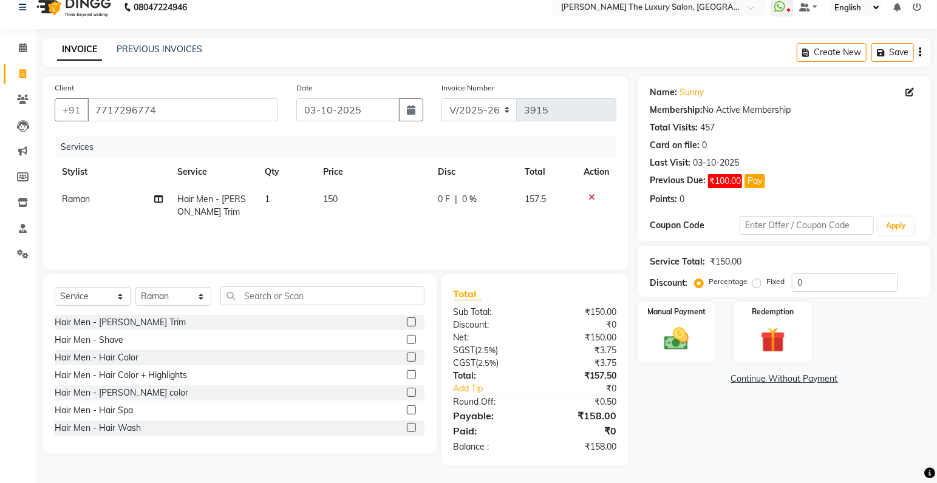
scroll to position [15, 0]
click at [676, 351] on img at bounding box center [677, 339] width 42 height 30
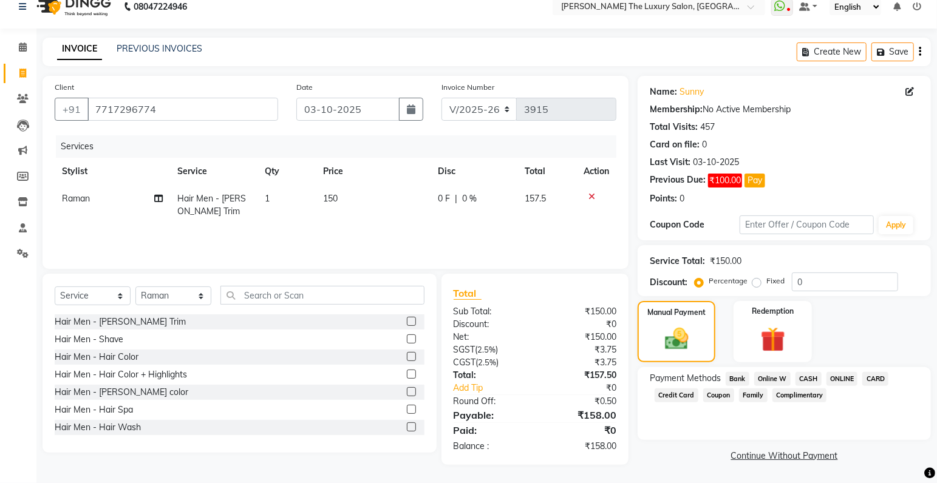
click at [809, 378] on span "CASH" at bounding box center [808, 379] width 26 height 14
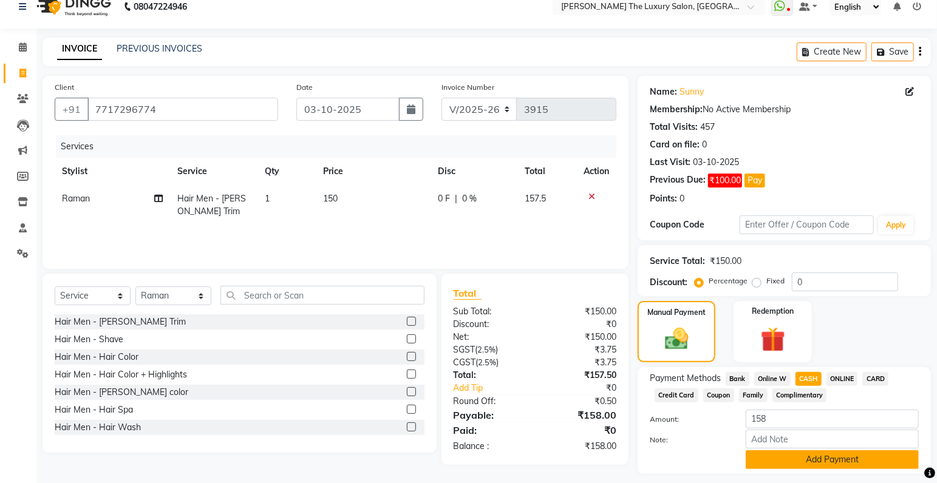
click at [807, 457] on button "Add Payment" at bounding box center [831, 459] width 173 height 19
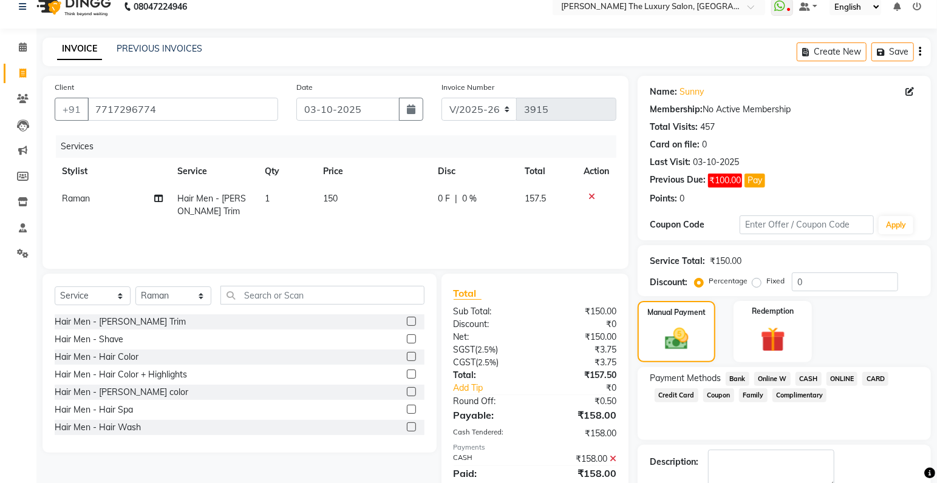
scroll to position [83, 0]
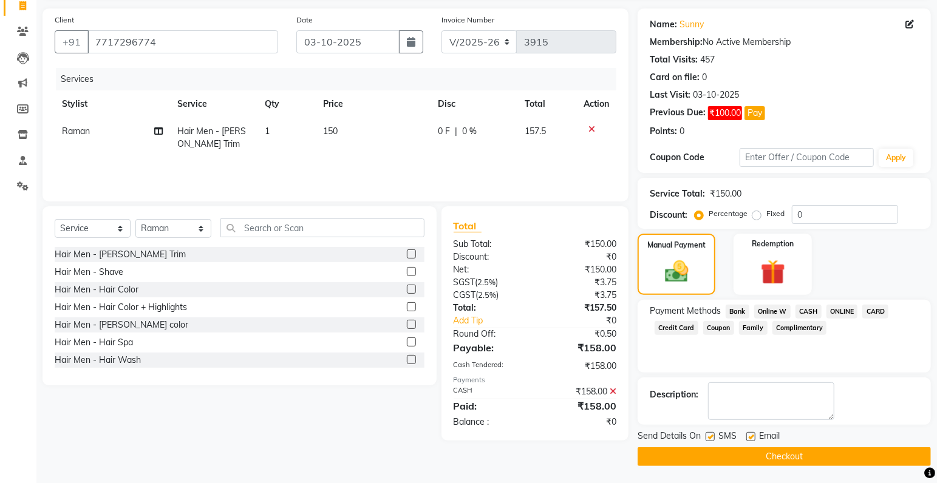
click at [710, 436] on label at bounding box center [709, 436] width 9 height 9
click at [710, 436] on input "checkbox" at bounding box center [709, 437] width 8 height 8
checkbox input "false"
click at [709, 458] on button "Checkout" at bounding box center [783, 456] width 293 height 19
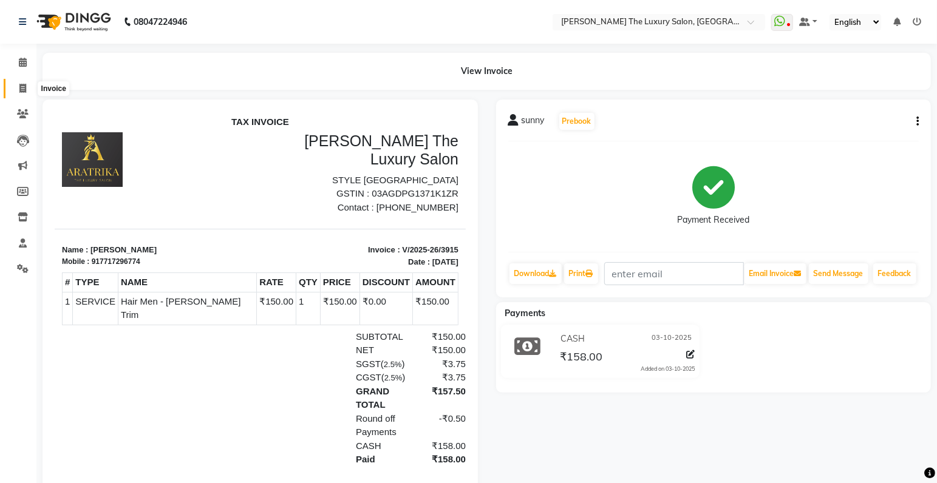
click at [25, 87] on icon at bounding box center [22, 88] width 7 height 9
select select "7179"
select select "service"
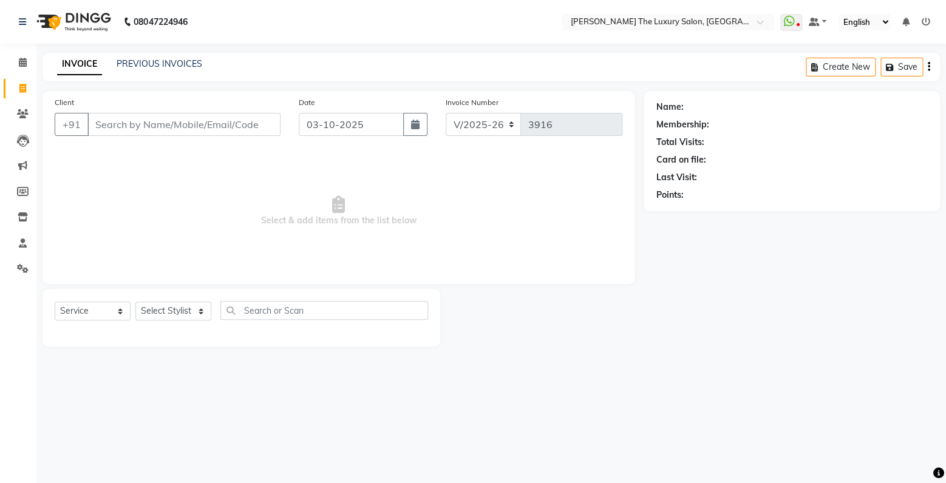
click at [148, 119] on input "Client" at bounding box center [183, 124] width 193 height 23
type input "s"
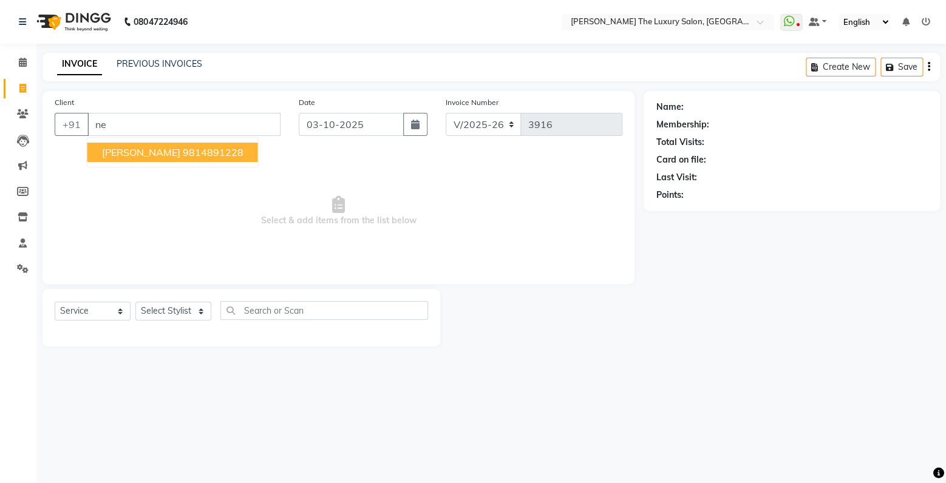
type input "n"
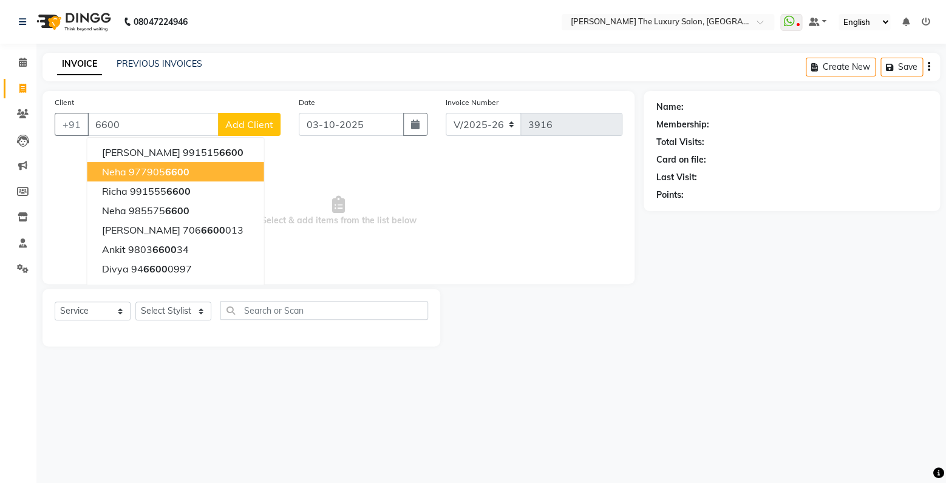
click at [188, 171] on span "6600" at bounding box center [177, 172] width 24 height 12
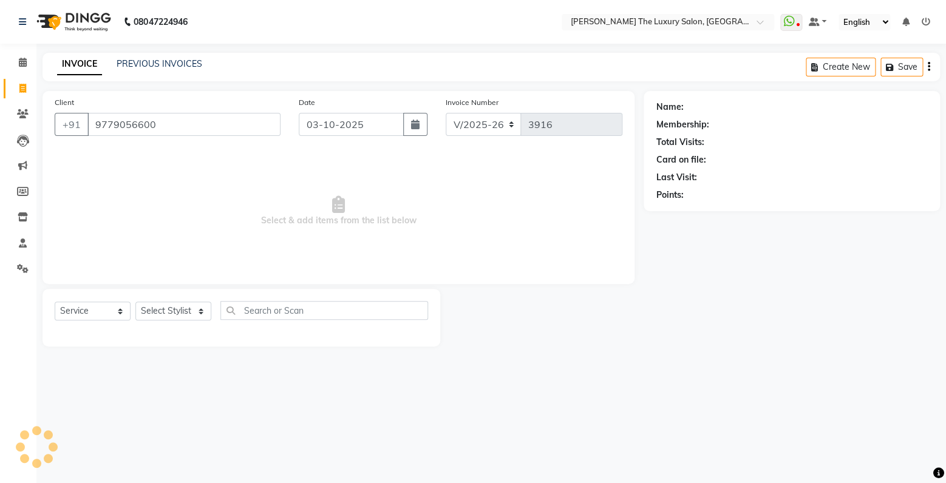
type input "9779056600"
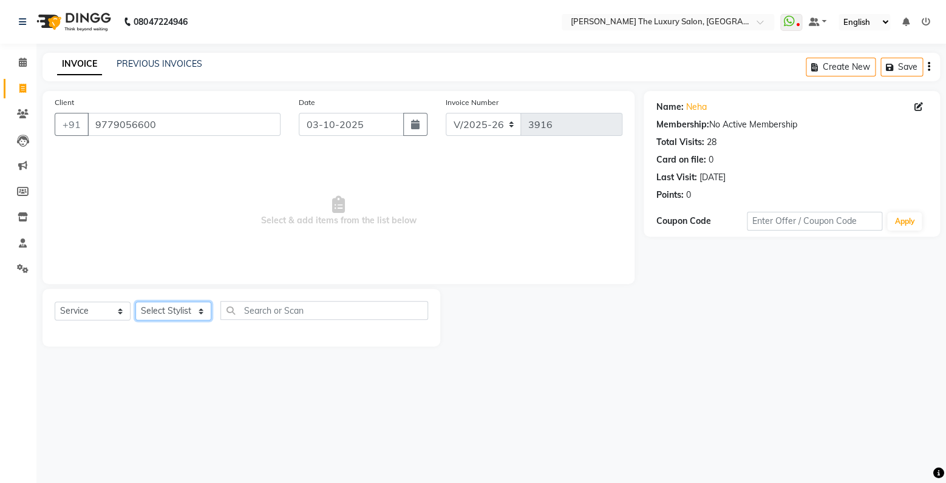
click at [135, 302] on select "Select Stylist amrit arsh ayush Gaurav gourav jasmine matrix Jaswant singh love…" at bounding box center [173, 311] width 76 height 19
select select "86736"
click option "[PERSON_NAME]" at bounding box center [0, 0] width 0 height 0
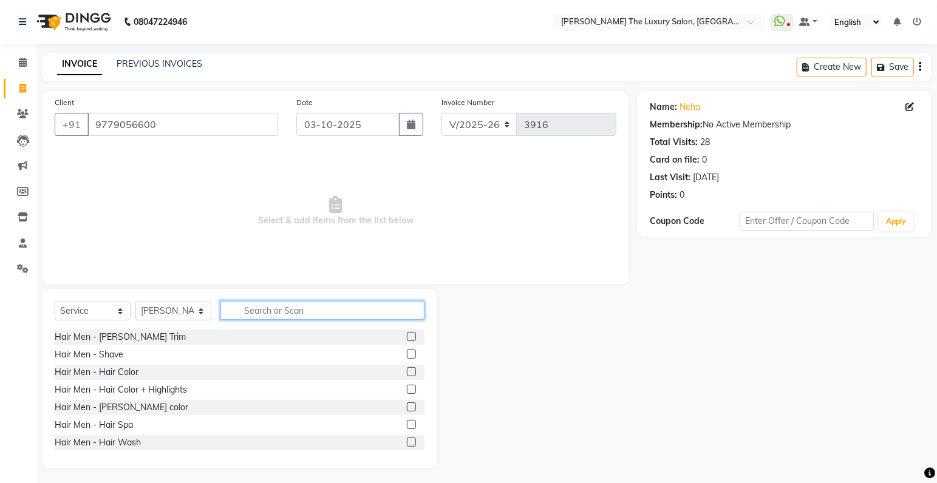
click at [236, 314] on input "text" at bounding box center [322, 310] width 204 height 19
type input "man"
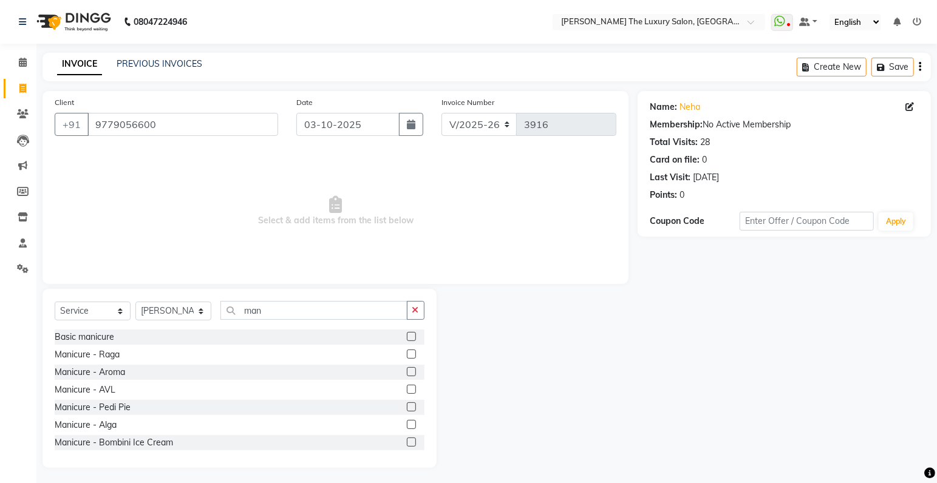
click at [407, 371] on label at bounding box center [411, 371] width 9 height 9
click at [407, 371] on input "checkbox" at bounding box center [411, 372] width 8 height 8
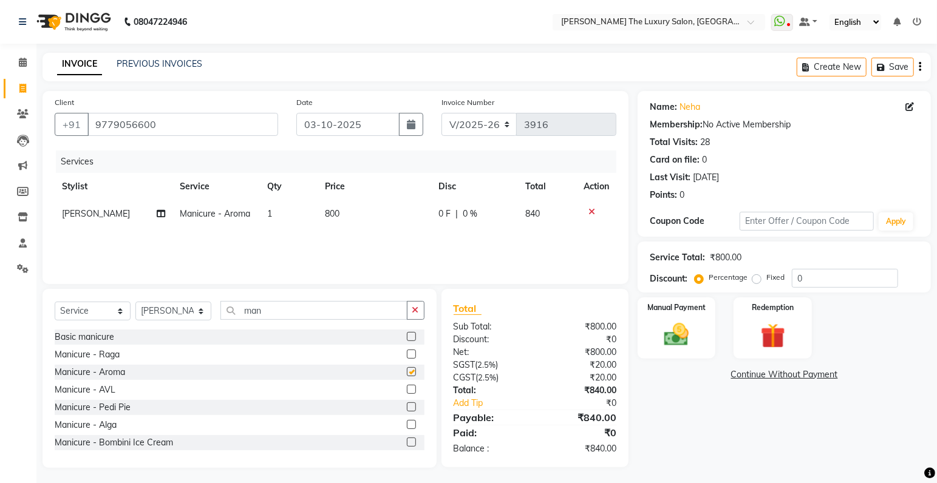
checkbox input "false"
click at [135, 302] on select "Select Stylist amrit arsh ayush Gaurav gourav jasmine matrix Jaswant singh love…" at bounding box center [173, 311] width 76 height 19
select select "85119"
click option "simran" at bounding box center [0, 0] width 0 height 0
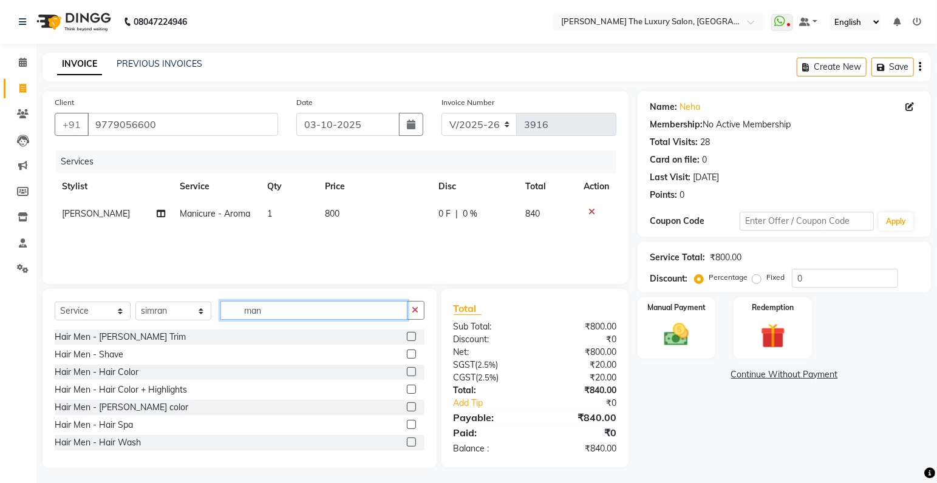
drag, startPoint x: 270, startPoint y: 314, endPoint x: 178, endPoint y: 326, distance: 93.0
click at [220, 320] on input "man" at bounding box center [313, 310] width 187 height 19
type input "pedi"
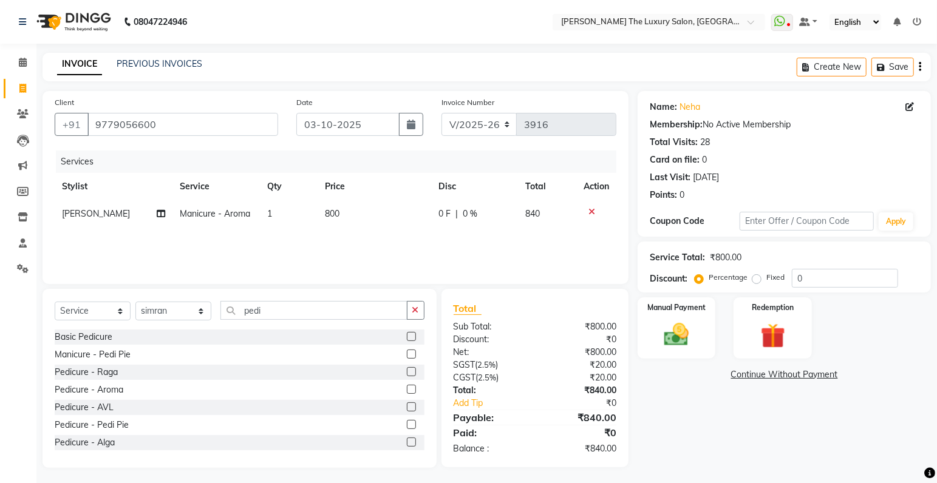
click at [407, 391] on label at bounding box center [411, 389] width 9 height 9
click at [407, 391] on input "checkbox" at bounding box center [411, 390] width 8 height 8
checkbox input "false"
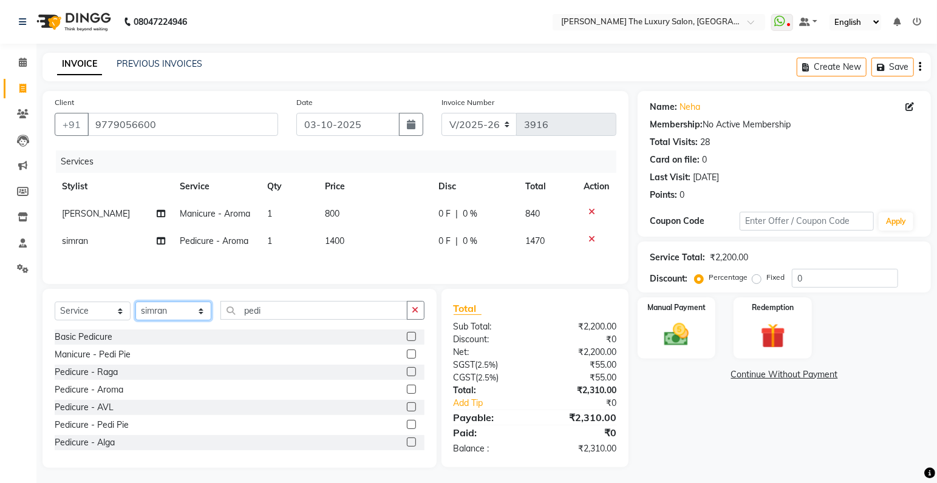
click at [135, 302] on select "Select Stylist amrit arsh ayush Gaurav gourav jasmine matrix Jaswant singh love…" at bounding box center [173, 311] width 76 height 19
select select "74174"
click option "[PERSON_NAME]" at bounding box center [0, 0] width 0 height 0
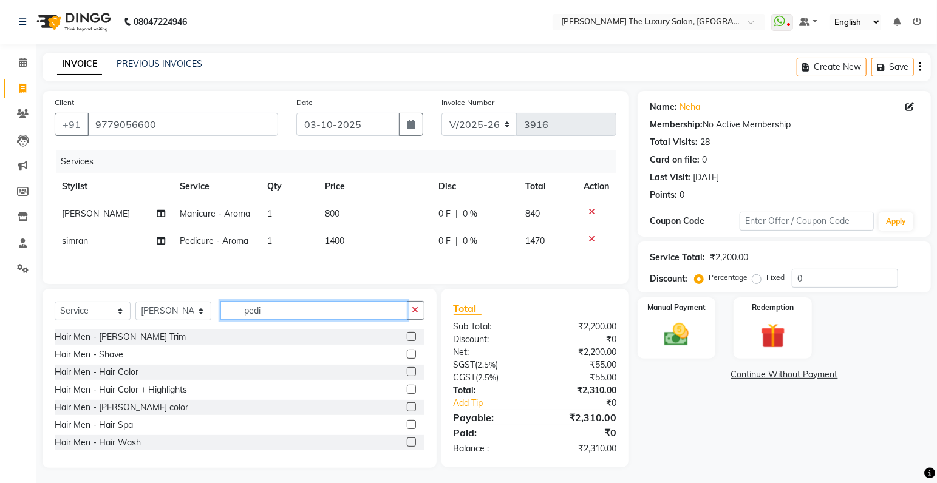
drag, startPoint x: 278, startPoint y: 317, endPoint x: 208, endPoint y: 324, distance: 70.8
click at [220, 320] on input "pedi" at bounding box center [313, 310] width 187 height 19
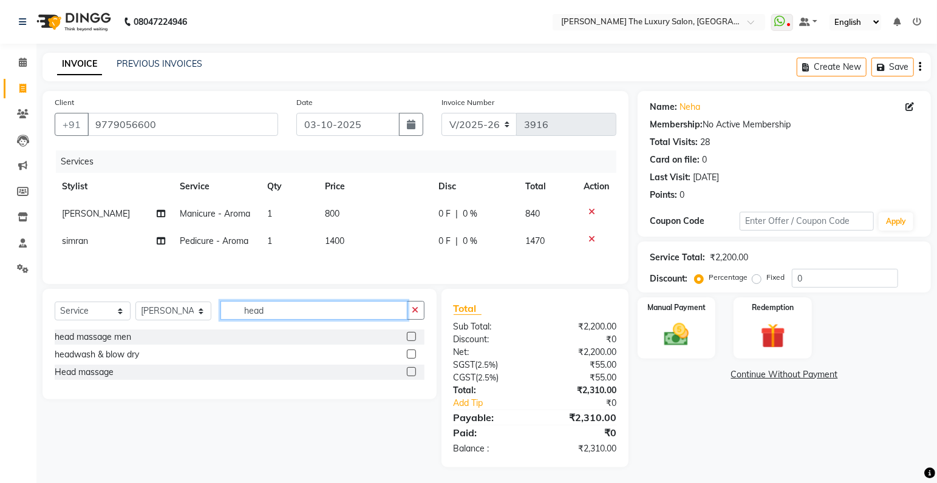
type input "head"
click at [411, 354] on label at bounding box center [411, 354] width 9 height 9
click at [411, 354] on input "checkbox" at bounding box center [411, 355] width 8 height 8
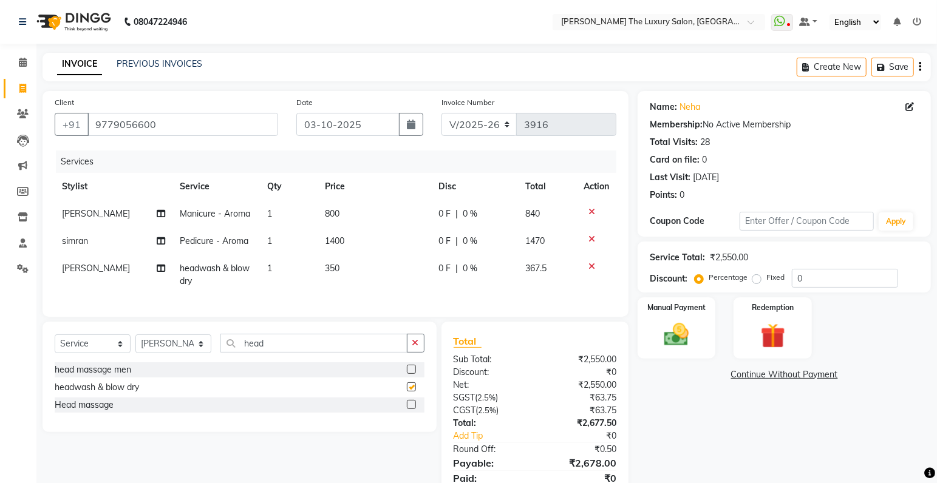
checkbox input "false"
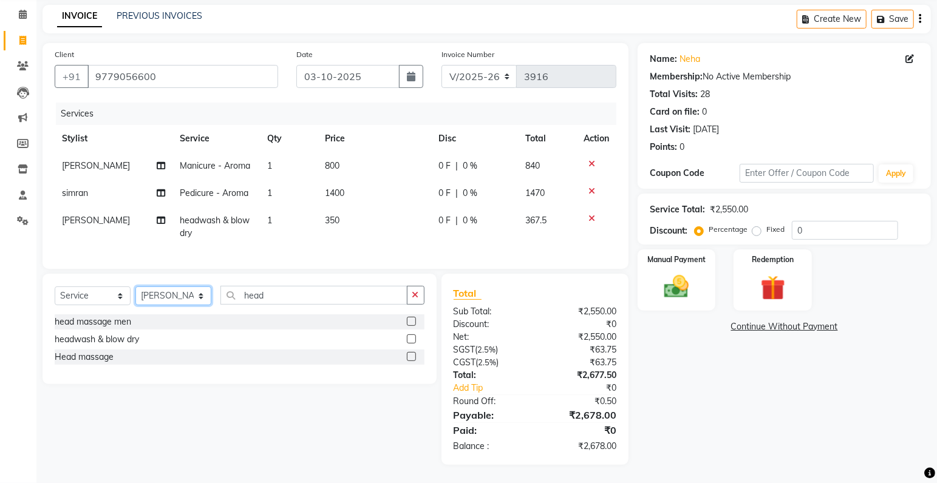
click at [135, 287] on select "Select Stylist amrit arsh ayush Gaurav gourav jasmine matrix Jaswant singh love…" at bounding box center [173, 296] width 76 height 19
select select "86736"
click option "[PERSON_NAME]" at bounding box center [0, 0] width 0 height 0
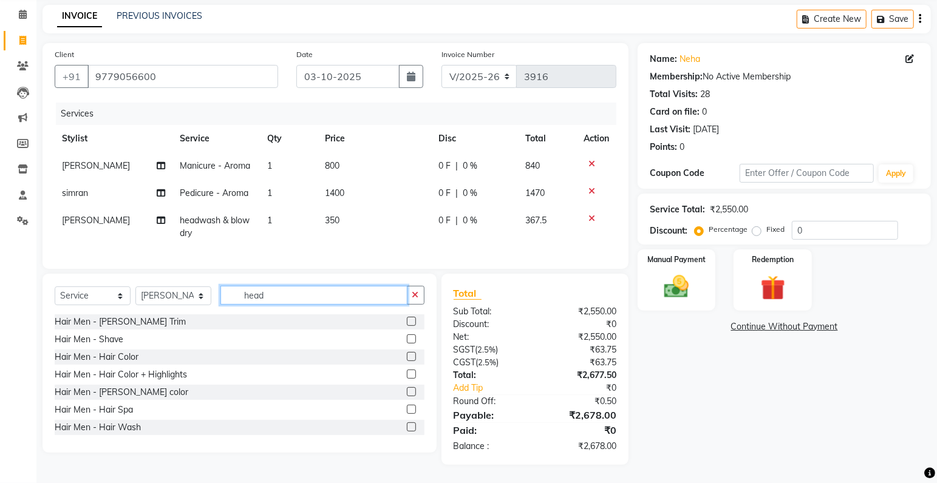
drag, startPoint x: 287, startPoint y: 293, endPoint x: 174, endPoint y: 306, distance: 113.0
click at [220, 305] on input "head" at bounding box center [313, 295] width 187 height 19
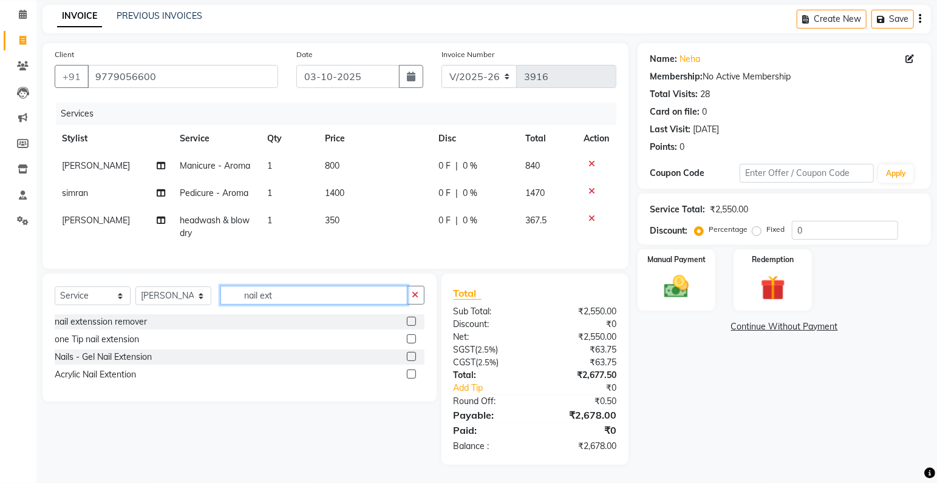
type input "nail ext"
click at [410, 354] on label at bounding box center [411, 356] width 9 height 9
click at [410, 354] on input "checkbox" at bounding box center [411, 357] width 8 height 8
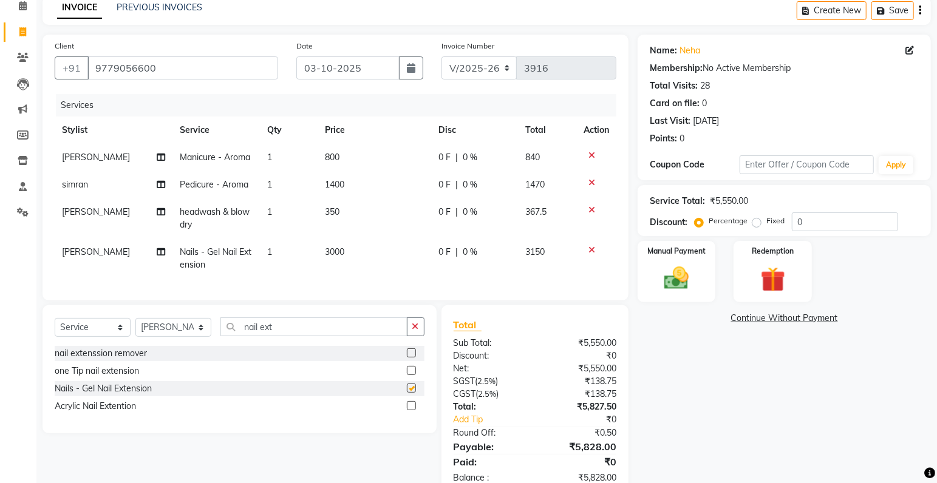
checkbox input "false"
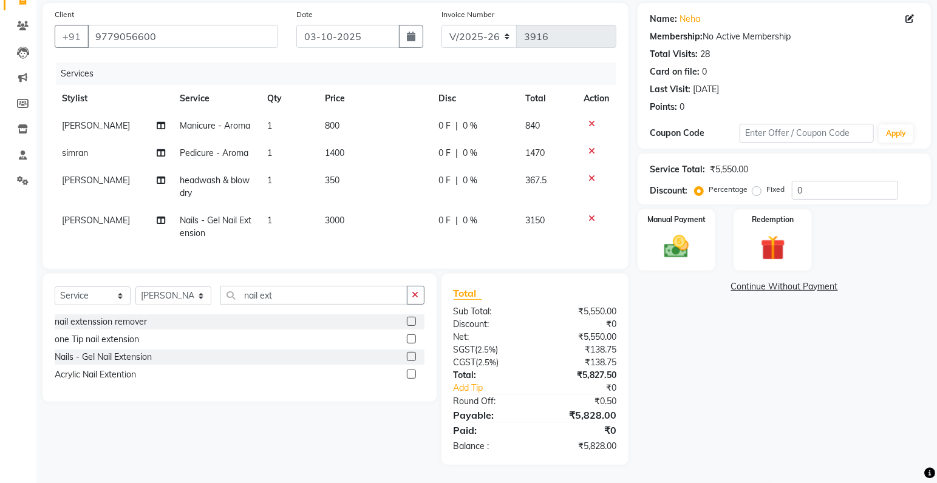
click at [463, 214] on span "0 %" at bounding box center [470, 220] width 15 height 13
select select "86736"
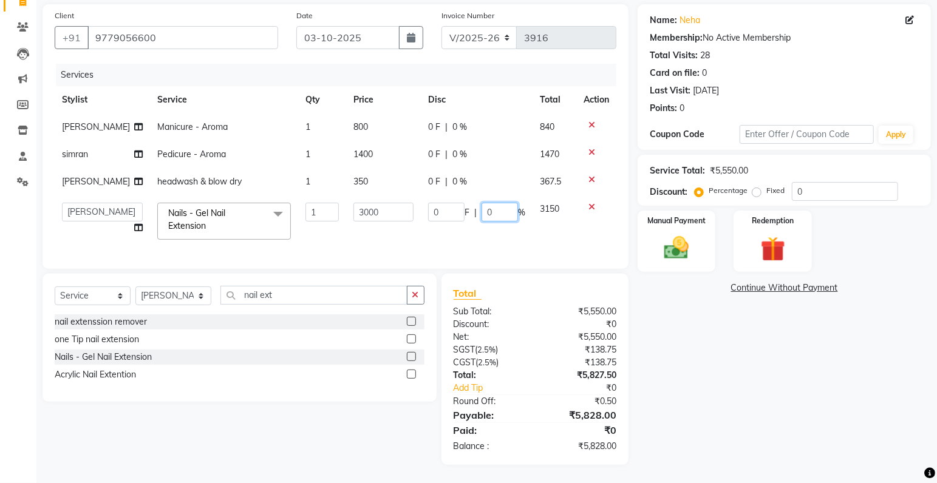
click at [492, 203] on input "0" at bounding box center [499, 212] width 36 height 19
type input "10"
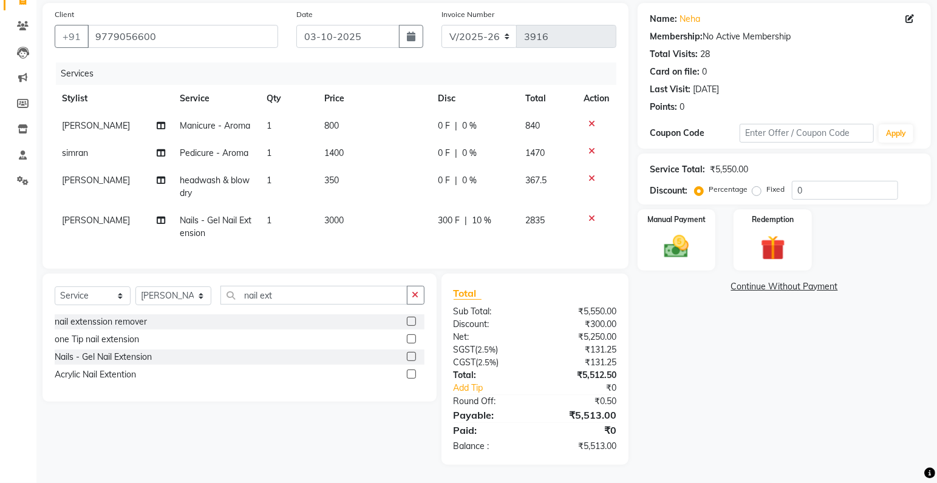
click at [516, 226] on td "300 F | 10 %" at bounding box center [473, 227] width 87 height 40
select select "86736"
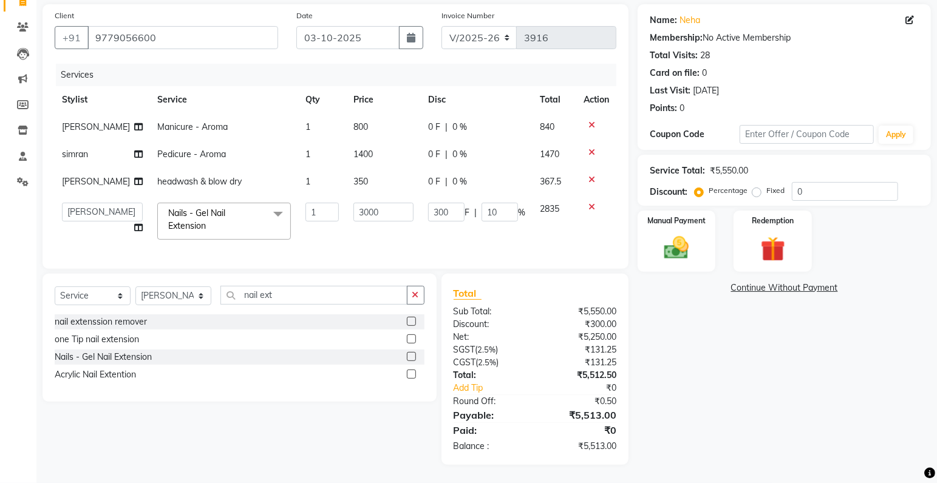
click at [453, 175] on span "0 %" at bounding box center [459, 181] width 15 height 13
select select "74174"
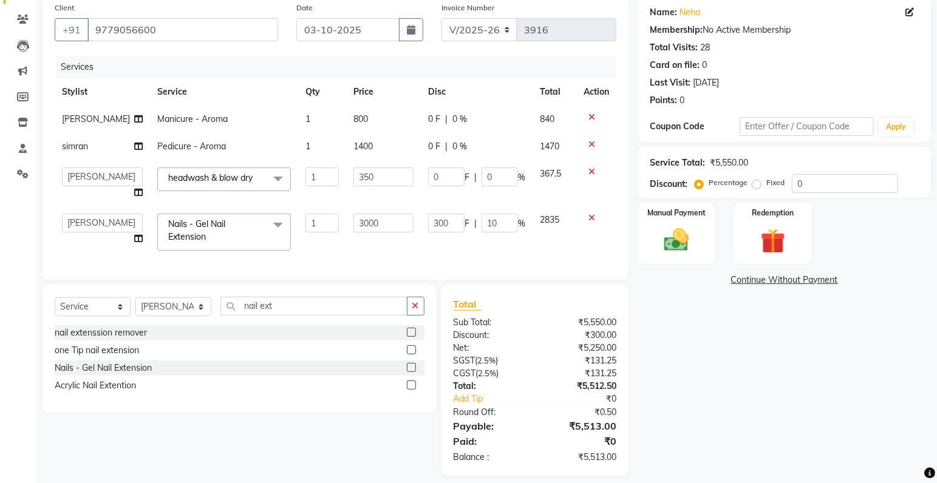
click at [452, 141] on span "0 %" at bounding box center [459, 146] width 15 height 13
select select "85119"
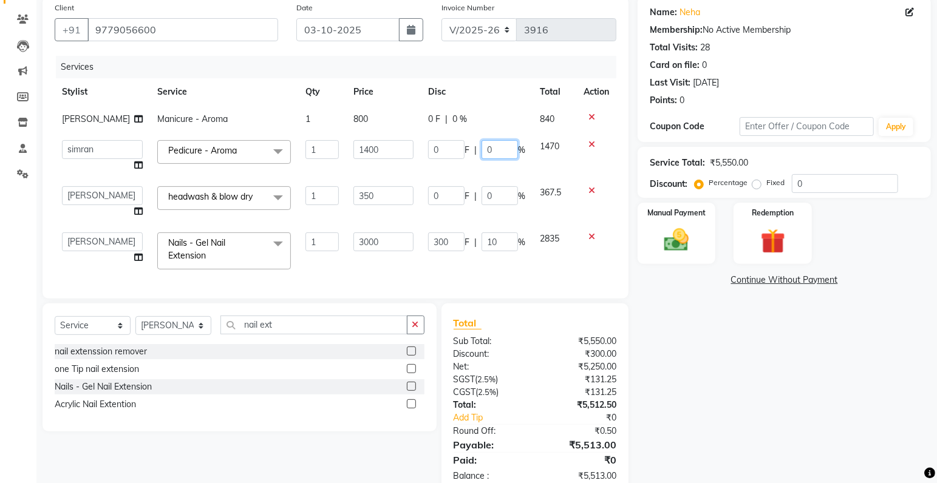
click at [490, 146] on input "0" at bounding box center [499, 149] width 36 height 19
type input "03"
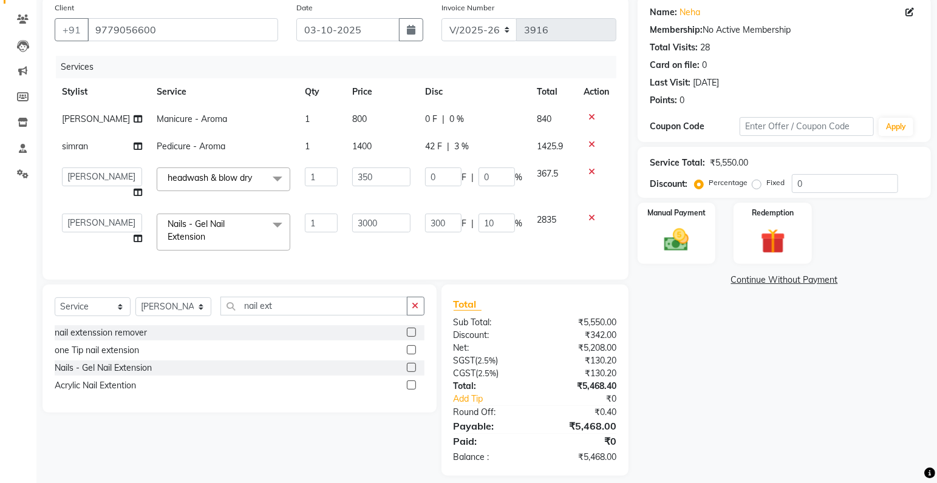
click at [610, 163] on tbody "shobita Manicure - Aroma 1 800 0 F | 0 % 840 simran Pedicure - Aroma 1 1400 42 …" at bounding box center [335, 182] width 561 height 152
click at [449, 120] on span "0 %" at bounding box center [456, 119] width 15 height 13
select select "86736"
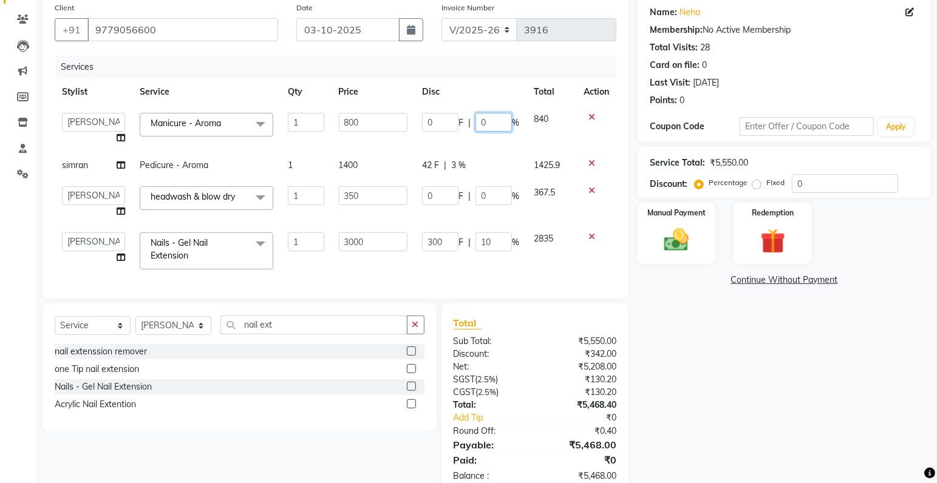
click at [489, 125] on input "0" at bounding box center [493, 122] width 36 height 19
type input "2"
click at [588, 138] on tbody "amrit arsh ayush Gaurav gourav jasmine matrix Jaswant singh loveleen matrix man…" at bounding box center [335, 191] width 561 height 171
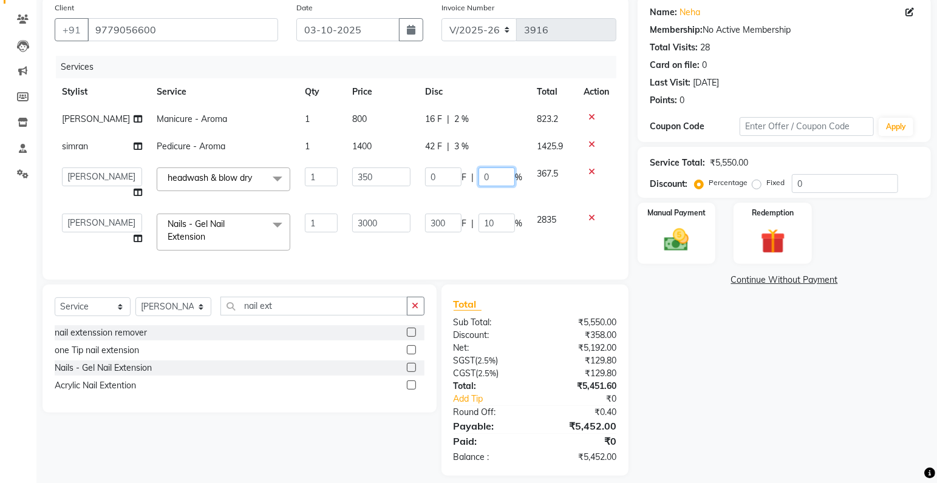
click at [485, 177] on input "0" at bounding box center [496, 177] width 36 height 19
type input "2"
click at [611, 181] on td at bounding box center [596, 183] width 40 height 46
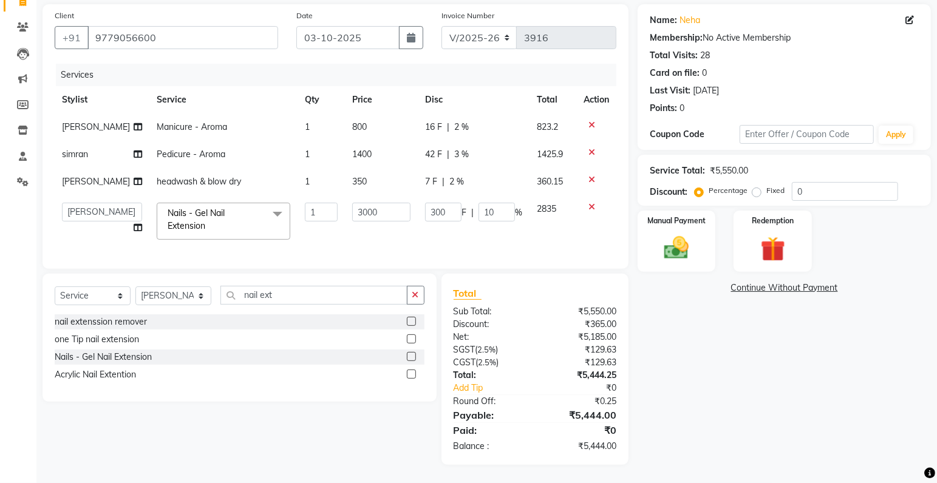
click at [452, 177] on span "2 %" at bounding box center [456, 181] width 15 height 13
select select "74174"
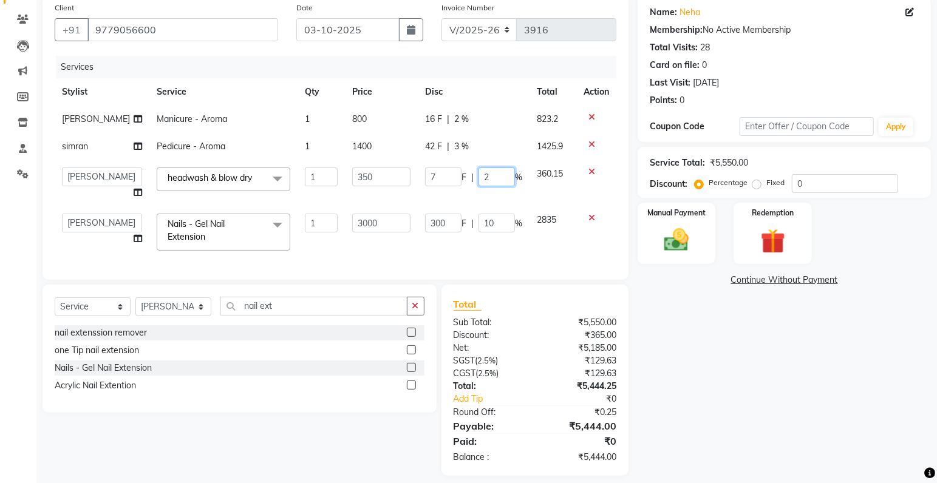
click at [487, 175] on input "2" at bounding box center [496, 177] width 36 height 19
click at [492, 154] on td "42 F | 3 %" at bounding box center [474, 146] width 112 height 27
select select "85119"
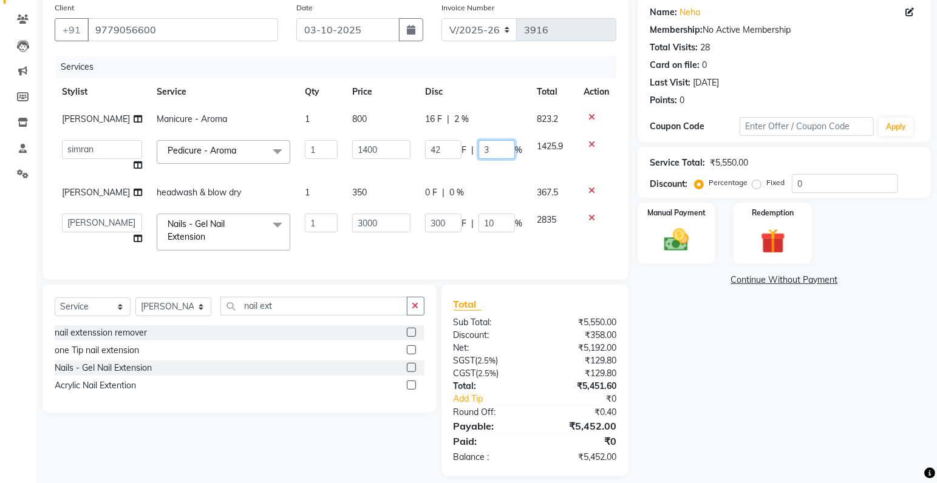
click at [487, 148] on input "3" at bounding box center [496, 149] width 36 height 19
click at [500, 126] on td "16 F | 2 %" at bounding box center [474, 119] width 112 height 27
select select "86736"
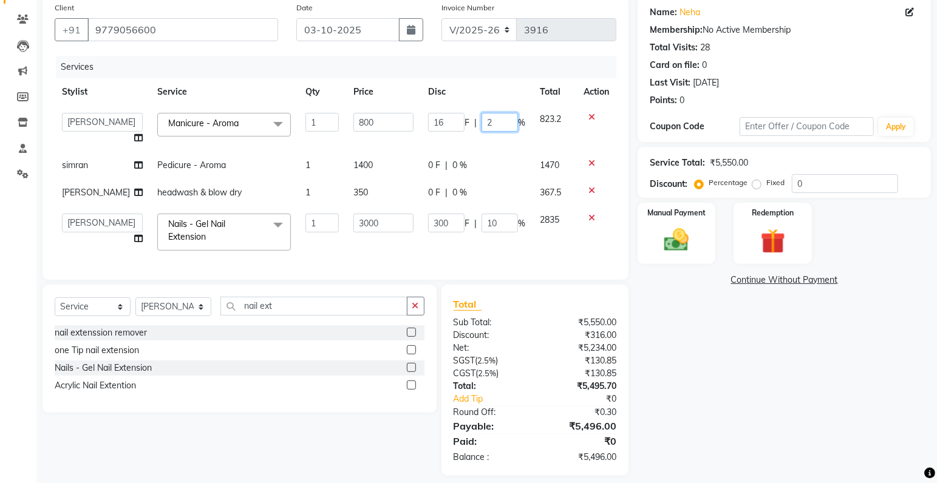
click at [492, 121] on input "2" at bounding box center [499, 122] width 36 height 19
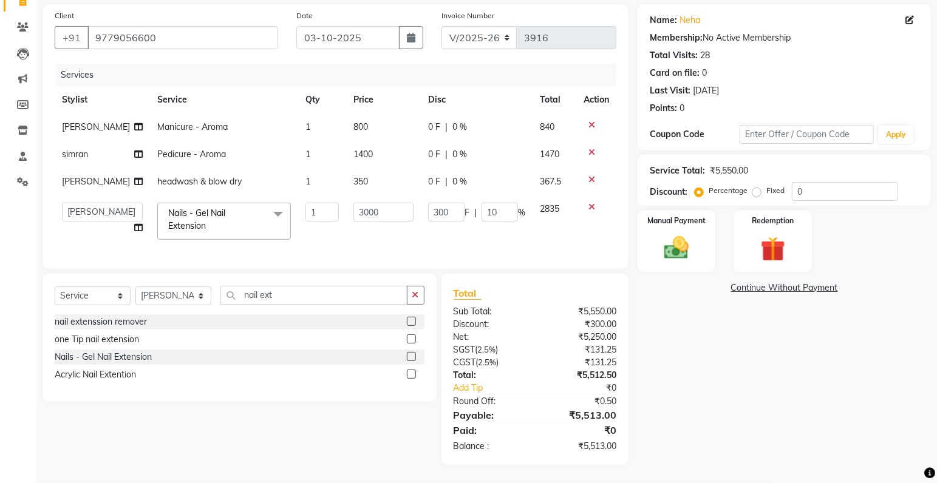
click at [609, 129] on td at bounding box center [596, 127] width 40 height 27
click at [497, 203] on input "10" at bounding box center [499, 212] width 36 height 19
type input "1"
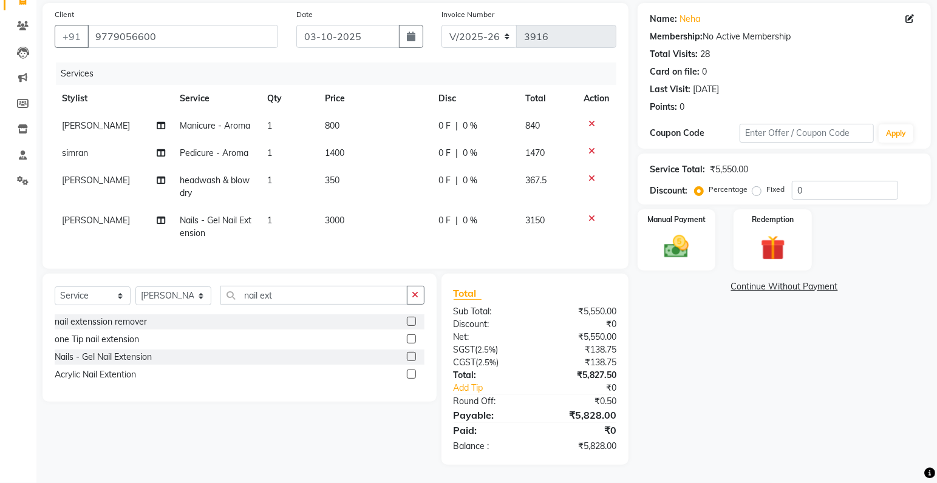
click at [530, 234] on td "3150" at bounding box center [547, 227] width 58 height 40
select select "86736"
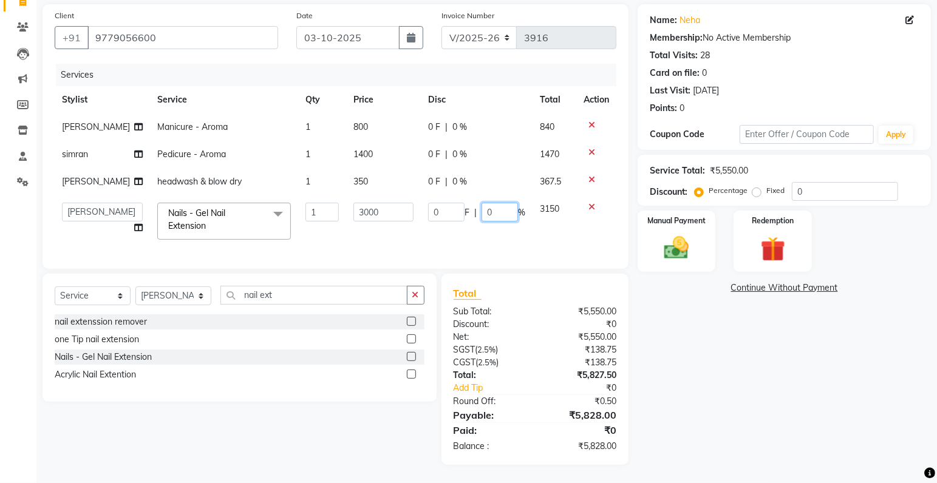
click at [492, 203] on input "0" at bounding box center [499, 212] width 36 height 19
type input "10"
click at [524, 232] on tr "amrit arsh ayush Gaurav gourav jasmine matrix Jaswant singh loveleen matrix man…" at bounding box center [335, 221] width 561 height 52
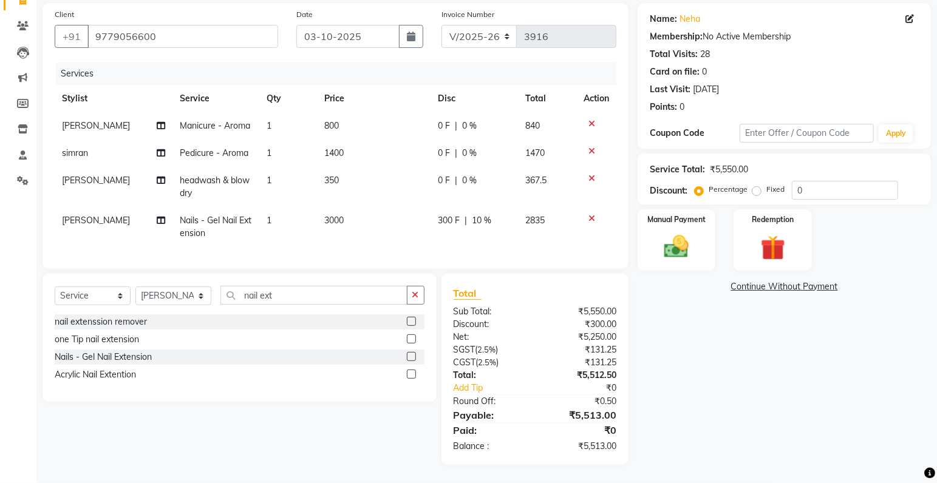
click at [466, 147] on span "0 %" at bounding box center [469, 153] width 15 height 13
select select "85119"
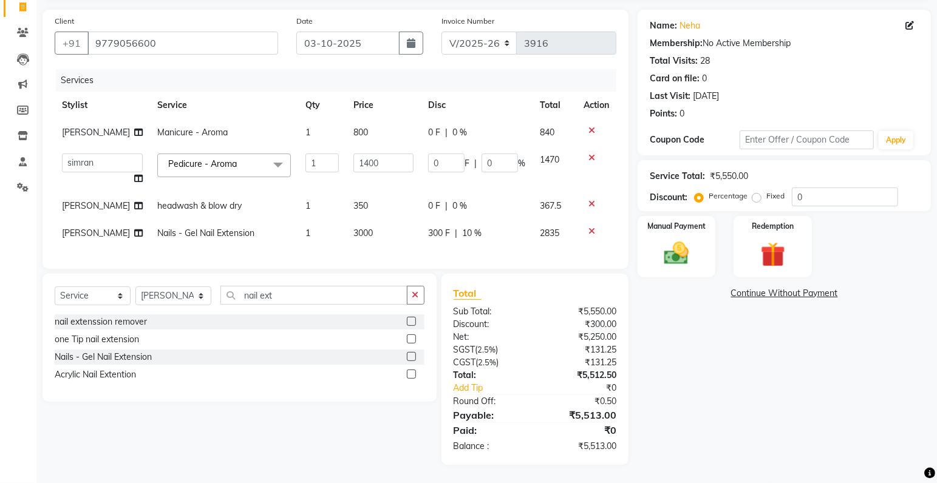
scroll to position [90, 0]
click at [490, 154] on input "0" at bounding box center [499, 163] width 36 height 19
type input "05"
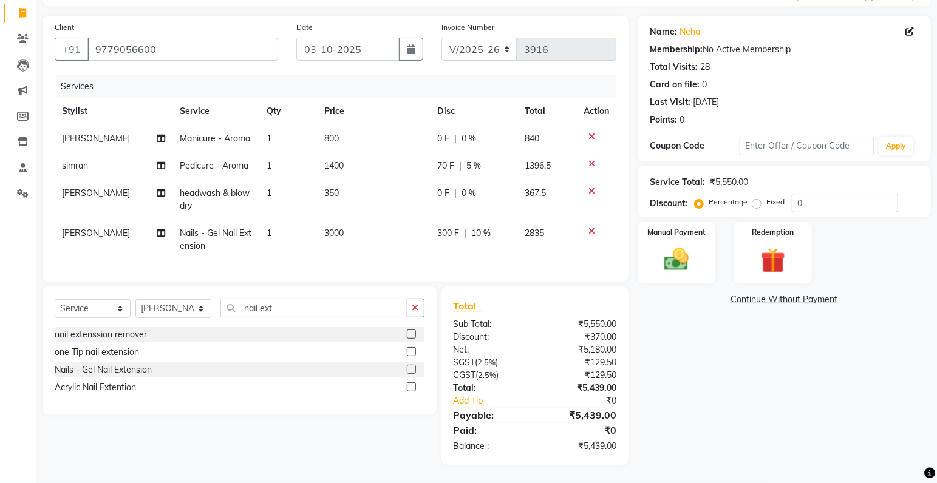
scroll to position [84, 0]
click at [614, 163] on td at bounding box center [596, 165] width 40 height 27
click at [469, 160] on span "5 %" at bounding box center [474, 166] width 15 height 13
select select "85119"
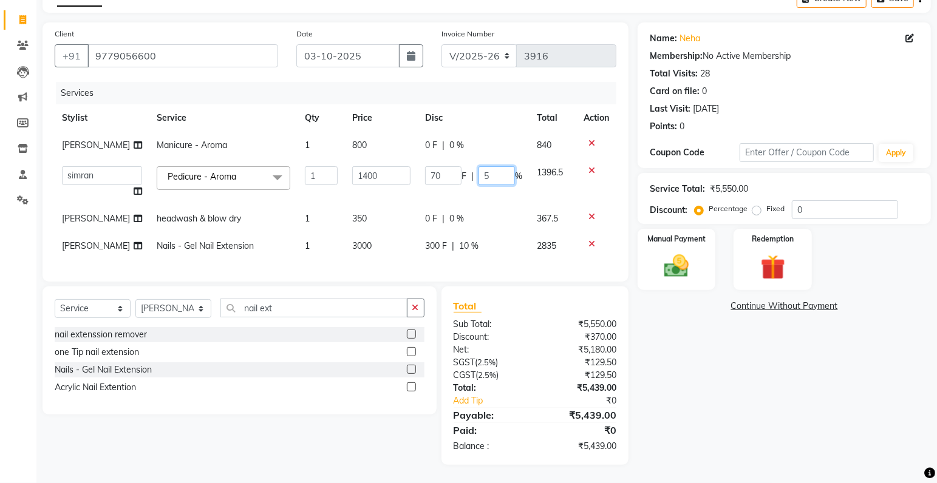
click at [490, 166] on input "5" at bounding box center [496, 175] width 36 height 19
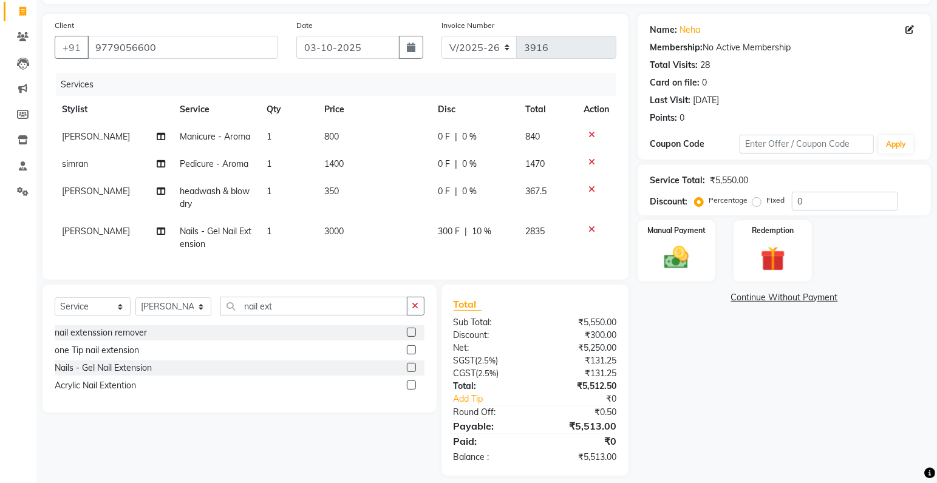
click at [441, 163] on span "0 F" at bounding box center [444, 164] width 12 height 13
select select "85119"
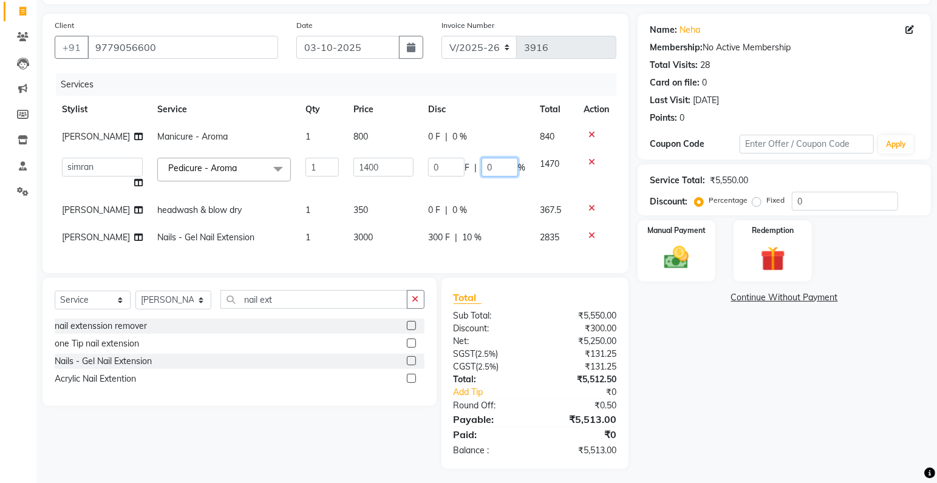
click at [489, 165] on input "0" at bounding box center [499, 167] width 36 height 19
type input "5"
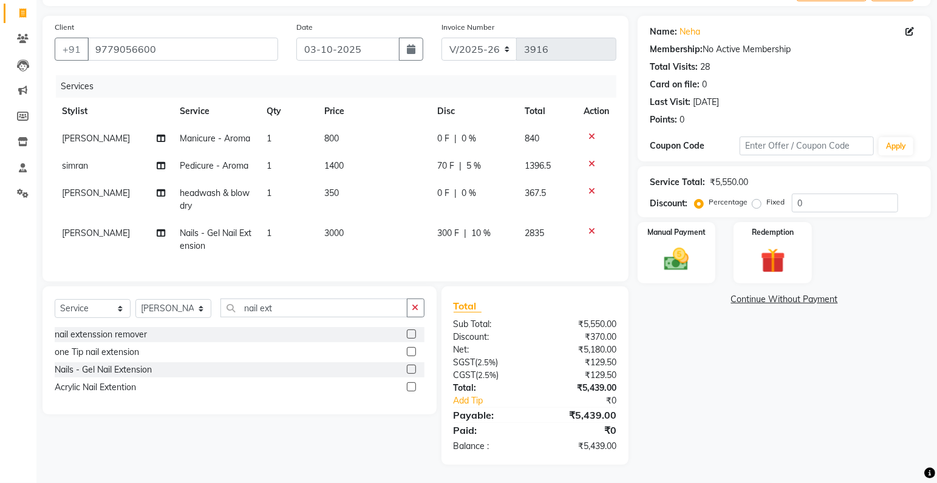
click at [606, 181] on tbody "shobita Manicure - Aroma 1 800 0 F | 0 % 840 simran Pedicure - Aroma 1 1400 70 …" at bounding box center [335, 192] width 561 height 135
click at [472, 163] on span "5 %" at bounding box center [474, 166] width 15 height 13
select select "85119"
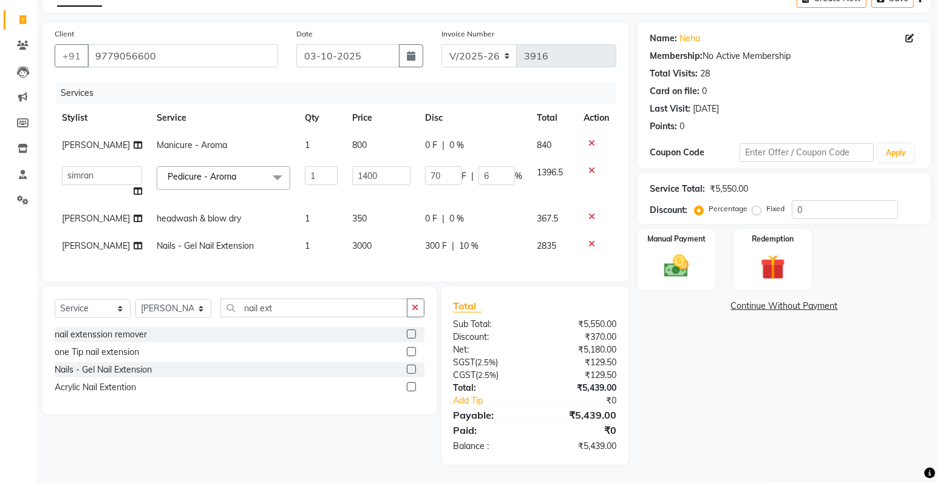
click at [495, 166] on input "6" at bounding box center [496, 175] width 36 height 19
click at [498, 166] on input "7" at bounding box center [496, 175] width 36 height 19
click at [498, 166] on input "8" at bounding box center [496, 175] width 36 height 19
click at [498, 166] on input "9" at bounding box center [496, 175] width 36 height 19
click at [498, 166] on input "10" at bounding box center [496, 175] width 36 height 19
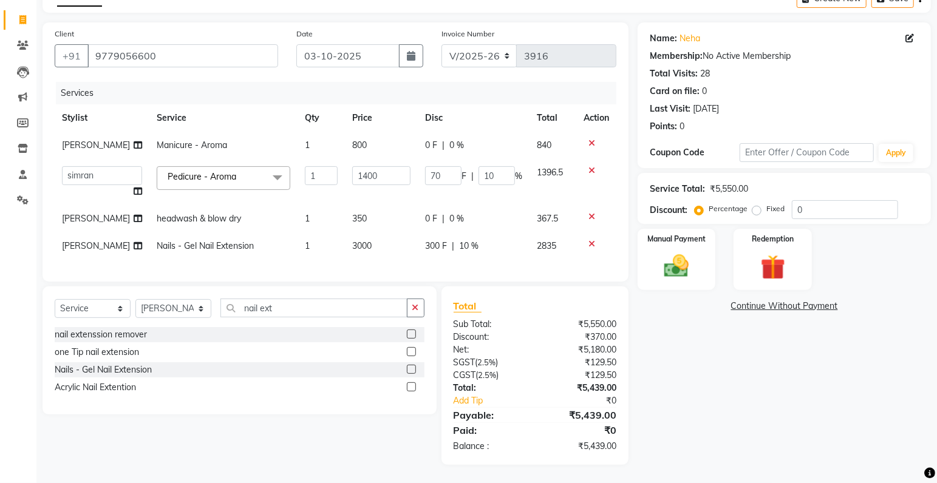
click at [609, 159] on td at bounding box center [596, 182] width 40 height 46
click at [609, 148] on td at bounding box center [596, 145] width 40 height 27
click at [493, 168] on input "10" at bounding box center [496, 175] width 36 height 19
type input "1"
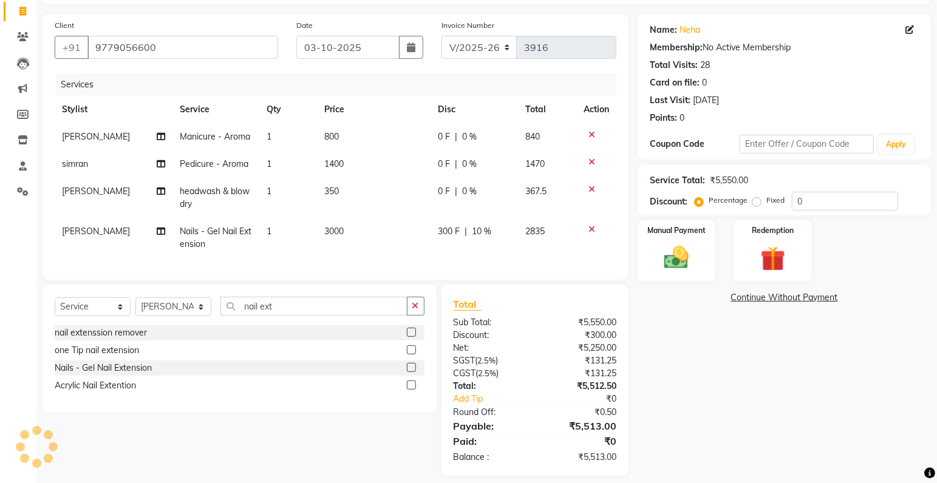
click at [606, 189] on tbody "shobita Manicure - Aroma 1 800 0 F | 0 % 840 simran Pedicure - Aroma 1 1400 0 F…" at bounding box center [335, 190] width 561 height 135
click at [333, 164] on span "1400" at bounding box center [333, 163] width 19 height 11
select select "85119"
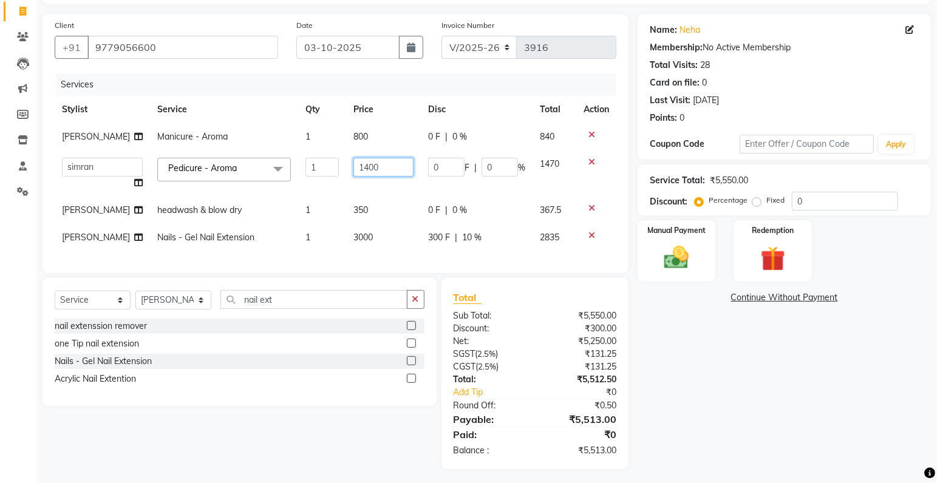
click at [357, 168] on input "1400" at bounding box center [382, 167] width 59 height 19
type input "1000"
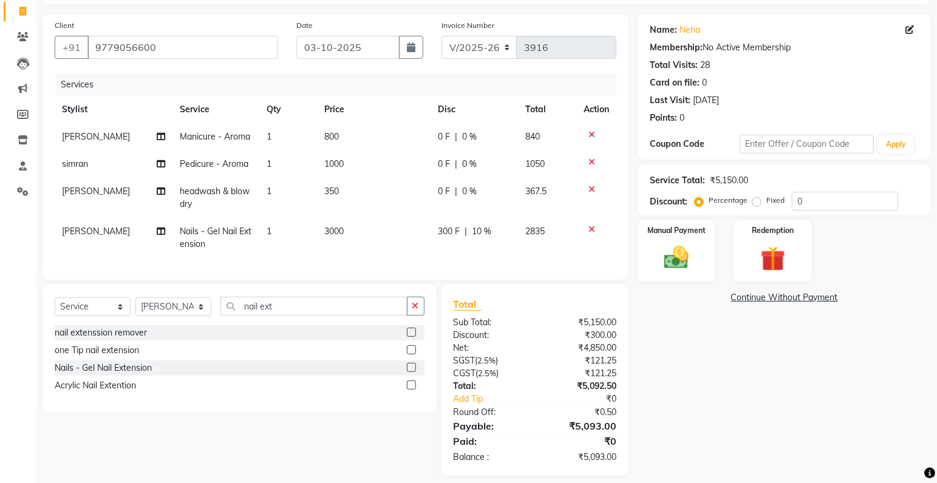
click at [604, 178] on tbody "shobita Manicure - Aroma 1 800 0 F | 0 % 840 simran Pedicure - Aroma 1 1000 0 F…" at bounding box center [335, 190] width 561 height 135
click at [330, 166] on span "1000" at bounding box center [333, 163] width 19 height 11
select select "85119"
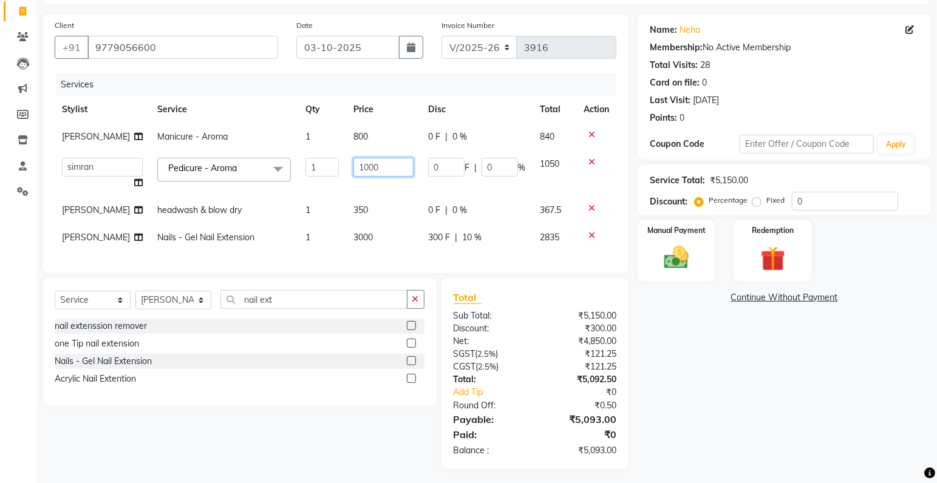
click at [354, 168] on input "1000" at bounding box center [382, 167] width 59 height 19
click at [356, 168] on input "1000" at bounding box center [382, 167] width 59 height 19
type input "1200"
click at [614, 187] on tbody "shobita Manicure - Aroma 1 800 0 F | 0 % 840 amrit arsh ayush Gaurav gourav jas…" at bounding box center [335, 187] width 561 height 128
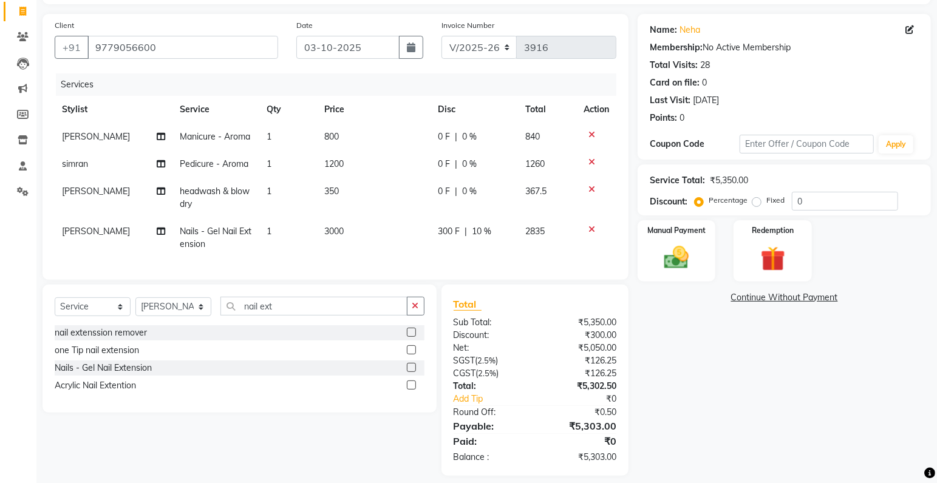
click at [331, 163] on span "1200" at bounding box center [333, 163] width 19 height 11
select select "85119"
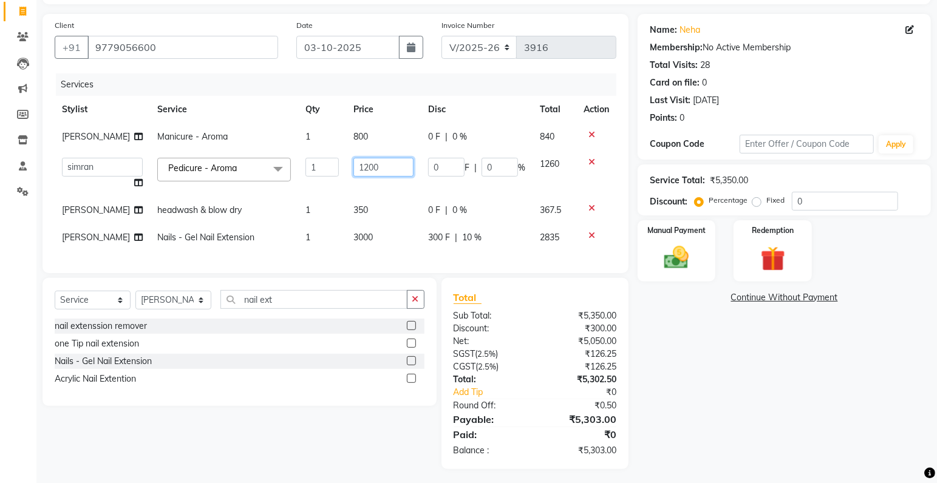
click at [356, 167] on input "1200" at bounding box center [382, 167] width 59 height 19
type input "1100"
click at [614, 177] on td at bounding box center [596, 174] width 40 height 46
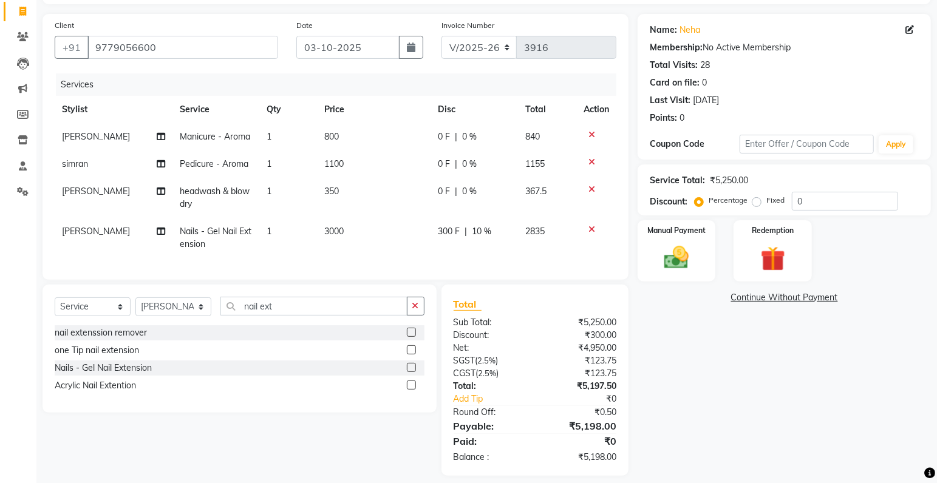
click at [336, 163] on span "1100" at bounding box center [333, 163] width 19 height 11
select select "85119"
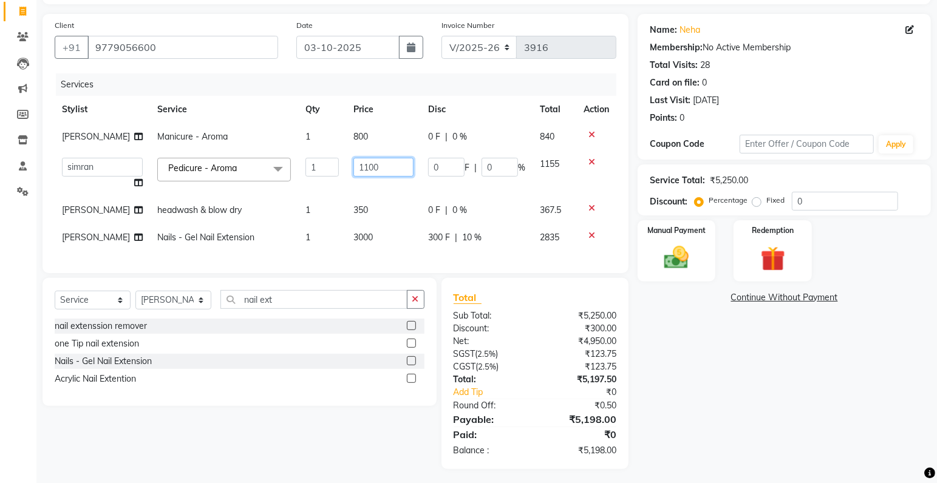
click at [362, 166] on input "1100" at bounding box center [382, 167] width 59 height 19
type input "1150"
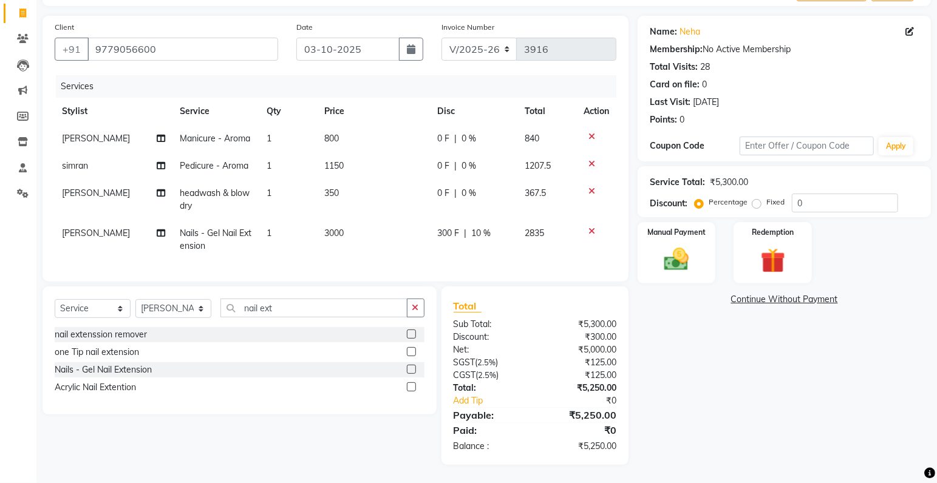
click at [619, 178] on div "Client +91 9779056600 Date 03-10-2025 Invoice Number V/2025 V/2025-26 3916 Serv…" at bounding box center [335, 149] width 586 height 266
click at [337, 167] on span "1150" at bounding box center [333, 165] width 19 height 11
select select "85119"
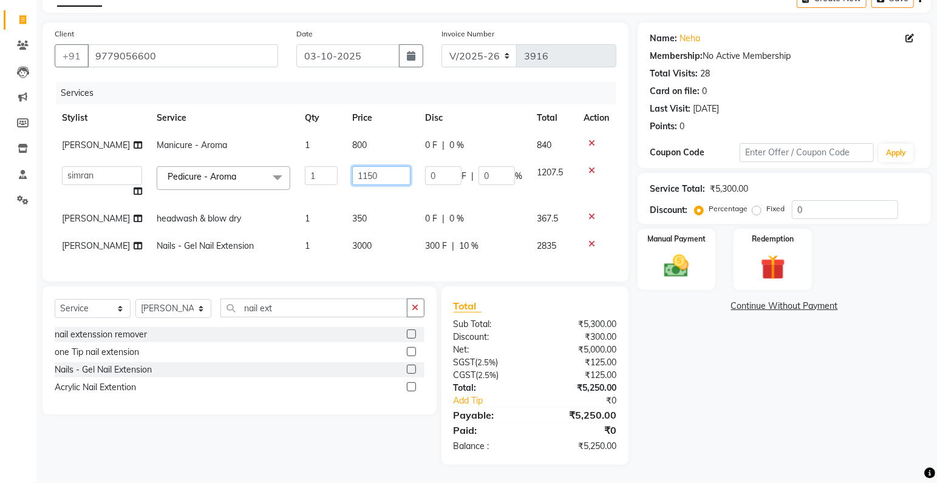
click at [363, 166] on input "1150" at bounding box center [381, 175] width 58 height 19
click at [365, 166] on input "1150" at bounding box center [381, 175] width 58 height 19
type input "1145"
click at [603, 183] on tbody "shobita Manicure - Aroma 1 800 0 F | 0 % 840 amrit arsh ayush Gaurav gourav jas…" at bounding box center [335, 196] width 561 height 128
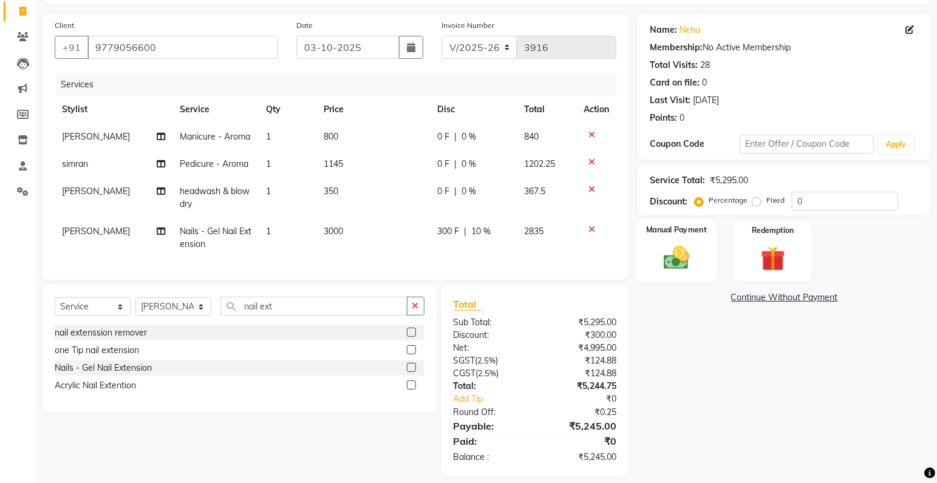
click at [684, 271] on img at bounding box center [677, 258] width 42 height 30
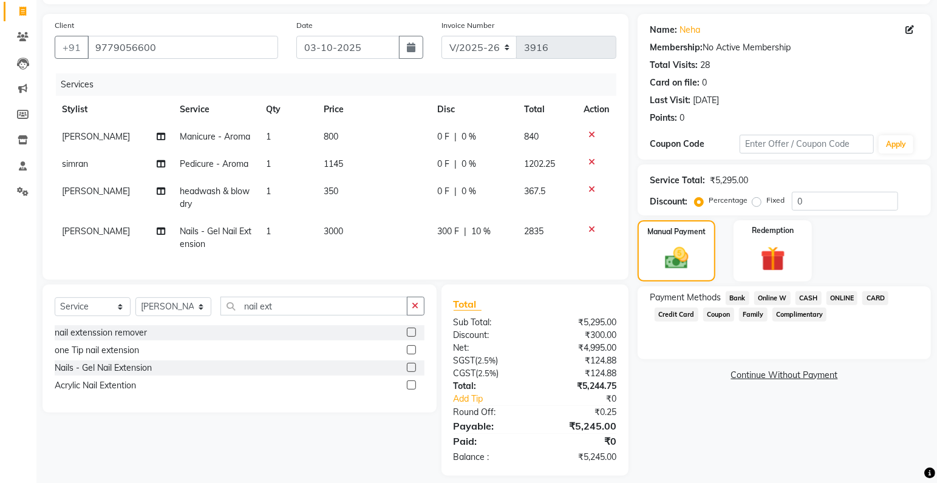
click at [806, 297] on span "CASH" at bounding box center [808, 298] width 26 height 14
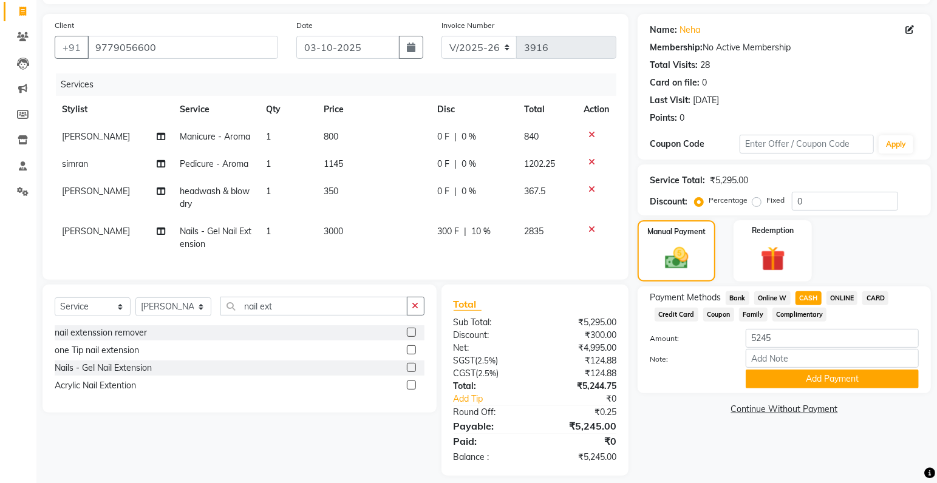
scroll to position [97, 0]
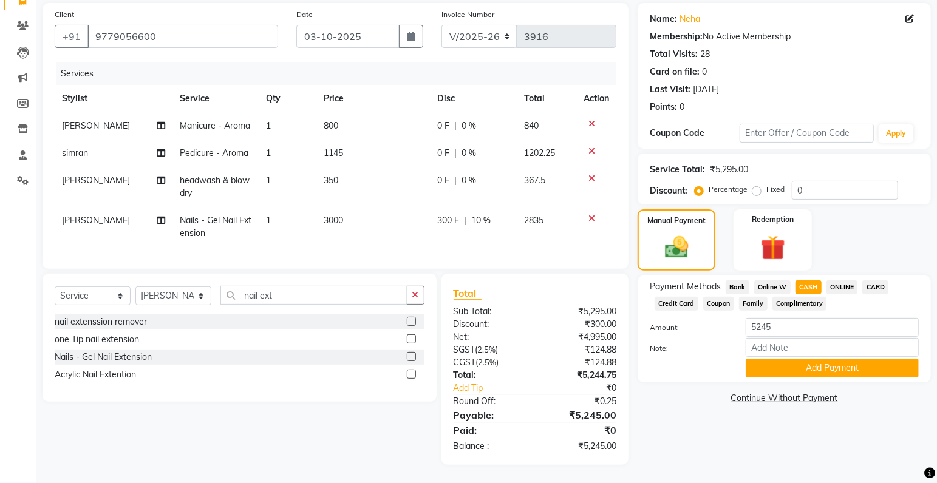
click at [805, 383] on div "Name: Neha Membership: No Active Membership Total Visits: 28 Card on file: 0 La…" at bounding box center [788, 234] width 302 height 462
click at [807, 363] on button "Add Payment" at bounding box center [831, 368] width 173 height 19
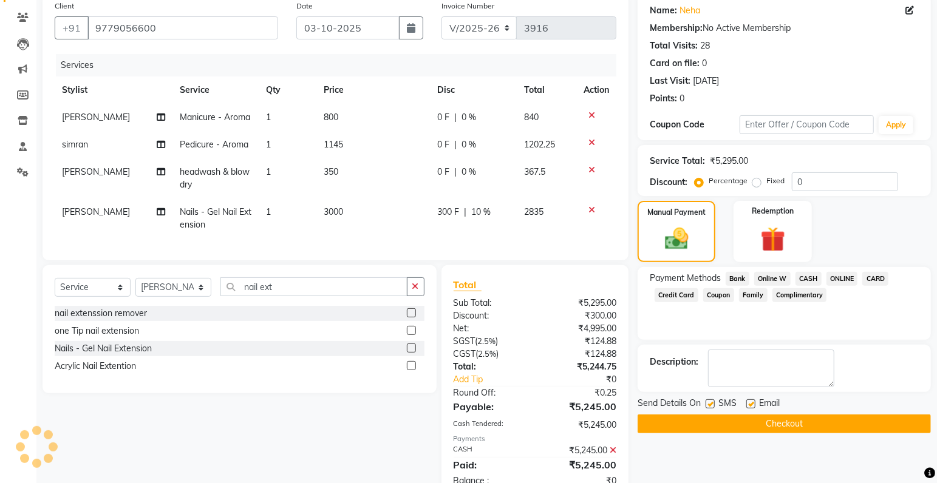
scroll to position [140, 0]
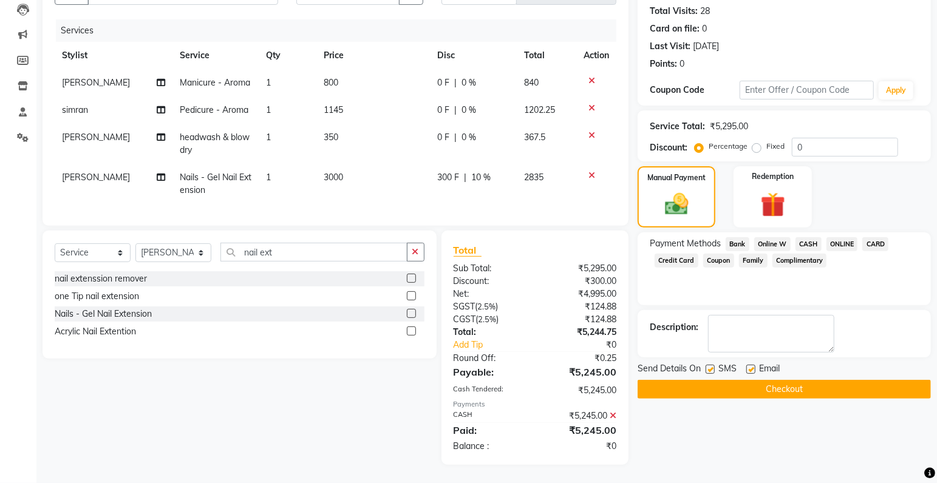
click at [711, 365] on label at bounding box center [709, 369] width 9 height 9
click at [711, 366] on input "checkbox" at bounding box center [709, 370] width 8 height 8
checkbox input "false"
click at [714, 380] on button "Checkout" at bounding box center [783, 389] width 293 height 19
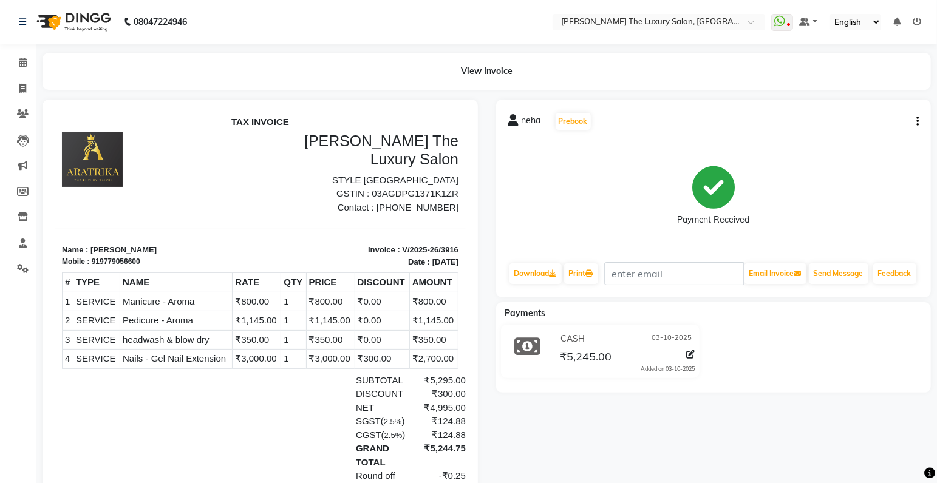
click at [639, 461] on div "neha Prebook Payment Received Download Print Email Invoice Send Message Feedbac…" at bounding box center [713, 350] width 453 height 501
click at [551, 448] on div "neha Prebook Payment Received Download Print Email Invoice Send Message Feedbac…" at bounding box center [713, 350] width 453 height 501
click at [13, 86] on span at bounding box center [22, 89] width 21 height 14
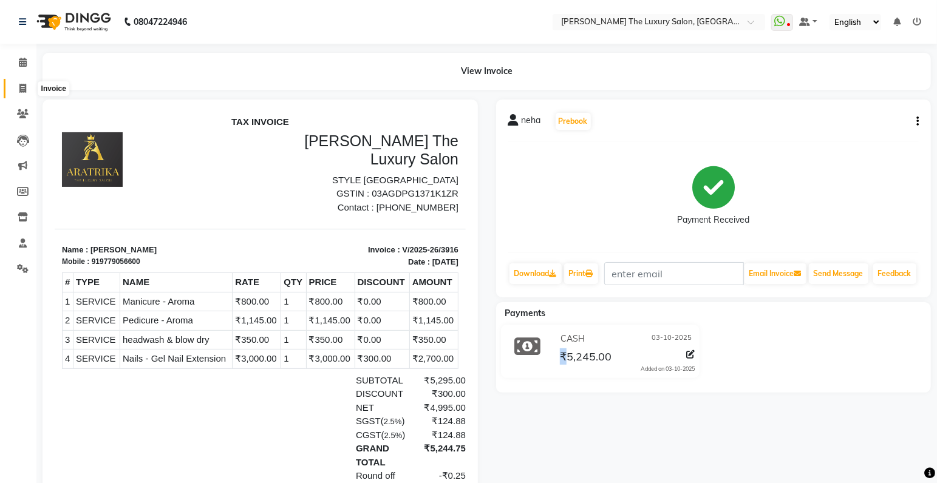
select select "7179"
select select "service"
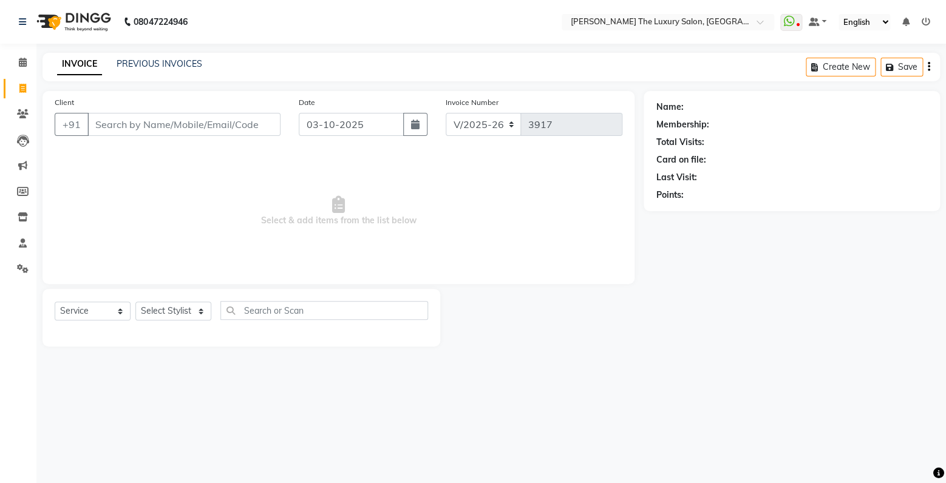
click at [125, 120] on input "Client" at bounding box center [183, 124] width 193 height 23
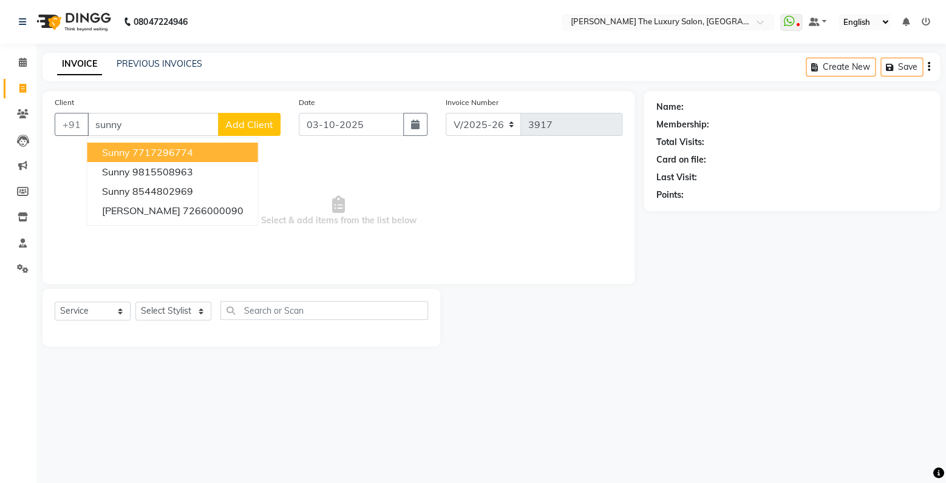
click at [150, 155] on ngb-highlight "7717296774" at bounding box center [162, 152] width 61 height 12
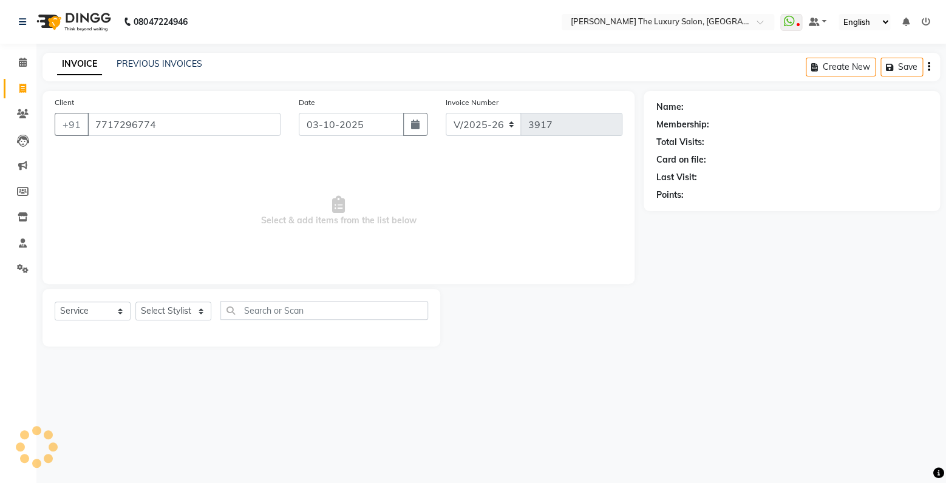
type input "7717296774"
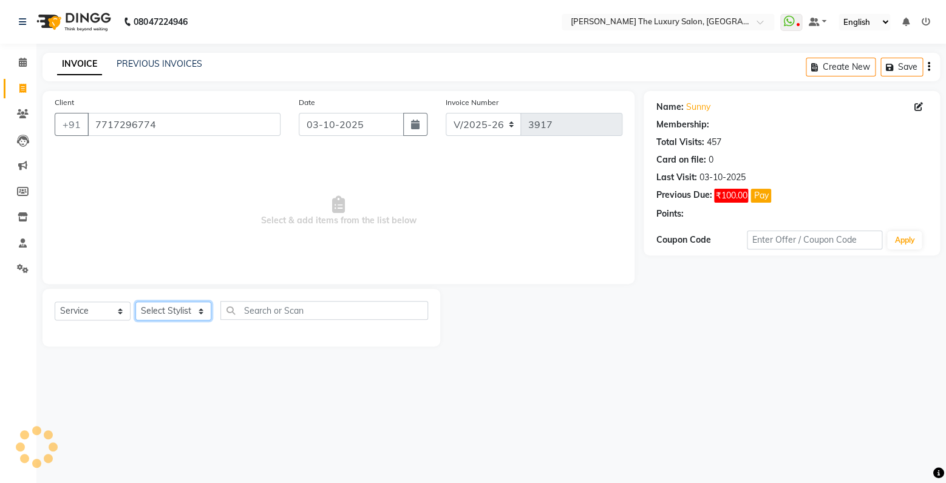
click at [135, 302] on select "Select Stylist amrit arsh ayush Gaurav gourav jasmine matrix Jaswant singh love…" at bounding box center [173, 311] width 76 height 19
select select "93051"
click option "pooja" at bounding box center [0, 0] width 0 height 0
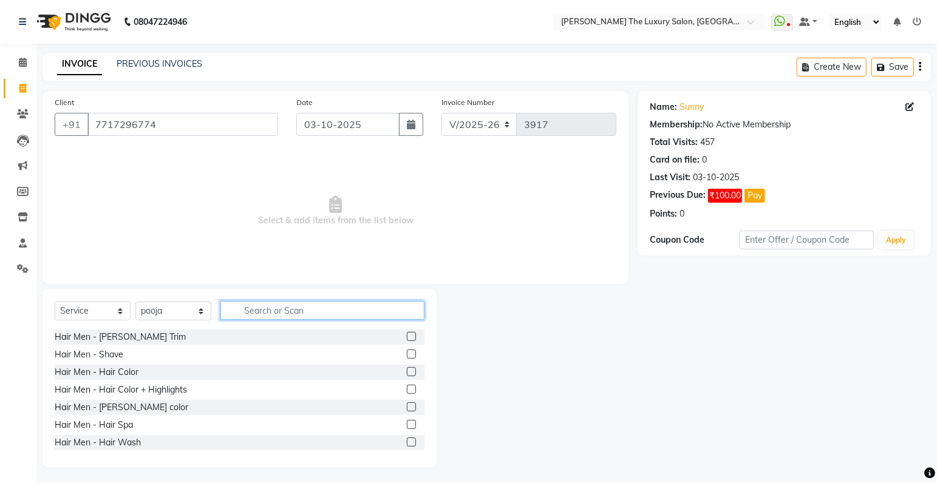
click at [270, 316] on input "text" at bounding box center [322, 310] width 204 height 19
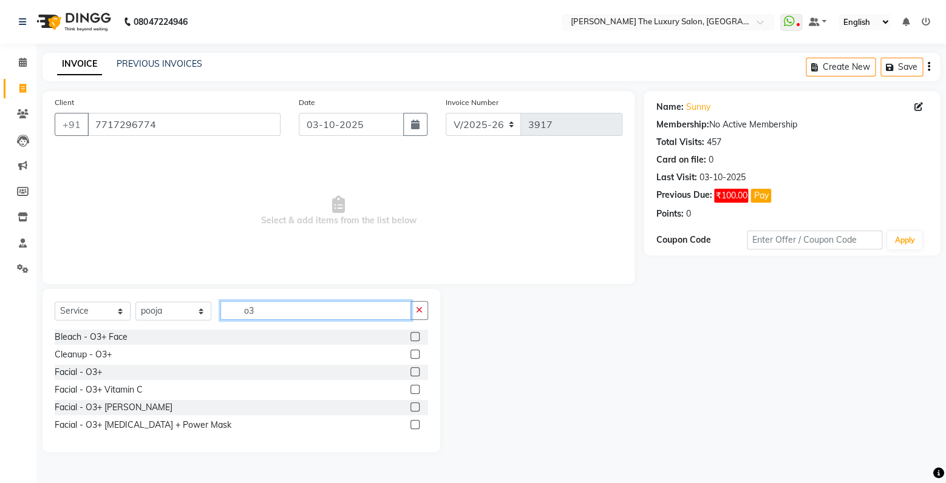
type input "o3"
click at [415, 390] on label at bounding box center [414, 389] width 9 height 9
click at [415, 390] on input "checkbox" at bounding box center [414, 390] width 8 height 8
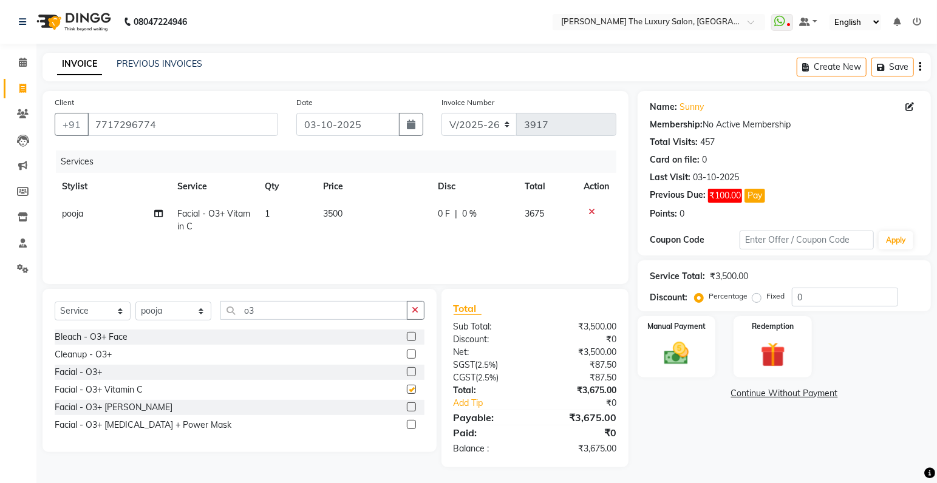
checkbox input "false"
click at [135, 302] on select "Select Stylist amrit arsh ayush Gaurav gourav jasmine matrix Jaswant singh love…" at bounding box center [173, 311] width 76 height 19
select select "83930"
click option "[PERSON_NAME]" at bounding box center [0, 0] width 0 height 0
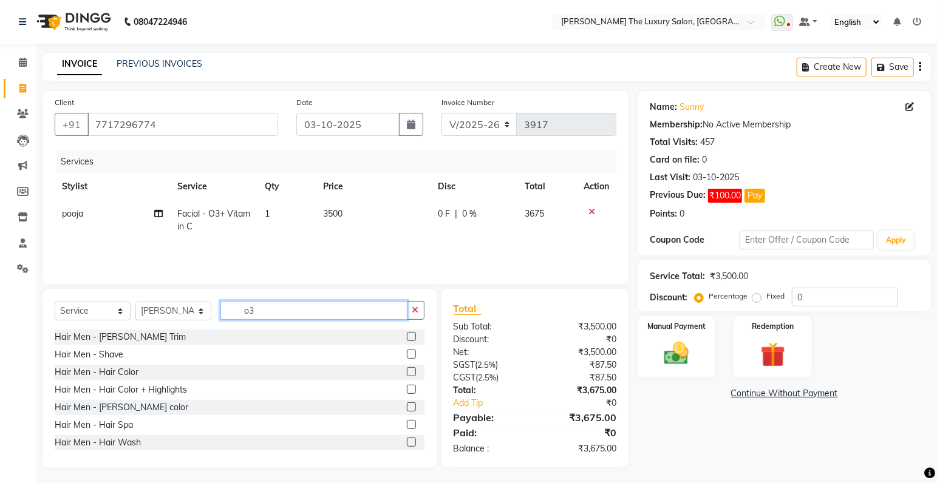
drag, startPoint x: 268, startPoint y: 311, endPoint x: 204, endPoint y: 306, distance: 63.9
click at [220, 306] on input "o3" at bounding box center [313, 310] width 187 height 19
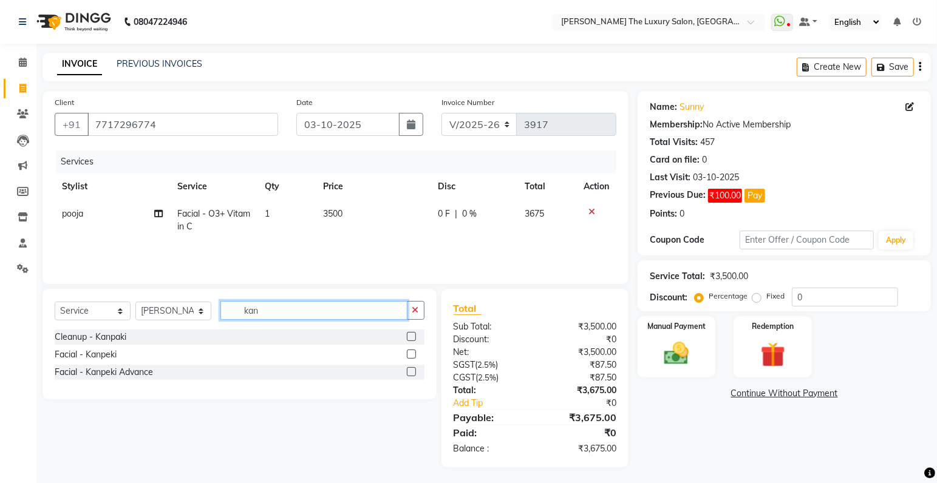
type input "kan"
click at [410, 371] on label at bounding box center [411, 371] width 9 height 9
click at [410, 371] on input "checkbox" at bounding box center [411, 372] width 8 height 8
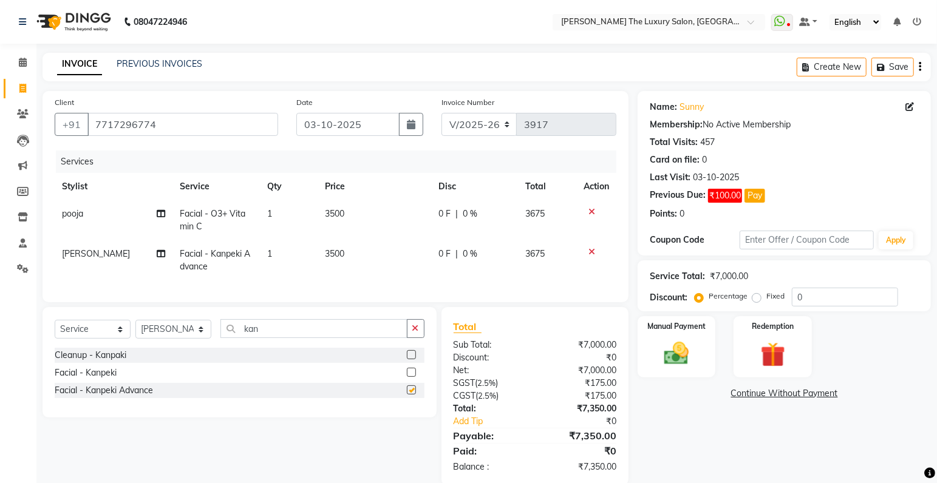
checkbox input "false"
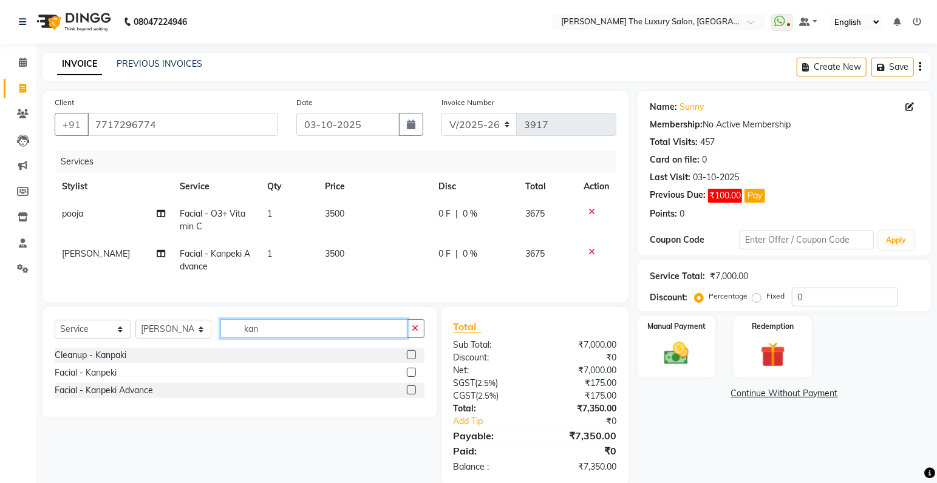
drag, startPoint x: 274, startPoint y: 336, endPoint x: 205, endPoint y: 343, distance: 69.6
click at [220, 338] on input "kan" at bounding box center [313, 328] width 187 height 19
type input "head"
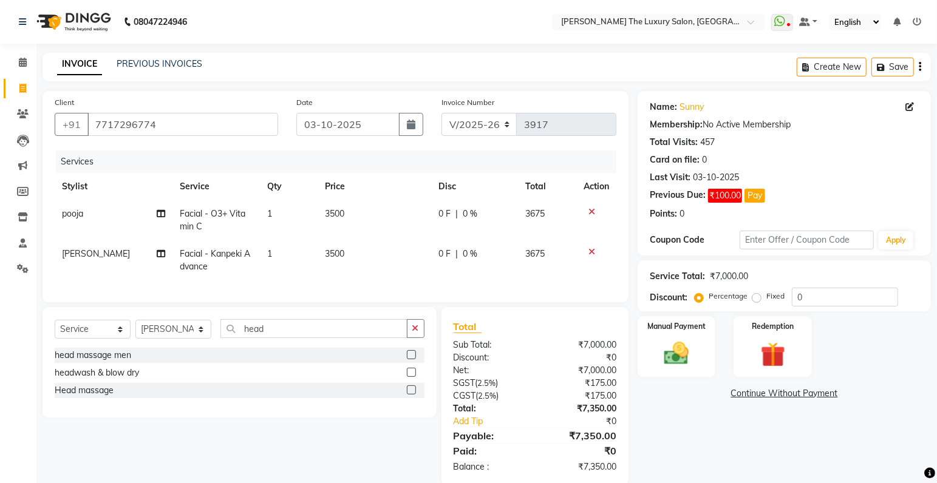
click at [410, 359] on label at bounding box center [411, 354] width 9 height 9
click at [410, 359] on input "checkbox" at bounding box center [411, 355] width 8 height 8
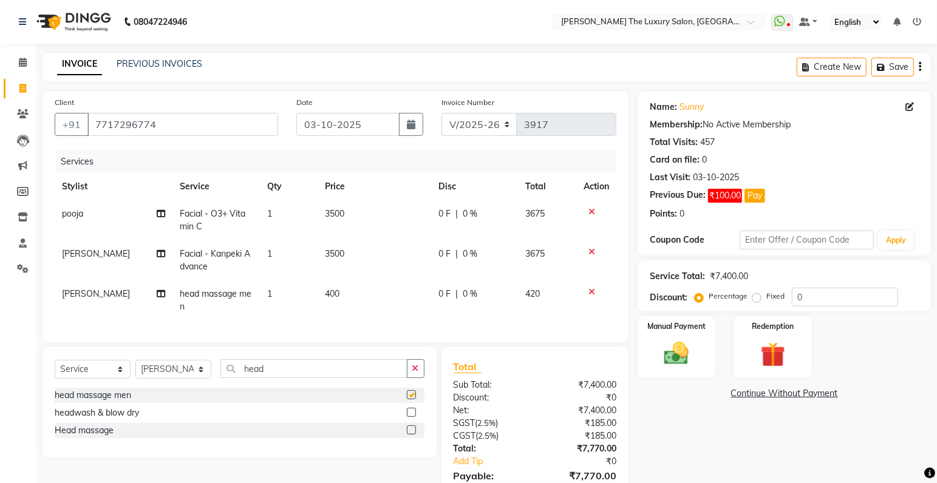
checkbox input "false"
click at [328, 296] on span "400" at bounding box center [332, 293] width 15 height 11
select select "83930"
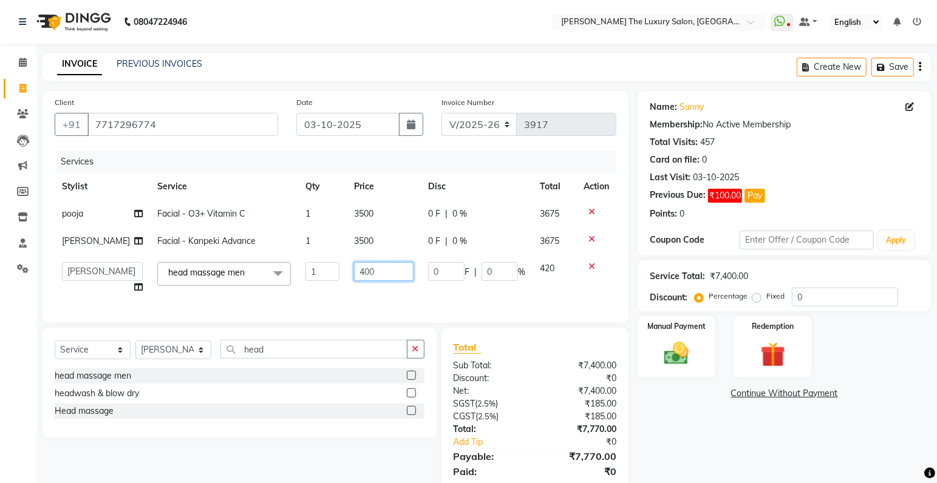
click at [354, 271] on input "400" at bounding box center [384, 271] width 60 height 19
type input "500"
click at [471, 299] on td "0 F | 0 %" at bounding box center [477, 278] width 112 height 46
select select "83930"
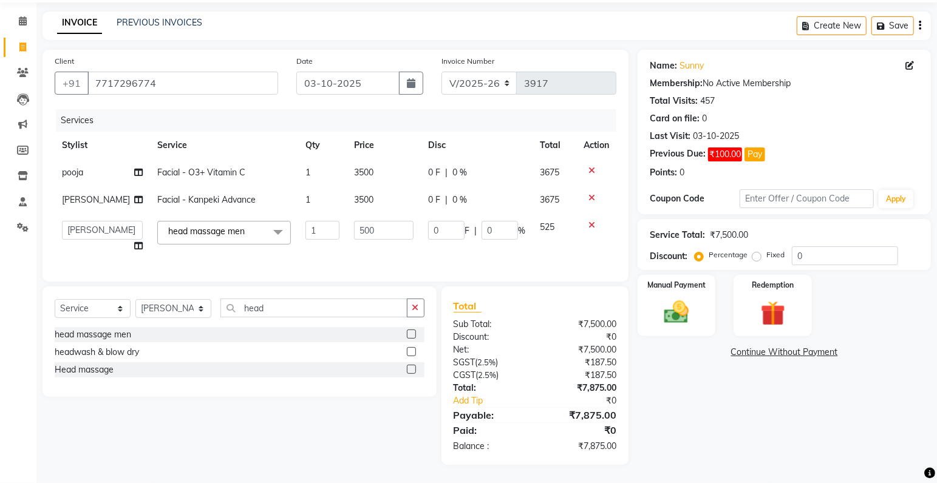
click at [354, 167] on span "3500" at bounding box center [363, 172] width 19 height 11
select select "93051"
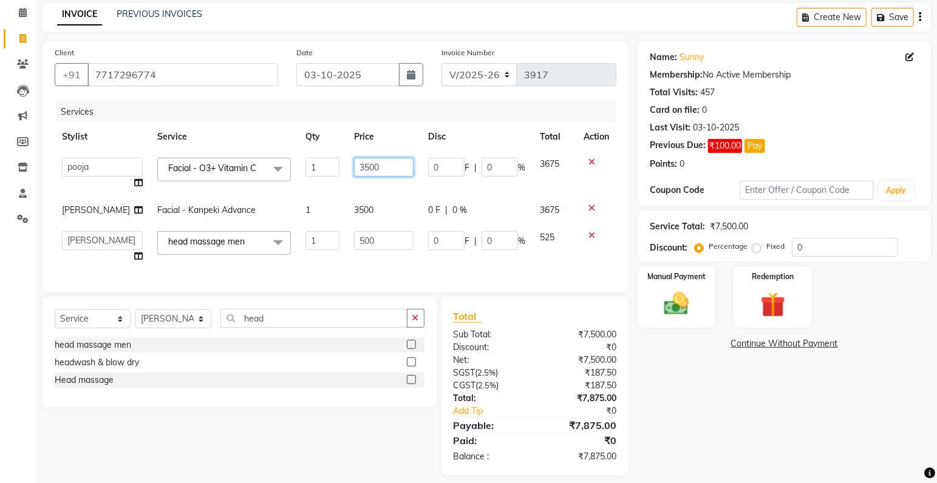
click at [354, 166] on input "3500" at bounding box center [384, 167] width 60 height 19
type input "4500"
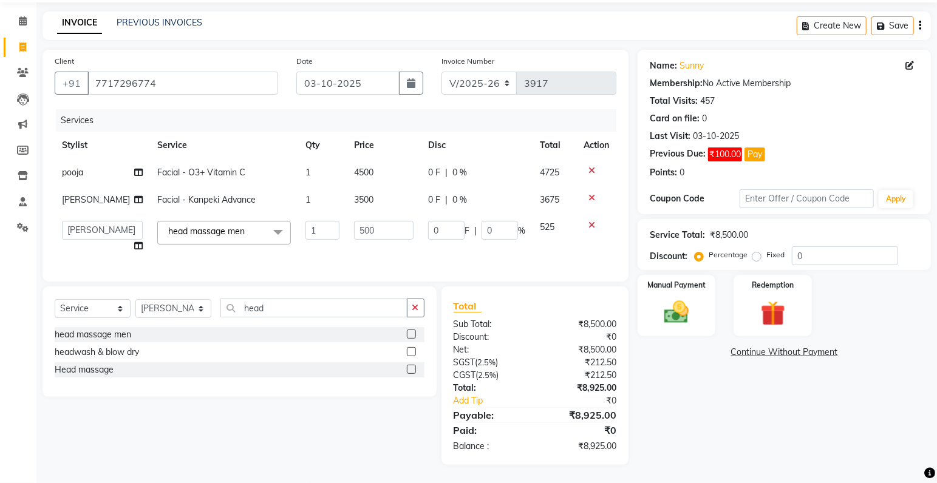
click at [601, 185] on tbody "pooja Facial - O3+ Vitamin C 1 4500 0 F | 0 % 4725 Jaswant singh Facial - Kanpe…" at bounding box center [335, 209] width 561 height 101
click at [685, 298] on img at bounding box center [677, 313] width 42 height 30
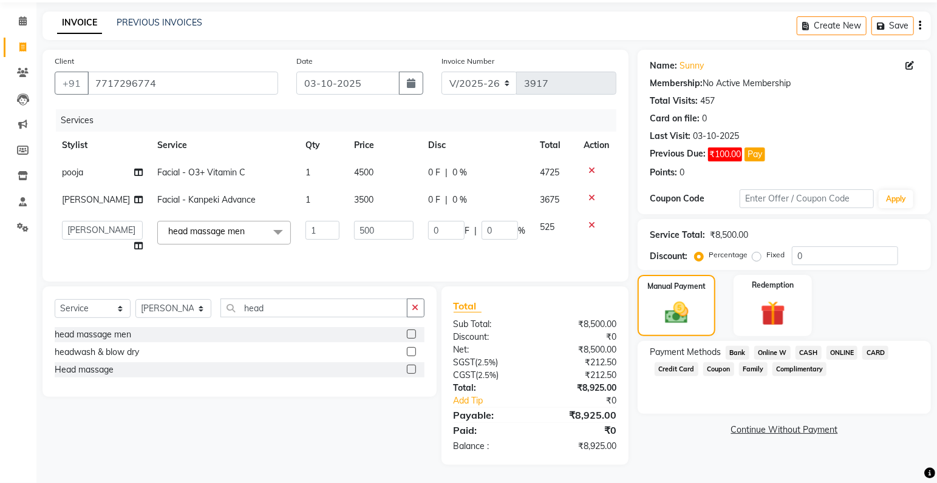
click at [810, 346] on span "CASH" at bounding box center [808, 353] width 26 height 14
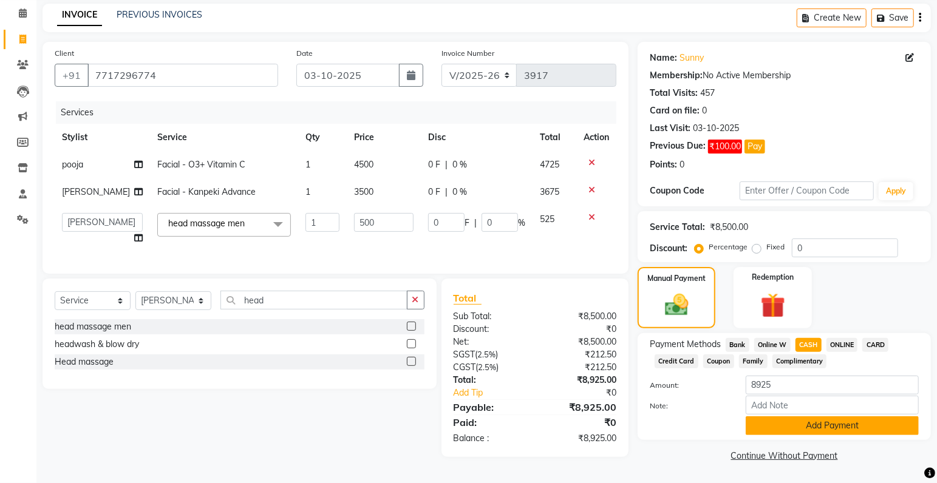
click at [843, 424] on button "Add Payment" at bounding box center [831, 425] width 173 height 19
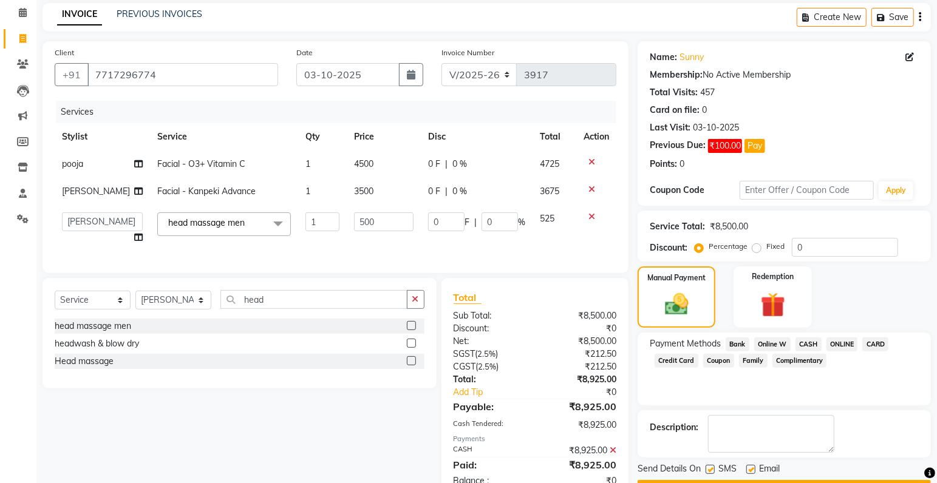
scroll to position [93, 0]
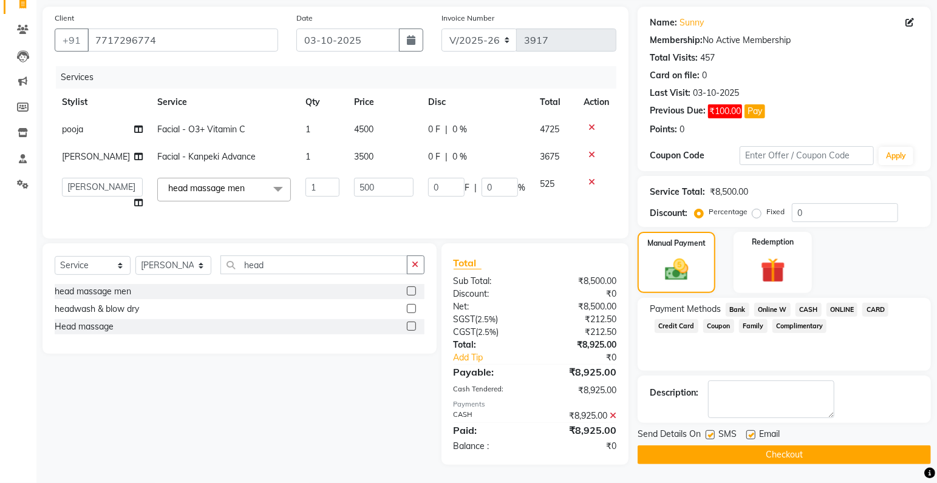
click at [709, 430] on label at bounding box center [709, 434] width 9 height 9
click at [709, 432] on input "checkbox" at bounding box center [709, 436] width 8 height 8
checkbox input "false"
click at [719, 446] on button "Checkout" at bounding box center [783, 455] width 293 height 19
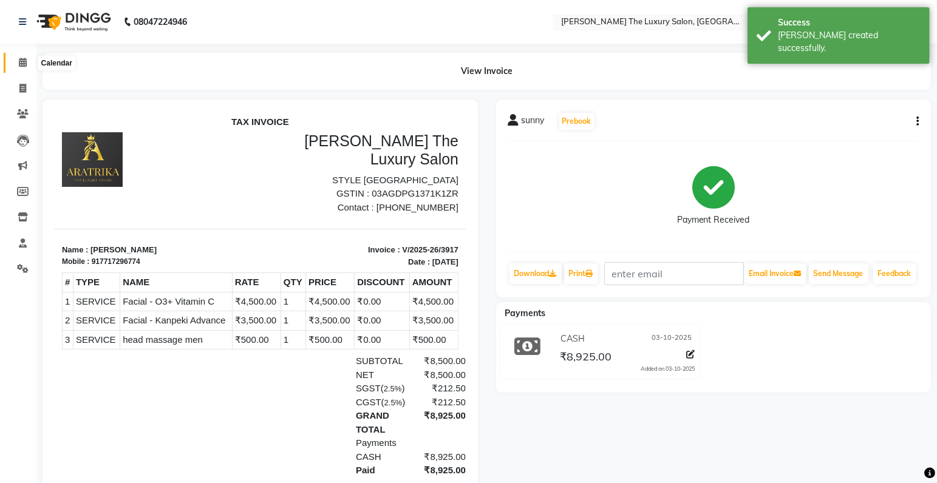
click at [25, 58] on span at bounding box center [22, 63] width 21 height 14
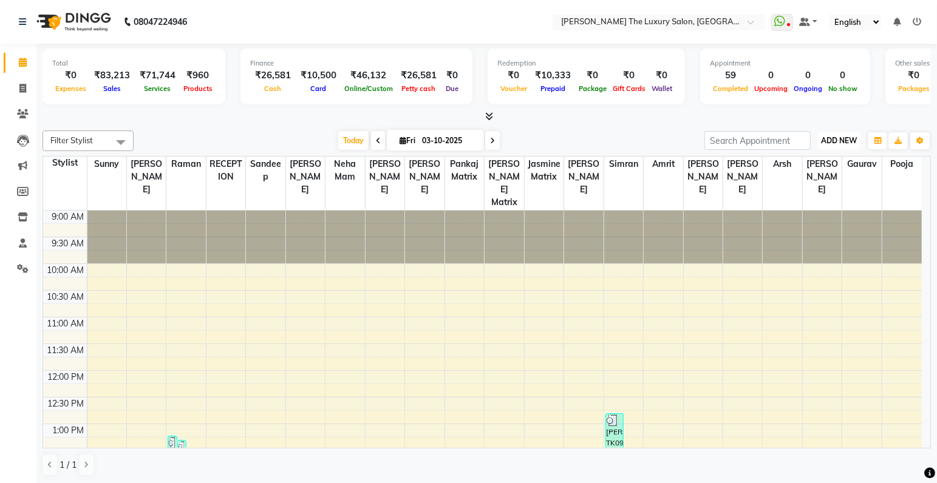
click at [844, 138] on span "ADD NEW" at bounding box center [839, 140] width 36 height 9
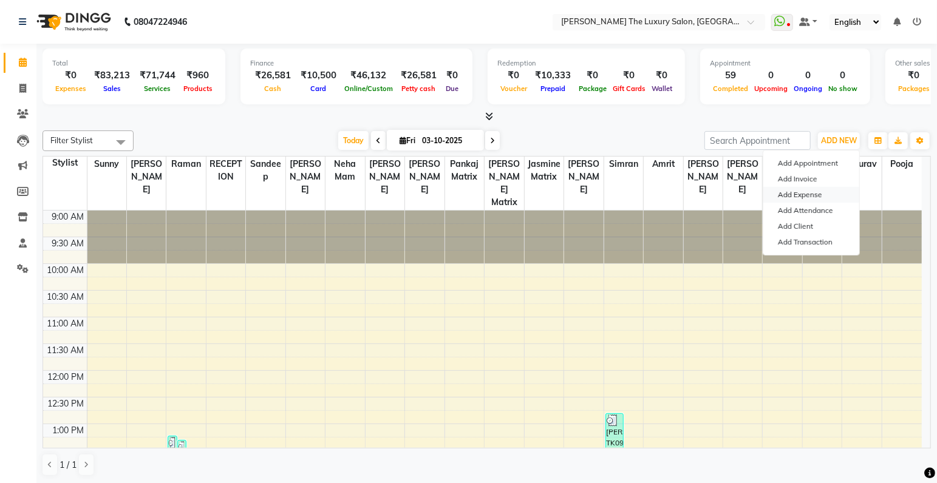
click at [816, 195] on link "Add Expense" at bounding box center [811, 195] width 96 height 16
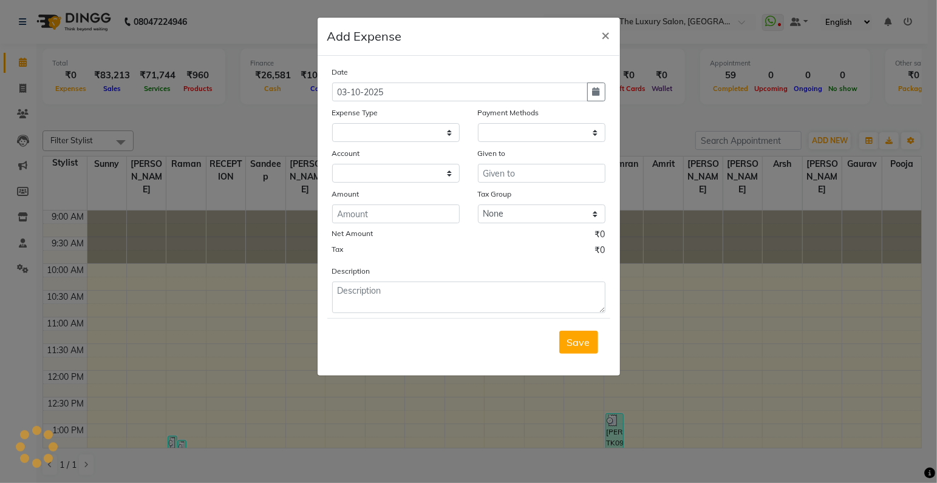
select select "1"
select select "6260"
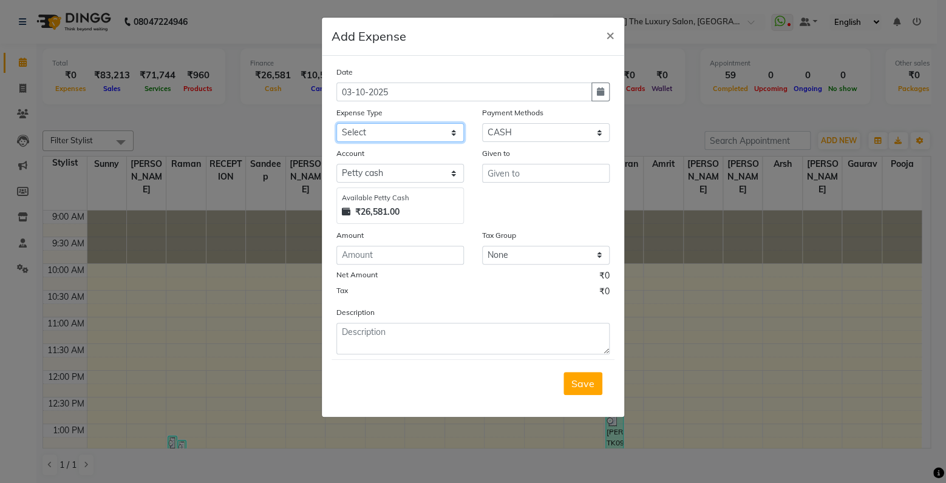
click at [336, 123] on select "Select Advance Salary Bank charges Car maintenance Cash transfer to bank Cash t…" at bounding box center [399, 132] width 127 height 19
select select "18155"
click option "Pantry" at bounding box center [0, 0] width 0 height 0
click at [509, 175] on input "text" at bounding box center [545, 173] width 127 height 19
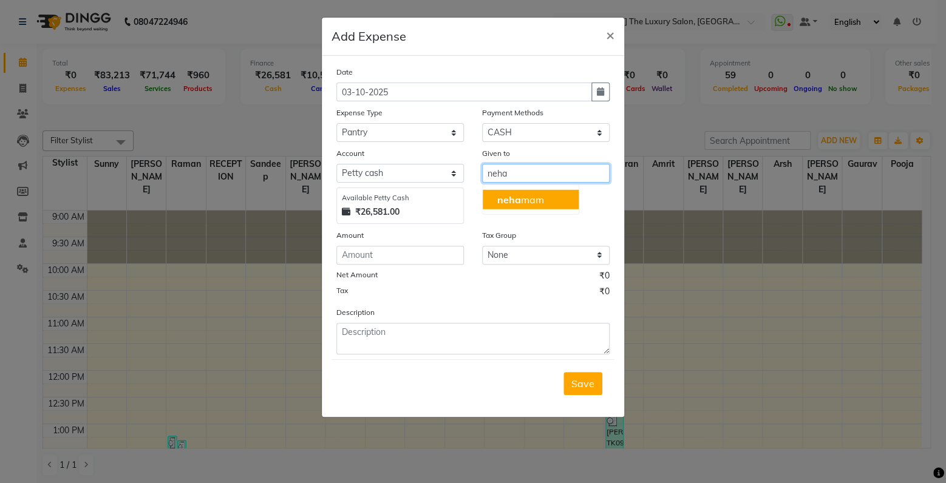
click at [536, 194] on button "neha mam" at bounding box center [531, 199] width 96 height 19
type input "neha mam"
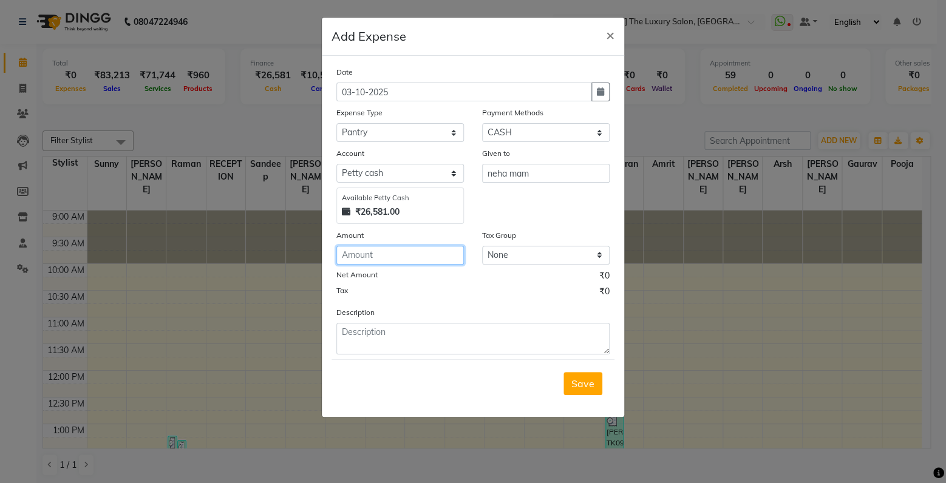
click at [399, 254] on input "number" at bounding box center [399, 255] width 127 height 19
type input "150"
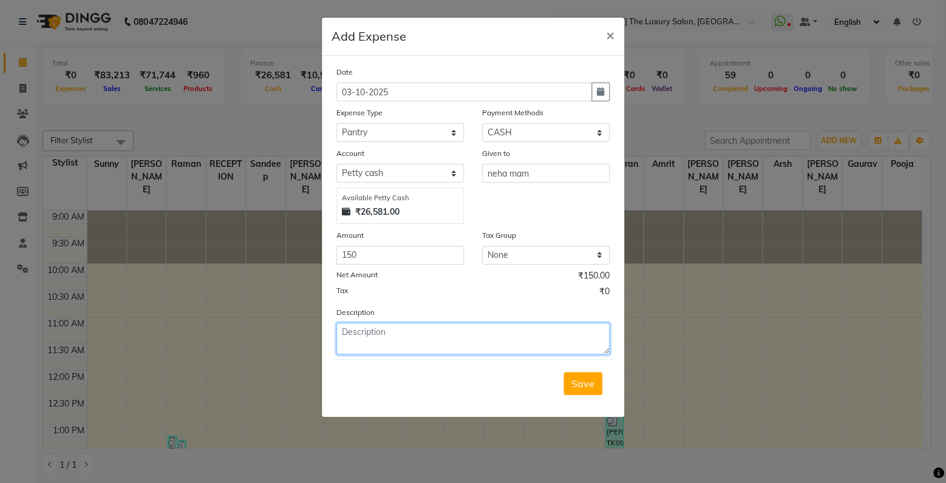
click at [412, 341] on textarea at bounding box center [472, 339] width 273 height 32
type textarea "veg+Milk+Bread"
click at [585, 379] on button "Save" at bounding box center [582, 383] width 39 height 23
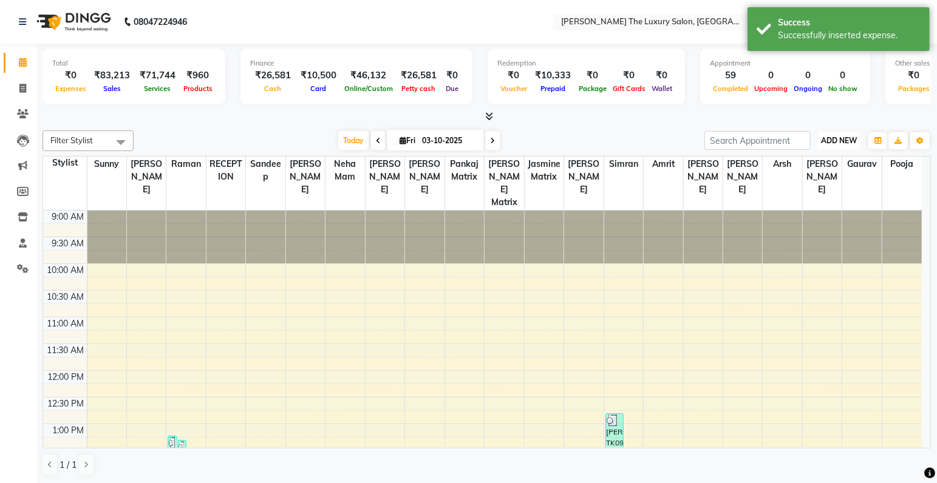
click at [829, 142] on span "ADD NEW" at bounding box center [839, 140] width 36 height 9
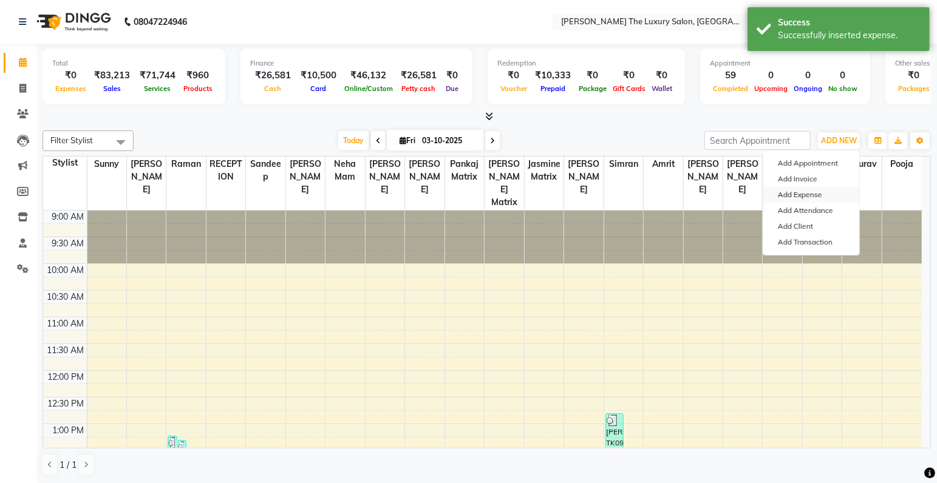
click at [811, 199] on link "Add Expense" at bounding box center [811, 195] width 96 height 16
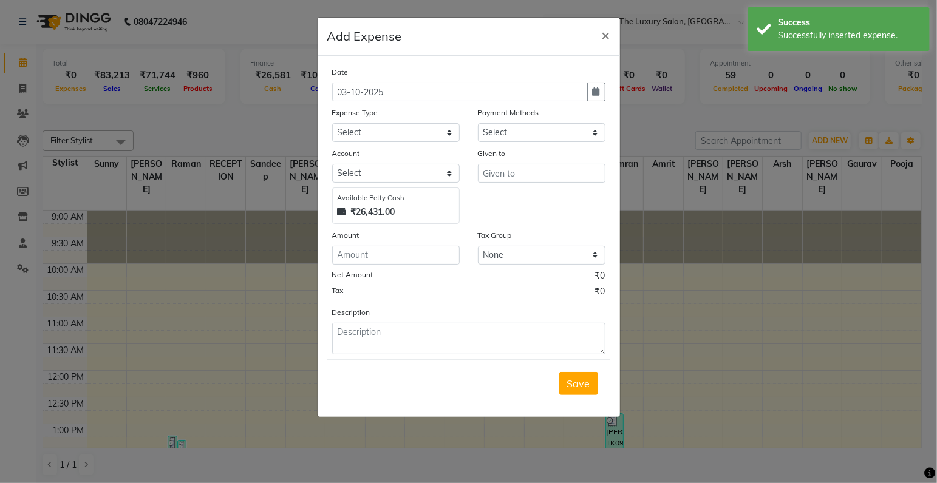
select select "1"
select select "6260"
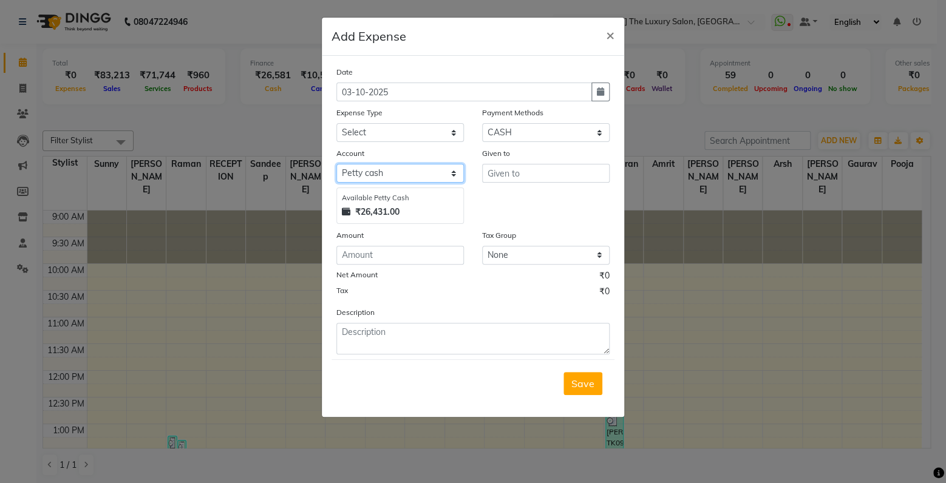
click at [336, 164] on select "Select Petty cash" at bounding box center [399, 173] width 127 height 19
drag, startPoint x: 387, startPoint y: 175, endPoint x: 398, endPoint y: 135, distance: 41.7
click at [336, 123] on select "Select Advance Salary Bank charges Car maintenance Cash transfer to bank Cash t…" at bounding box center [399, 132] width 127 height 19
select select "18155"
click option "Pantry" at bounding box center [0, 0] width 0 height 0
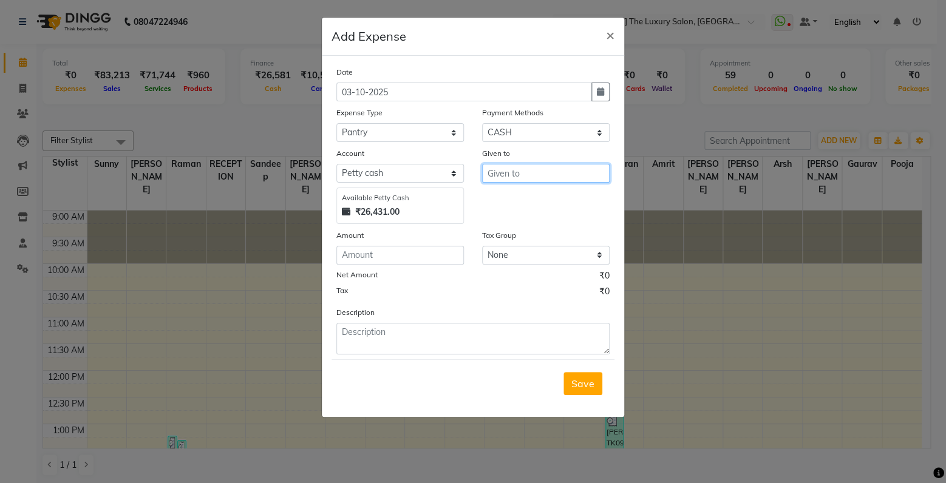
click at [532, 175] on input "text" at bounding box center [545, 173] width 127 height 19
click at [544, 205] on ngb-highlight "neha mam" at bounding box center [520, 200] width 47 height 12
click at [423, 260] on input "number" at bounding box center [399, 255] width 127 height 19
drag, startPoint x: 557, startPoint y: 181, endPoint x: 447, endPoint y: 197, distance: 111.0
click at [482, 183] on input "neha mam" at bounding box center [545, 173] width 127 height 19
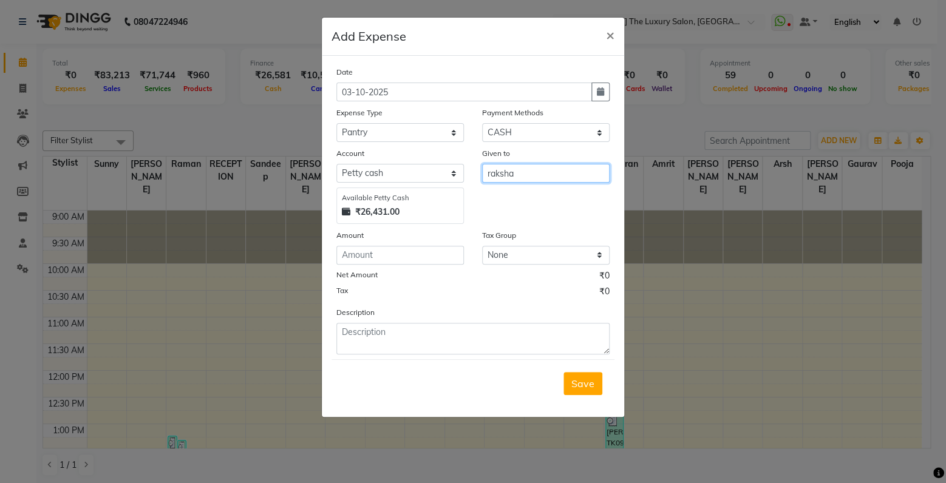
type input "raksha"
click at [376, 249] on input "number" at bounding box center [399, 255] width 127 height 19
type input "160"
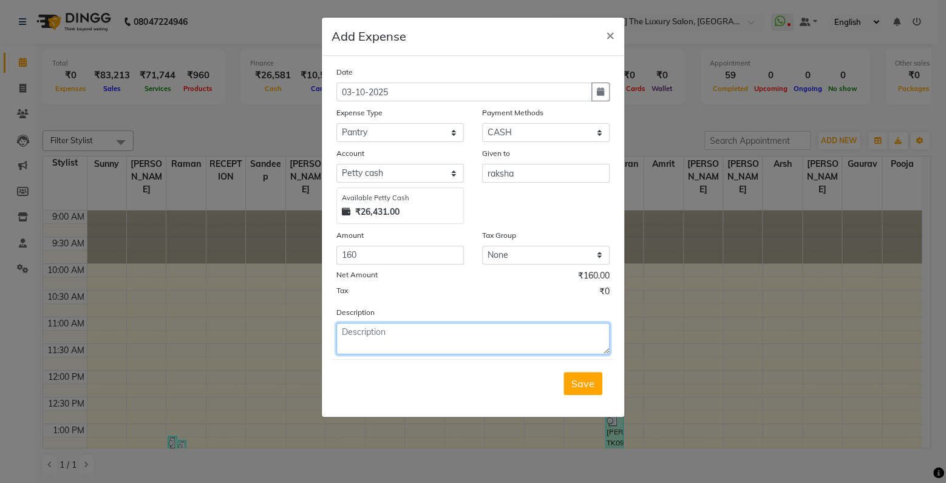
click at [450, 326] on textarea at bounding box center [472, 339] width 273 height 32
type textarea "milk"
click at [577, 389] on span "Save" at bounding box center [582, 384] width 23 height 12
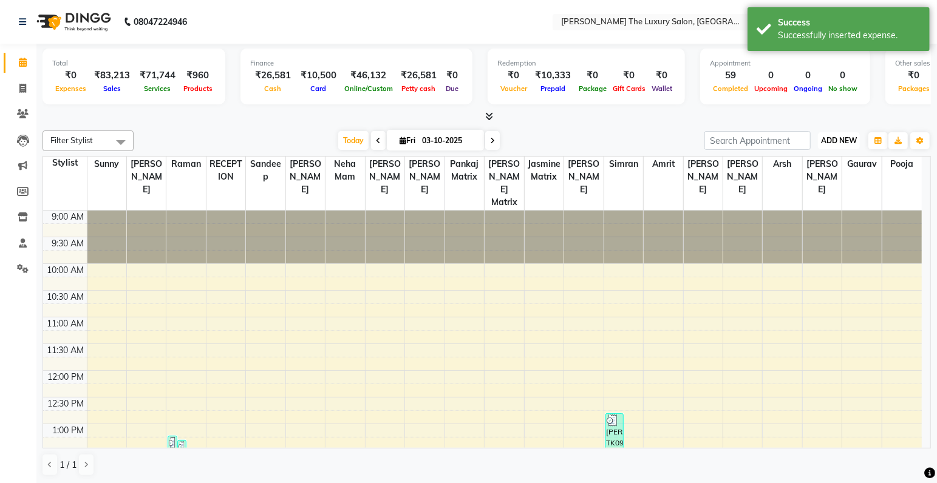
click at [826, 138] on span "ADD NEW" at bounding box center [839, 140] width 36 height 9
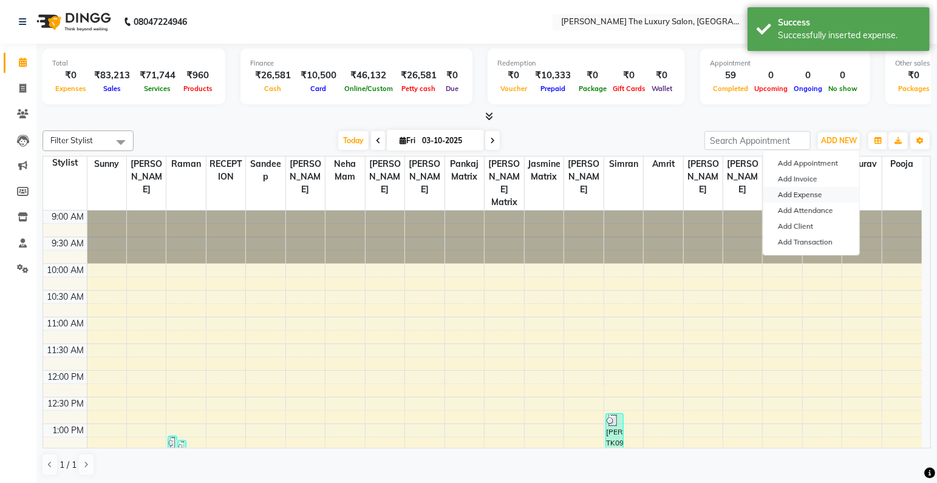
click at [799, 196] on link "Add Expense" at bounding box center [811, 195] width 96 height 16
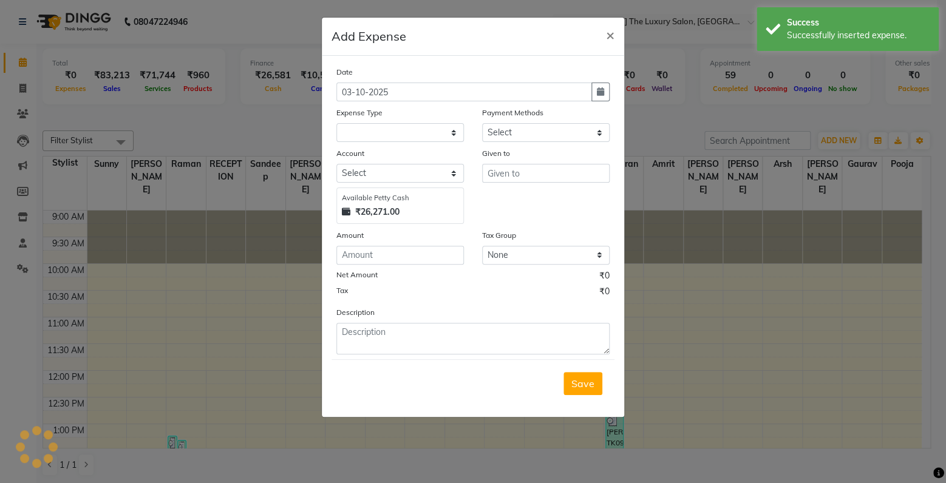
select select "1"
select select "6260"
click at [336, 123] on select "Select Advance Salary Bank charges Car maintenance Cash transfer to bank Cash t…" at bounding box center [399, 132] width 127 height 19
select select "18163"
click option "Fuel" at bounding box center [0, 0] width 0 height 0
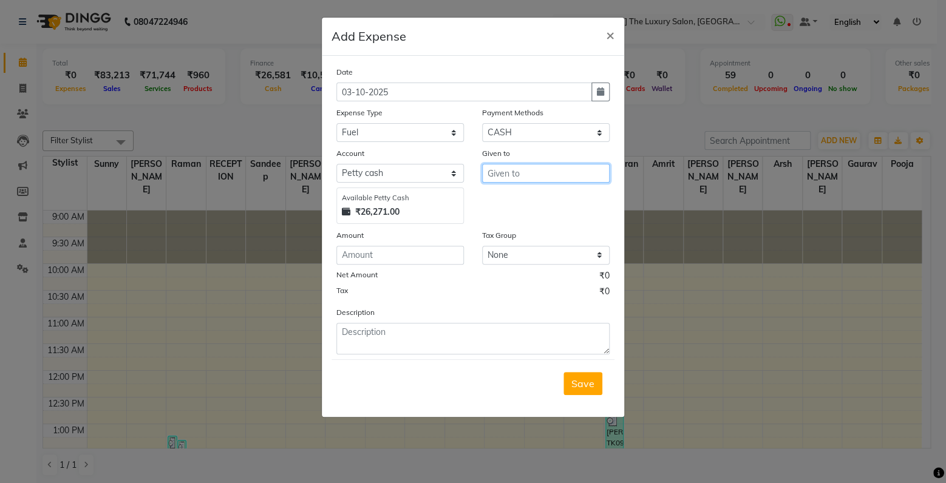
click at [497, 178] on input "text" at bounding box center [545, 173] width 127 height 19
click at [393, 252] on input "number" at bounding box center [399, 255] width 127 height 19
drag, startPoint x: 527, startPoint y: 174, endPoint x: 281, endPoint y: 204, distance: 248.3
click at [482, 183] on input "2000" at bounding box center [545, 173] width 127 height 19
click at [542, 200] on button "Raman" at bounding box center [531, 199] width 96 height 19
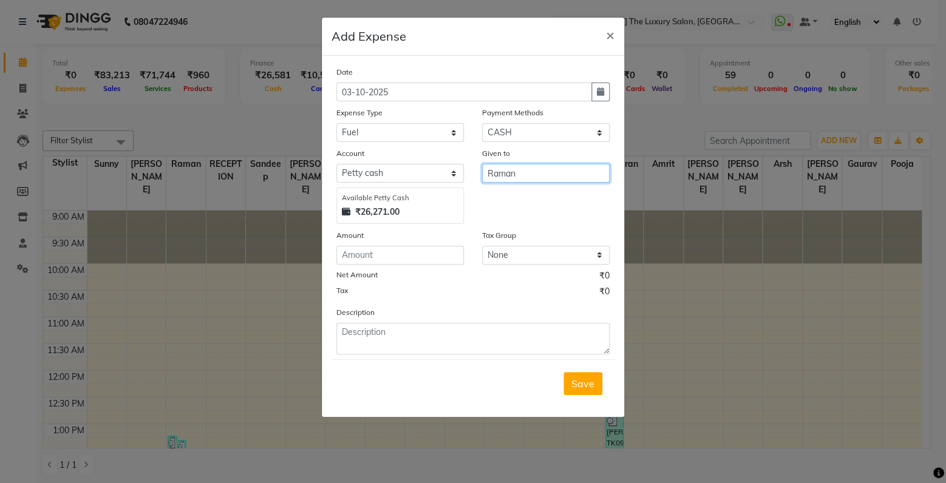
type input "Raman"
click at [379, 260] on input "number" at bounding box center [399, 255] width 127 height 19
type input "2000"
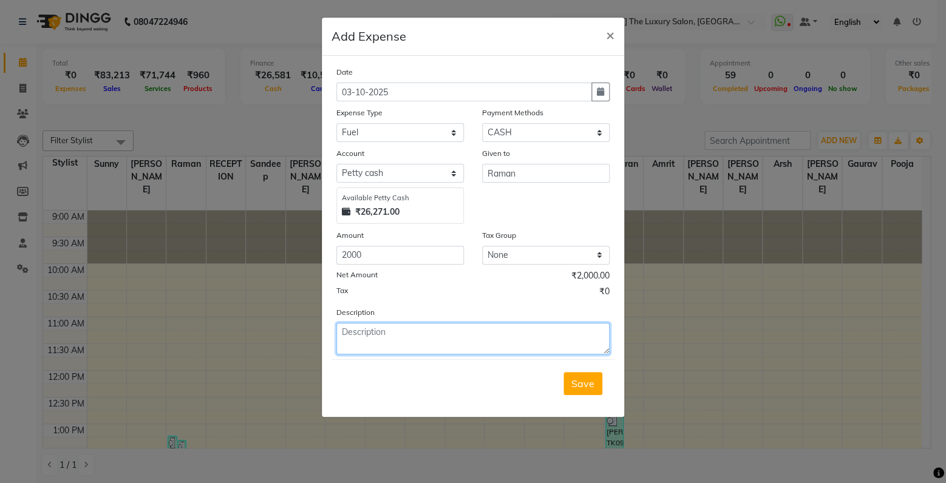
click at [465, 342] on textarea at bounding box center [472, 339] width 273 height 32
type textarea "diesel"
click at [591, 383] on span "Save" at bounding box center [582, 384] width 23 height 12
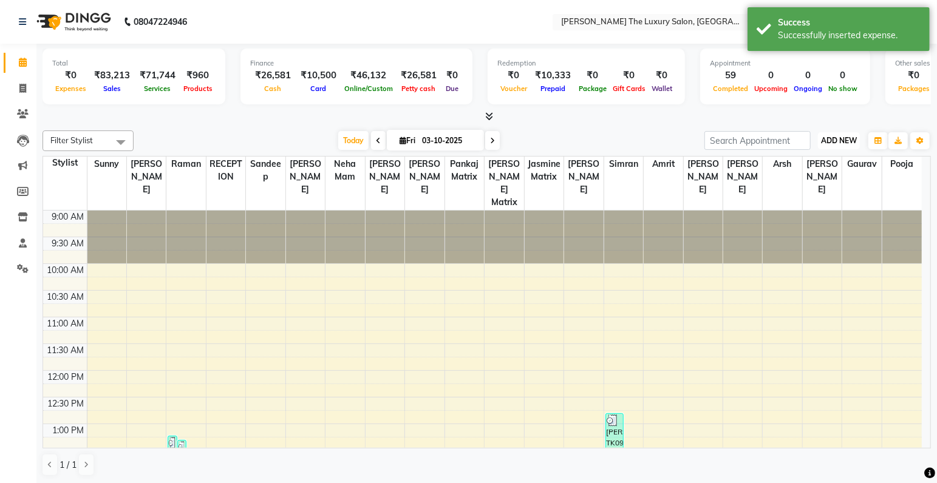
click at [837, 143] on span "ADD NEW" at bounding box center [839, 140] width 36 height 9
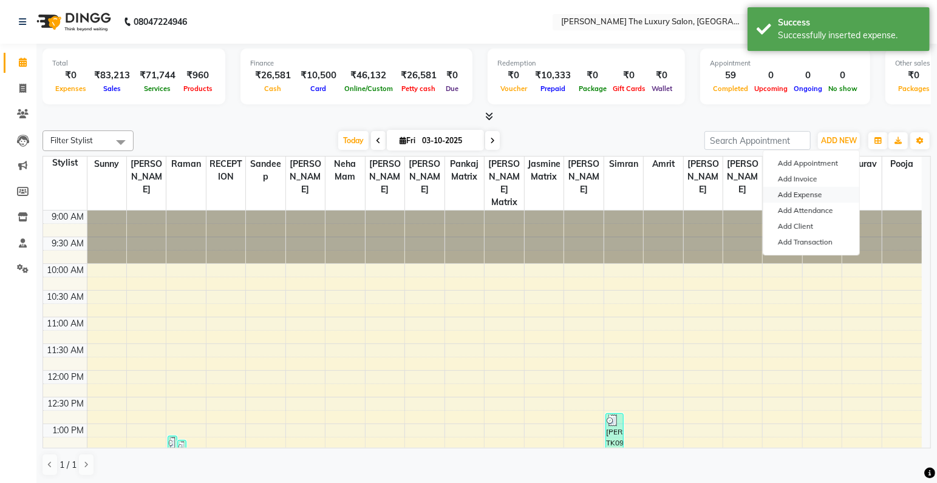
click at [811, 197] on link "Add Expense" at bounding box center [811, 195] width 96 height 16
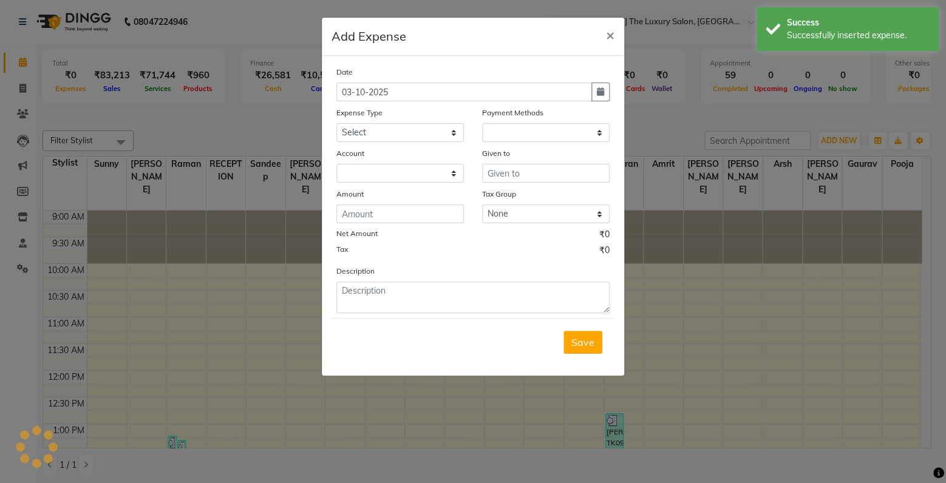
select select "1"
select select "6260"
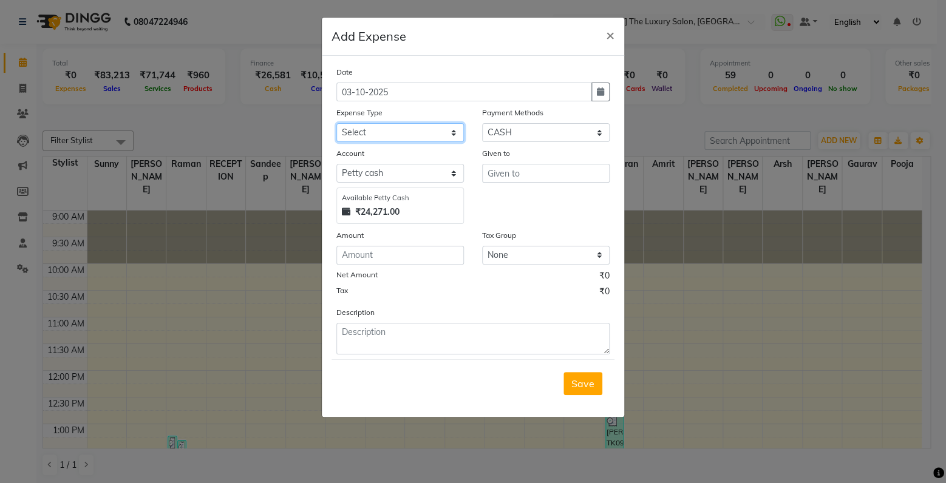
select select "18139"
click option "Salary" at bounding box center [0, 0] width 0 height 0
click at [503, 171] on input "text" at bounding box center [545, 173] width 127 height 19
type input "waseem"
click at [404, 255] on input "number" at bounding box center [399, 255] width 127 height 19
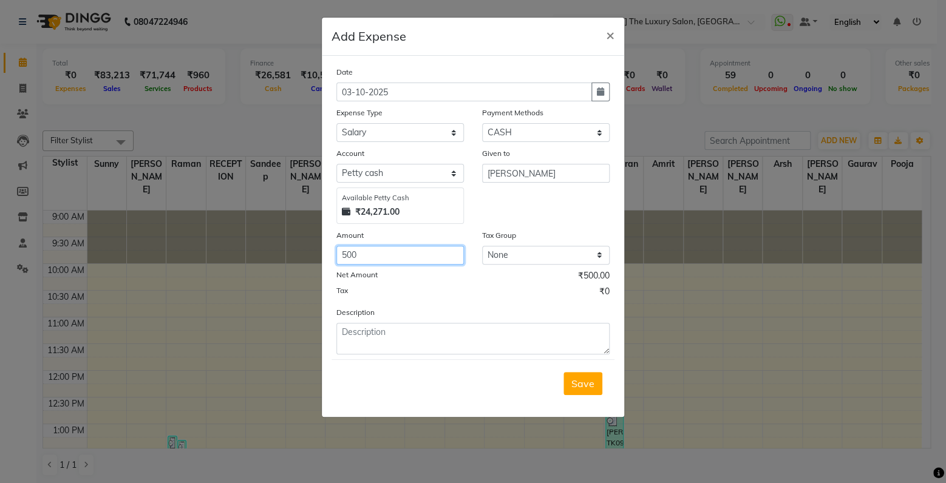
type input "500"
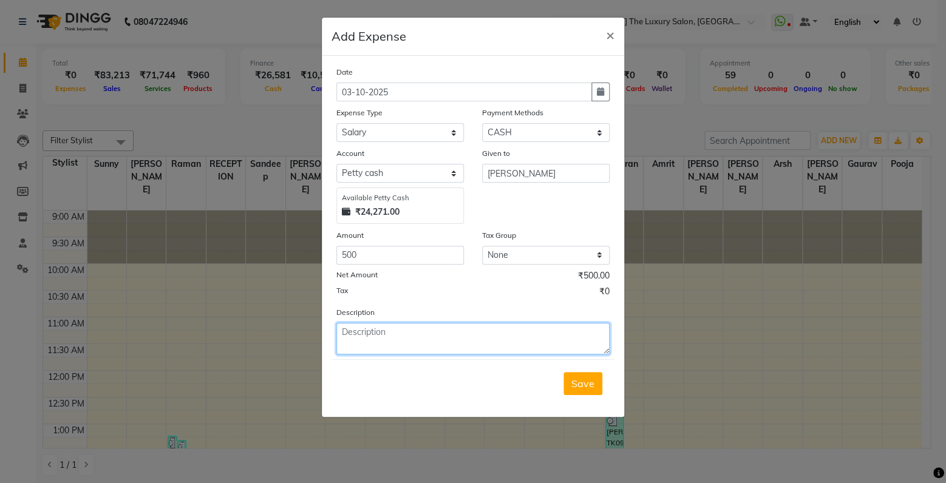
click at [419, 342] on textarea at bounding box center [472, 339] width 273 height 32
type textarea "one day salary"
click at [578, 390] on span "Save" at bounding box center [582, 384] width 23 height 12
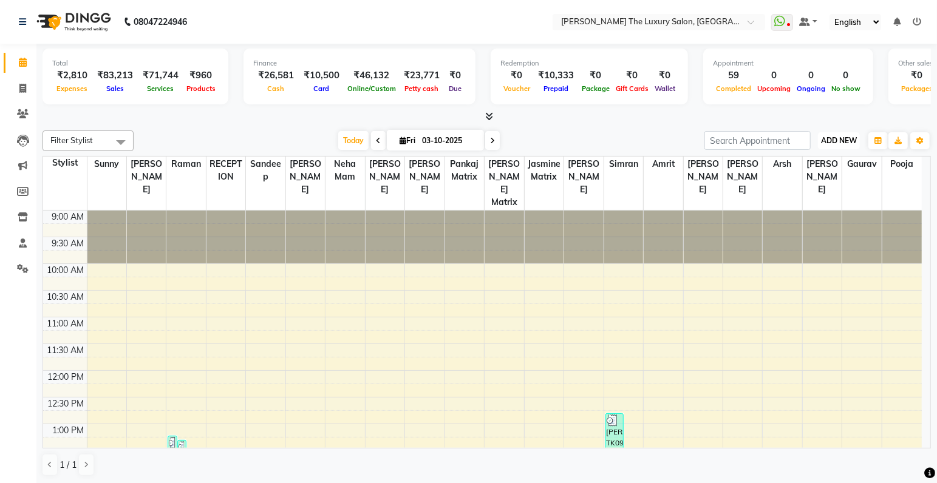
click at [849, 138] on span "ADD NEW" at bounding box center [839, 140] width 36 height 9
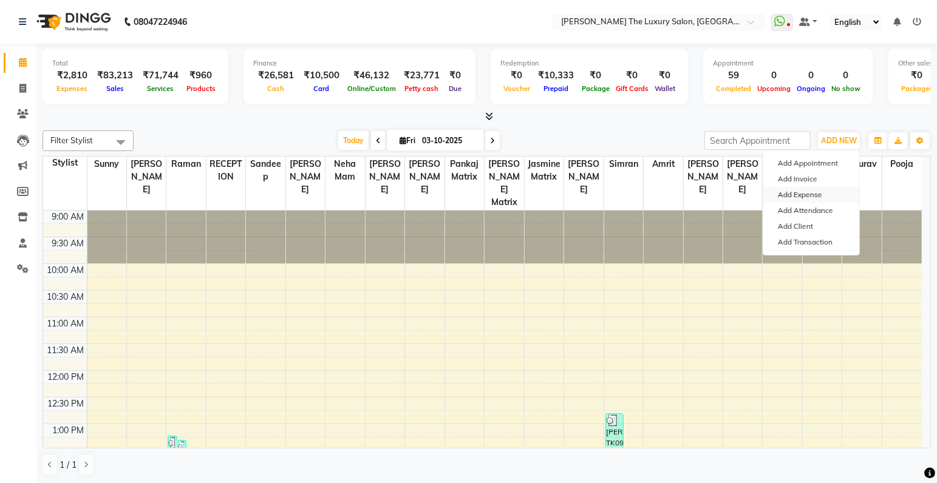
click at [817, 196] on link "Add Expense" at bounding box center [811, 195] width 96 height 16
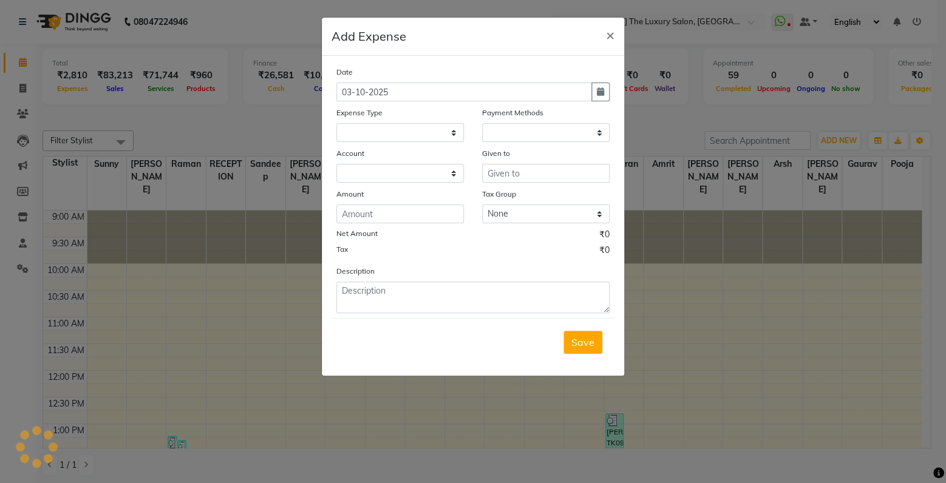
select select "1"
select select "6260"
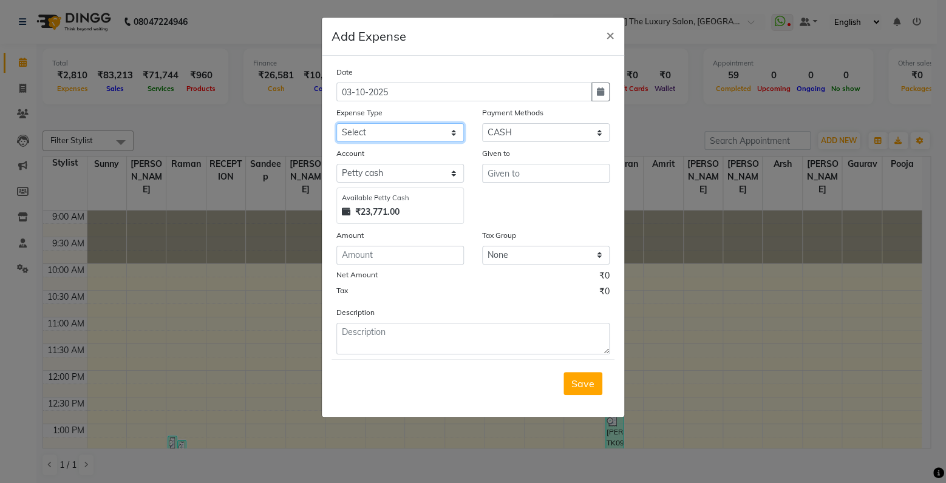
click at [336, 123] on select "Select Advance Salary Bank charges Car maintenance Cash transfer to bank Cash t…" at bounding box center [399, 132] width 127 height 19
select select "18148"
click option "Staff Snacks" at bounding box center [0, 0] width 0 height 0
click at [538, 178] on input "text" at bounding box center [545, 173] width 127 height 19
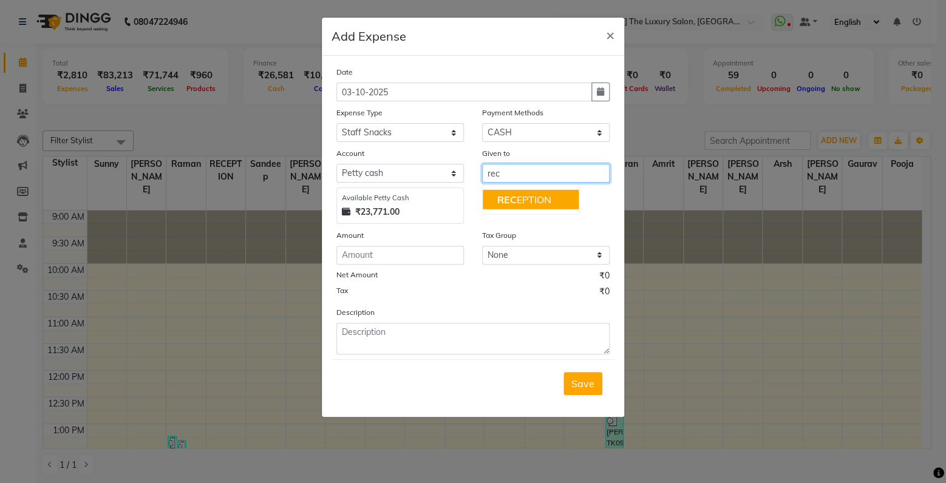
click at [566, 201] on button "REC EPTION" at bounding box center [531, 199] width 96 height 19
type input "RECEPTION"
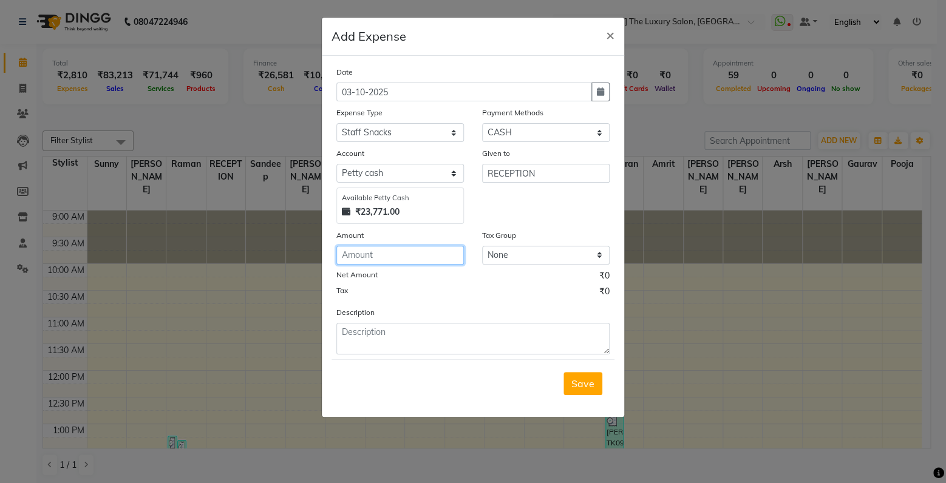
click at [418, 263] on input "number" at bounding box center [399, 255] width 127 height 19
type input "300"
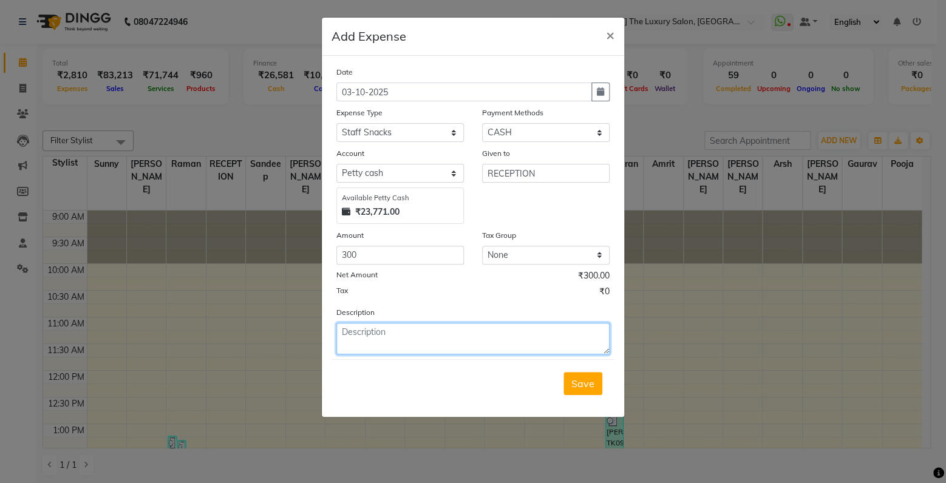
click at [395, 351] on textarea at bounding box center [472, 339] width 273 height 32
type textarea "dinner"
click at [588, 379] on span "Save" at bounding box center [582, 384] width 23 height 12
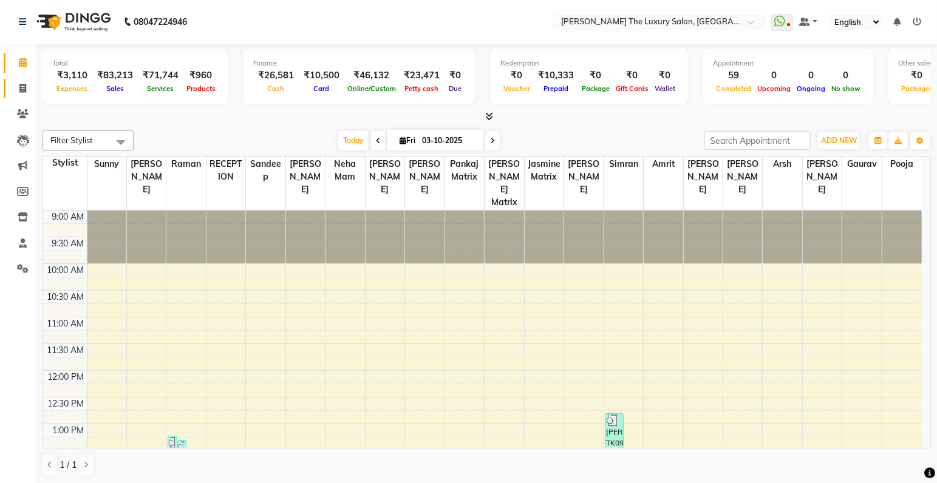
click at [23, 87] on icon at bounding box center [22, 88] width 7 height 9
select select "7179"
select select "service"
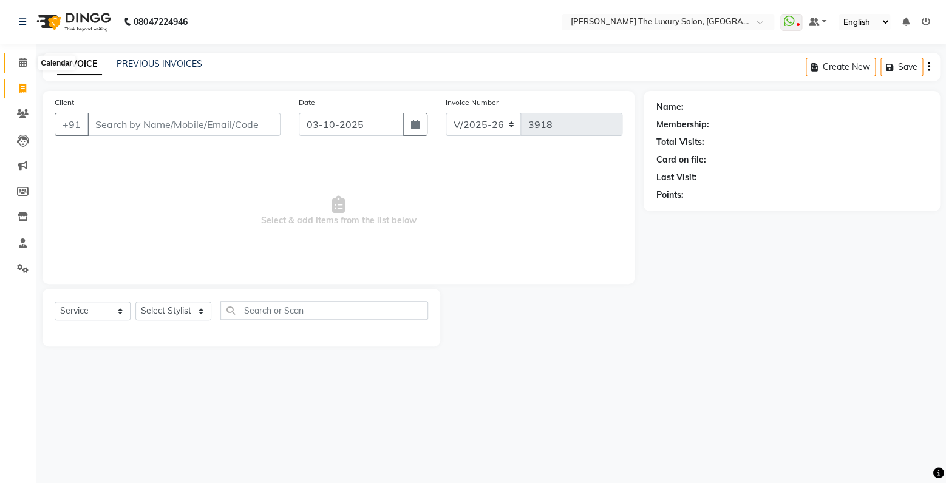
click at [25, 61] on icon at bounding box center [23, 62] width 8 height 9
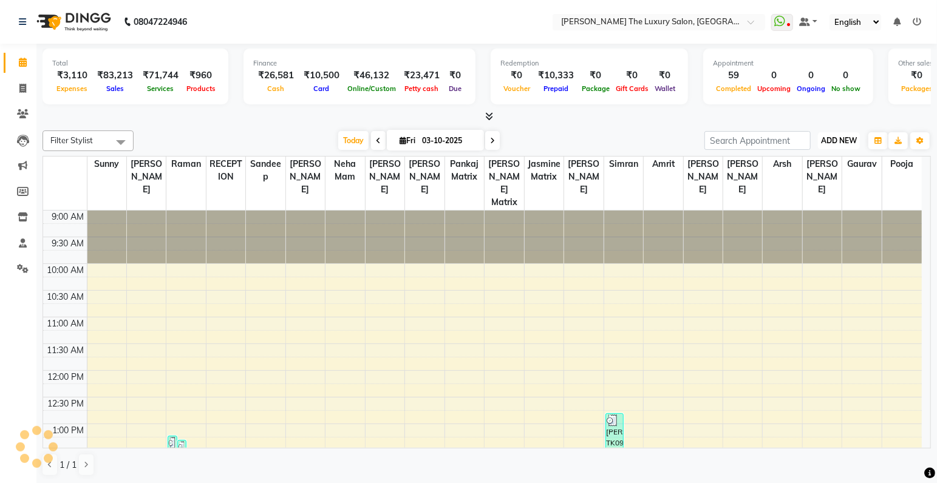
click at [841, 137] on span "ADD NEW" at bounding box center [839, 140] width 36 height 9
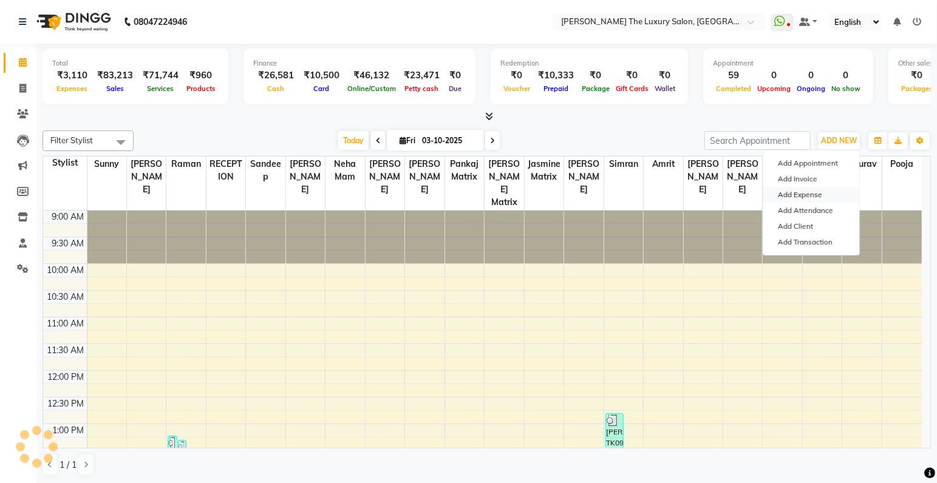
click at [800, 194] on link "Add Expense" at bounding box center [811, 195] width 96 height 16
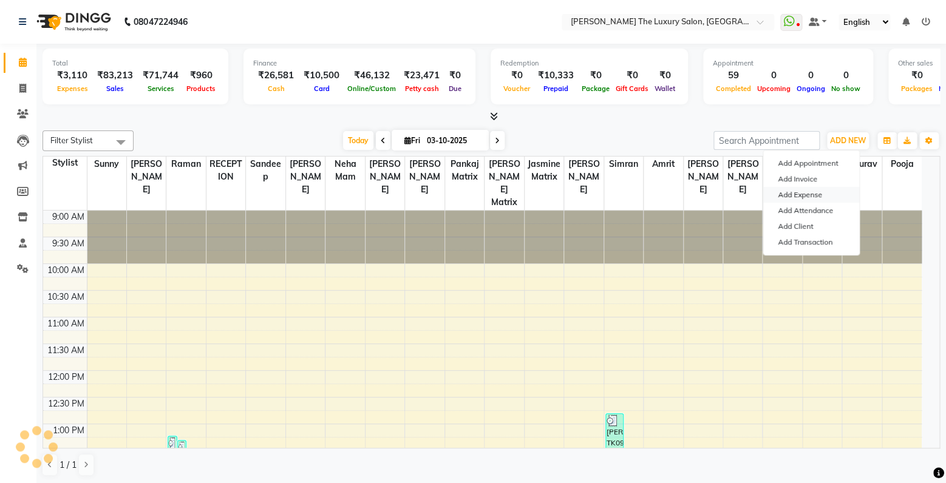
select select "1"
select select "6260"
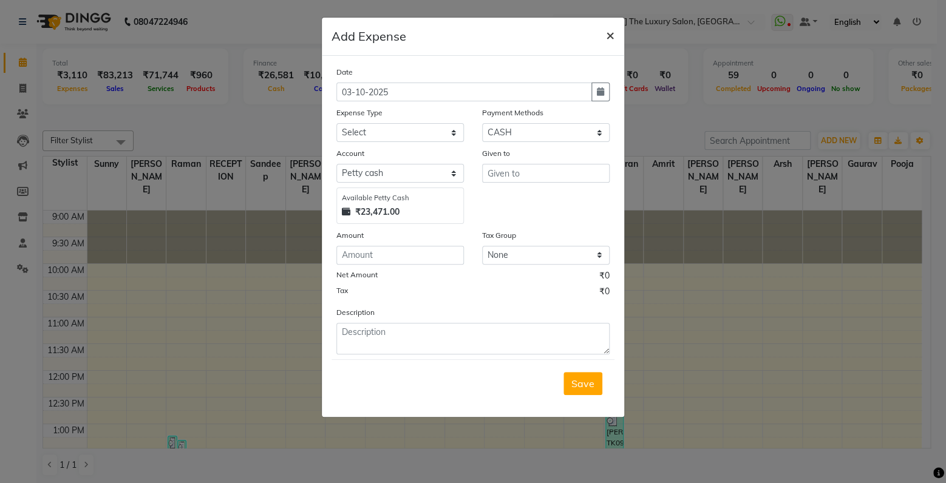
click at [611, 36] on span "×" at bounding box center [610, 34] width 8 height 18
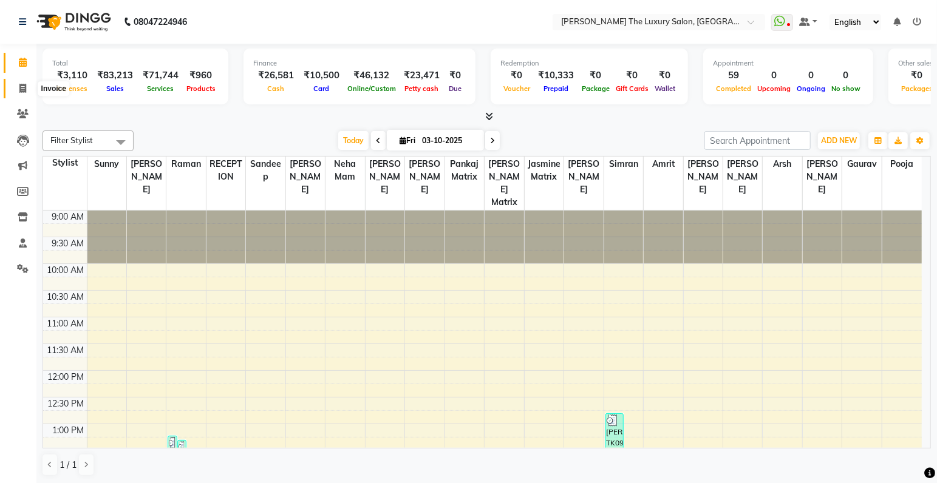
click at [24, 87] on icon at bounding box center [22, 88] width 7 height 9
select select "7179"
select select "service"
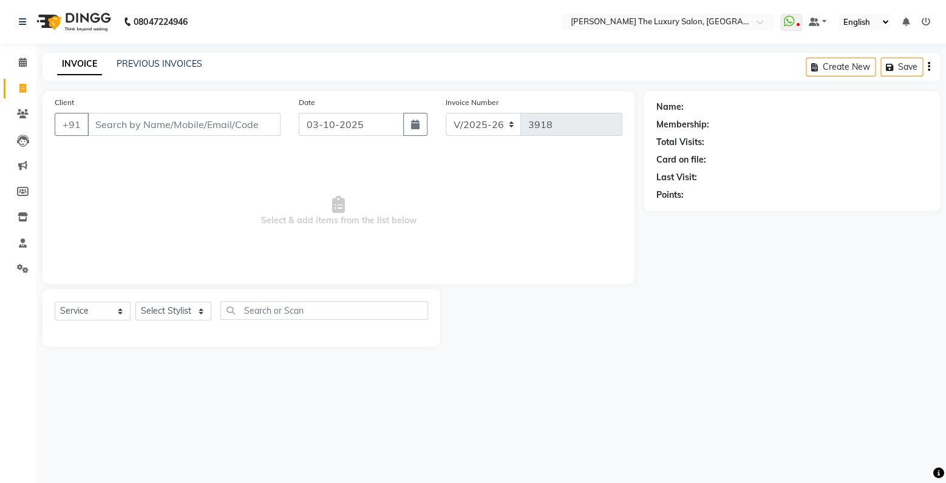
click at [109, 129] on input "Client" at bounding box center [183, 124] width 193 height 23
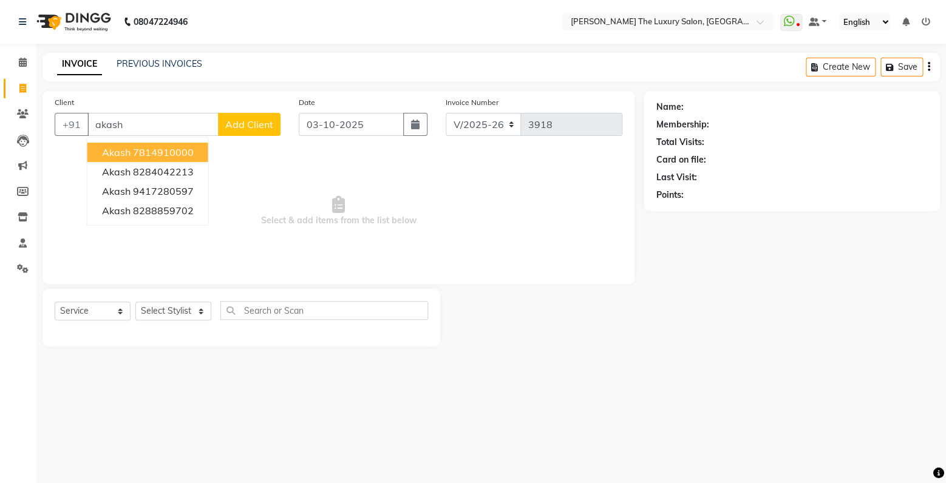
drag, startPoint x: 172, startPoint y: 153, endPoint x: 169, endPoint y: 160, distance: 7.1
click at [172, 154] on ngb-highlight "7814910000" at bounding box center [163, 152] width 61 height 12
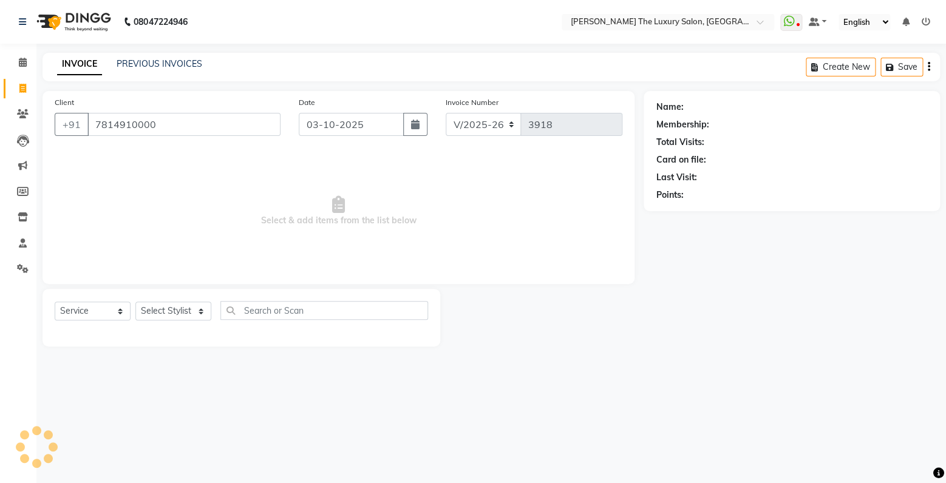
type input "7814910000"
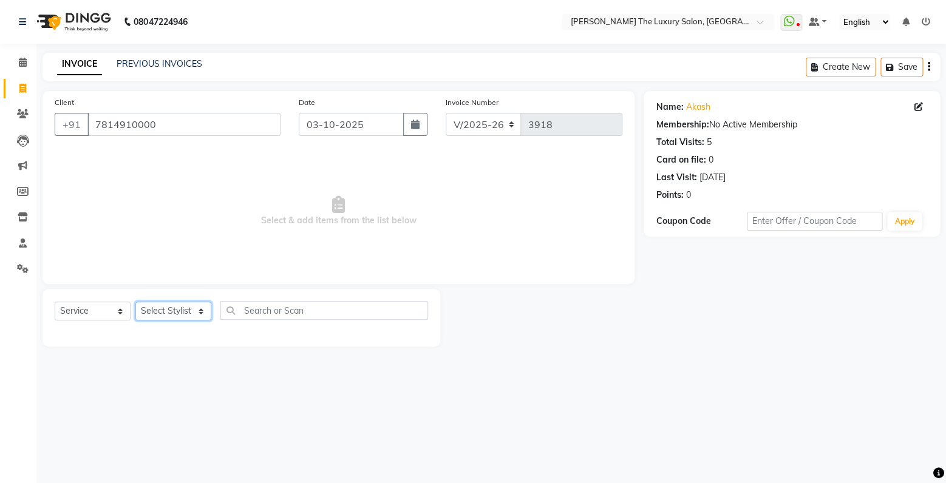
click at [135, 302] on select "Select Stylist amrit arsh ayush Gaurav gourav jasmine matrix Jaswant singh love…" at bounding box center [173, 311] width 76 height 19
select select "86668"
click option "[PERSON_NAME]" at bounding box center [0, 0] width 0 height 0
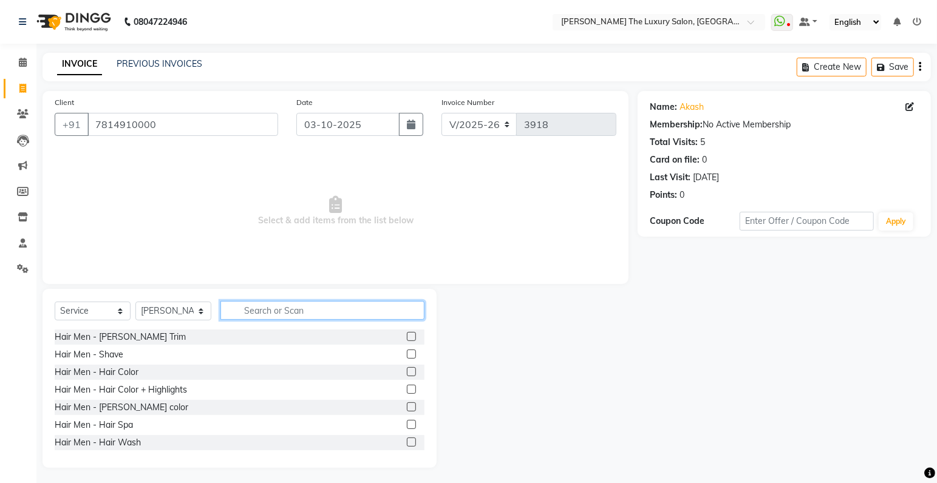
click at [284, 309] on input "text" at bounding box center [322, 310] width 204 height 19
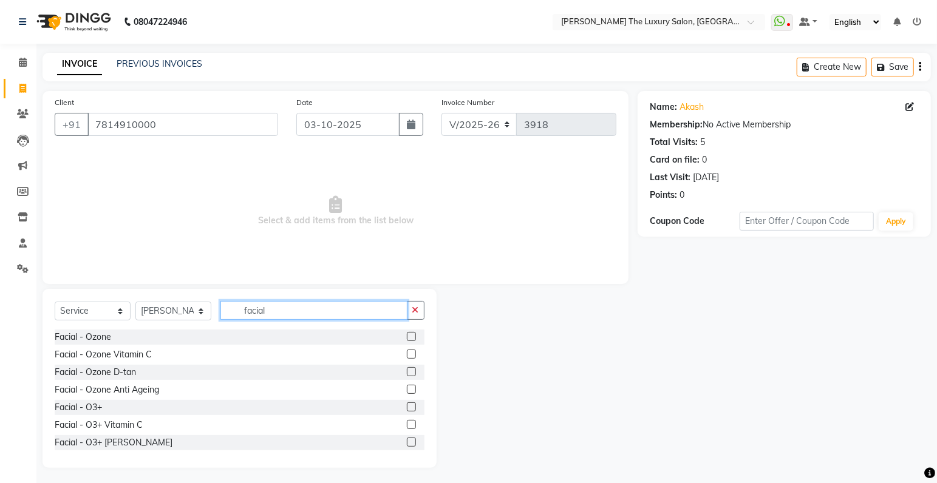
type input "facial"
click at [407, 353] on label at bounding box center [411, 354] width 9 height 9
click at [407, 353] on input "checkbox" at bounding box center [411, 355] width 8 height 8
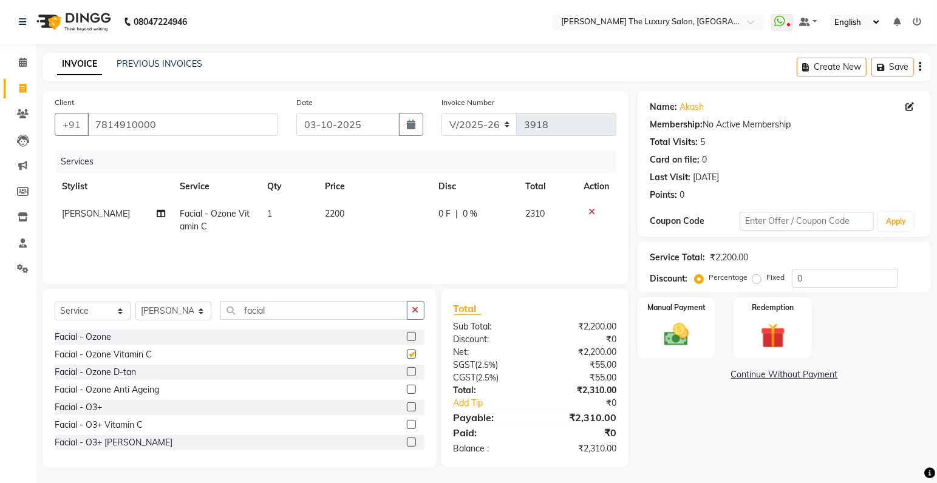
checkbox input "false"
click at [334, 214] on span "2200" at bounding box center [334, 213] width 19 height 11
select select "86668"
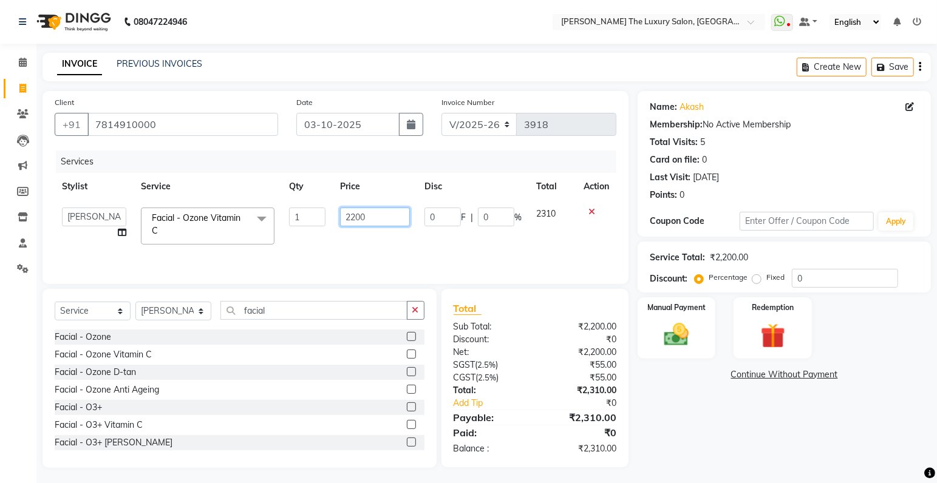
click at [355, 217] on input "2200" at bounding box center [375, 217] width 70 height 19
type input "2300"
click at [433, 258] on div "Services Stylist Service Qty Price Disc Total Action amrit arsh ayush Gaurav go…" at bounding box center [335, 211] width 561 height 121
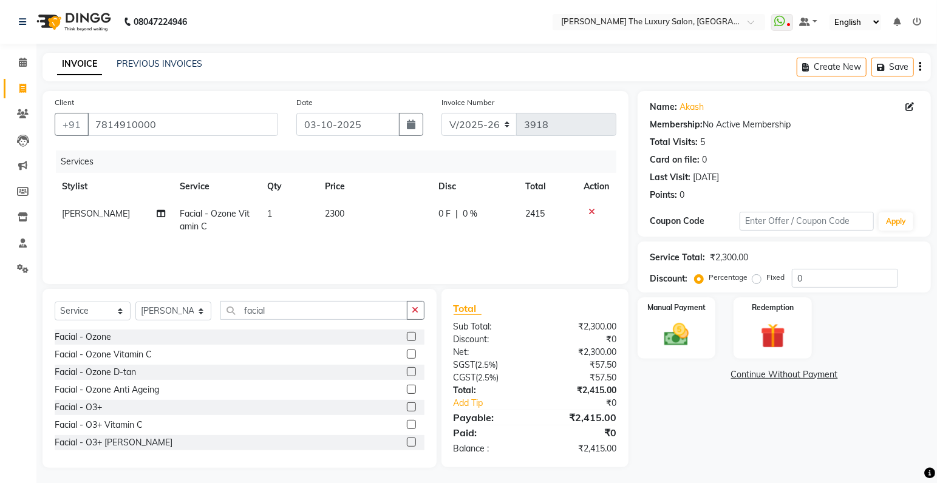
click at [337, 214] on span "2300" at bounding box center [334, 213] width 19 height 11
select select "86668"
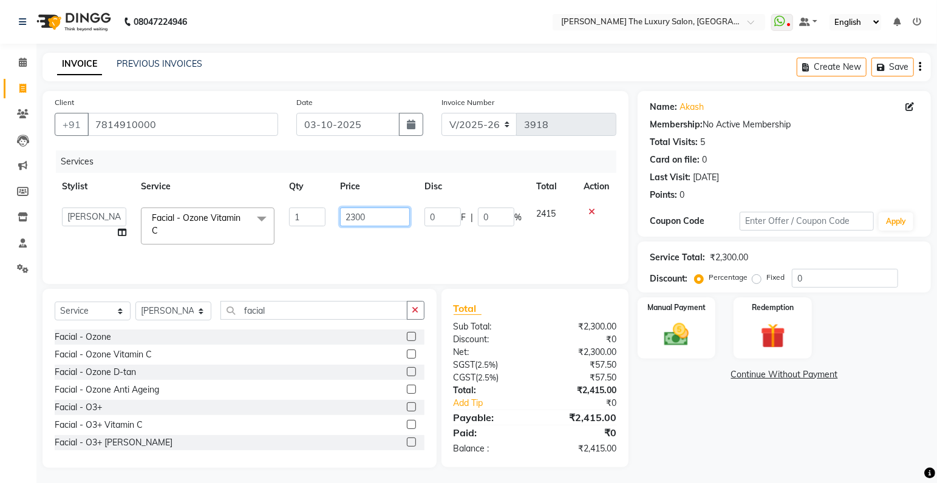
click at [359, 217] on input "2300" at bounding box center [375, 217] width 70 height 19
type input "2350"
click at [386, 247] on div "Services Stylist Service Qty Price Disc Total Action amrit arsh ayush Gaurav go…" at bounding box center [335, 211] width 561 height 121
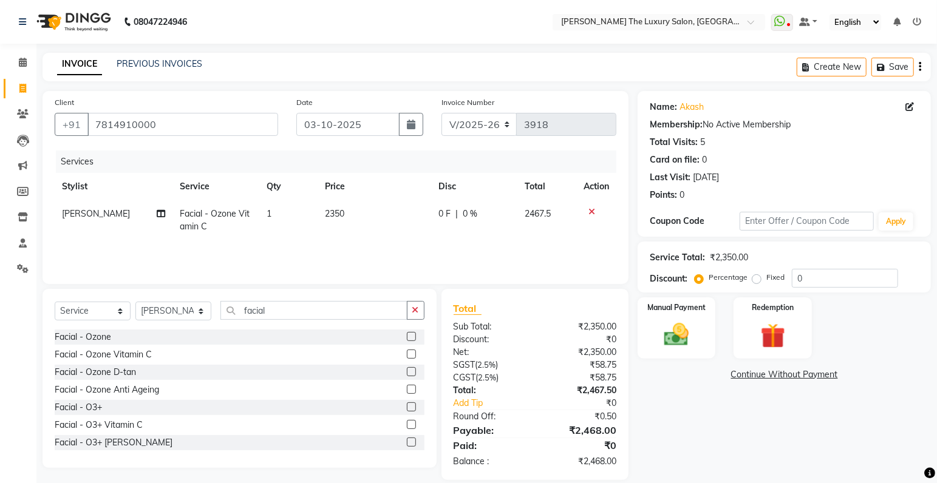
click at [339, 211] on span "2350" at bounding box center [334, 213] width 19 height 11
select select "86668"
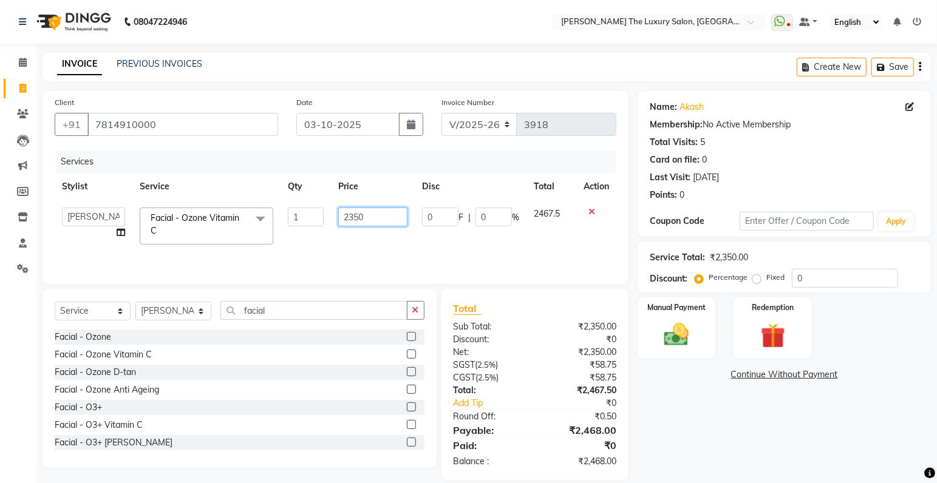
click at [360, 217] on input "2350" at bounding box center [372, 217] width 69 height 19
type input "2370"
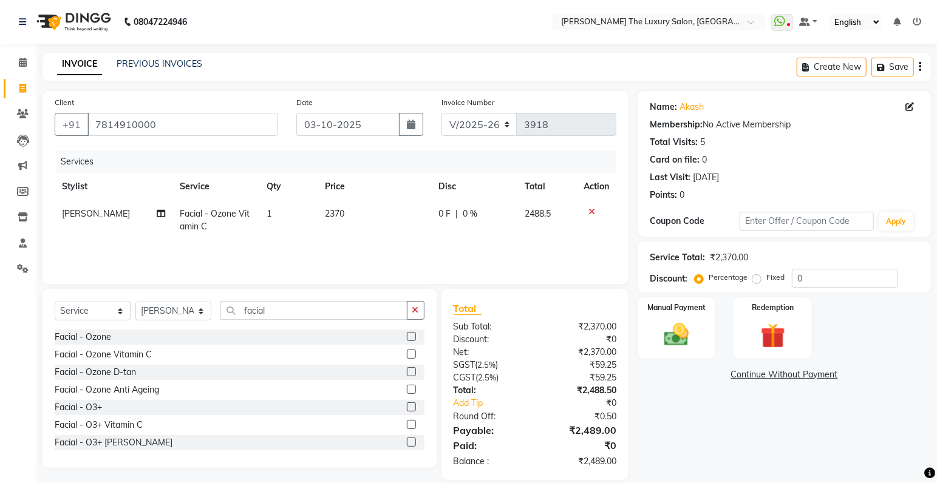
click at [412, 251] on div "Services Stylist Service Qty Price Disc Total Action manpreet Facial - Ozone Vi…" at bounding box center [335, 211] width 561 height 121
click at [339, 214] on span "2370" at bounding box center [334, 213] width 19 height 11
select select "86668"
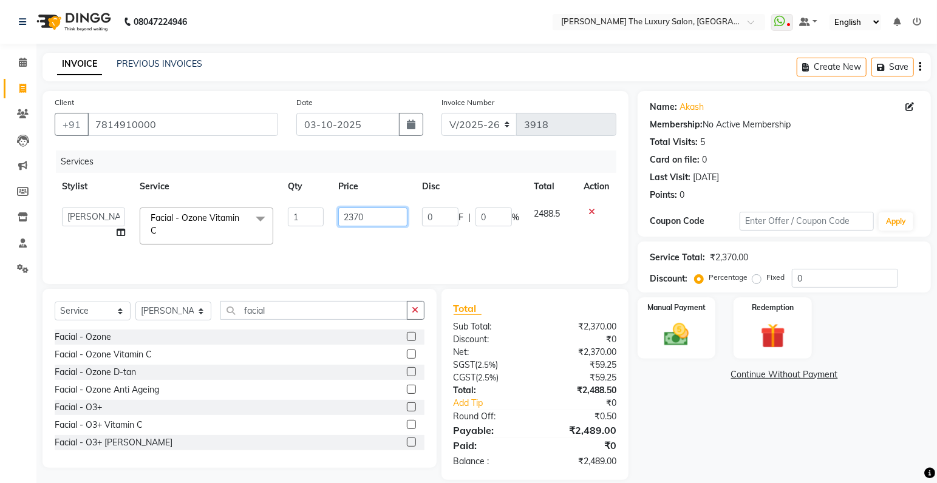
click at [365, 215] on input "2370" at bounding box center [372, 217] width 69 height 19
type input "2375"
click at [390, 234] on td "2375" at bounding box center [373, 226] width 84 height 52
select select "86668"
click at [372, 216] on input "2375" at bounding box center [371, 217] width 68 height 19
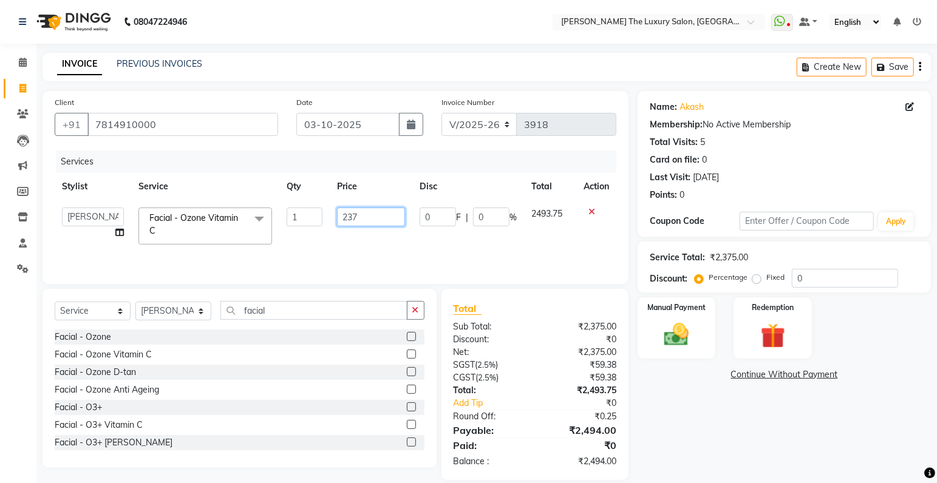
type input "2378"
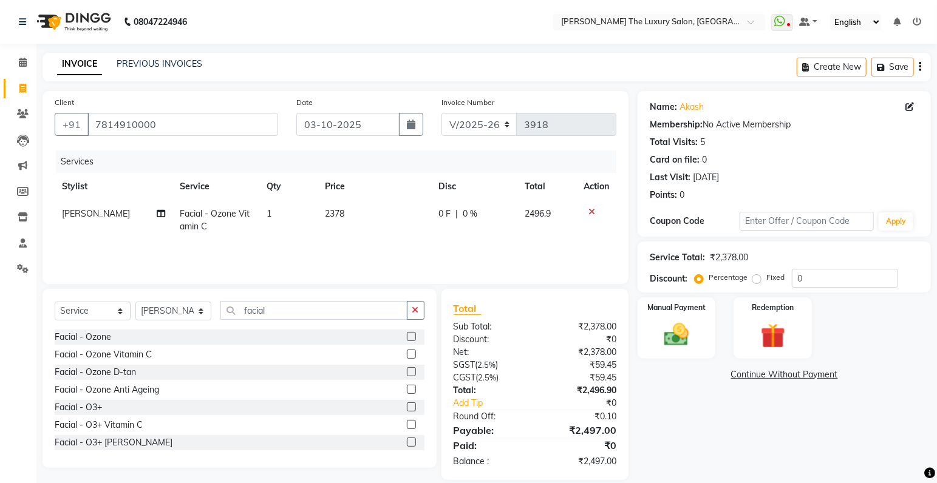
click at [387, 239] on td "2378" at bounding box center [374, 220] width 114 height 40
select select "86668"
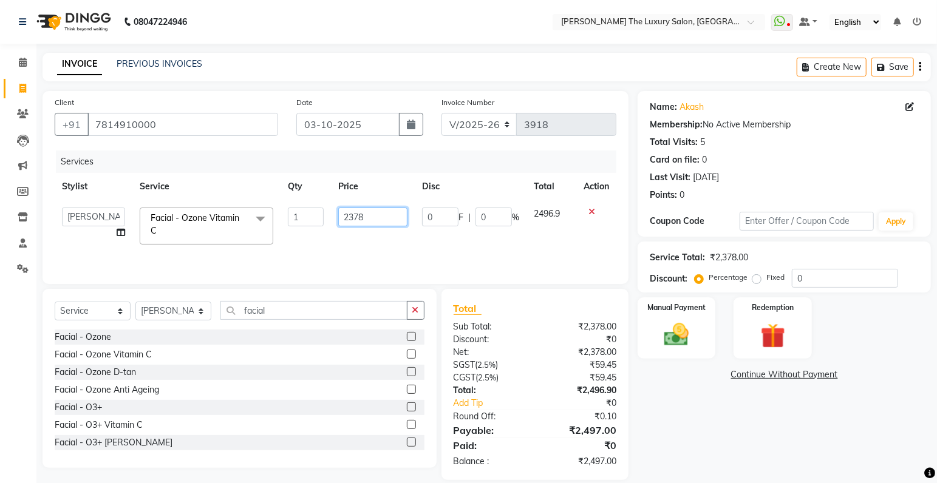
click at [369, 212] on input "2378" at bounding box center [372, 217] width 69 height 19
type input "2379"
click at [382, 232] on td "2379" at bounding box center [373, 226] width 84 height 52
select select "86668"
click at [365, 212] on input "2379" at bounding box center [371, 217] width 68 height 19
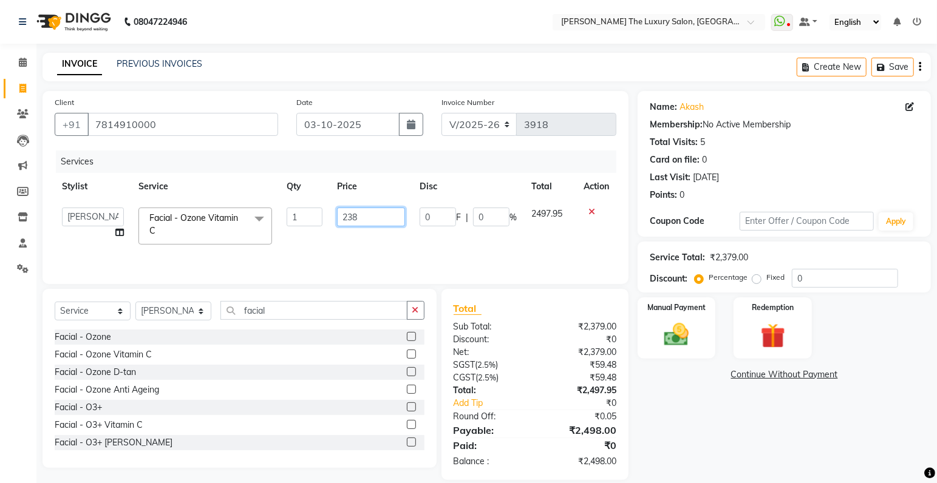
type input "2380"
click at [388, 239] on td "2380" at bounding box center [371, 226] width 83 height 52
select select "86668"
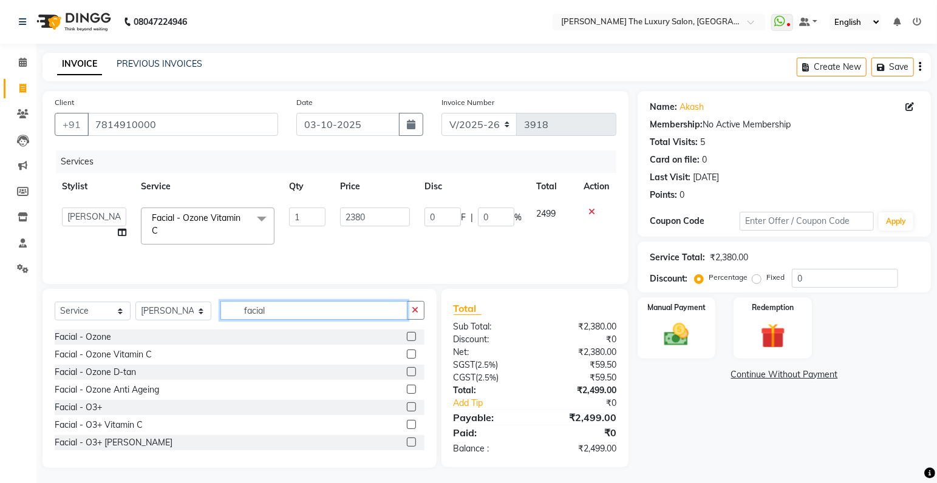
drag, startPoint x: 311, startPoint y: 314, endPoint x: 89, endPoint y: 335, distance: 223.1
click at [220, 320] on input "facial" at bounding box center [313, 310] width 187 height 19
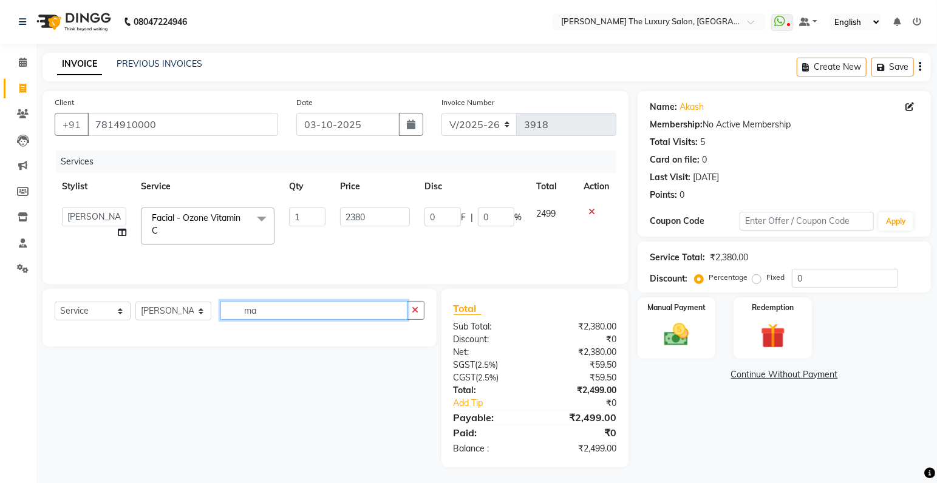
type input "m"
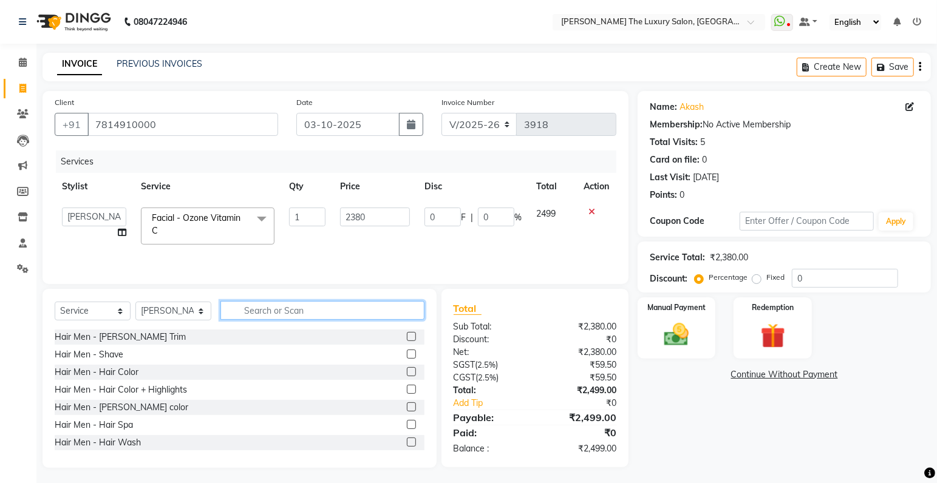
click at [249, 303] on input "text" at bounding box center [322, 310] width 204 height 19
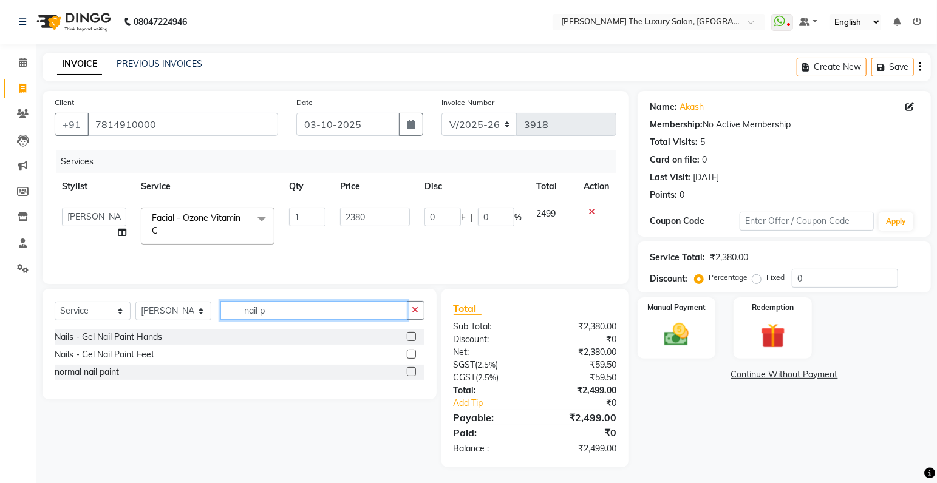
type input "nail p"
click at [412, 336] on label at bounding box center [411, 336] width 9 height 9
click at [412, 336] on input "checkbox" at bounding box center [411, 337] width 8 height 8
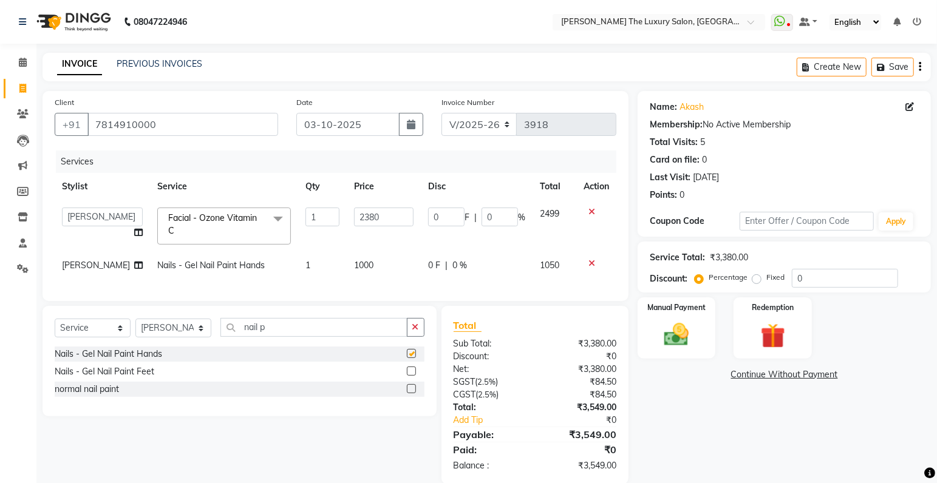
checkbox input "false"
click at [135, 319] on select "Select Stylist amrit arsh ayush Gaurav gourav jasmine matrix Jaswant singh love…" at bounding box center [173, 328] width 76 height 19
select select "86736"
click option "[PERSON_NAME]" at bounding box center [0, 0] width 0 height 0
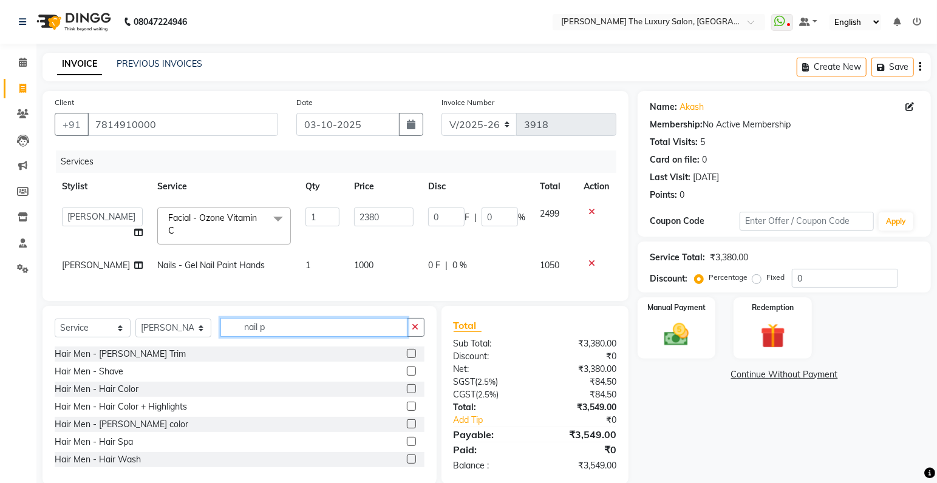
click at [291, 337] on input "nail p" at bounding box center [313, 327] width 187 height 19
type input "nail p"
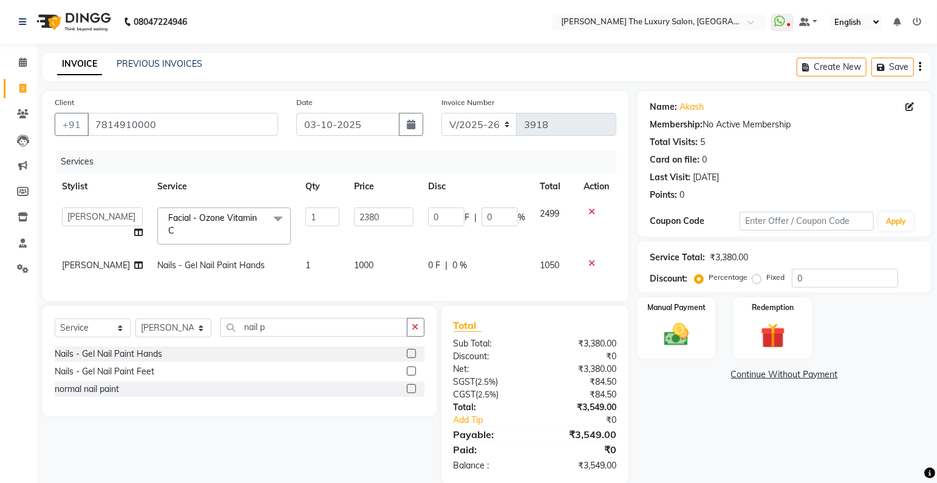
click at [411, 358] on label at bounding box center [411, 353] width 9 height 9
click at [411, 358] on input "checkbox" at bounding box center [411, 354] width 8 height 8
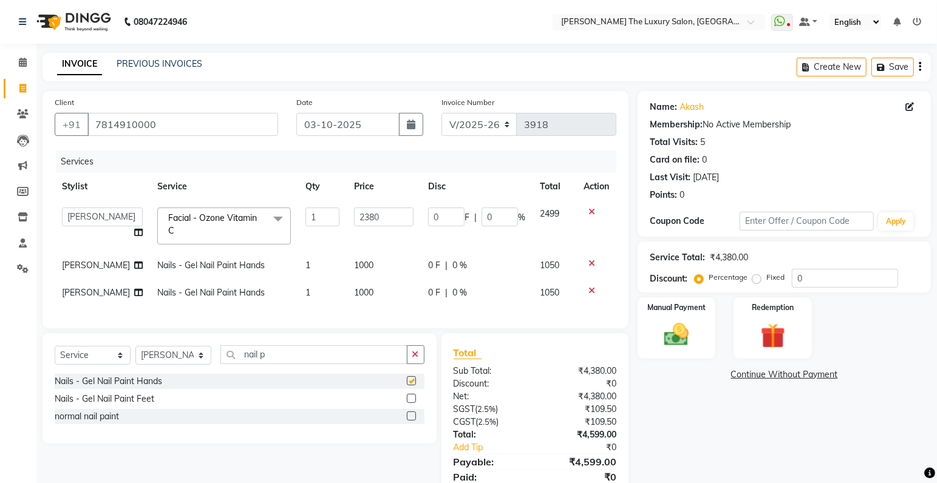
checkbox input "false"
click at [354, 266] on span "1000" at bounding box center [363, 265] width 19 height 11
select select "86668"
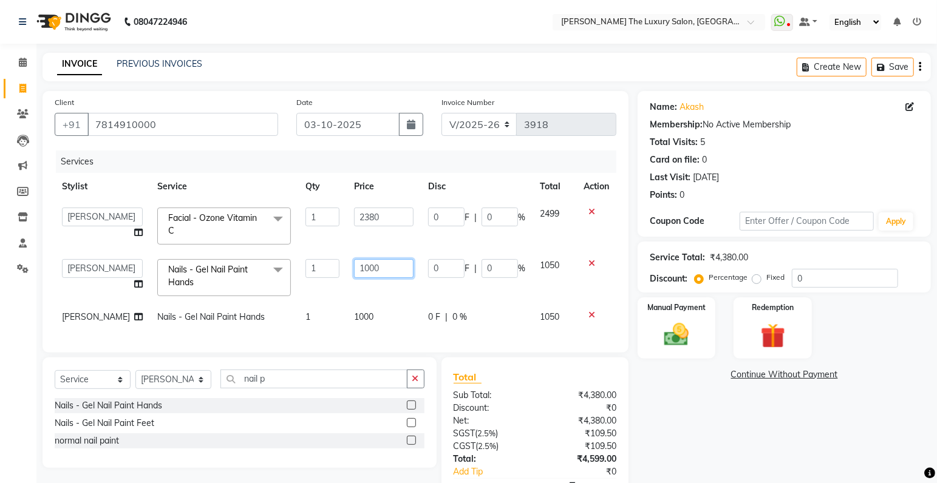
click at [354, 267] on input "1000" at bounding box center [384, 268] width 60 height 19
type input "1100"
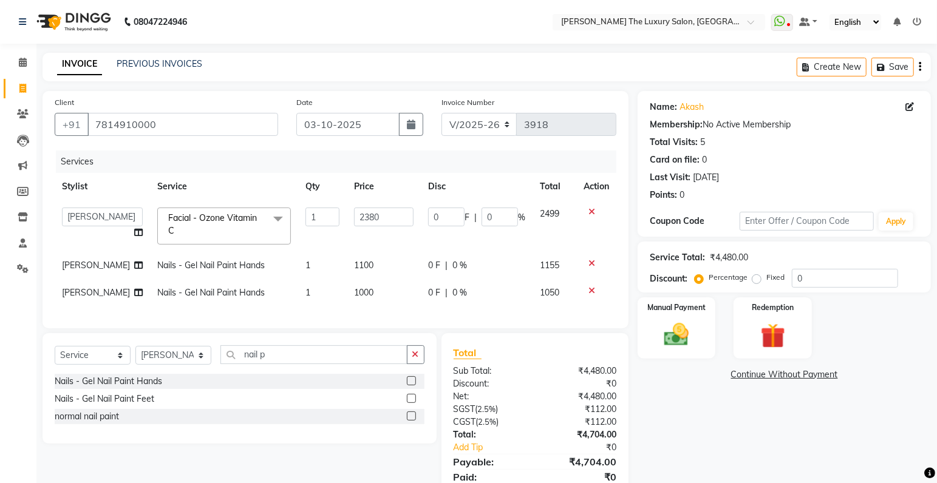
click at [350, 316] on div "Services Stylist Service Qty Price Disc Total Action amrit arsh ayush Gaurav go…" at bounding box center [335, 234] width 561 height 166
click at [354, 292] on span "1000" at bounding box center [363, 292] width 19 height 11
select select "86736"
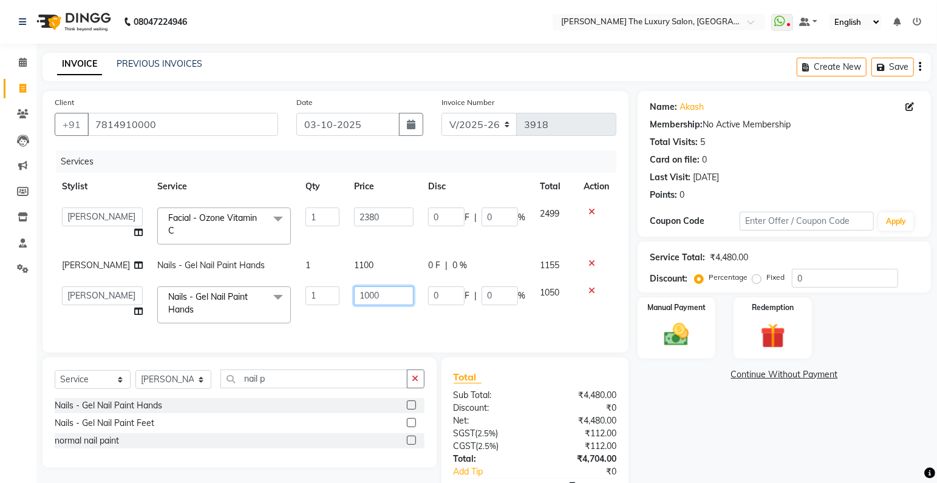
click at [357, 297] on input "1000" at bounding box center [384, 296] width 60 height 19
type input "1100"
click at [399, 321] on div "Services Stylist Service Qty Price Disc Total Action amrit arsh ayush Gaurav go…" at bounding box center [335, 246] width 561 height 190
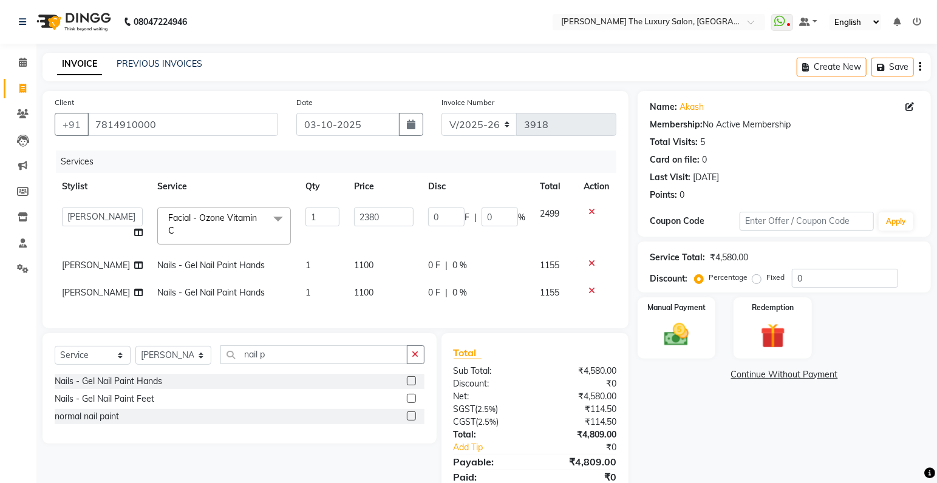
click at [354, 265] on span "1100" at bounding box center [363, 265] width 19 height 11
select select "86668"
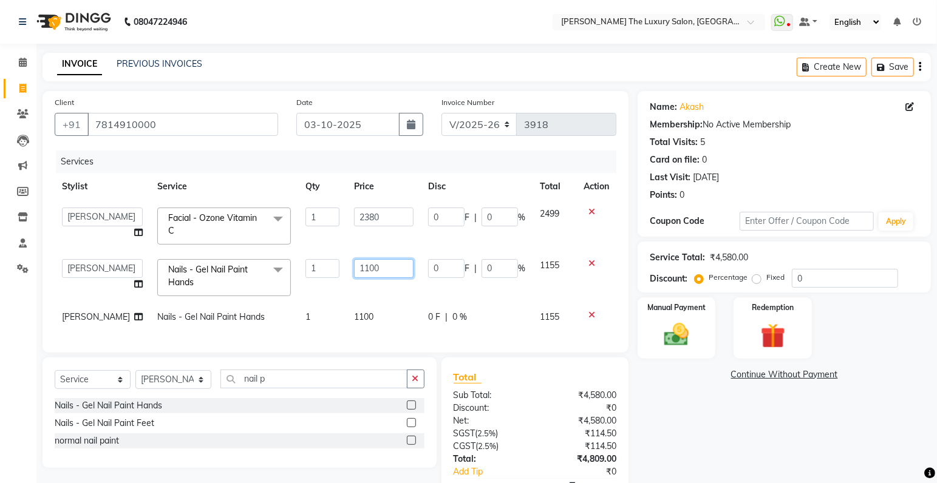
click at [354, 269] on input "1100" at bounding box center [384, 268] width 60 height 19
click at [356, 269] on input "1100" at bounding box center [384, 268] width 60 height 19
type input "1200"
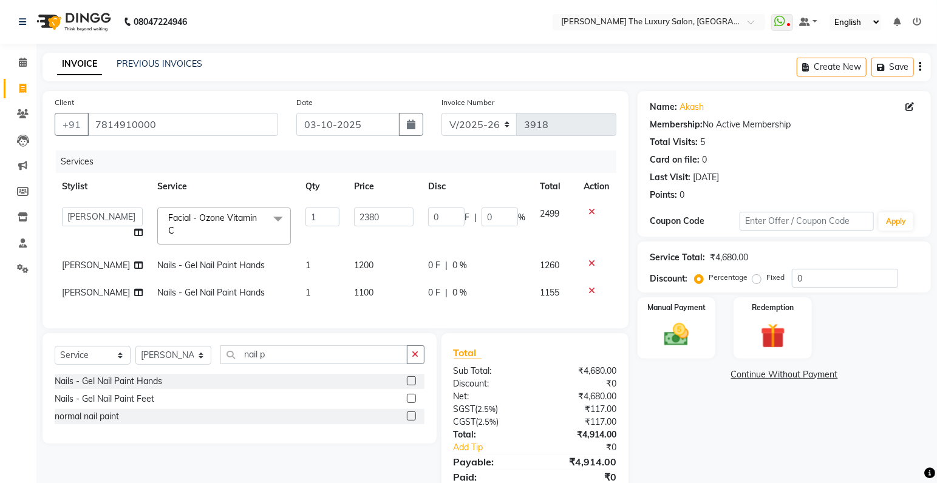
click at [351, 316] on div "Services Stylist Service Qty Price Disc Total Action amrit arsh ayush Gaurav go…" at bounding box center [335, 234] width 561 height 166
click at [354, 291] on span "1100" at bounding box center [363, 292] width 19 height 11
select select "86736"
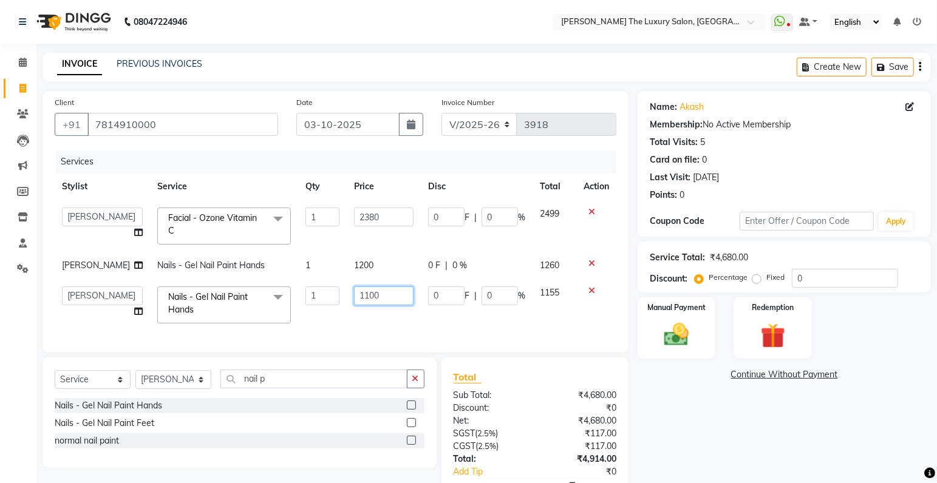
click at [358, 296] on input "1100" at bounding box center [384, 296] width 60 height 19
type input "1200"
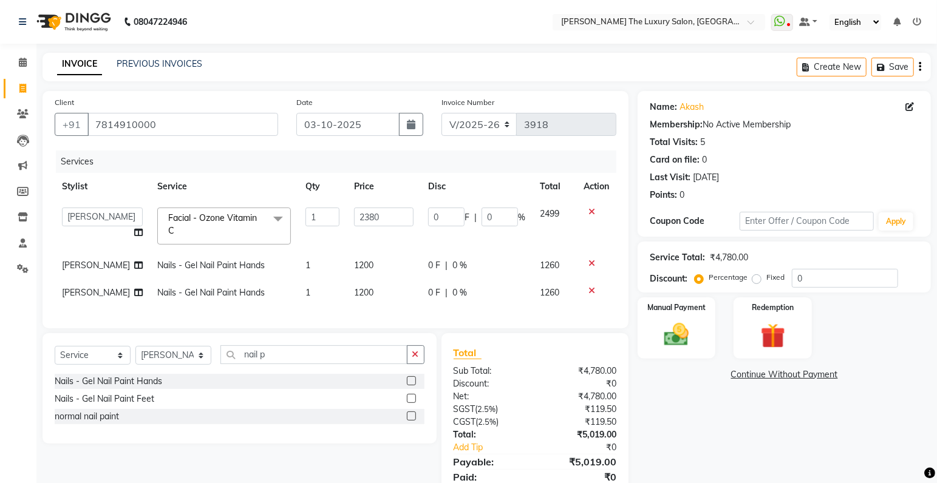
click at [378, 316] on div "Services Stylist Service Qty Price Disc Total Action amrit arsh ayush Gaurav go…" at bounding box center [335, 234] width 561 height 166
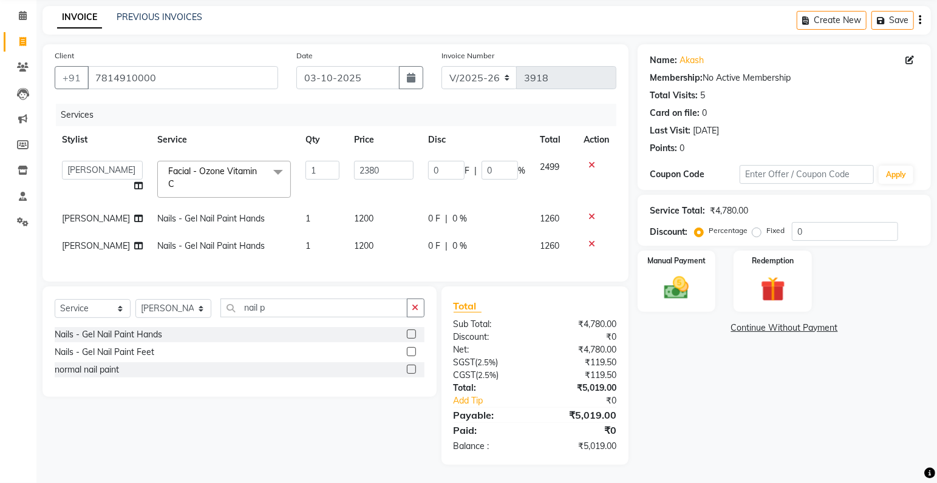
click at [359, 240] on span "1200" at bounding box center [363, 245] width 19 height 11
select select "86736"
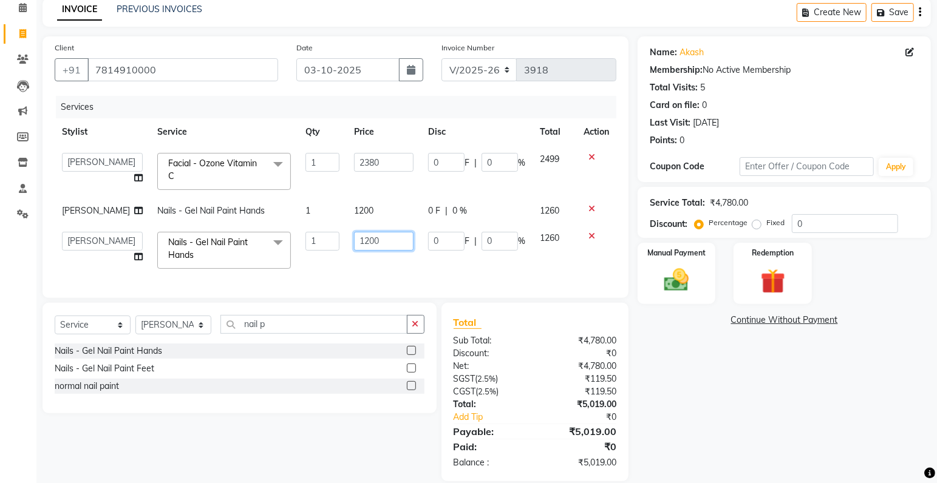
click at [359, 242] on input "1200" at bounding box center [384, 241] width 60 height 19
click at [362, 242] on input "1200" at bounding box center [384, 241] width 60 height 19
type input "1150"
click at [381, 261] on div "Services Stylist Service Qty Price Disc Total Action amrit arsh ayush Gaurav go…" at bounding box center [335, 191] width 561 height 190
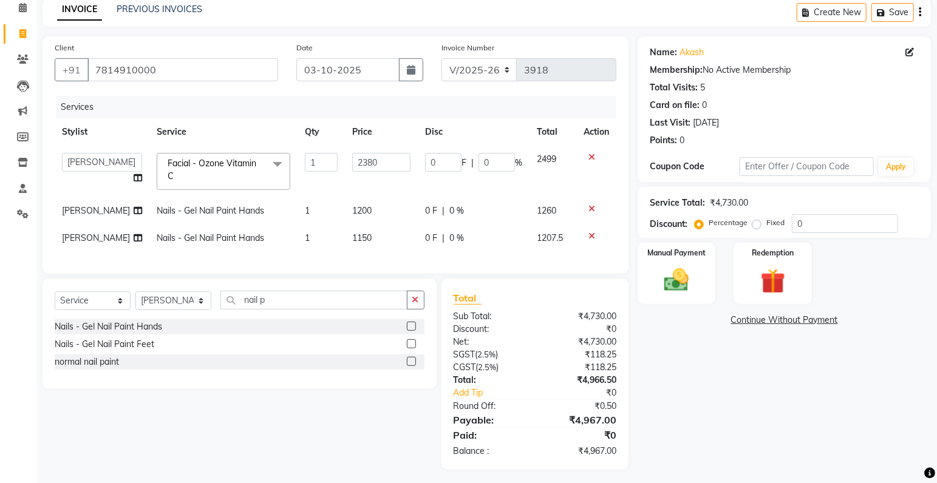
click at [354, 211] on span "1200" at bounding box center [361, 210] width 19 height 11
select select "86668"
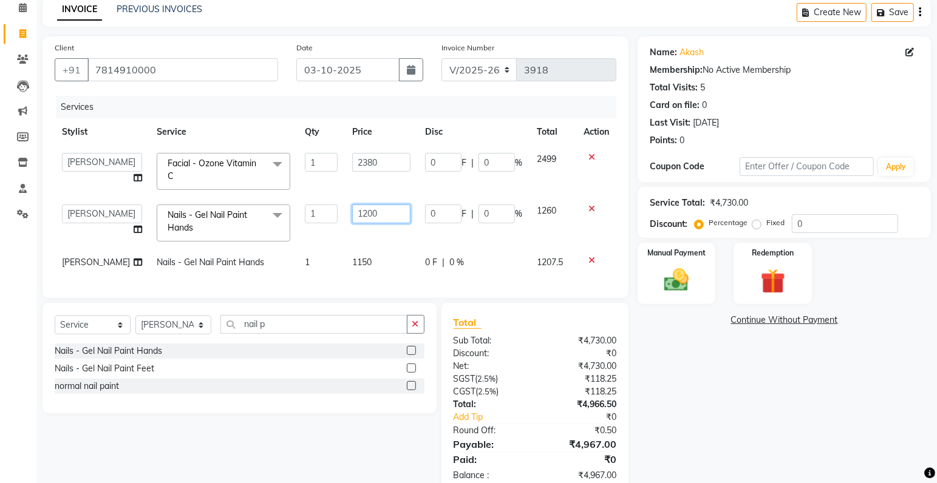
click at [361, 213] on input "1200" at bounding box center [381, 214] width 58 height 19
type input "1150"
click at [381, 231] on tbody "amrit arsh ayush Gaurav gourav jasmine matrix Jaswant singh loveleen matrix man…" at bounding box center [335, 211] width 561 height 131
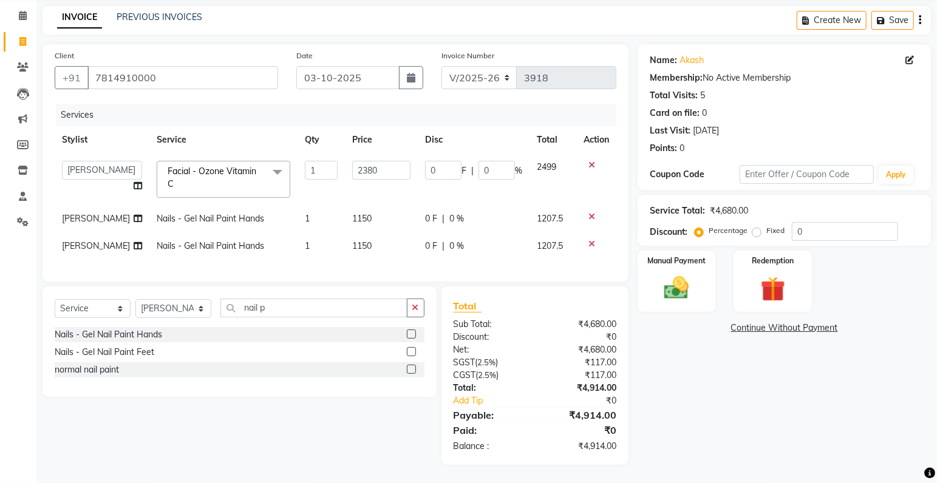
click at [357, 240] on span "1150" at bounding box center [361, 245] width 19 height 11
select select "86736"
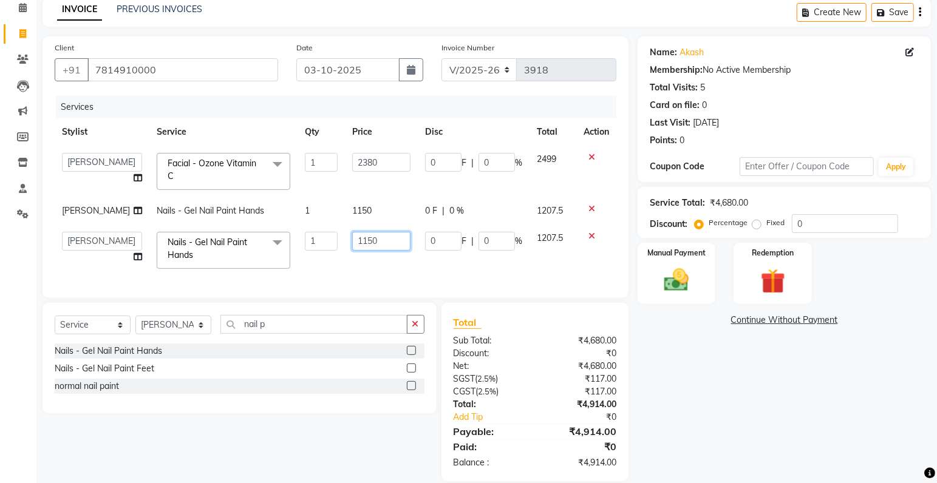
click at [363, 240] on input "1150" at bounding box center [381, 241] width 58 height 19
type input "1160"
click at [395, 266] on div "Services Stylist Service Qty Price Disc Total Action amrit arsh ayush Gaurav go…" at bounding box center [335, 191] width 561 height 190
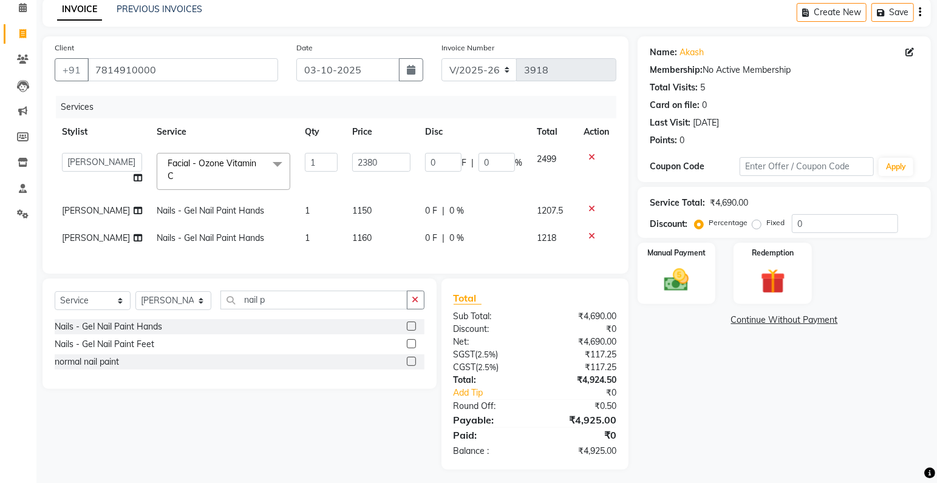
click at [357, 210] on span "1150" at bounding box center [361, 210] width 19 height 11
select select "86668"
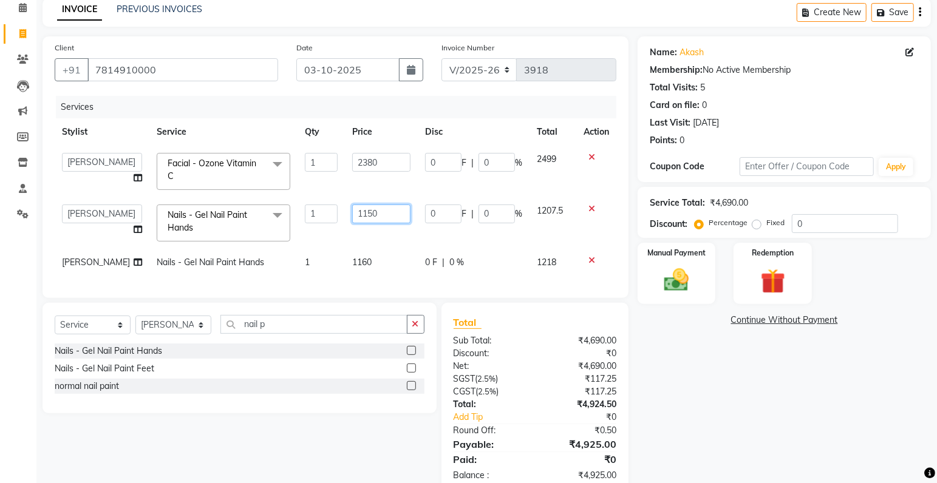
click at [361, 214] on input "1150" at bounding box center [381, 214] width 58 height 19
type input "1160"
click at [606, 236] on tbody "amrit arsh ayush Gaurav gourav jasmine matrix Jaswant singh loveleen matrix man…" at bounding box center [335, 211] width 561 height 131
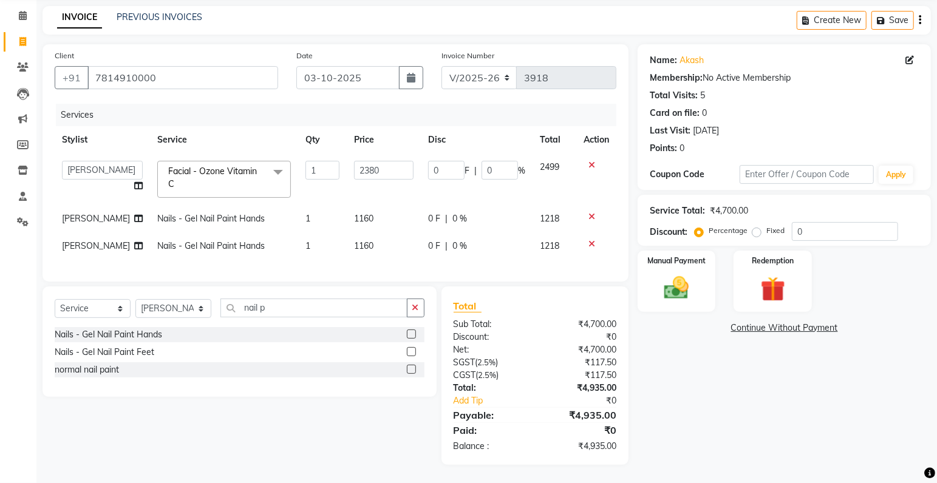
click at [368, 211] on td "1160" at bounding box center [384, 218] width 75 height 27
select select "86668"
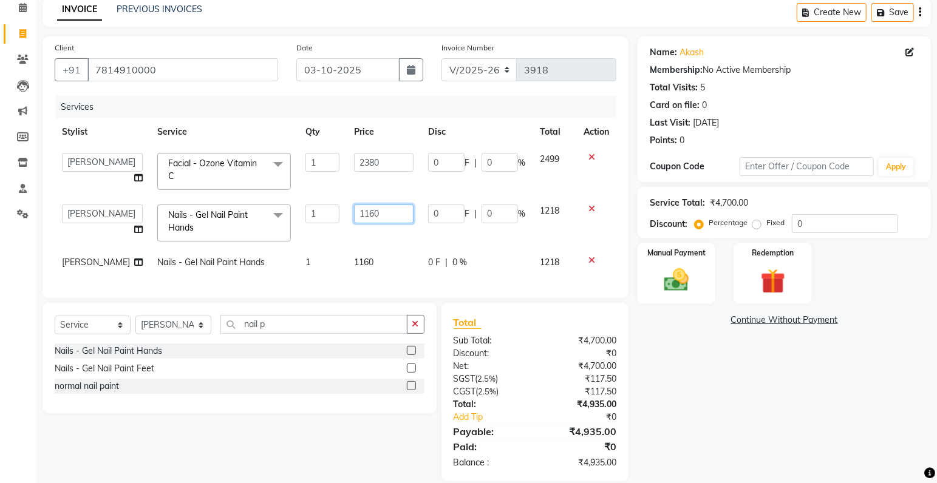
click at [363, 211] on input "1160" at bounding box center [384, 214] width 60 height 19
type input "1170"
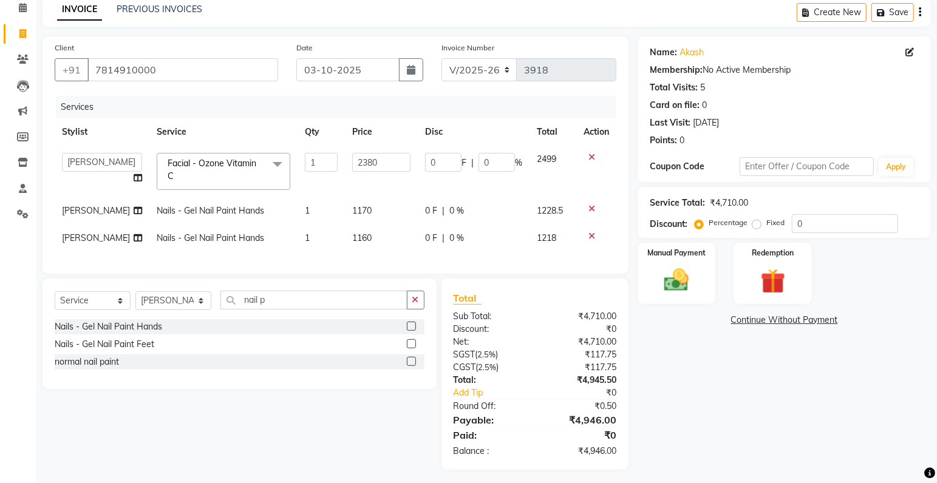
click at [481, 232] on tbody "amrit arsh ayush Gaurav gourav jasmine matrix Jaswant singh loveleen matrix man…" at bounding box center [335, 199] width 561 height 106
click at [356, 237] on span "1160" at bounding box center [361, 237] width 19 height 11
select select "86736"
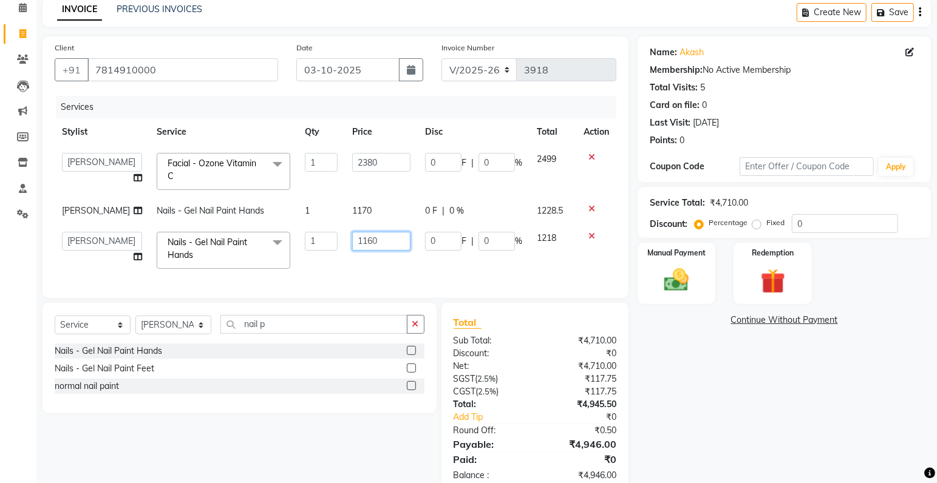
click at [361, 240] on input "1160" at bounding box center [381, 241] width 58 height 19
type input "1170"
click at [441, 273] on div "Services Stylist Service Qty Price Disc Total Action amrit arsh ayush Gaurav go…" at bounding box center [335, 191] width 561 height 190
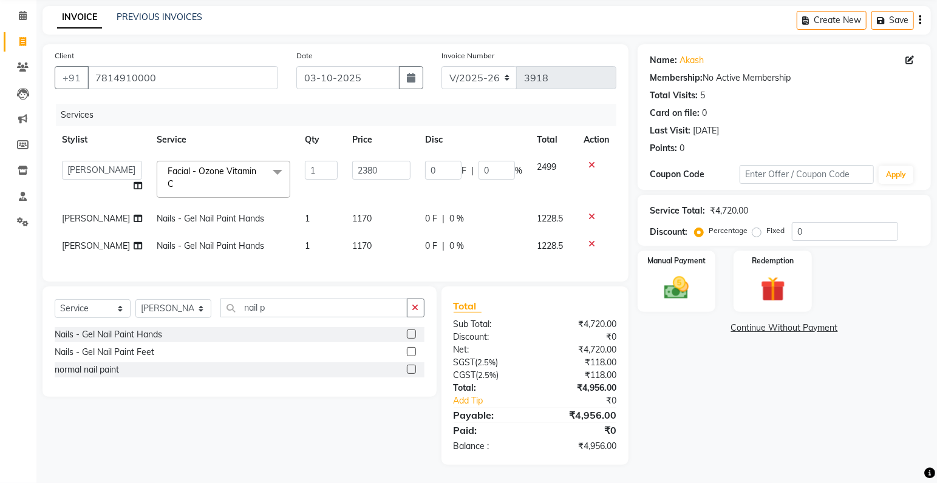
click at [363, 239] on td "1170" at bounding box center [381, 245] width 73 height 27
select select "86736"
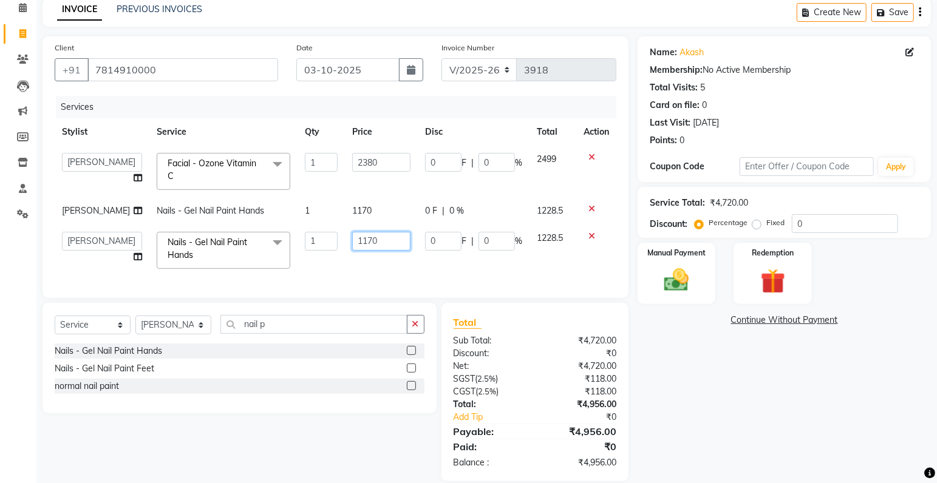
click at [372, 237] on input "1170" at bounding box center [381, 241] width 58 height 19
type input "1175"
click at [376, 271] on div "Services Stylist Service Qty Price Disc Total Action amrit arsh ayush Gaurav go…" at bounding box center [335, 191] width 561 height 190
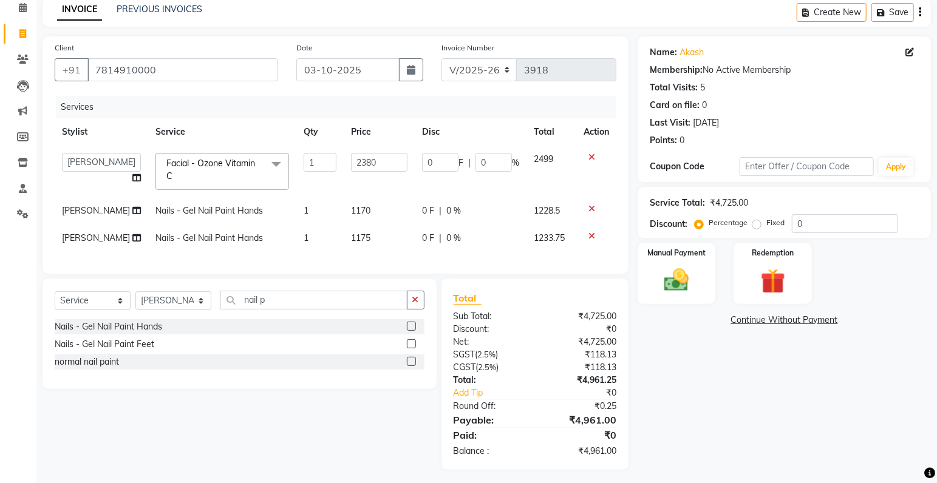
click at [360, 205] on td "1170" at bounding box center [379, 210] width 71 height 27
select select "86668"
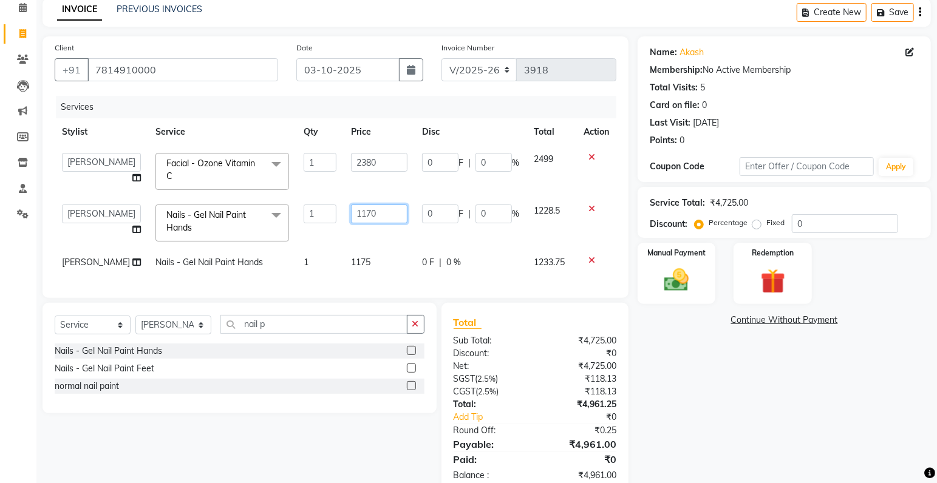
click at [372, 212] on input "1170" at bounding box center [379, 214] width 56 height 19
type input "1175"
click at [521, 229] on tbody "amrit arsh ayush Gaurav gourav jasmine matrix Jaswant singh loveleen matrix man…" at bounding box center [335, 211] width 561 height 131
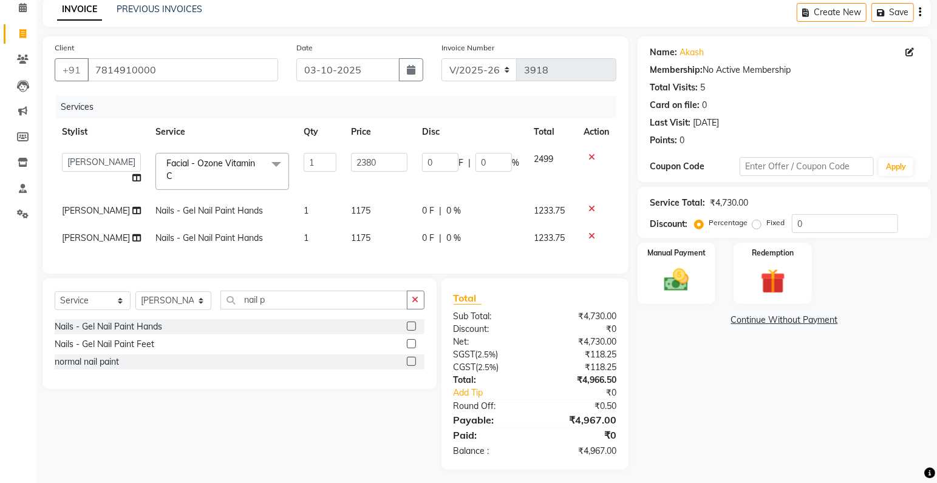
click at [357, 210] on span "1175" at bounding box center [360, 210] width 19 height 11
select select "86668"
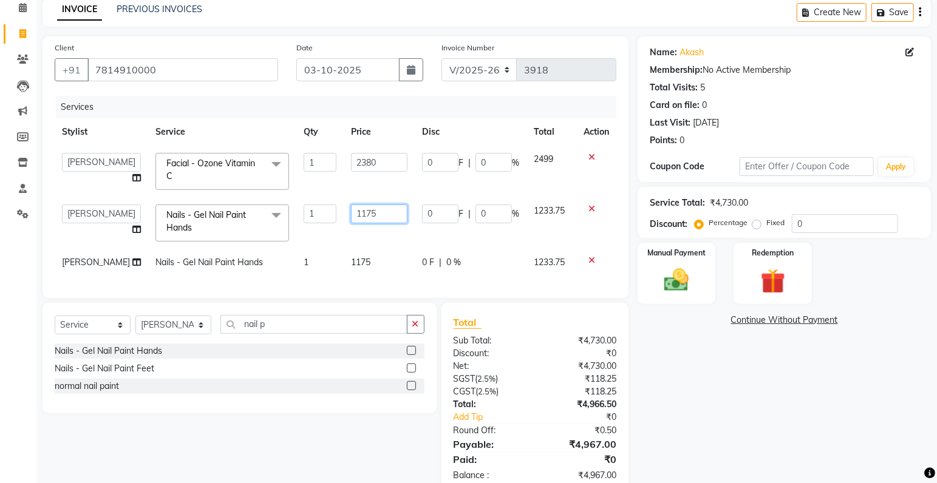
click at [366, 211] on input "1175" at bounding box center [379, 214] width 56 height 19
type input "1180"
click at [447, 233] on tbody "amrit arsh ayush Gaurav gourav jasmine matrix Jaswant singh loveleen matrix man…" at bounding box center [335, 211] width 561 height 131
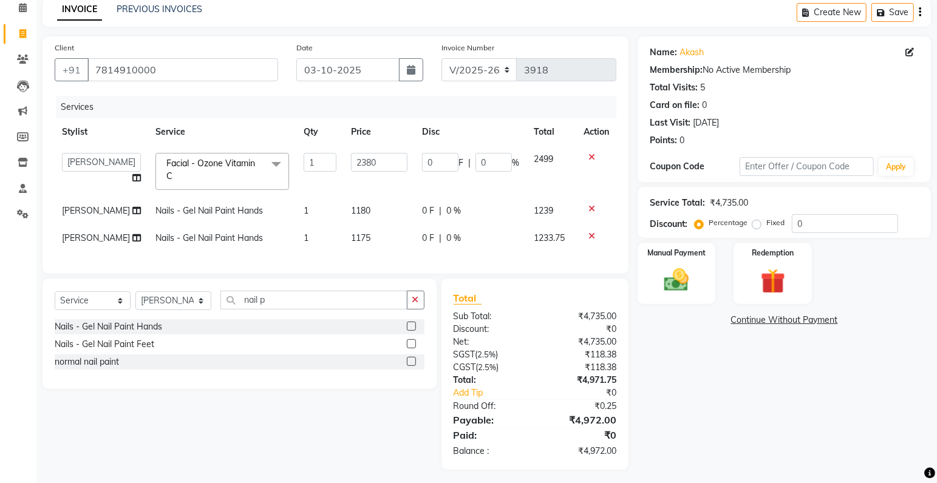
click at [354, 236] on span "1175" at bounding box center [360, 237] width 19 height 11
select select "86736"
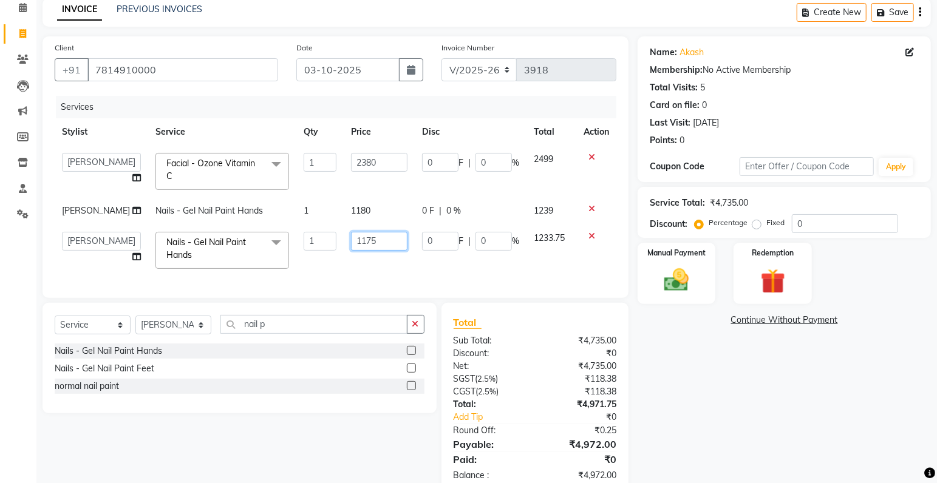
click at [376, 240] on input "1175" at bounding box center [379, 241] width 56 height 19
type input "1180"
click at [393, 276] on div "Services Stylist Service Qty Price Disc Total Action amrit arsh ayush Gaurav go…" at bounding box center [335, 191] width 561 height 190
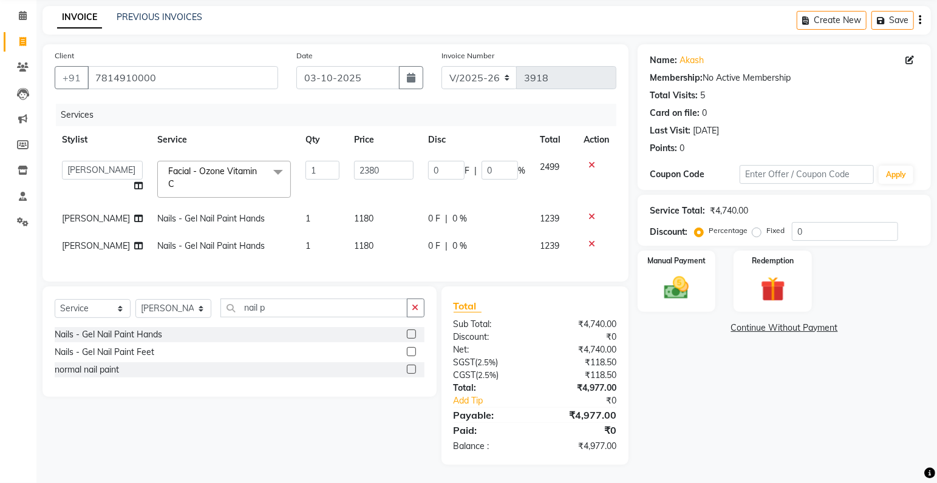
click at [359, 213] on span "1180" at bounding box center [363, 218] width 19 height 11
select select "86668"
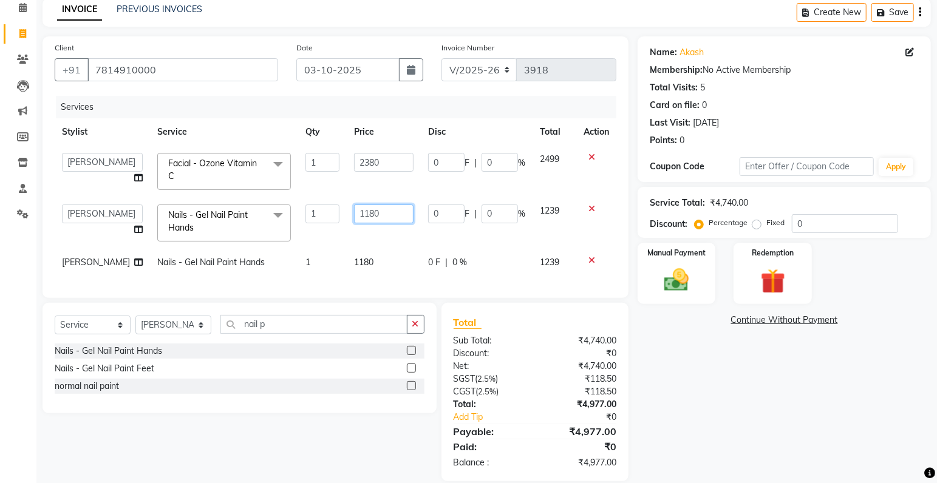
click at [370, 211] on input "1180" at bounding box center [384, 214] width 60 height 19
type input "1185"
click at [367, 252] on div "Services Stylist Service Qty Price Disc Total Action amrit arsh ayush Gaurav go…" at bounding box center [335, 191] width 561 height 190
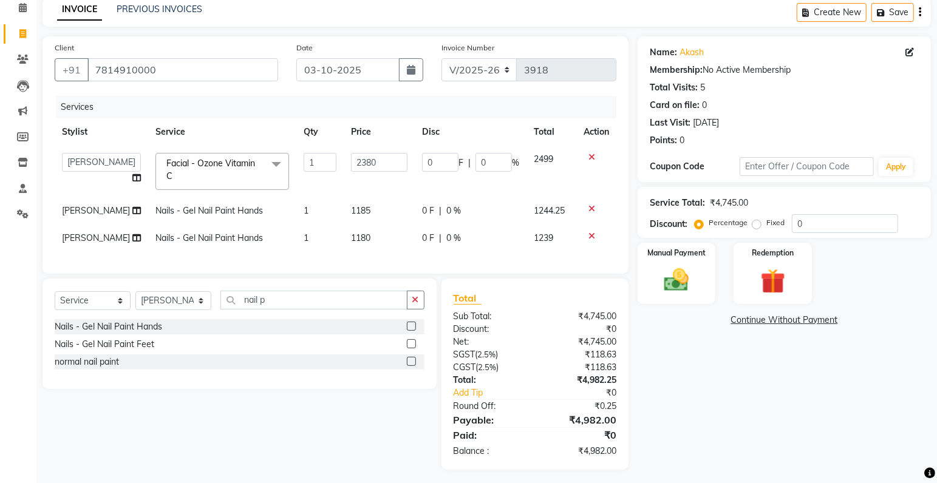
click at [359, 234] on span "1180" at bounding box center [360, 237] width 19 height 11
select select "86736"
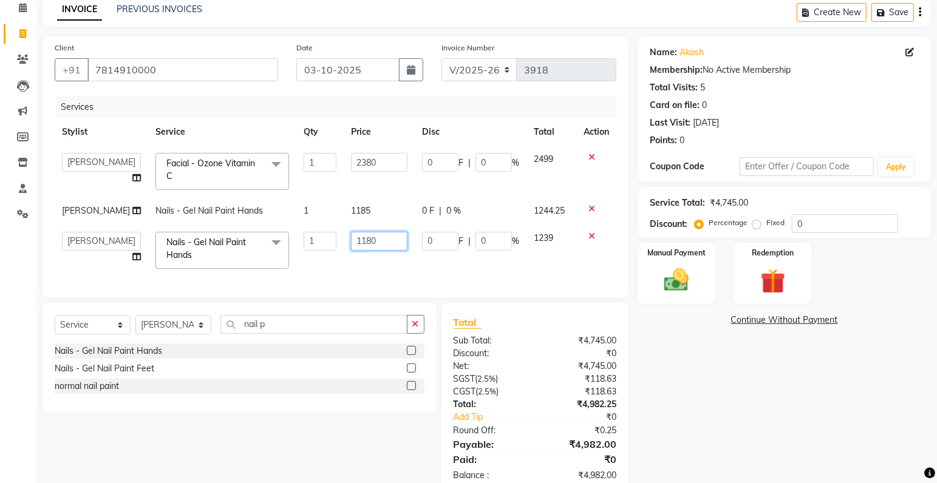
click at [369, 243] on input "1180" at bounding box center [379, 241] width 56 height 19
type input "1185"
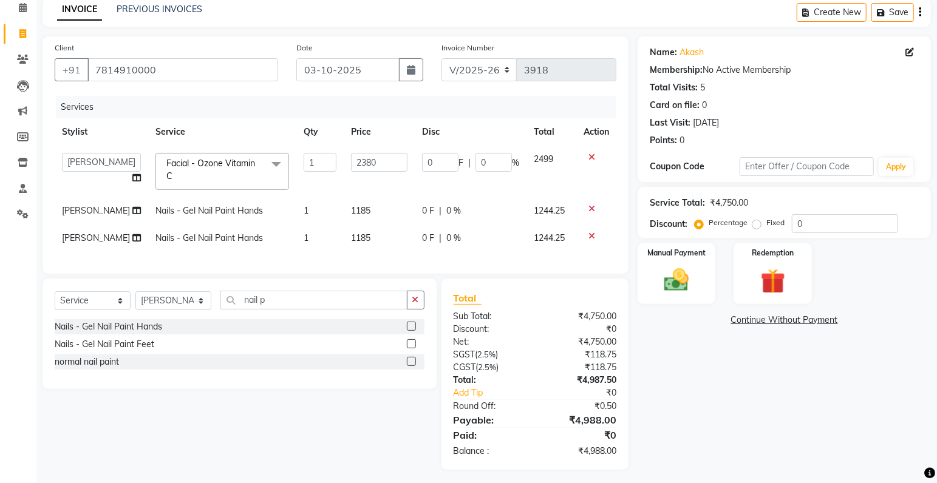
click at [403, 257] on div "Services Stylist Service Qty Price Disc Total Action amrit arsh ayush Gaurav go…" at bounding box center [335, 179] width 561 height 166
click at [355, 238] on span "1185" at bounding box center [360, 237] width 19 height 11
select select "86736"
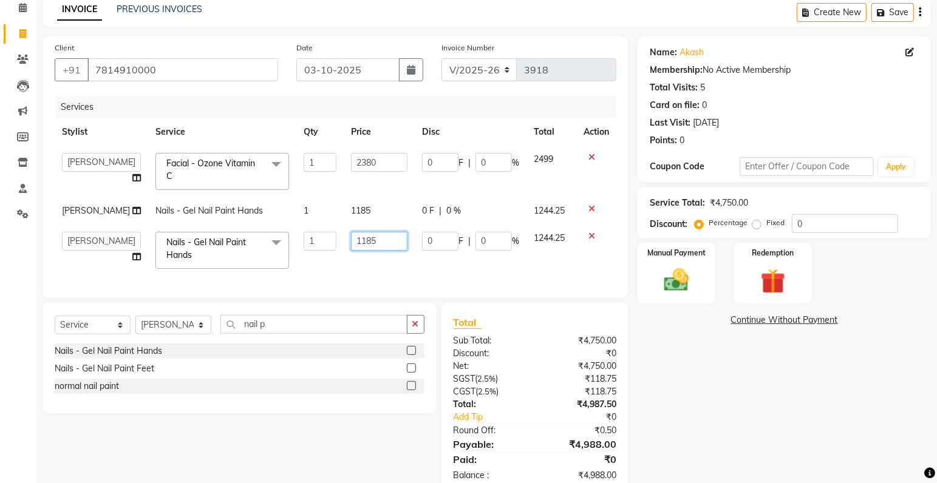
click at [365, 242] on input "1185" at bounding box center [379, 241] width 56 height 19
type input "1190"
click at [374, 270] on div "Services Stylist Service Qty Price Disc Total Action amrit arsh ayush Gaurav go…" at bounding box center [335, 191] width 561 height 190
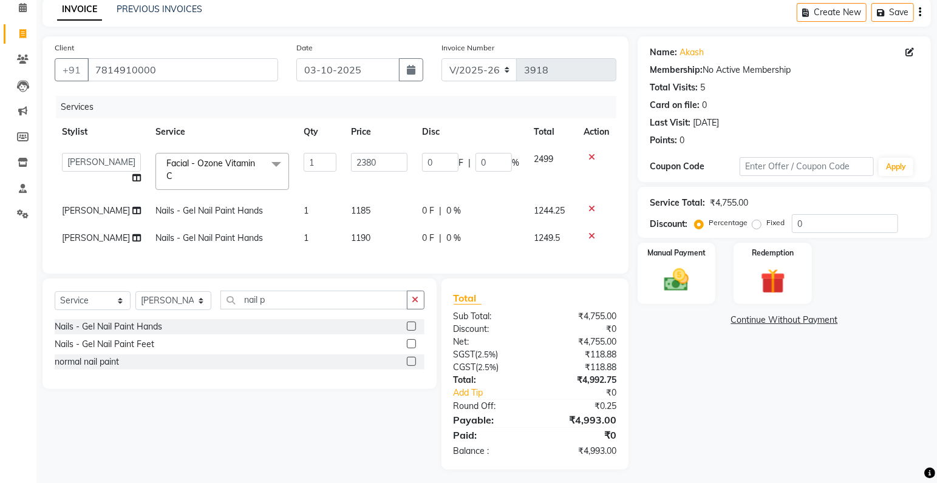
click at [354, 209] on span "1185" at bounding box center [360, 210] width 19 height 11
select select "86668"
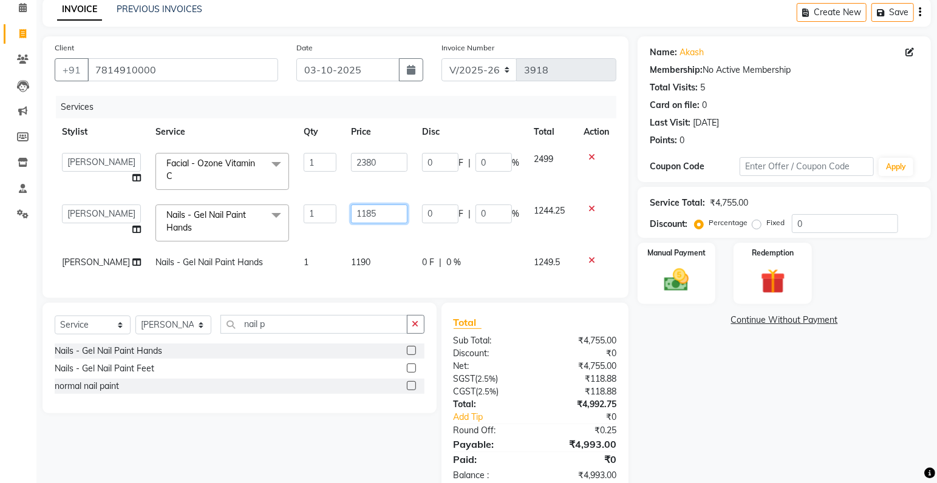
click at [365, 217] on input "1185" at bounding box center [379, 214] width 56 height 19
type input "1190"
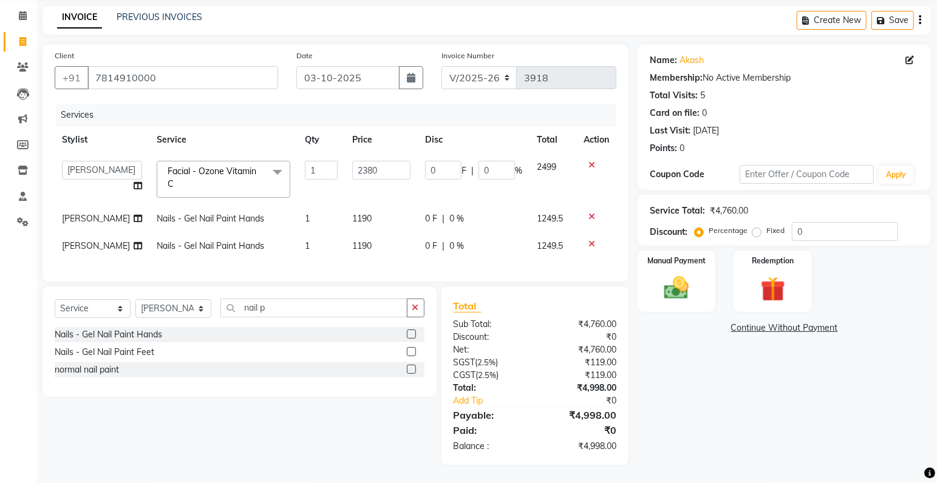
click at [389, 234] on tbody "amrit arsh ayush Gaurav gourav jasmine matrix Jaswant singh loveleen matrix man…" at bounding box center [335, 207] width 561 height 106
click at [686, 276] on img at bounding box center [677, 289] width 42 height 30
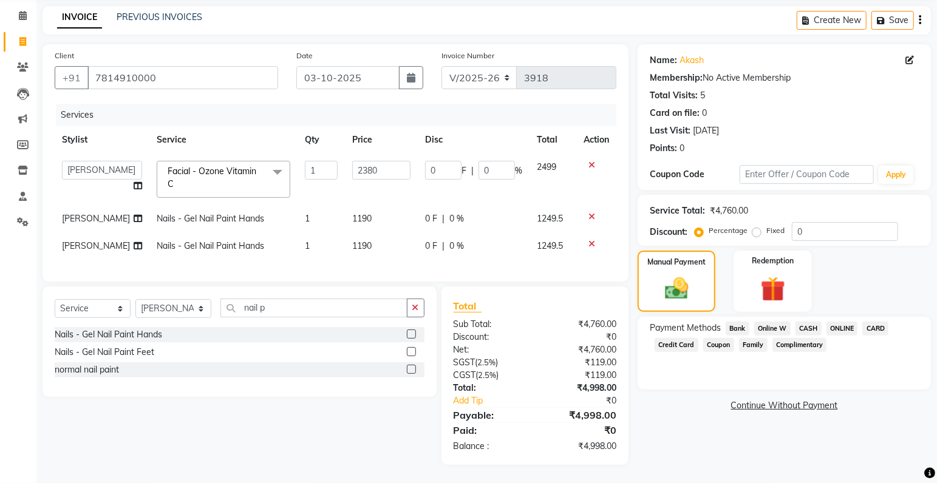
click at [359, 213] on span "1190" at bounding box center [361, 218] width 19 height 11
select select "86668"
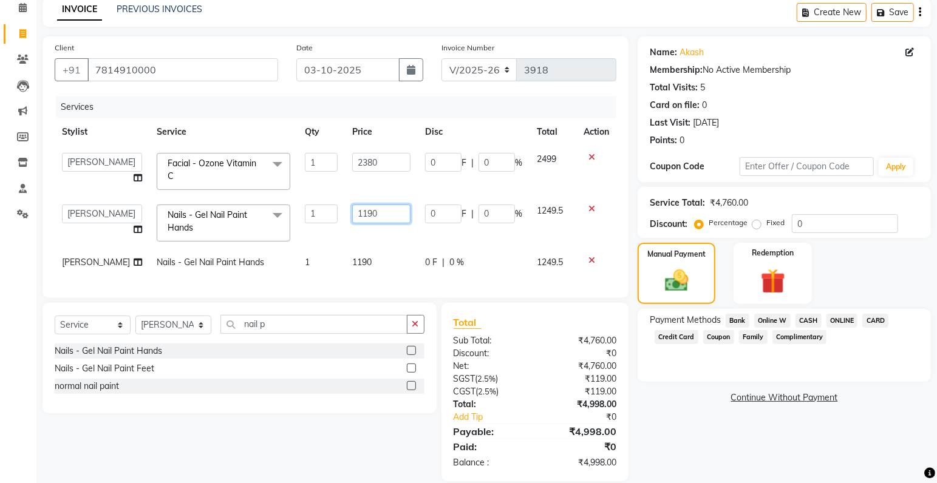
click at [368, 211] on input "1190" at bounding box center [381, 214] width 58 height 19
type input "1192"
click at [411, 243] on tbody "amrit arsh ayush Gaurav gourav jasmine matrix Jaswant singh loveleen matrix man…" at bounding box center [335, 211] width 561 height 131
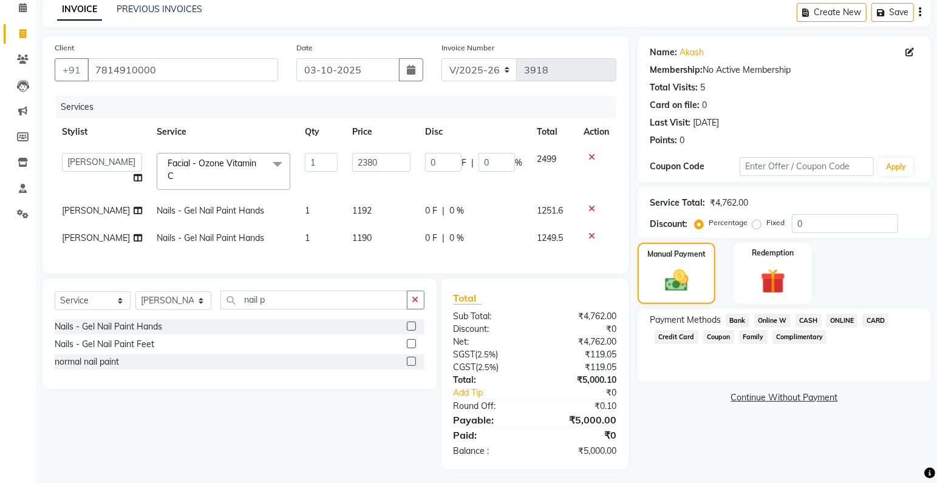
click at [802, 320] on span "CASH" at bounding box center [808, 321] width 26 height 14
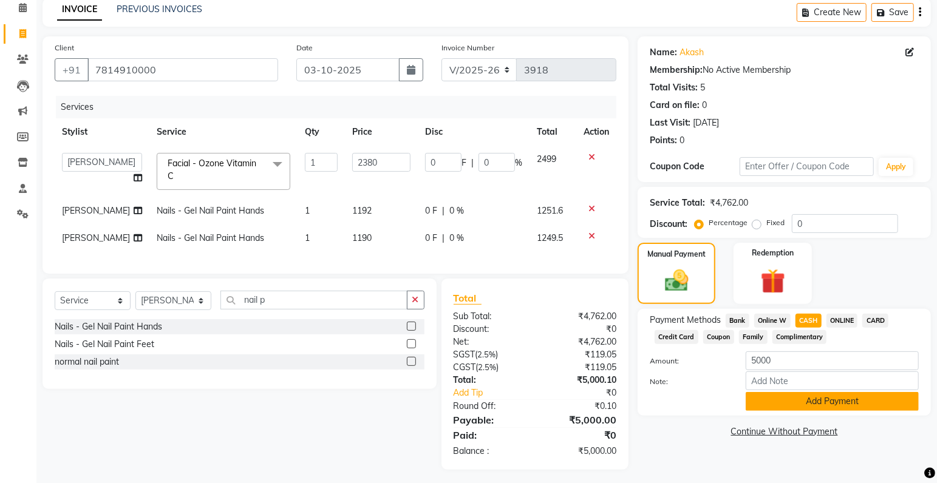
click at [815, 403] on button "Add Payment" at bounding box center [831, 401] width 173 height 19
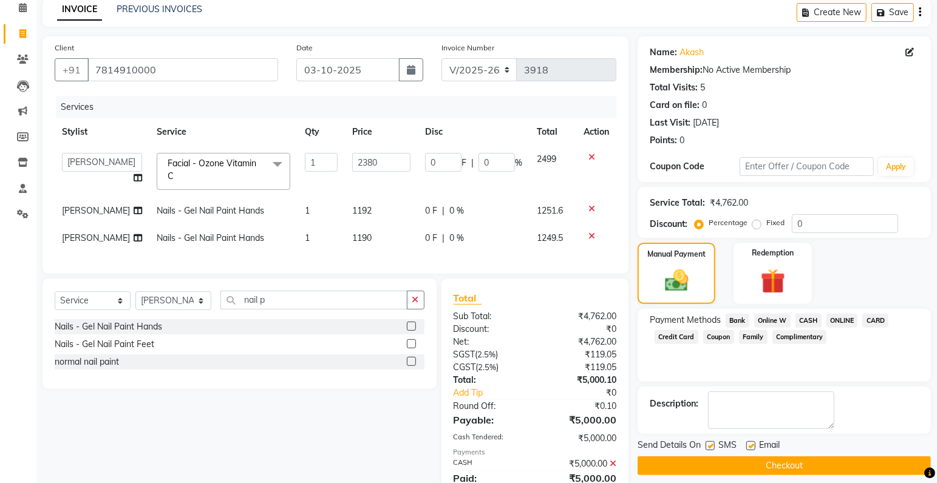
scroll to position [110, 0]
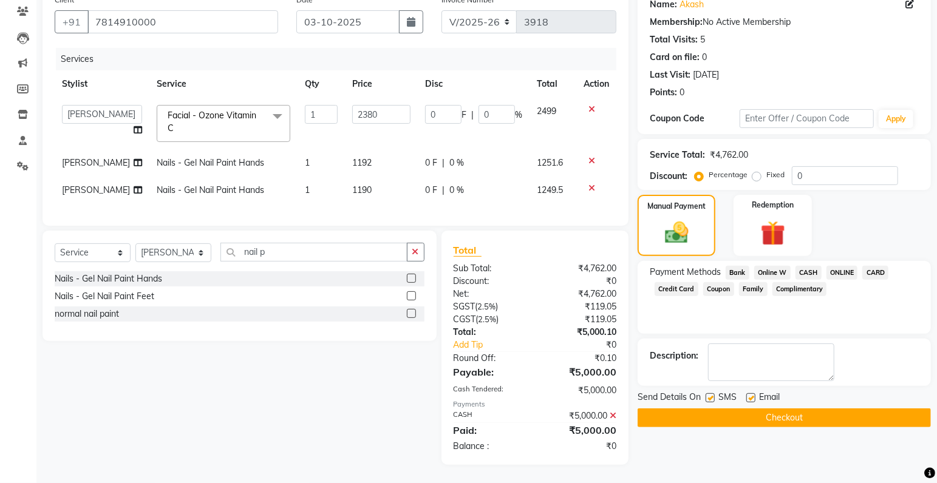
click at [710, 393] on label at bounding box center [709, 397] width 9 height 9
click at [710, 395] on input "checkbox" at bounding box center [709, 399] width 8 height 8
checkbox input "false"
click at [717, 409] on button "Checkout" at bounding box center [783, 418] width 293 height 19
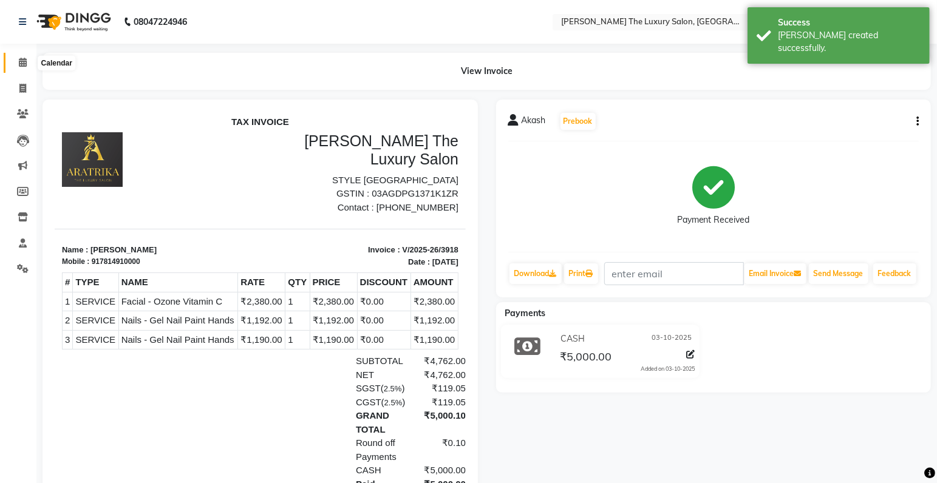
click at [17, 61] on span at bounding box center [22, 63] width 21 height 14
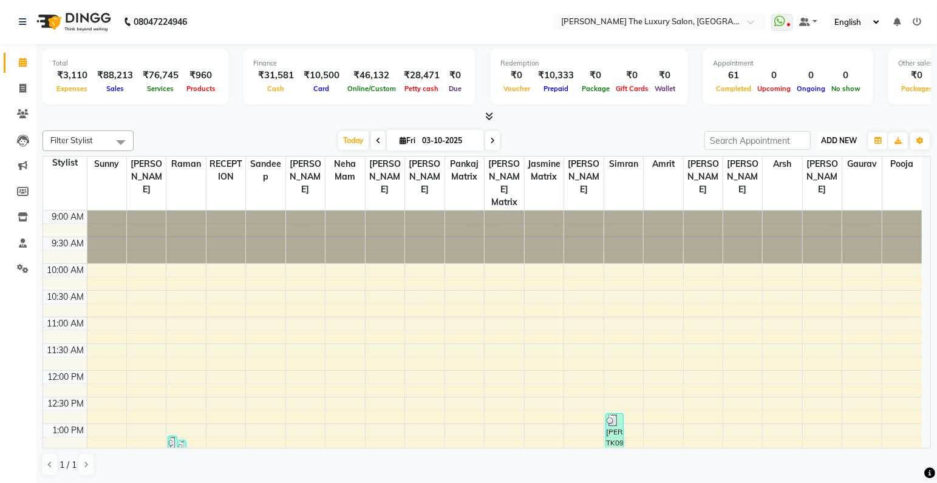
click at [852, 140] on span "ADD NEW" at bounding box center [839, 140] width 36 height 9
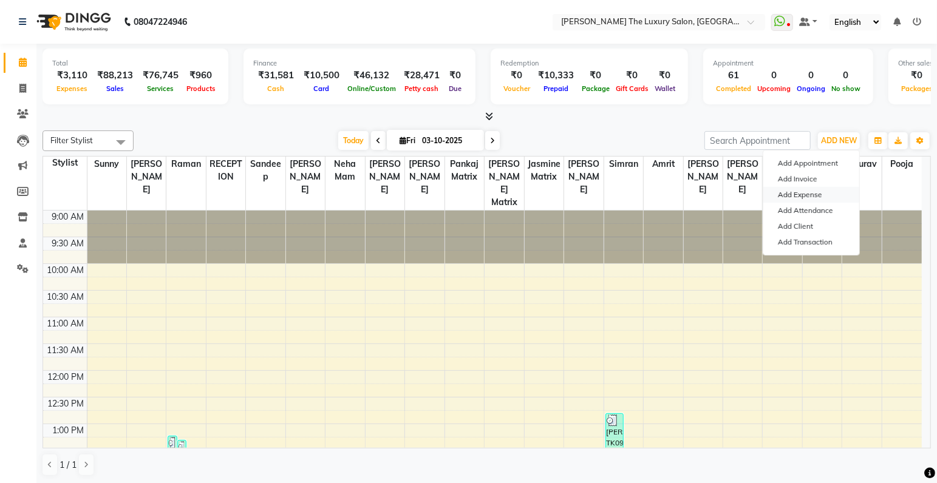
click at [809, 193] on link "Add Expense" at bounding box center [811, 195] width 96 height 16
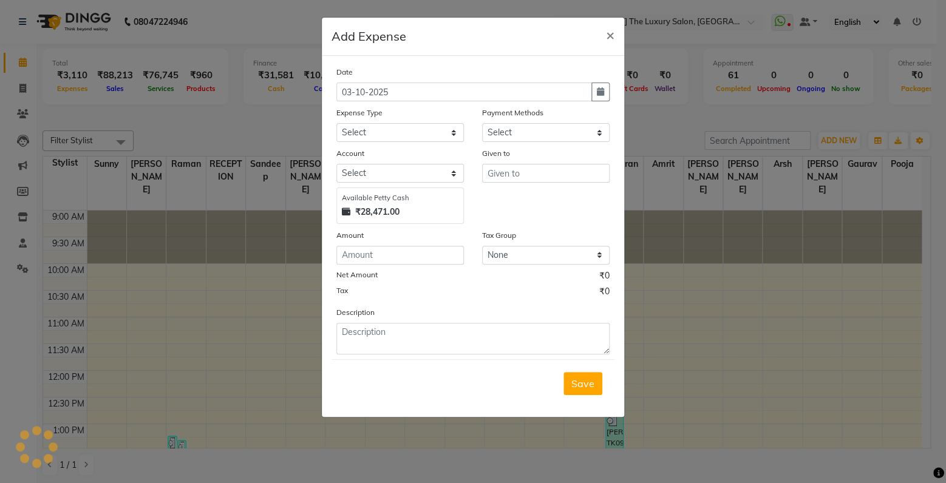
select select "1"
select select "6260"
select select "18150"
click option "Cash transfer to hub" at bounding box center [0, 0] width 0 height 0
click at [514, 172] on input "text" at bounding box center [545, 173] width 127 height 19
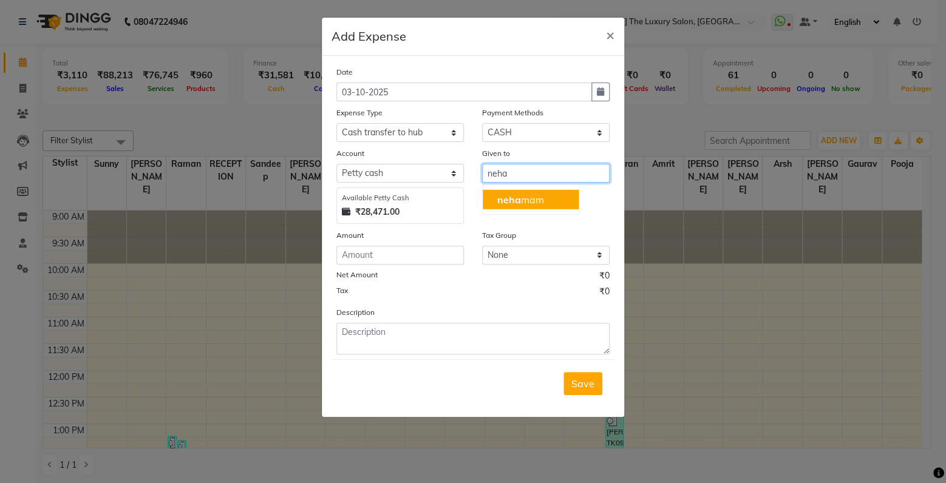
click at [530, 201] on ngb-highlight "neha mam" at bounding box center [520, 200] width 47 height 12
type input "neha mam"
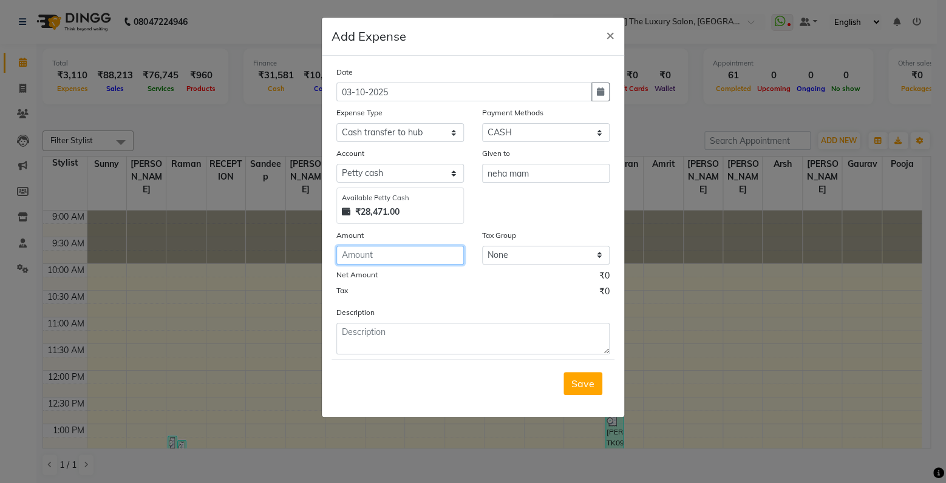
click at [421, 260] on input "number" at bounding box center [399, 255] width 127 height 19
type input "28471"
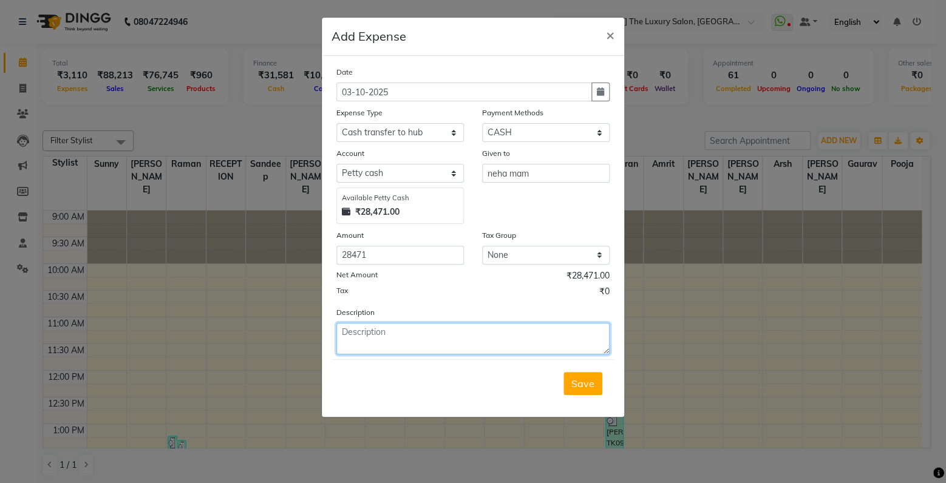
click at [426, 339] on textarea at bounding box center [472, 339] width 273 height 32
type textarea "[PERSON_NAME] cash"
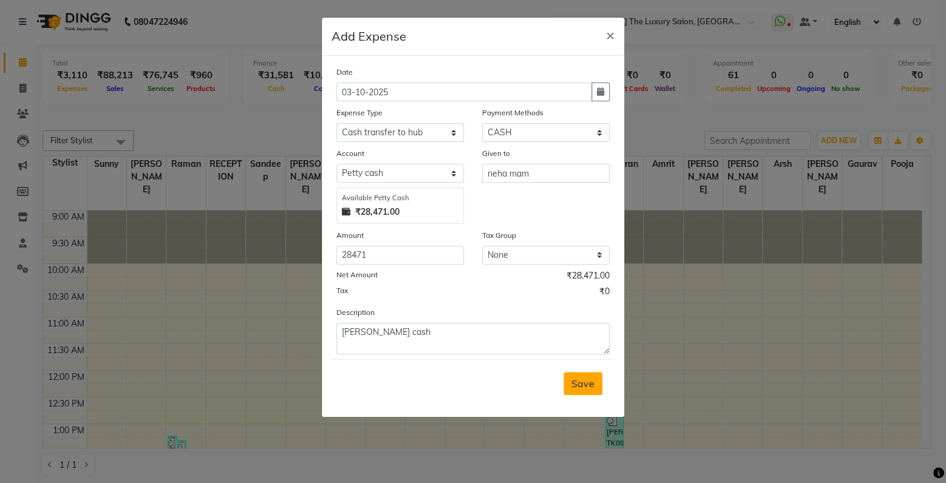
click at [580, 385] on span "Save" at bounding box center [582, 384] width 23 height 12
